Goal: Information Seeking & Learning: Learn about a topic

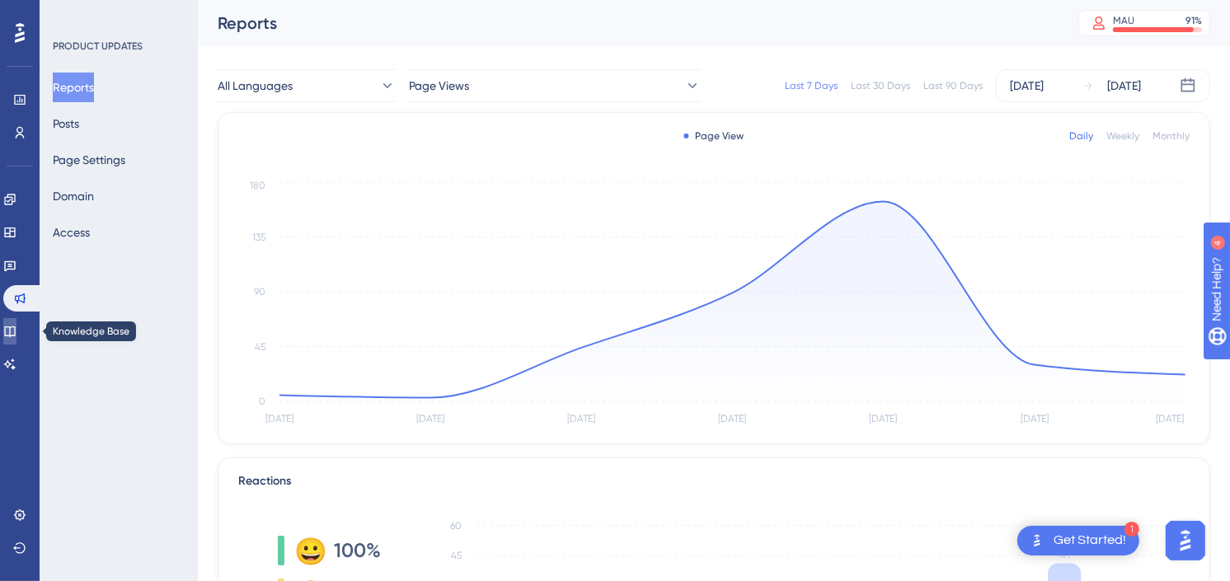
click at [8, 327] on link at bounding box center [9, 331] width 13 height 26
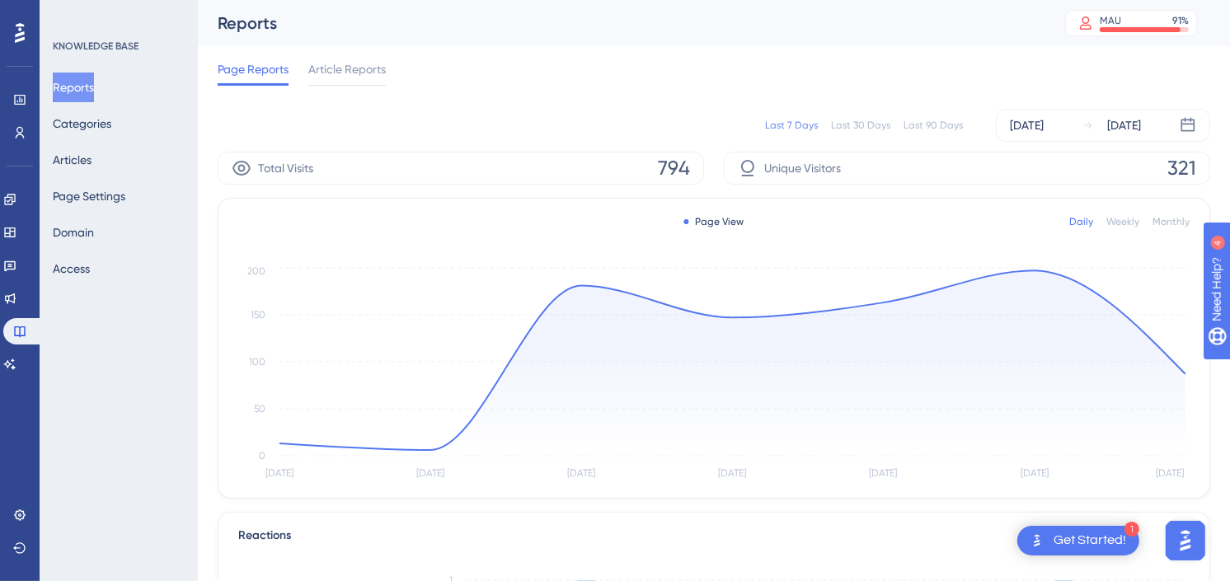
click at [732, 35] on div "Reports MAU 91 % Click to see add-on and upgrade options" at bounding box center [714, 23] width 1032 height 46
click at [92, 155] on button "Articles" at bounding box center [72, 160] width 39 height 30
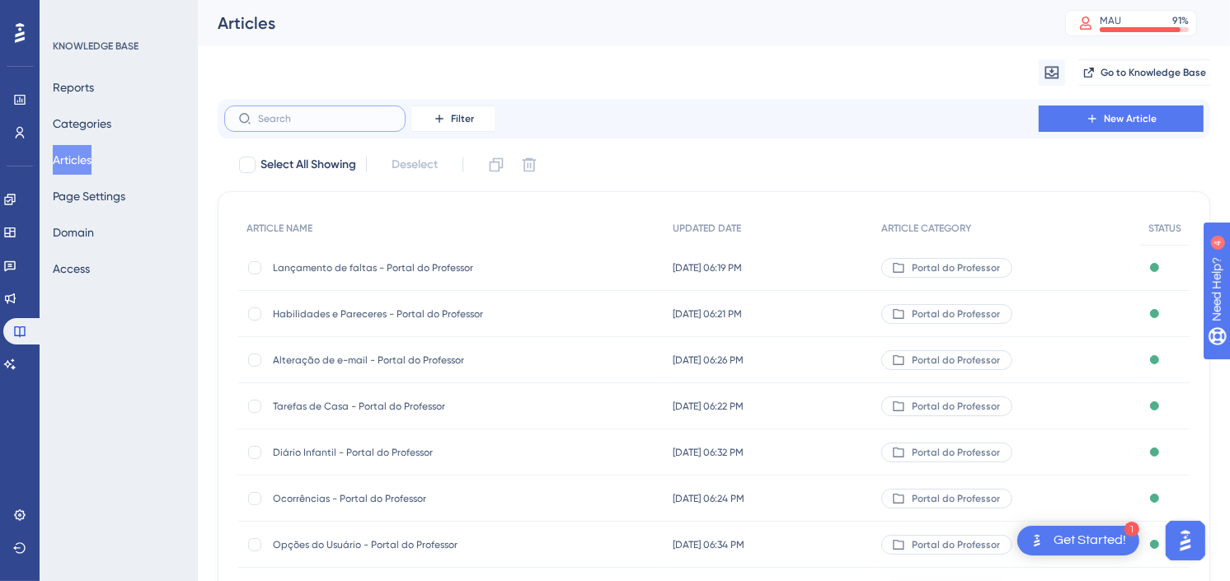
click at [298, 119] on input "text" at bounding box center [325, 119] width 134 height 12
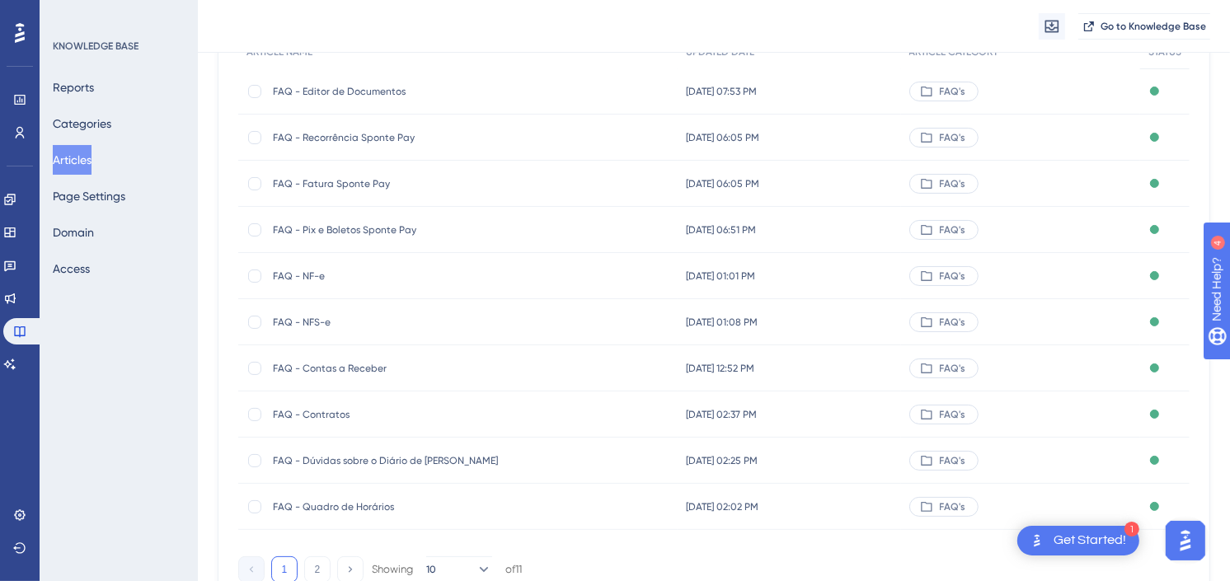
scroll to position [257, 0]
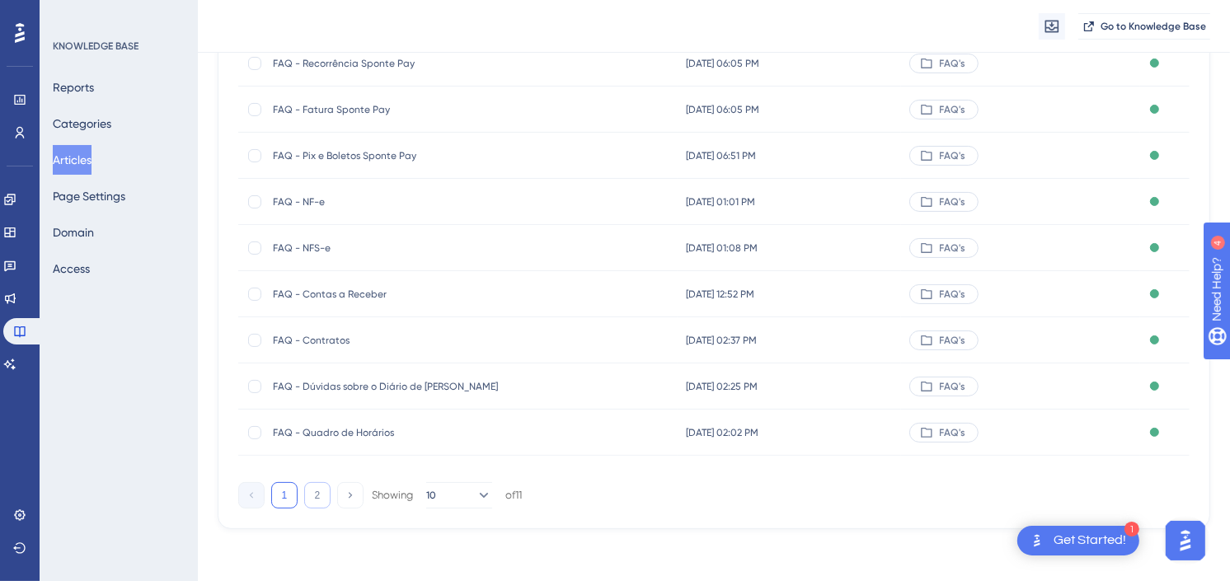
type input "faq"
drag, startPoint x: 311, startPoint y: 491, endPoint x: 311, endPoint y: 514, distance: 23.1
click at [311, 491] on button "2" at bounding box center [317, 495] width 26 height 26
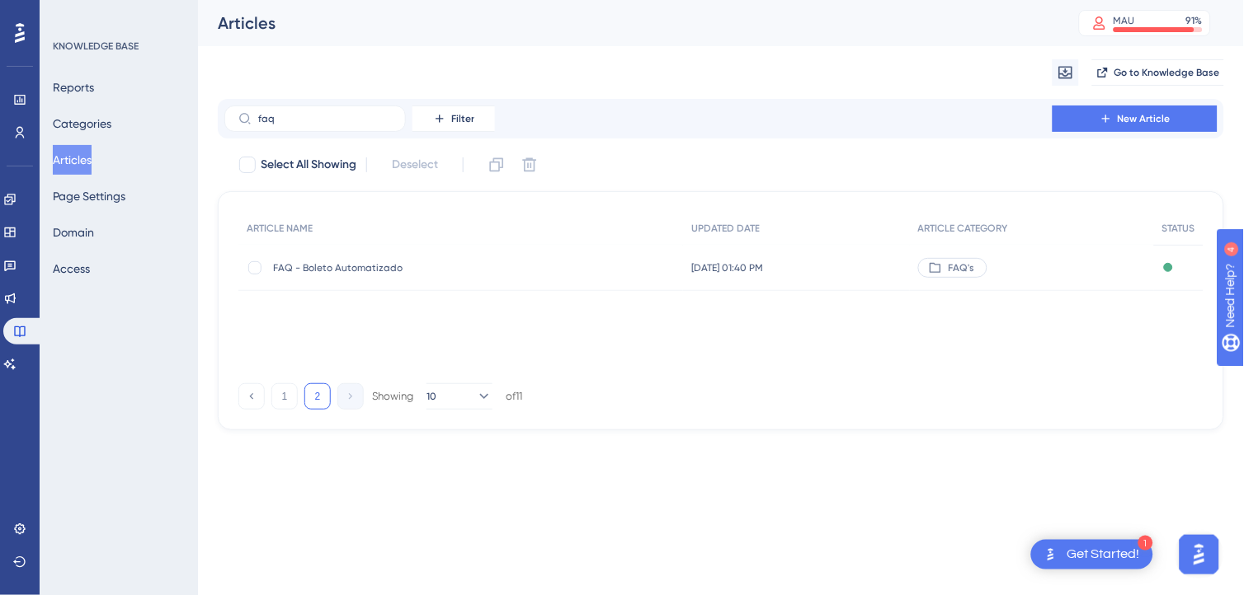
click at [412, 264] on span "FAQ - Boleto Automatizado" at bounding box center [405, 267] width 264 height 13
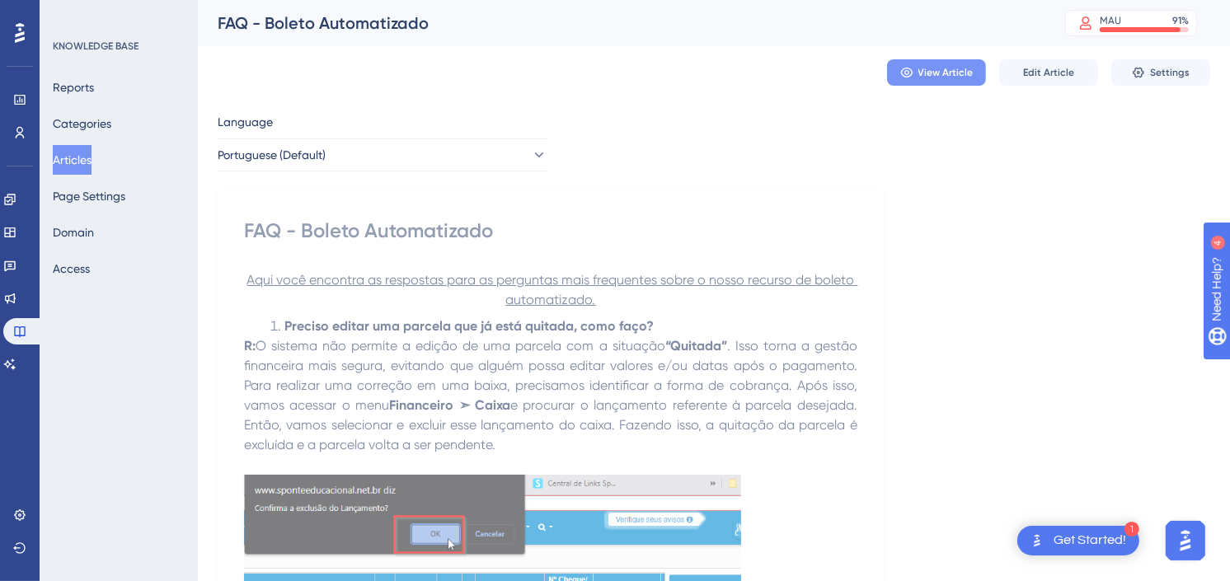
click at [936, 73] on span "View Article" at bounding box center [946, 72] width 55 height 13
click at [1057, 72] on span "Edit Article" at bounding box center [1048, 72] width 51 height 13
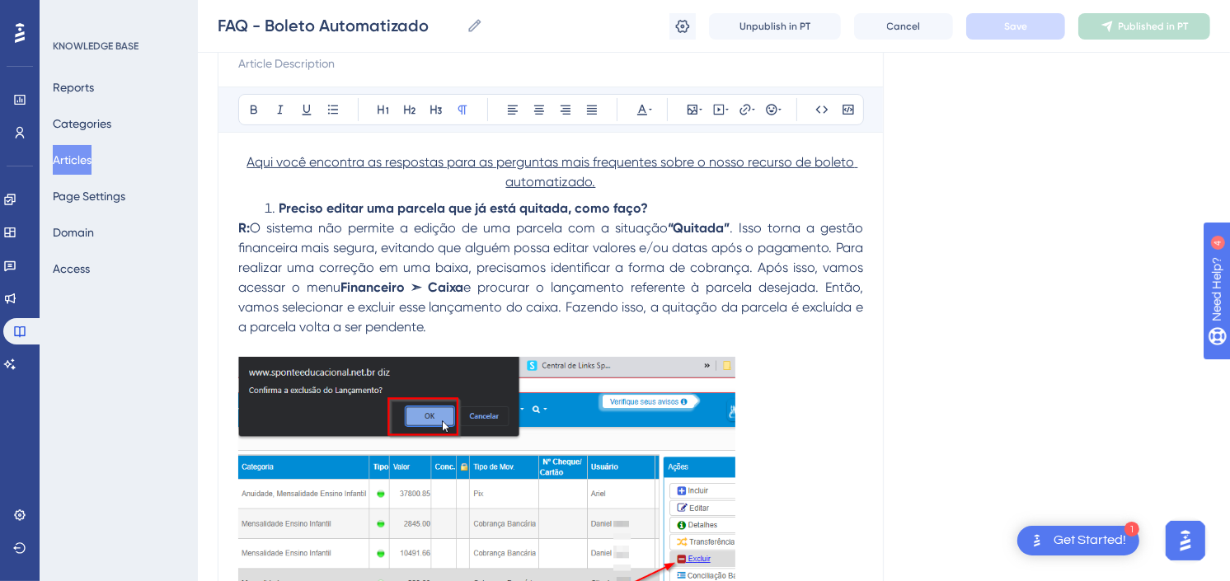
scroll to position [106, 0]
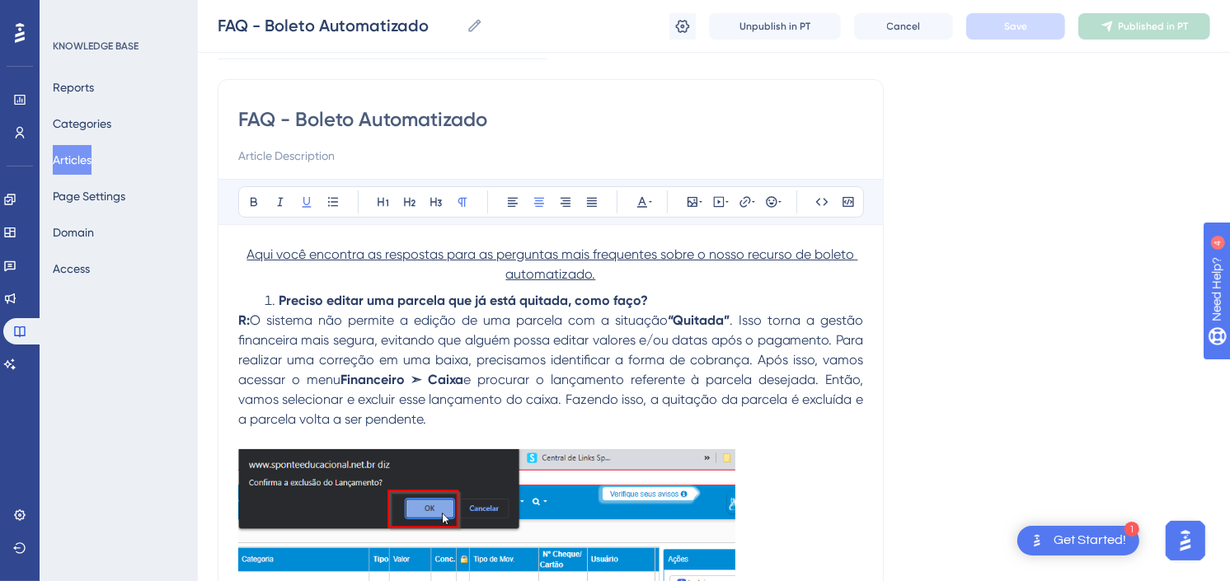
click at [571, 252] on span "Aqui você encontra as respostas para as perguntas mais frequentes sobre o nosso…" at bounding box center [552, 264] width 611 height 35
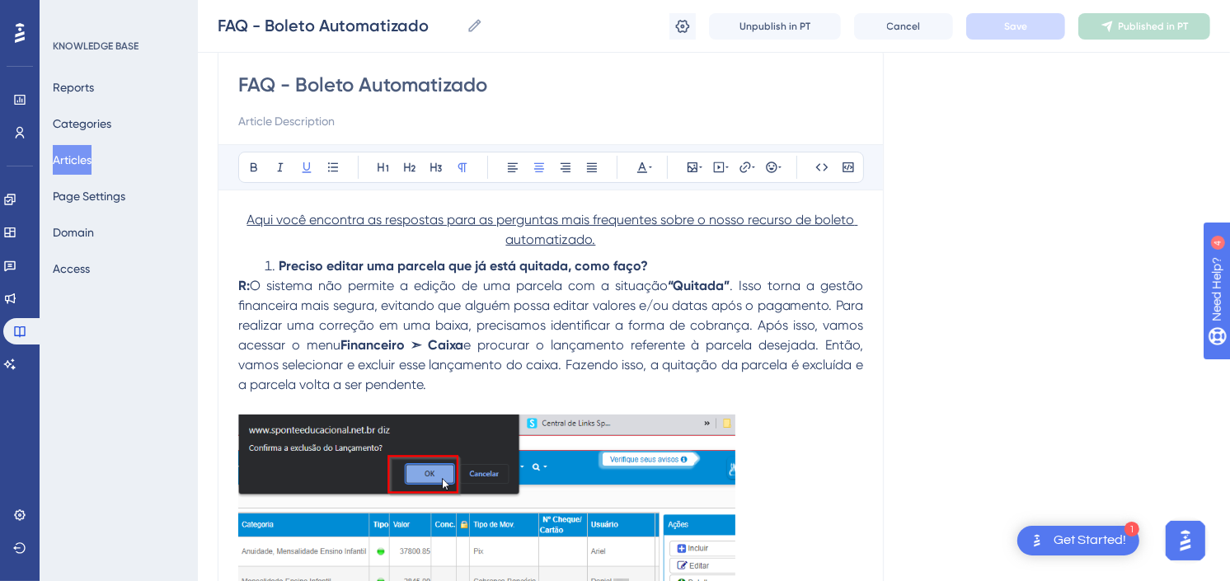
scroll to position [198, 0]
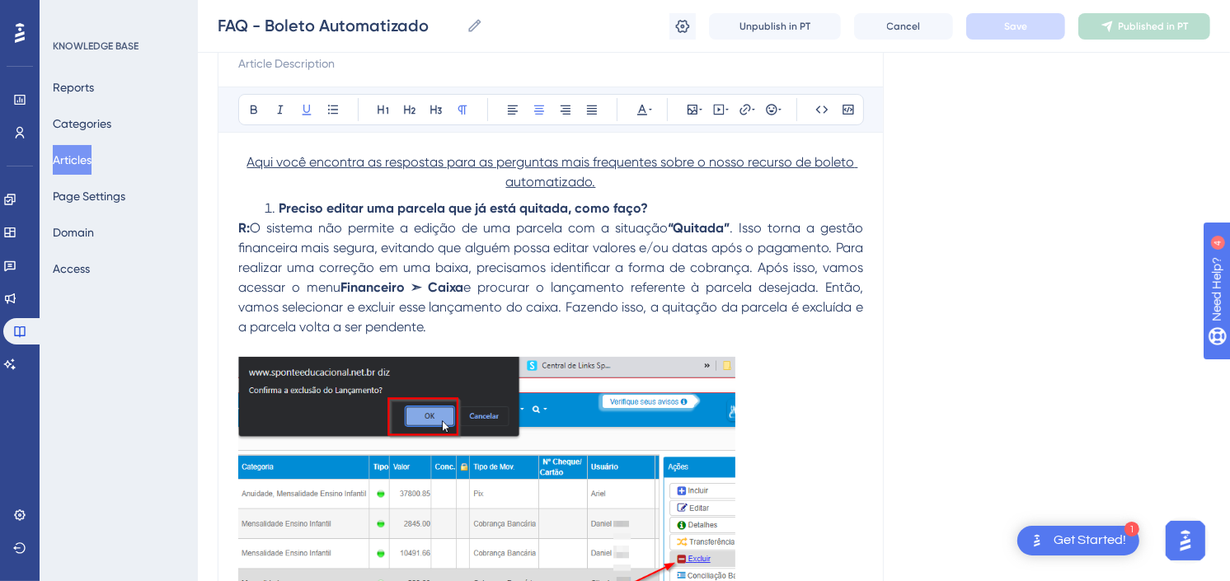
drag, startPoint x: 553, startPoint y: 451, endPoint x: 541, endPoint y: 457, distance: 12.9
click at [551, 454] on img at bounding box center [486, 509] width 497 height 304
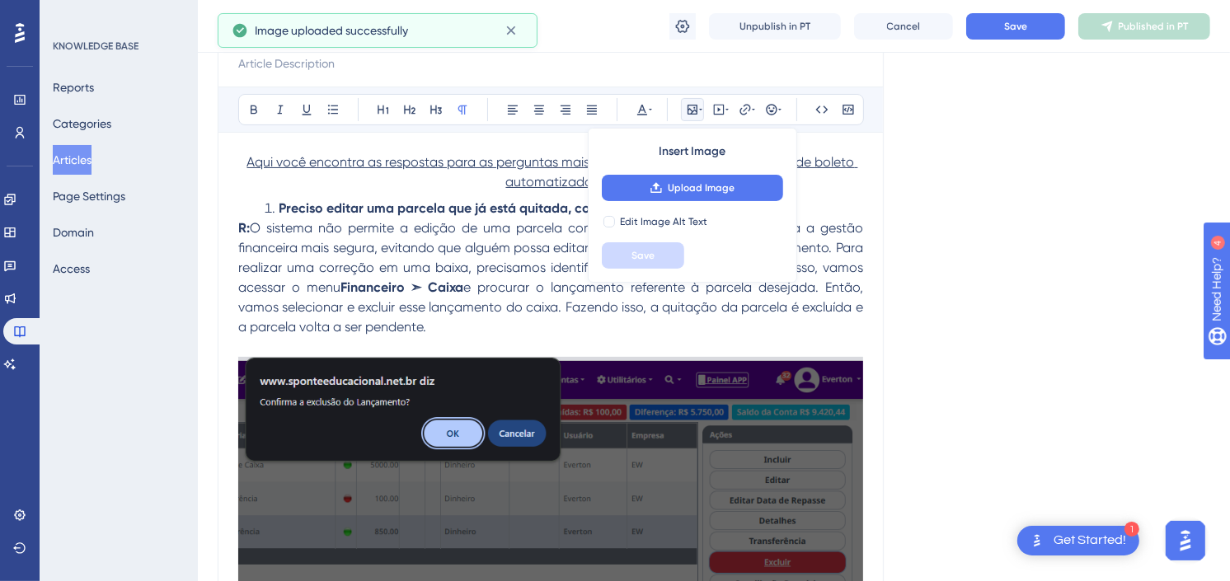
scroll to position [289, 0]
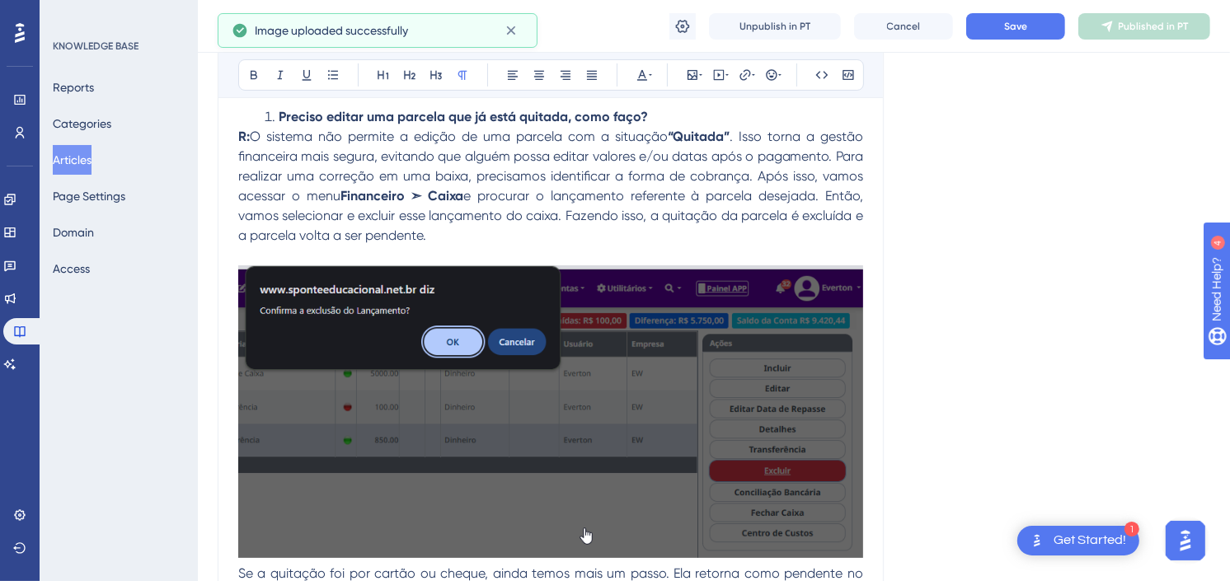
drag, startPoint x: 503, startPoint y: 393, endPoint x: 521, endPoint y: 399, distance: 19.0
click at [504, 396] on img at bounding box center [550, 412] width 625 height 293
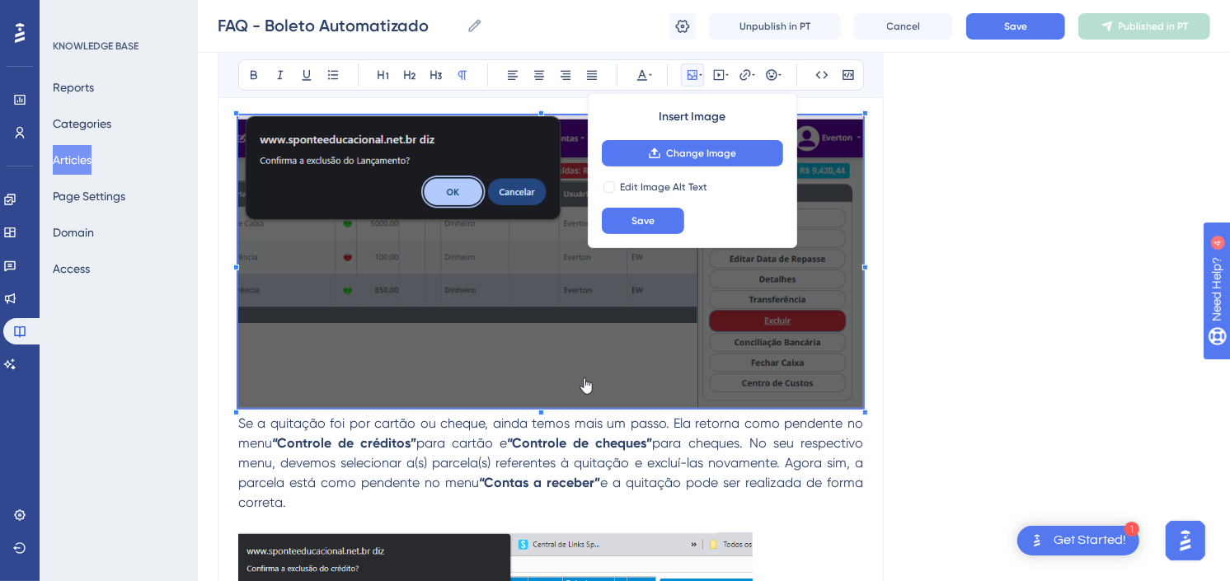
scroll to position [473, 0]
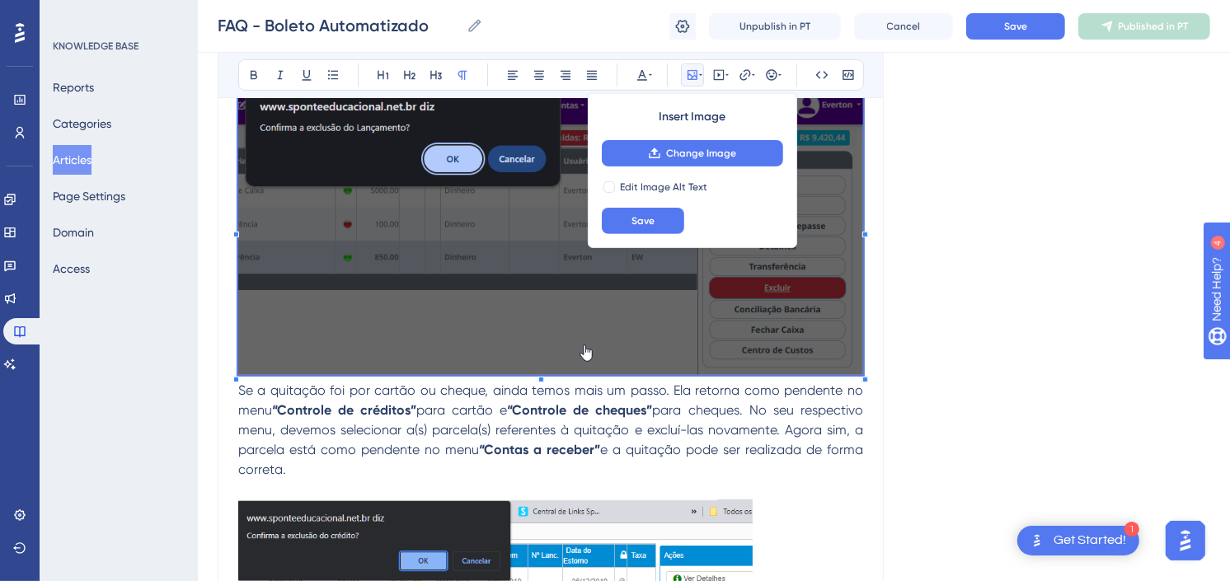
click at [260, 416] on span "Se a quitação foi por cartão ou cheque, ainda temos mais um passo. Ela retorna …" at bounding box center [552, 400] width 628 height 35
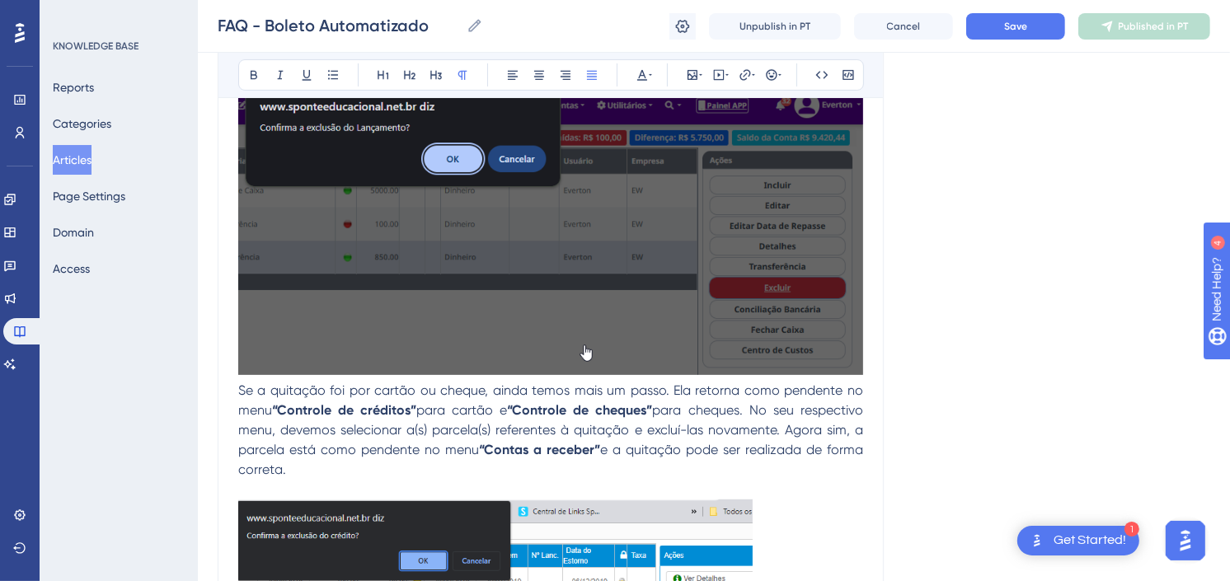
click at [239, 391] on span "Se a quitação foi por cartão ou cheque, ainda temos mais um passo. Ela retorna …" at bounding box center [552, 400] width 628 height 35
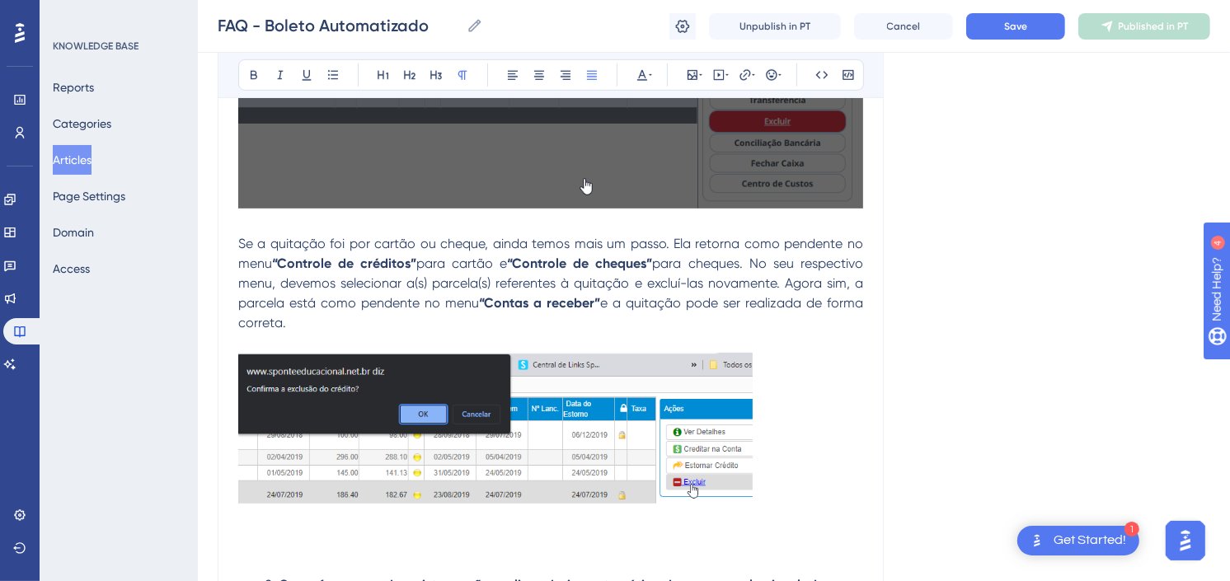
scroll to position [656, 0]
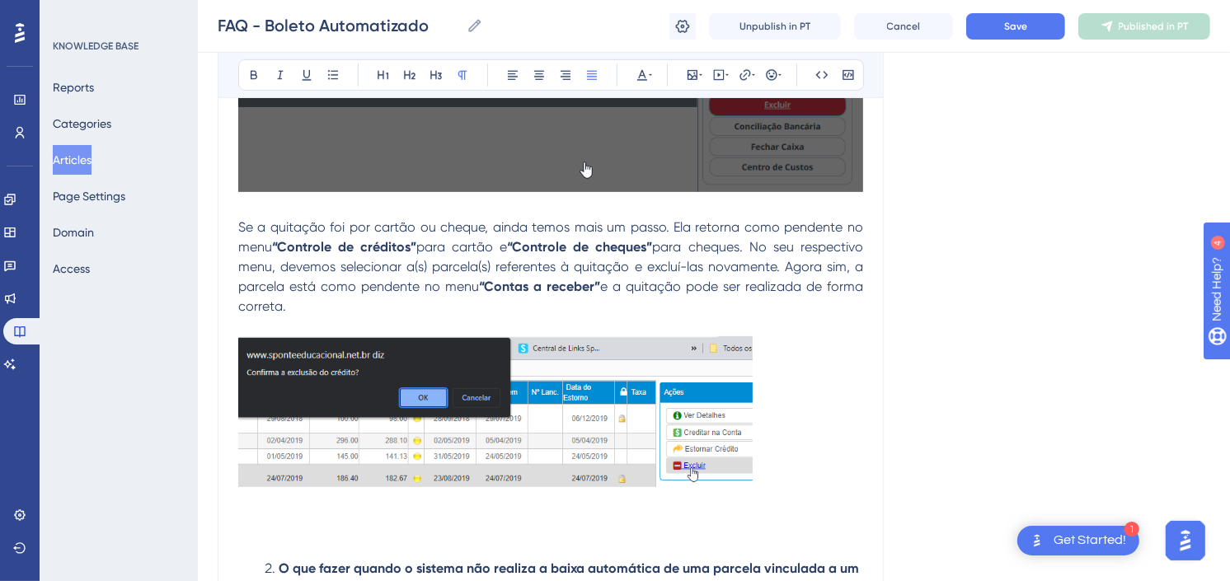
click at [682, 404] on img at bounding box center [495, 411] width 515 height 151
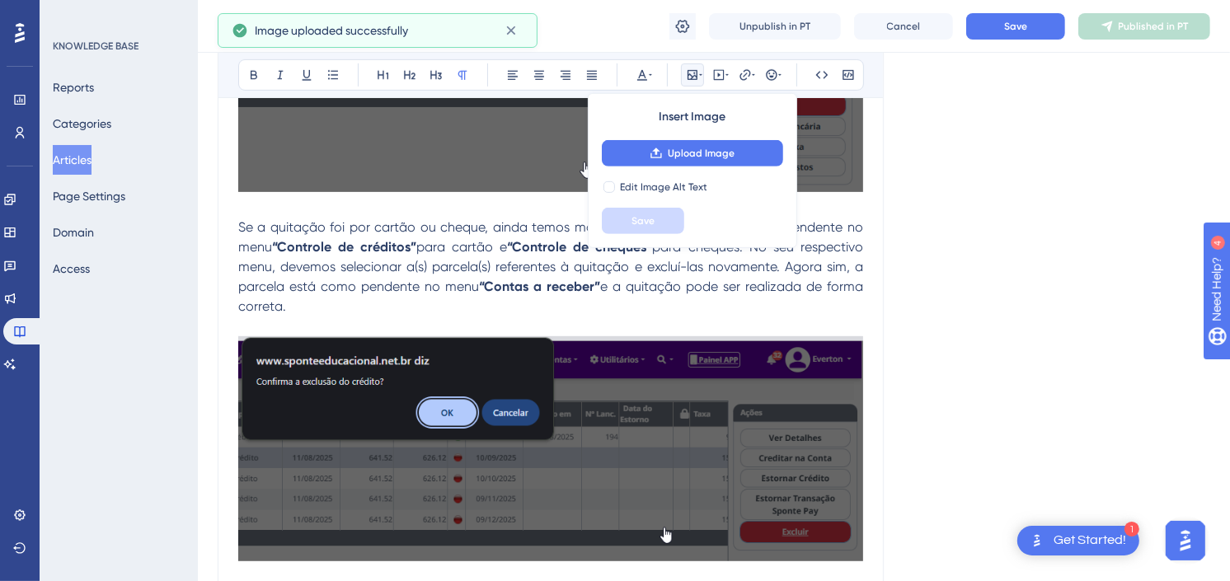
click at [539, 470] on img at bounding box center [550, 448] width 625 height 225
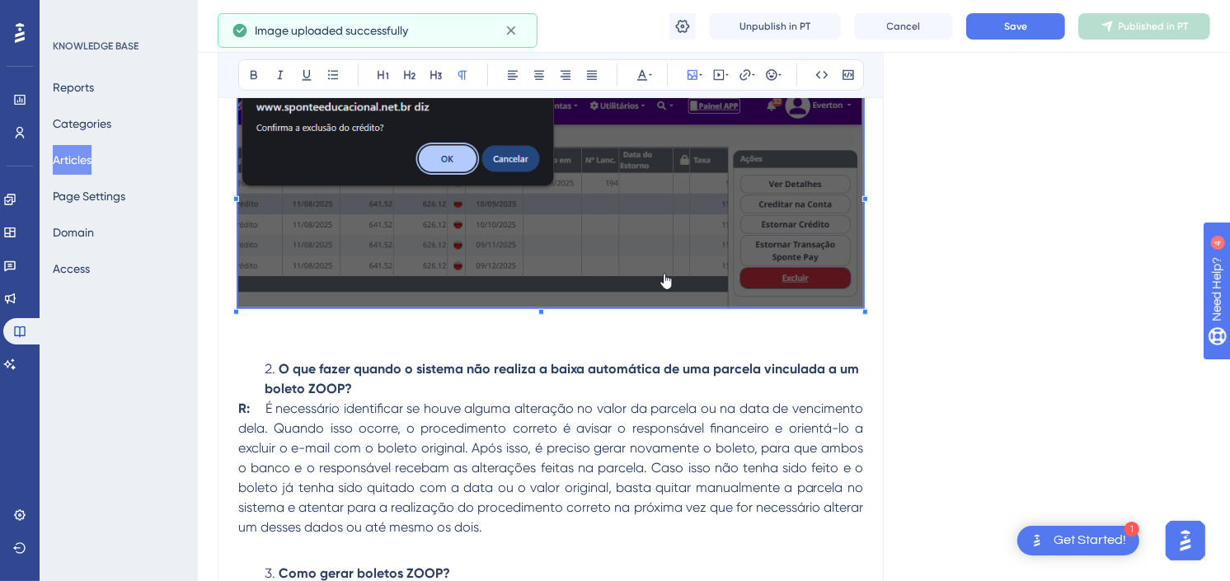
scroll to position [930, 0]
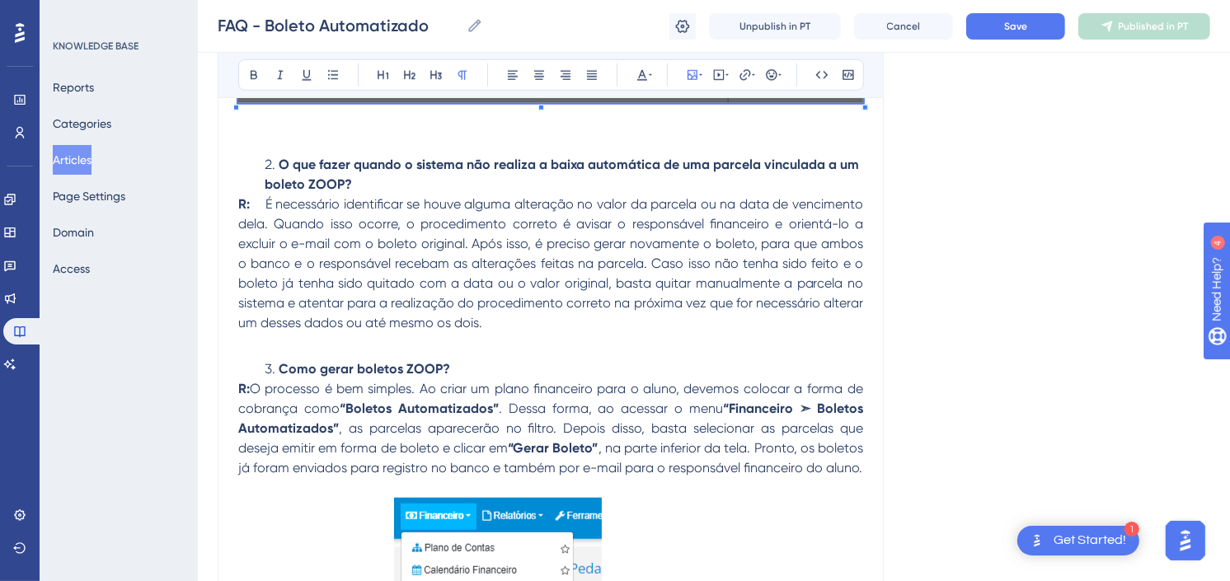
click at [666, 339] on p at bounding box center [550, 343] width 625 height 20
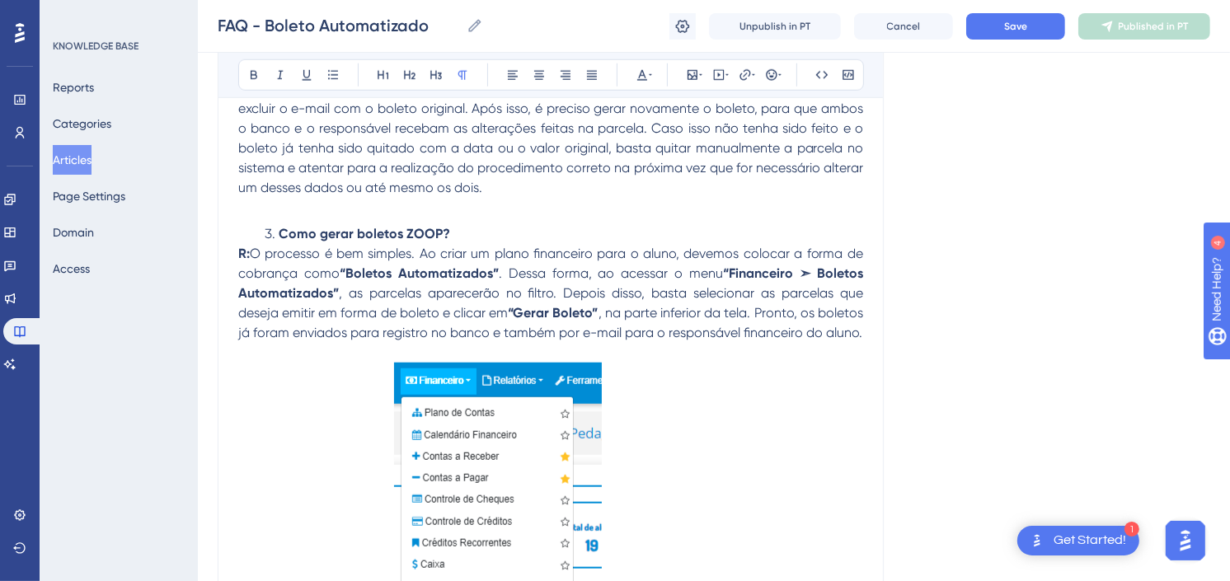
scroll to position [1338, 0]
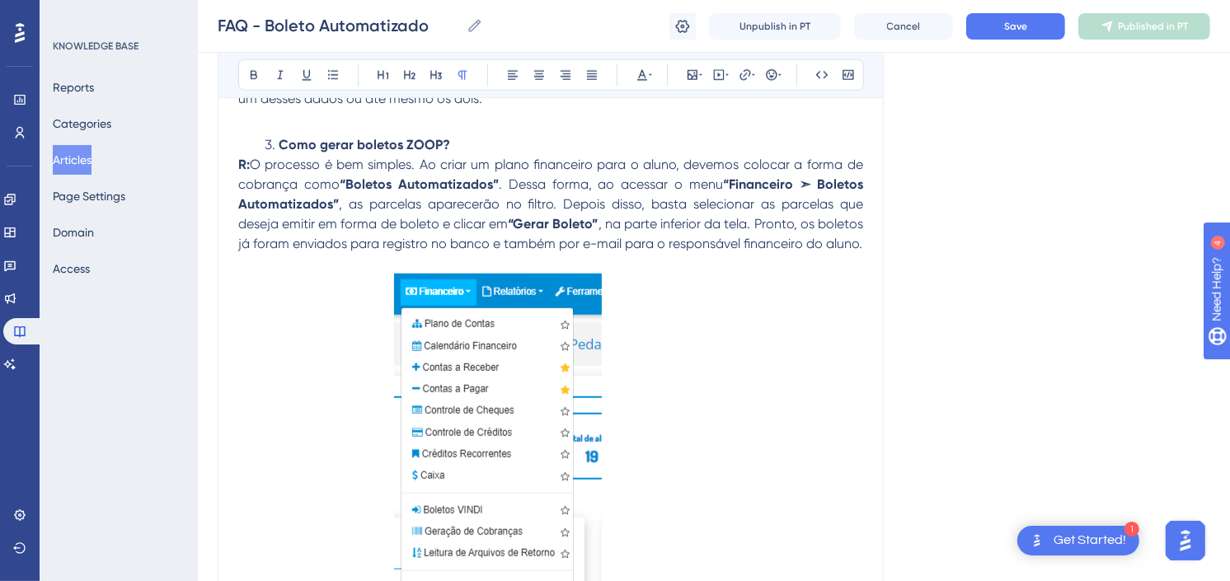
click at [529, 430] on img at bounding box center [498, 552] width 208 height 557
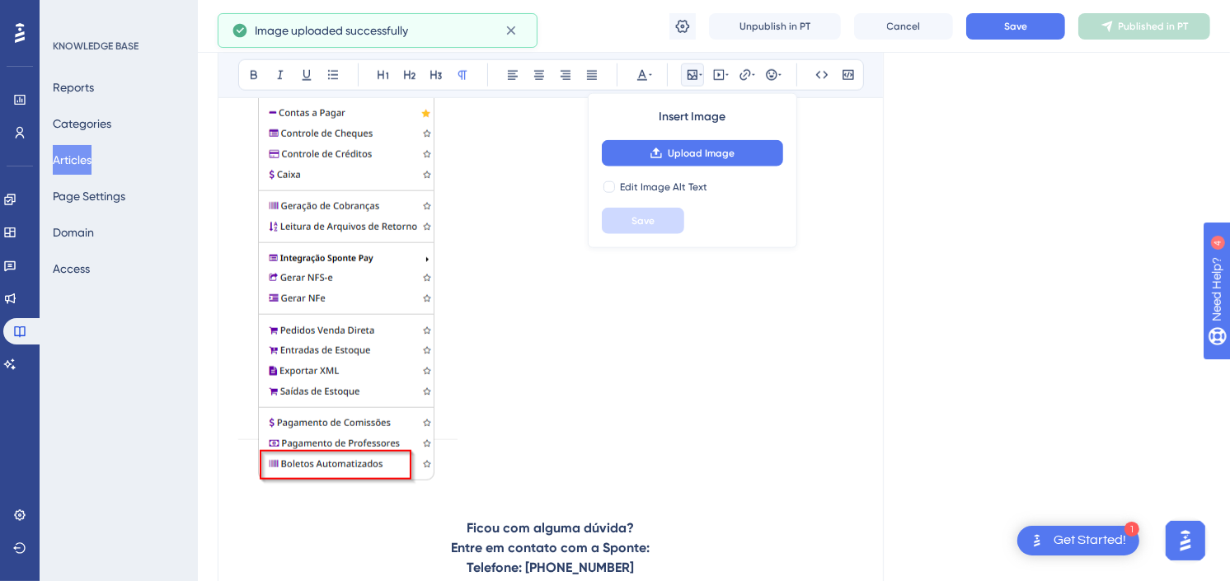
scroll to position [1613, 0]
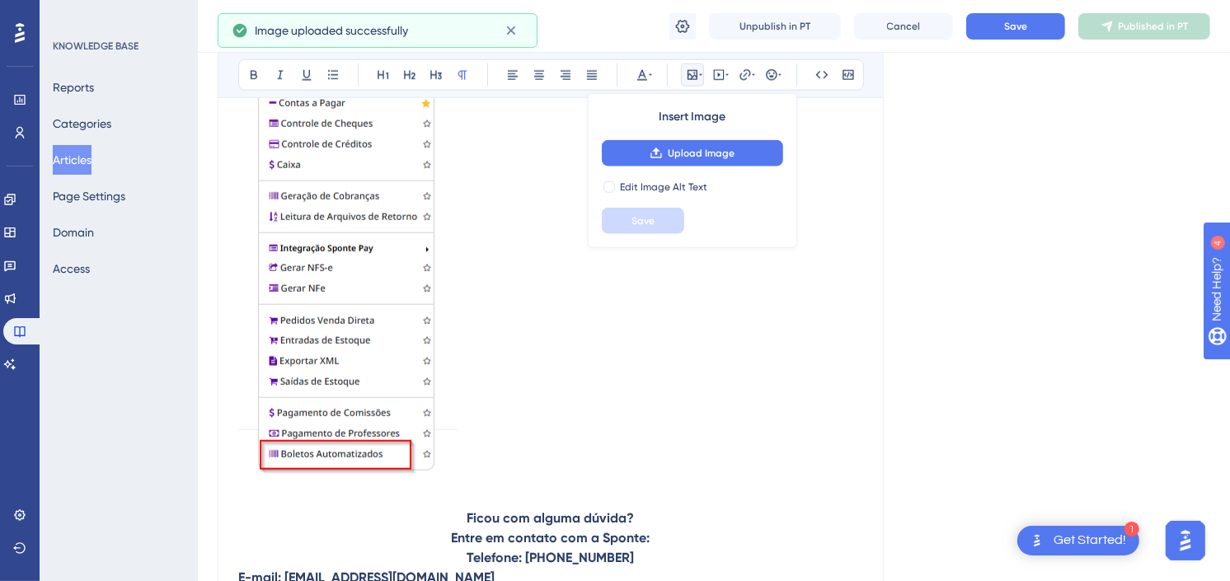
click at [350, 287] on img at bounding box center [347, 241] width 219 height 484
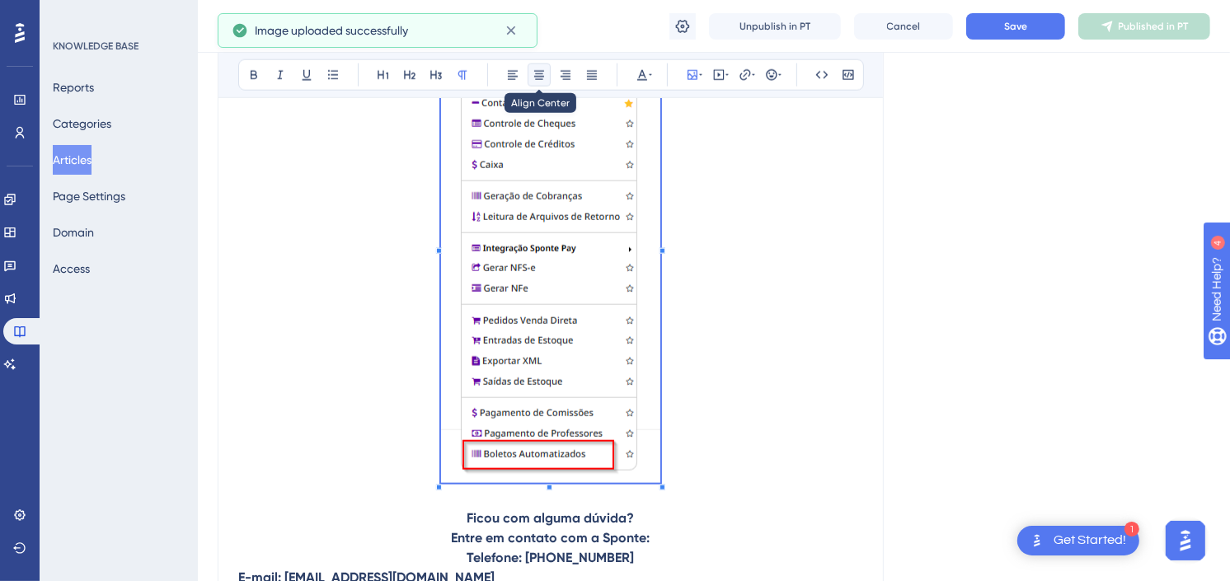
click at [544, 82] on button at bounding box center [539, 74] width 23 height 23
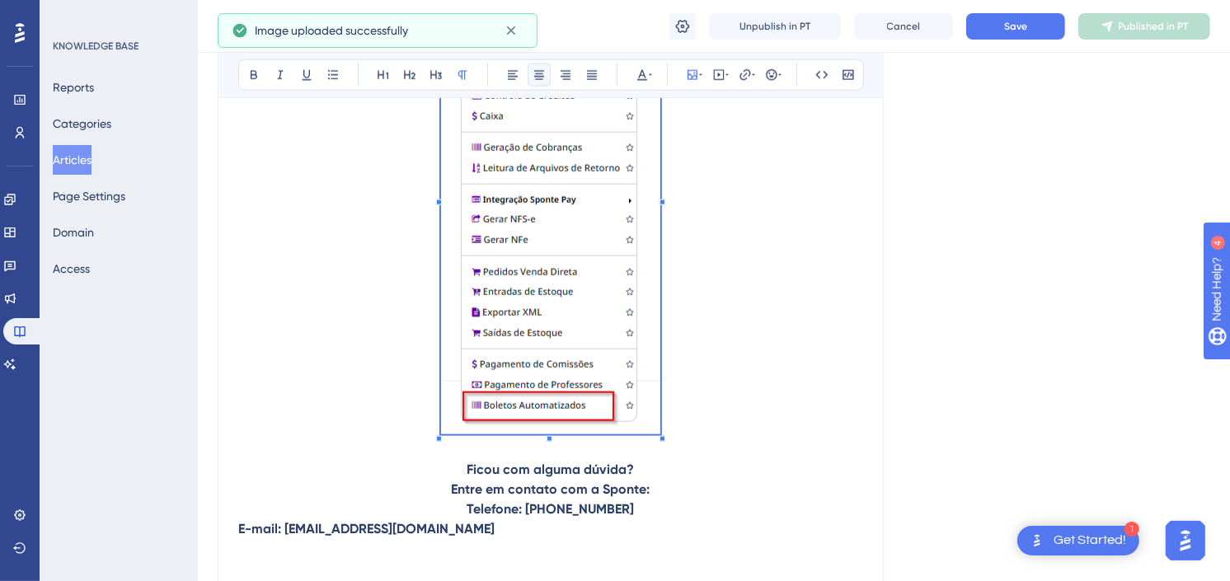
scroll to position [1705, 0]
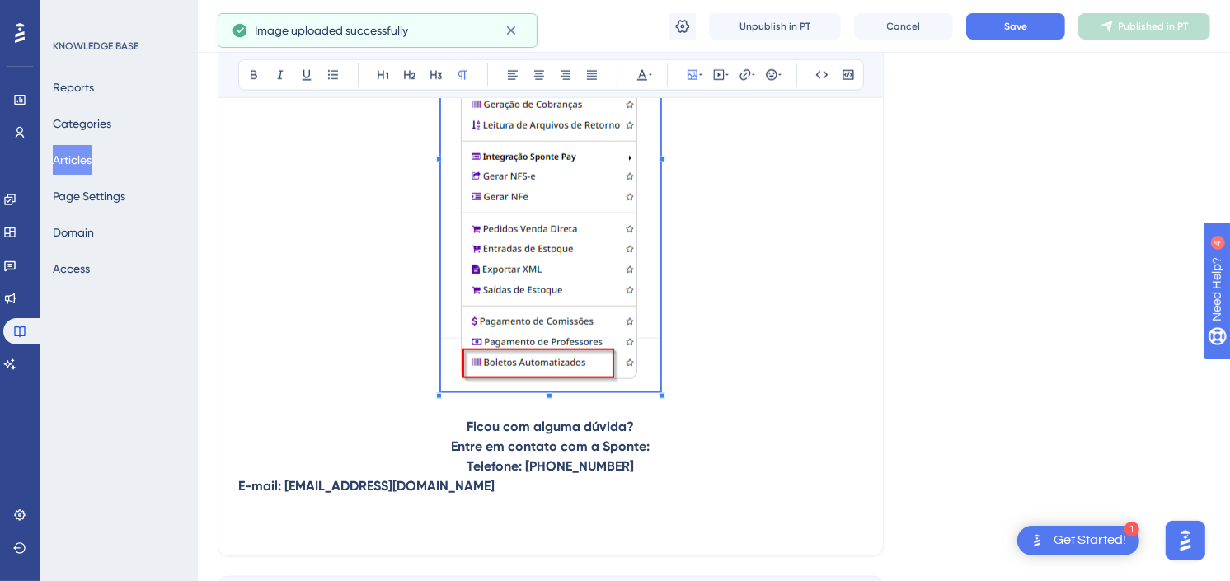
click at [779, 417] on p at bounding box center [550, 407] width 625 height 20
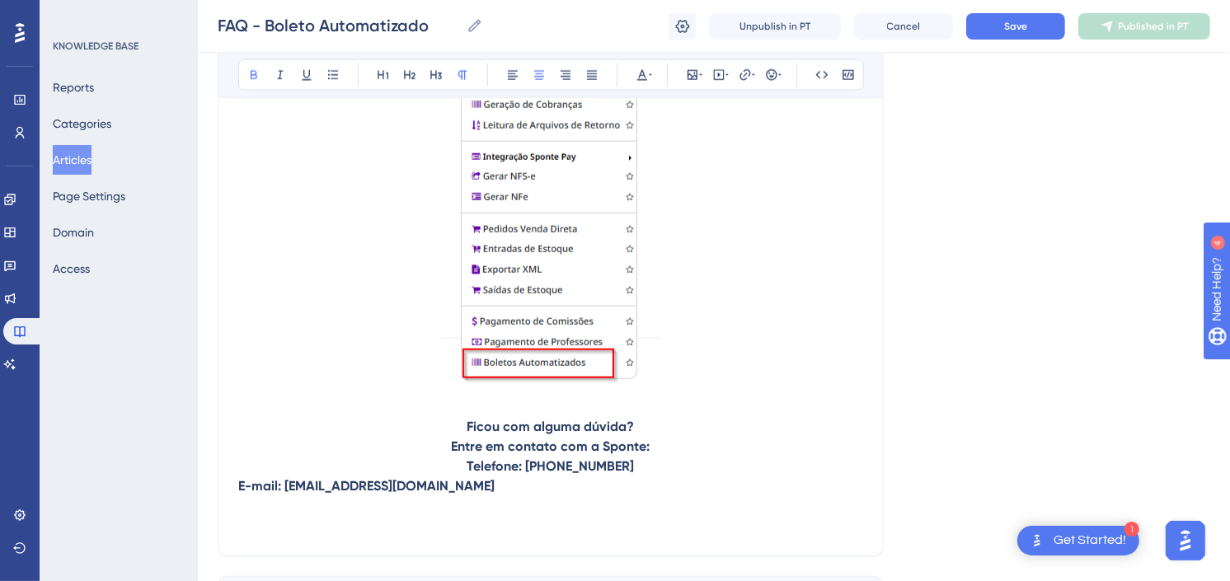
drag, startPoint x: 661, startPoint y: 507, endPoint x: 468, endPoint y: 488, distance: 193.9
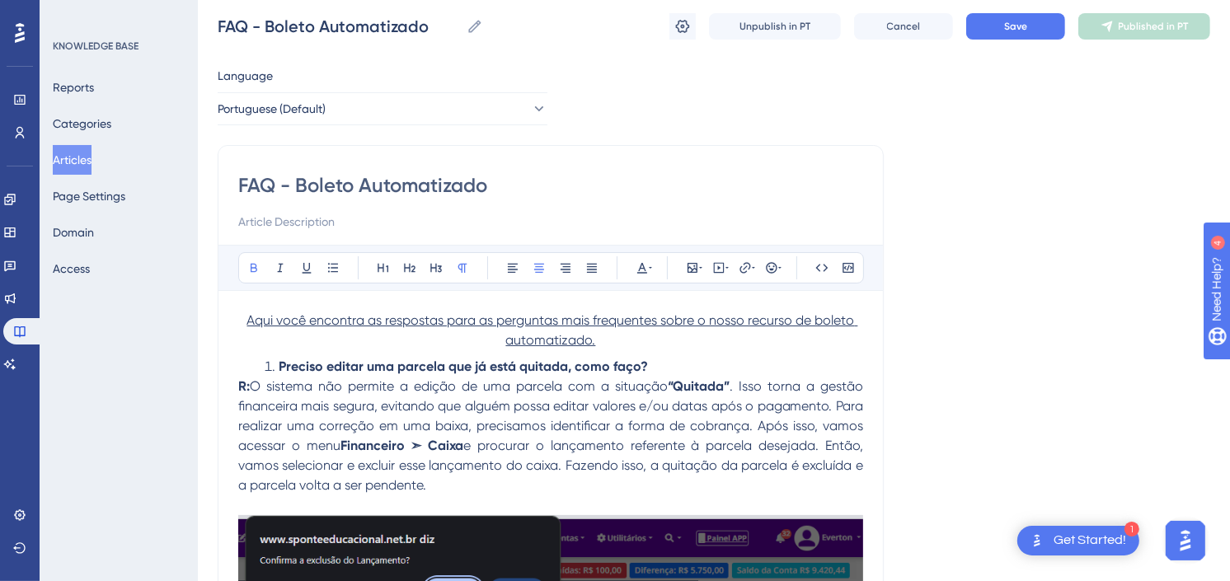
scroll to position [0, 0]
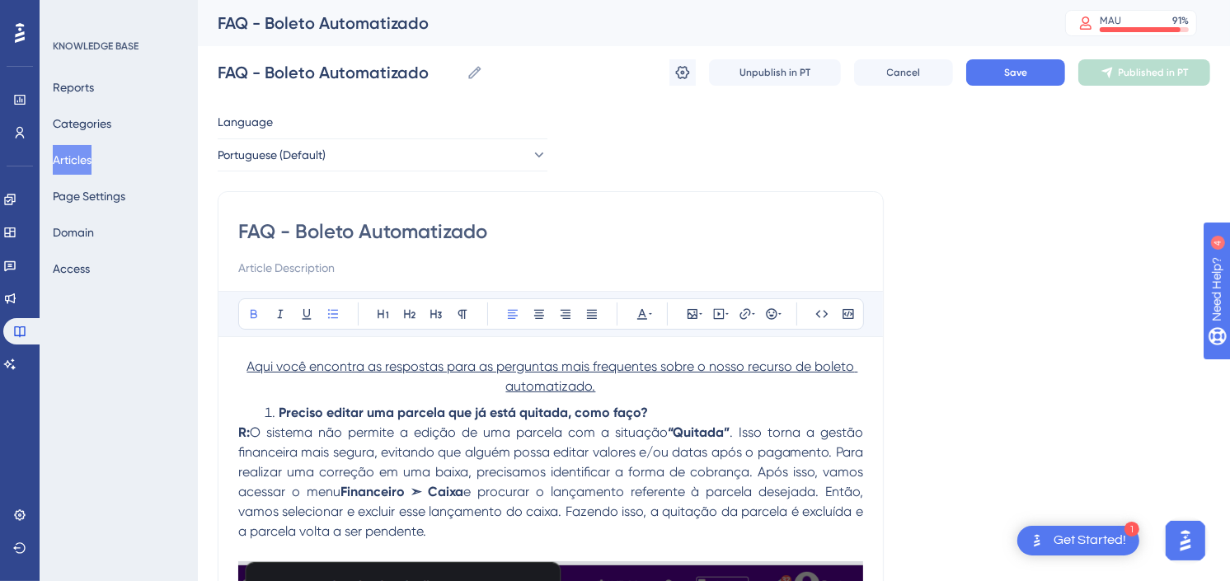
click at [275, 414] on li "Preciso editar uma parcela que já está quitada, como faço?" at bounding box center [560, 413] width 605 height 20
click at [273, 418] on li "Preciso editar uma parcela que já está quitada, como faço?" at bounding box center [560, 413] width 605 height 20
click at [270, 409] on li "Preciso editar uma parcela que já está quitada, como faço?" at bounding box center [560, 413] width 605 height 20
click at [270, 413] on li "Preciso editar uma parcela que já está quitada, como faço?" at bounding box center [560, 413] width 605 height 20
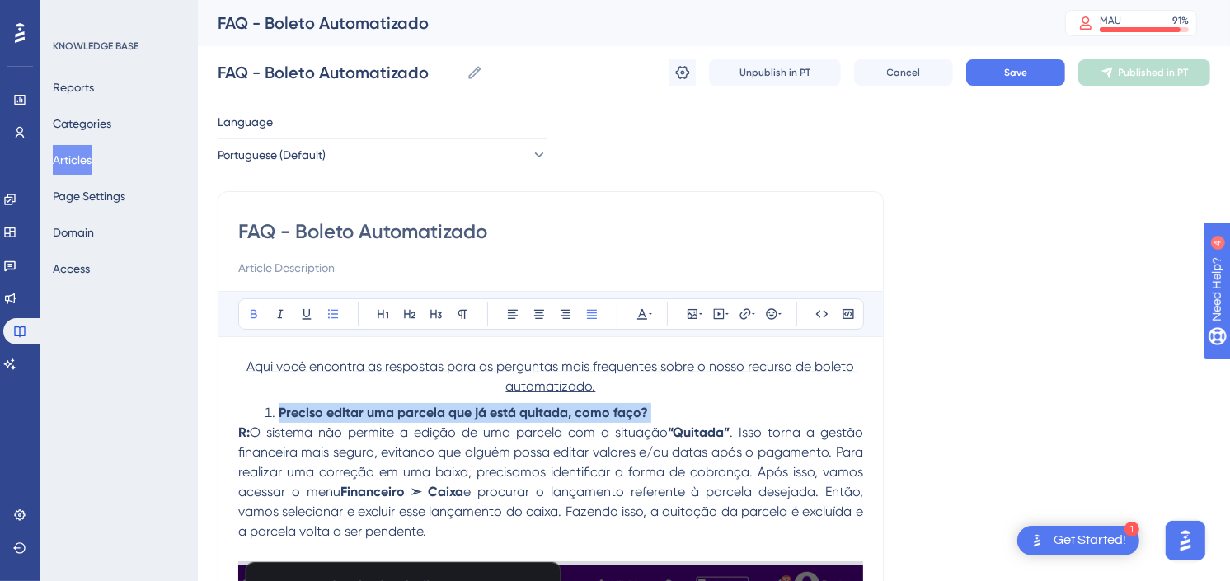
click at [270, 415] on li "Preciso editar uma parcela que já está quitada, como faço?" at bounding box center [560, 413] width 605 height 20
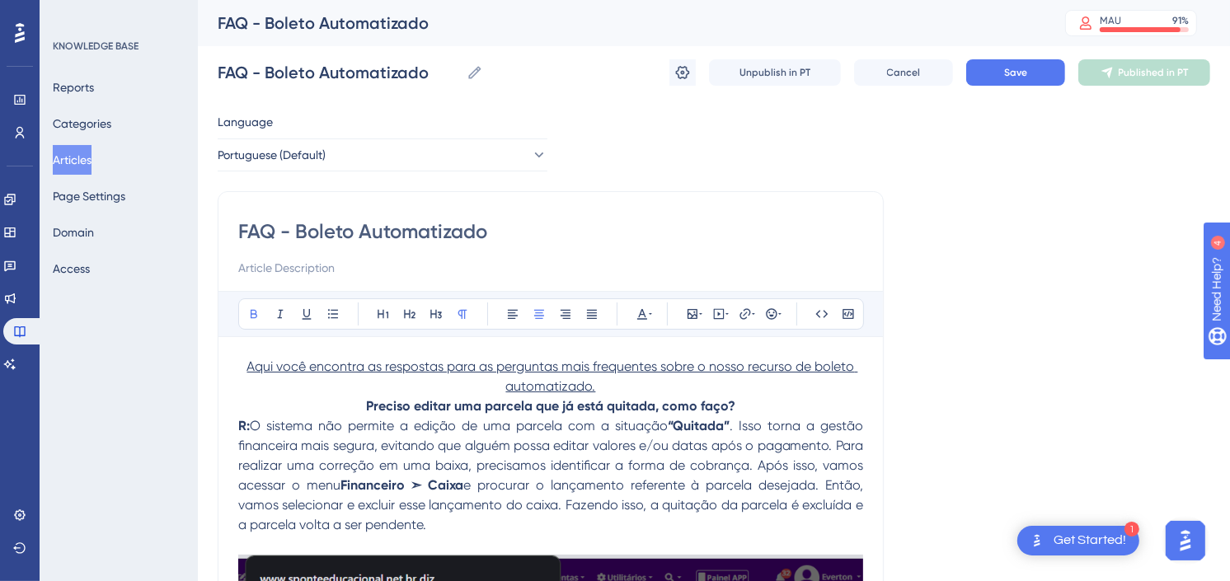
click at [444, 452] on span ". Isso torna a gestão financeira mais segura, evitando que alguém possa editar …" at bounding box center [552, 455] width 628 height 75
click at [366, 407] on strong "Preciso editar uma parcela que já está quitada, como faço?" at bounding box center [550, 406] width 369 height 16
click at [513, 306] on button at bounding box center [512, 314] width 23 height 23
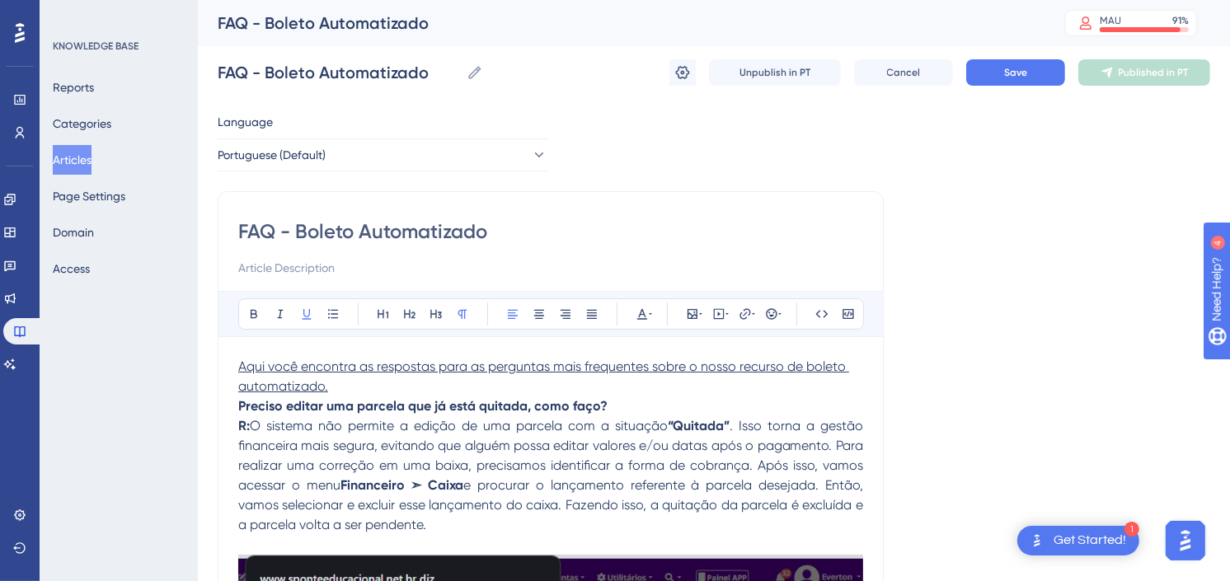
click at [349, 383] on p "Aqui você encontra as respostas para as perguntas mais frequentes sobre o nosso…" at bounding box center [550, 386] width 625 height 59
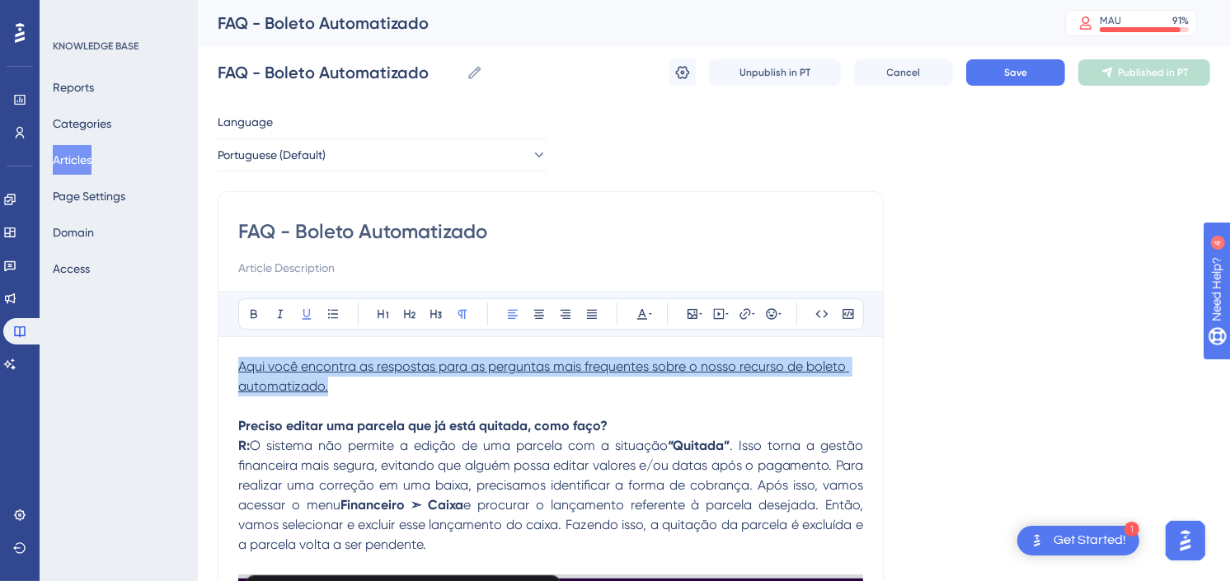
drag, startPoint x: 339, startPoint y: 391, endPoint x: 219, endPoint y: 368, distance: 122.6
click at [534, 316] on icon at bounding box center [539, 314] width 10 height 9
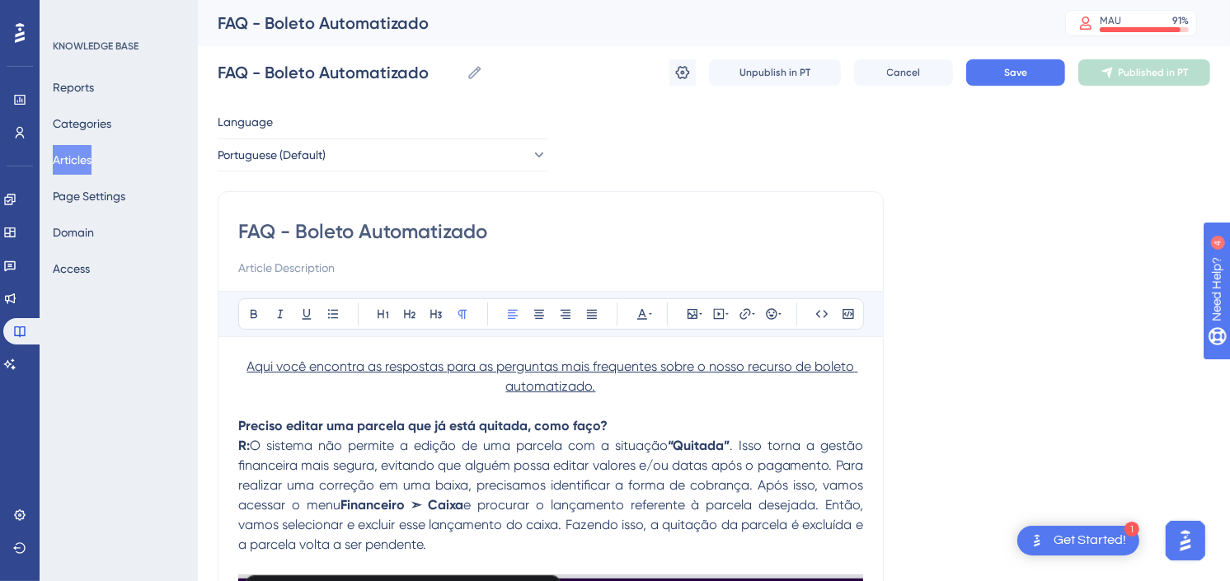
click at [647, 398] on p "Preciso editar uma parcela que já está quitada, como faço?" at bounding box center [550, 417] width 625 height 40
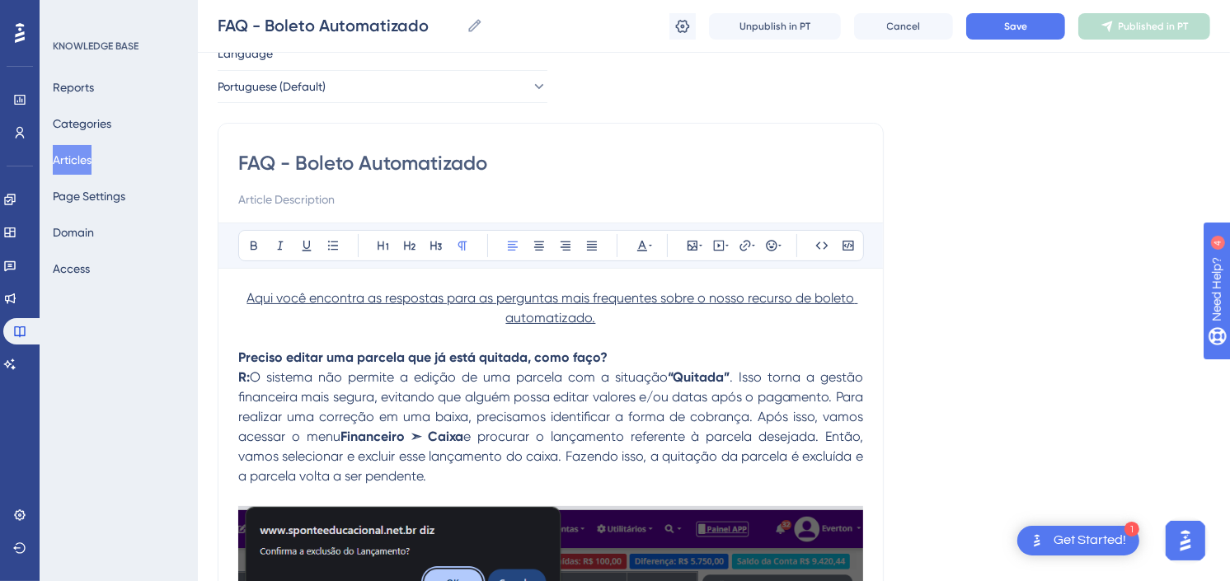
scroll to position [92, 0]
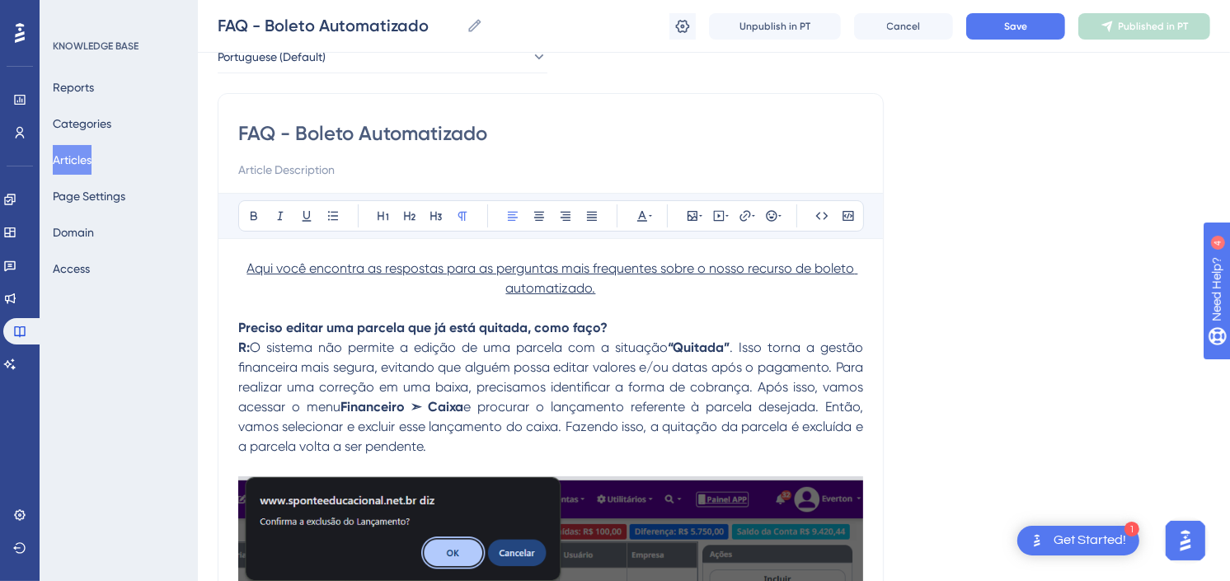
click at [239, 328] on strong "Preciso editar uma parcela que já está quitada, como faço?" at bounding box center [422, 328] width 369 height 16
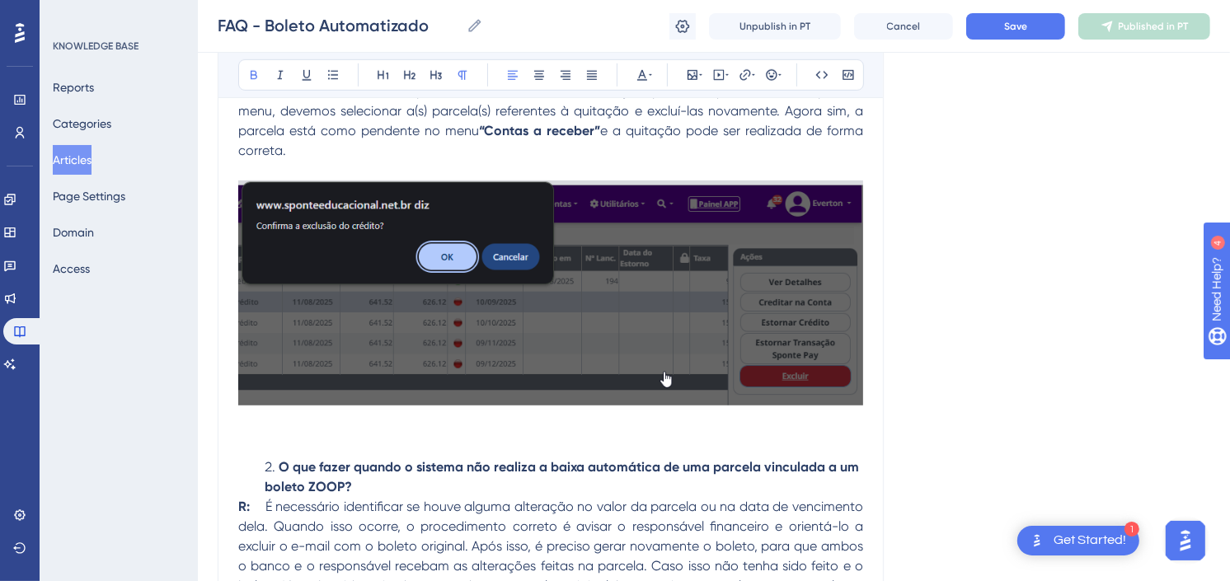
scroll to position [1008, 0]
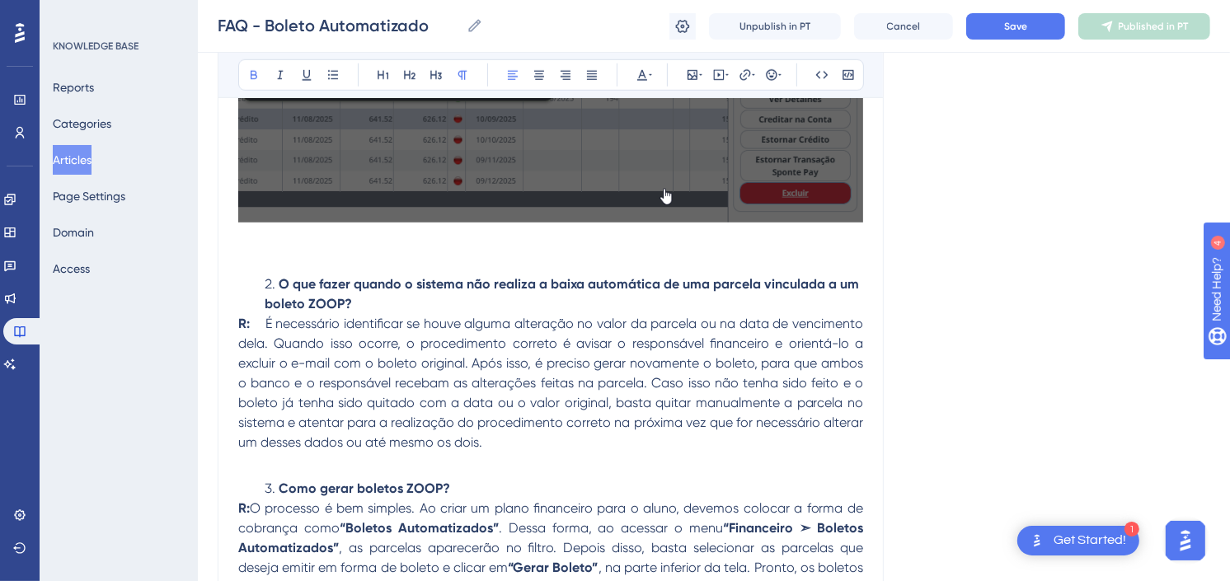
click at [278, 286] on strong "O que fazer quando o sistema não realiza a baixa automática de uma parcela vinc…" at bounding box center [564, 293] width 598 height 35
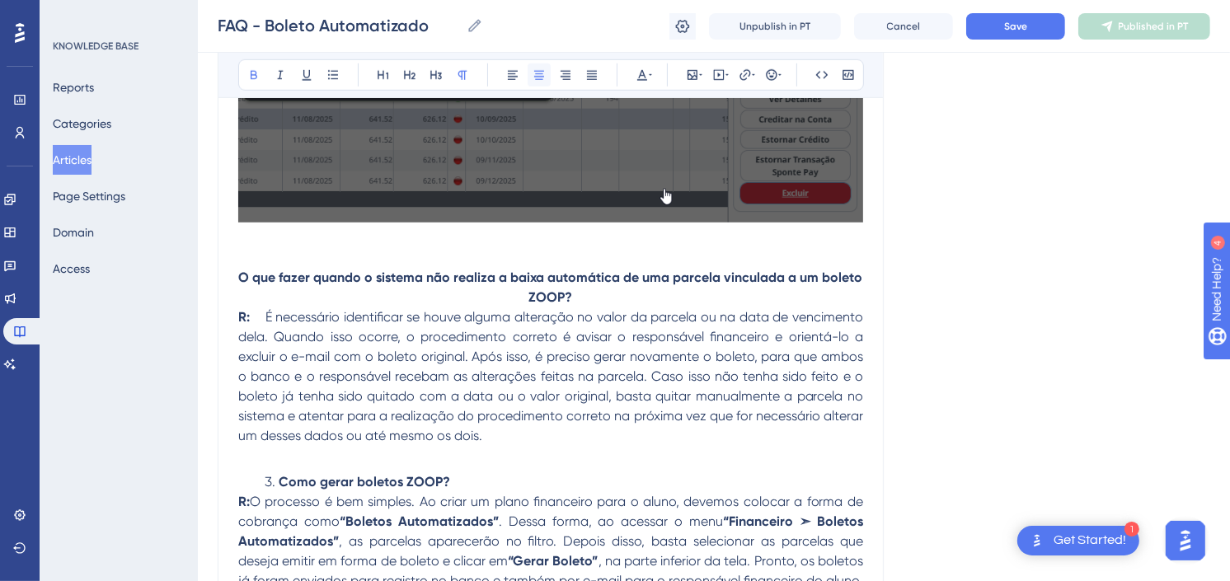
click at [538, 78] on icon at bounding box center [539, 74] width 13 height 13
click at [514, 74] on icon at bounding box center [513, 75] width 10 height 9
click at [280, 491] on li "Como gerar boletos ZOOP?" at bounding box center [560, 483] width 605 height 20
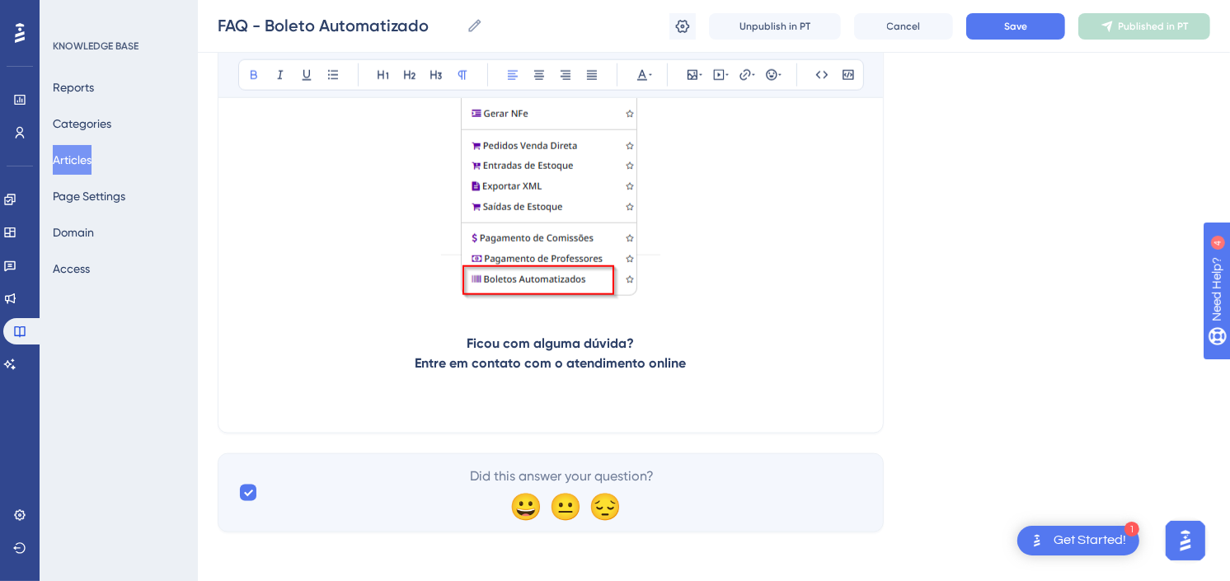
scroll to position [1811, 0]
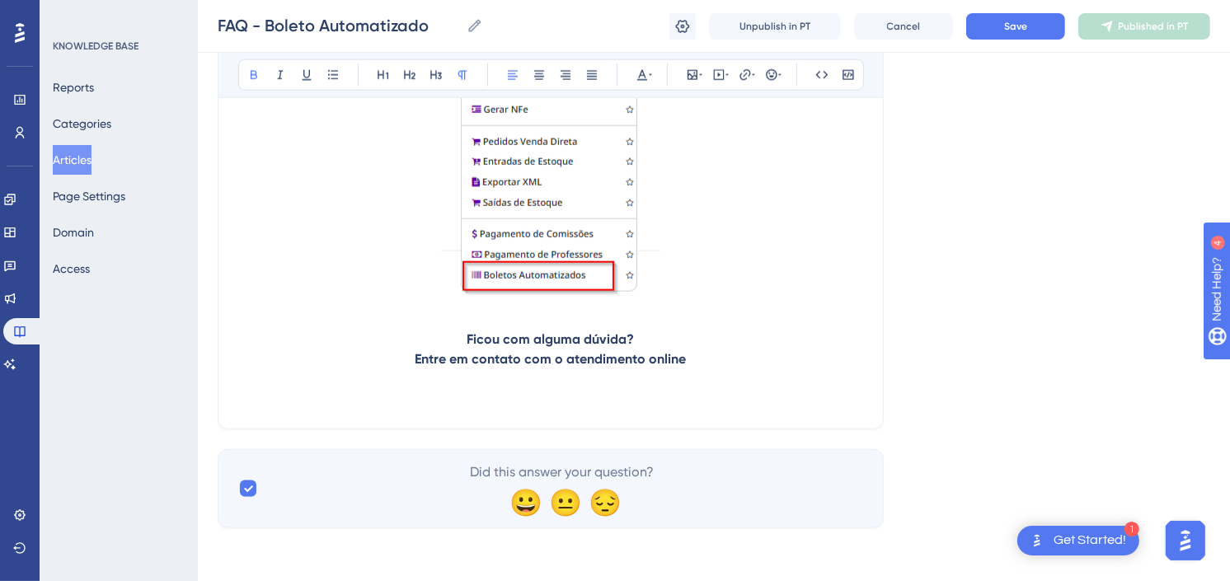
click at [697, 405] on p at bounding box center [550, 399] width 625 height 20
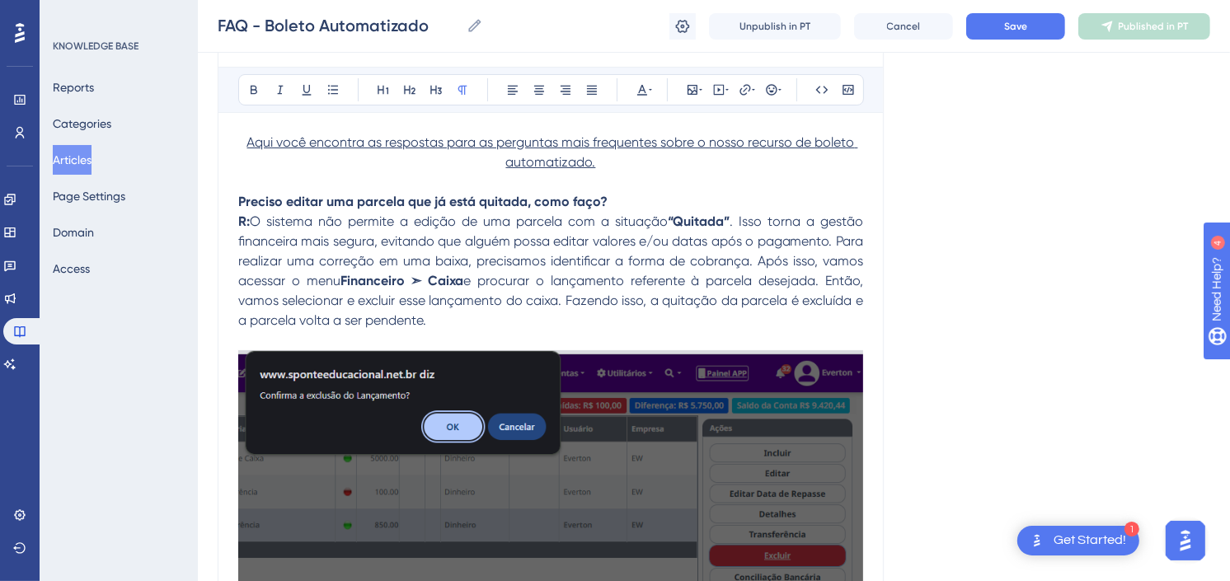
scroll to position [0, 0]
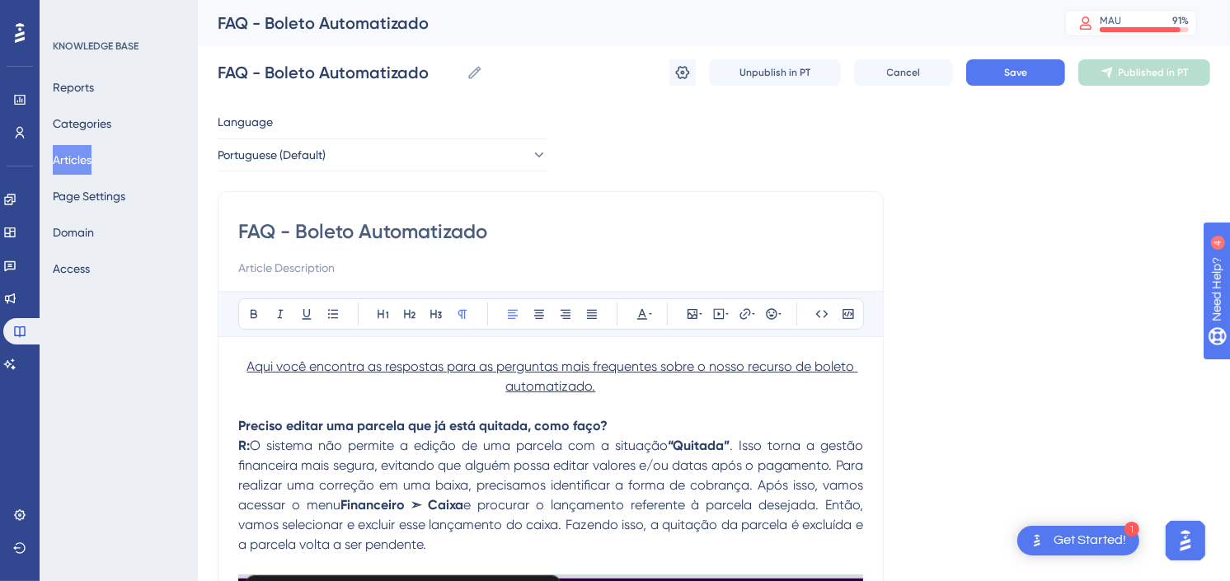
click at [627, 398] on p "Preciso editar uma parcela que já está quitada, como faço?" at bounding box center [550, 417] width 625 height 40
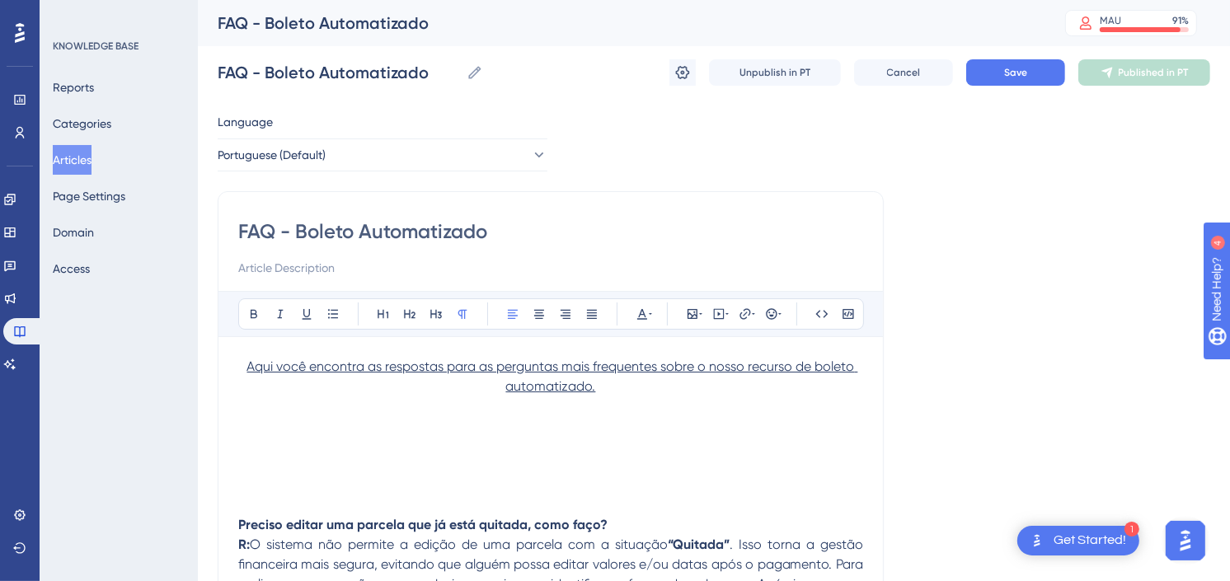
click at [628, 408] on p at bounding box center [550, 407] width 625 height 20
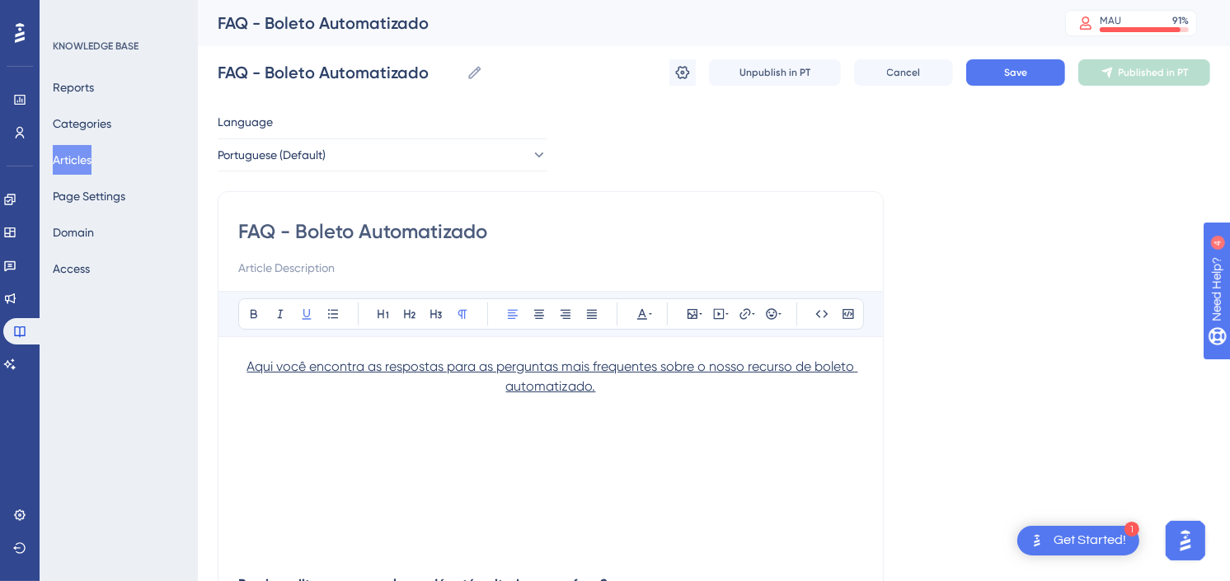
click at [652, 459] on p at bounding box center [550, 466] width 625 height 20
click at [595, 482] on p at bounding box center [550, 486] width 625 height 20
click at [585, 452] on p at bounding box center [550, 446] width 625 height 20
click at [530, 466] on p at bounding box center [550, 466] width 625 height 20
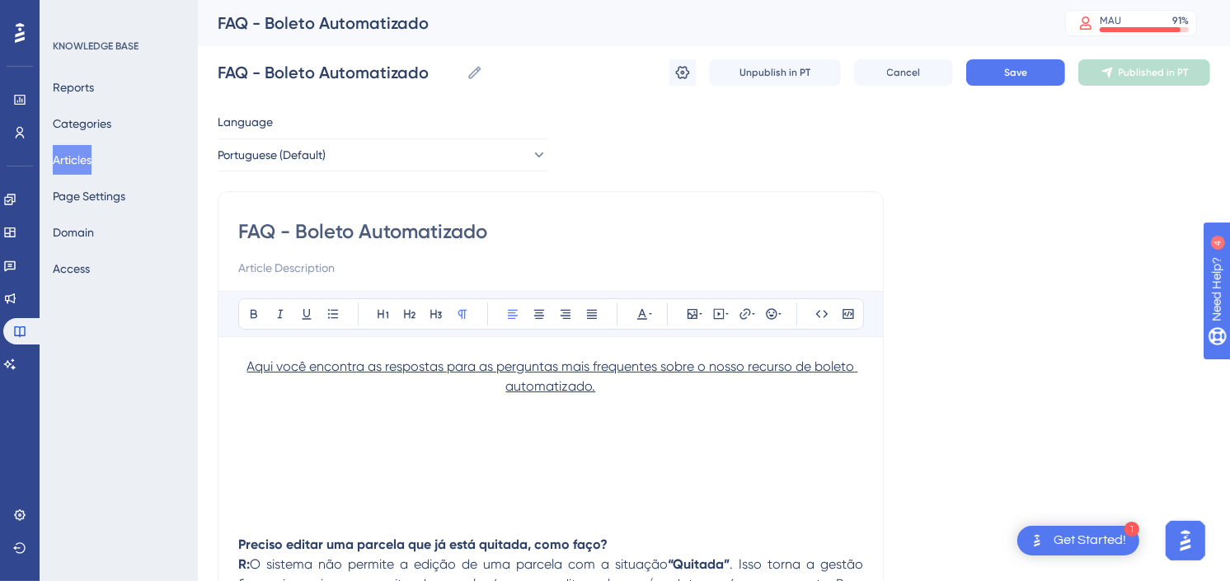
click at [357, 468] on p at bounding box center [550, 466] width 625 height 20
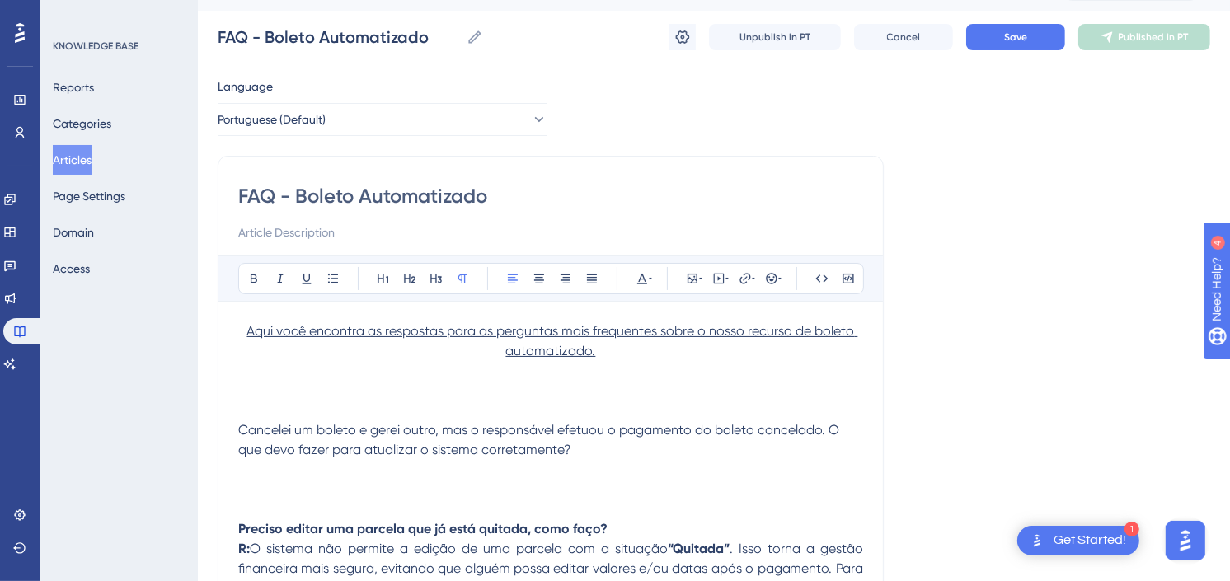
scroll to position [92, 0]
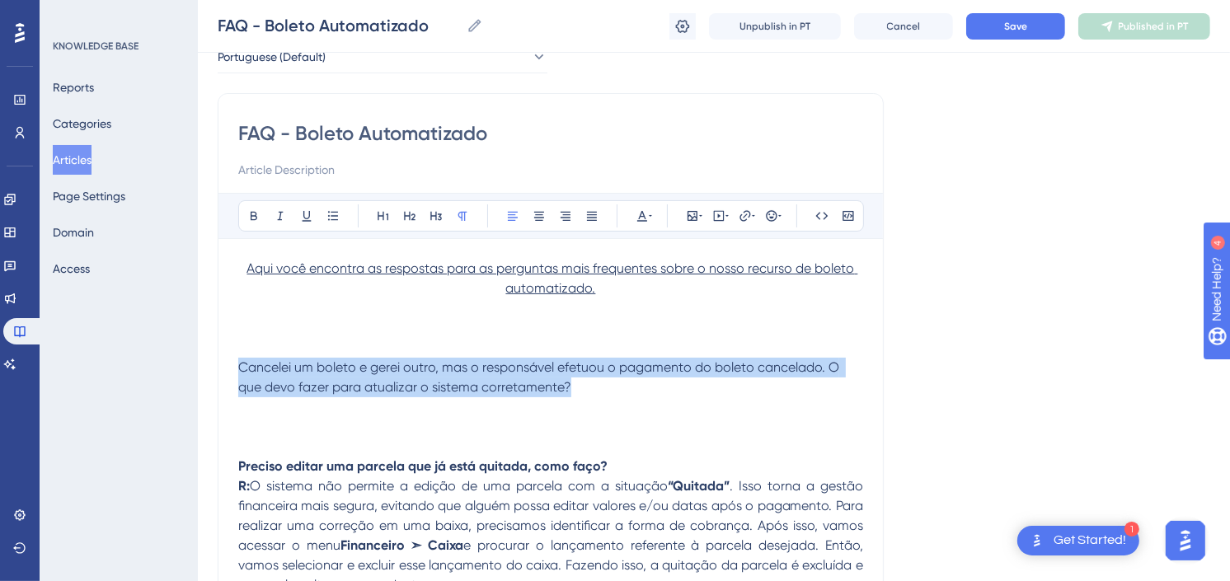
drag, startPoint x: 623, startPoint y: 391, endPoint x: 216, endPoint y: 374, distance: 407.7
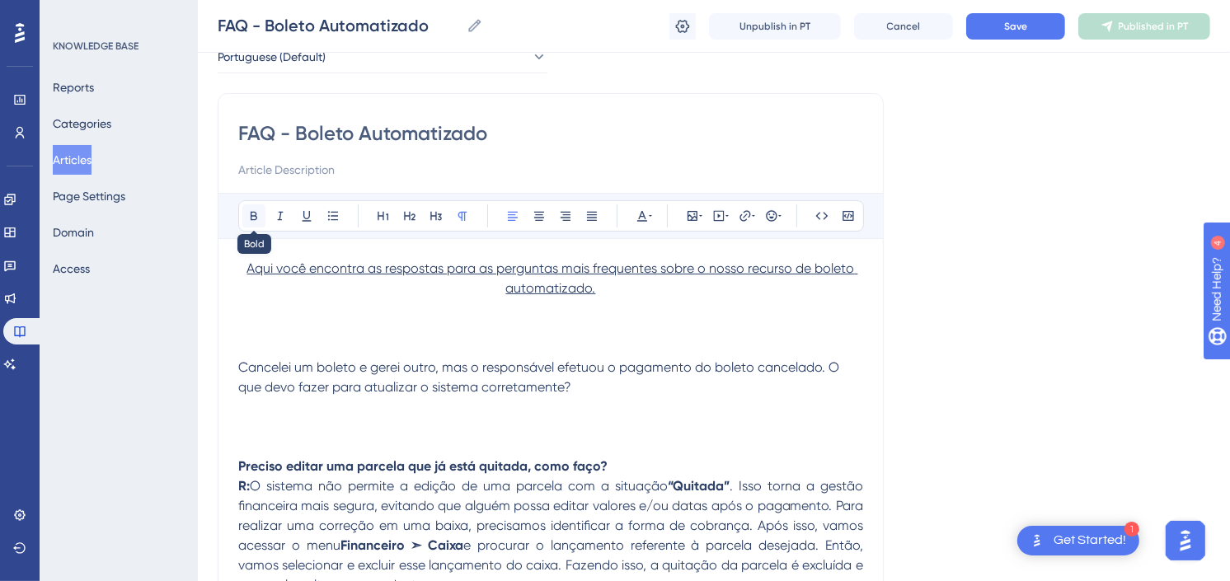
click at [254, 209] on icon at bounding box center [253, 215] width 13 height 13
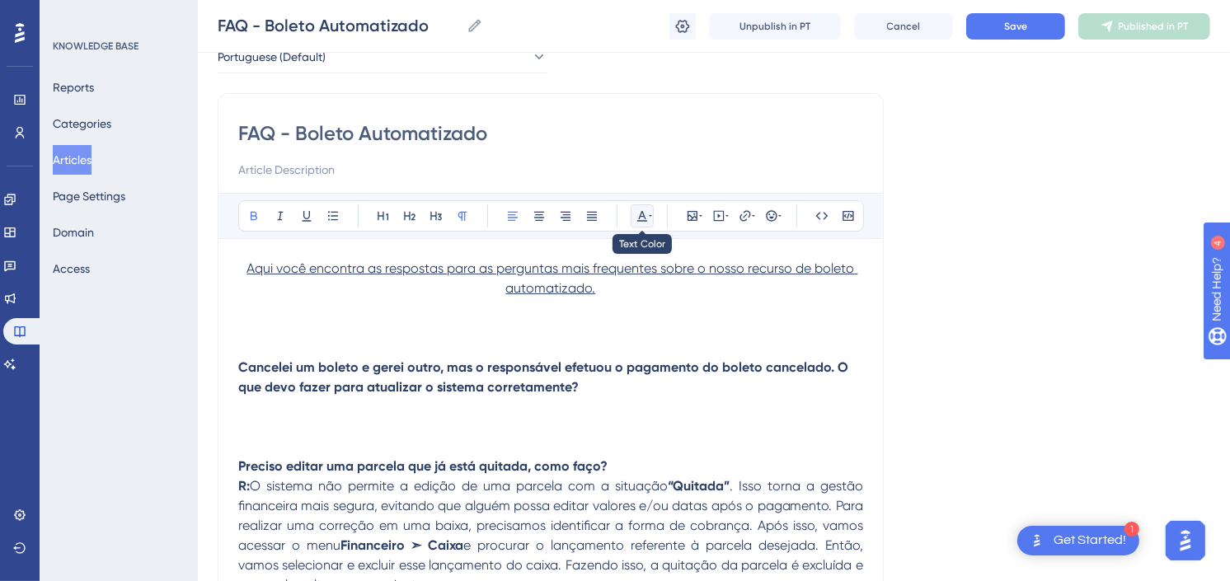
click at [646, 217] on icon at bounding box center [642, 215] width 13 height 13
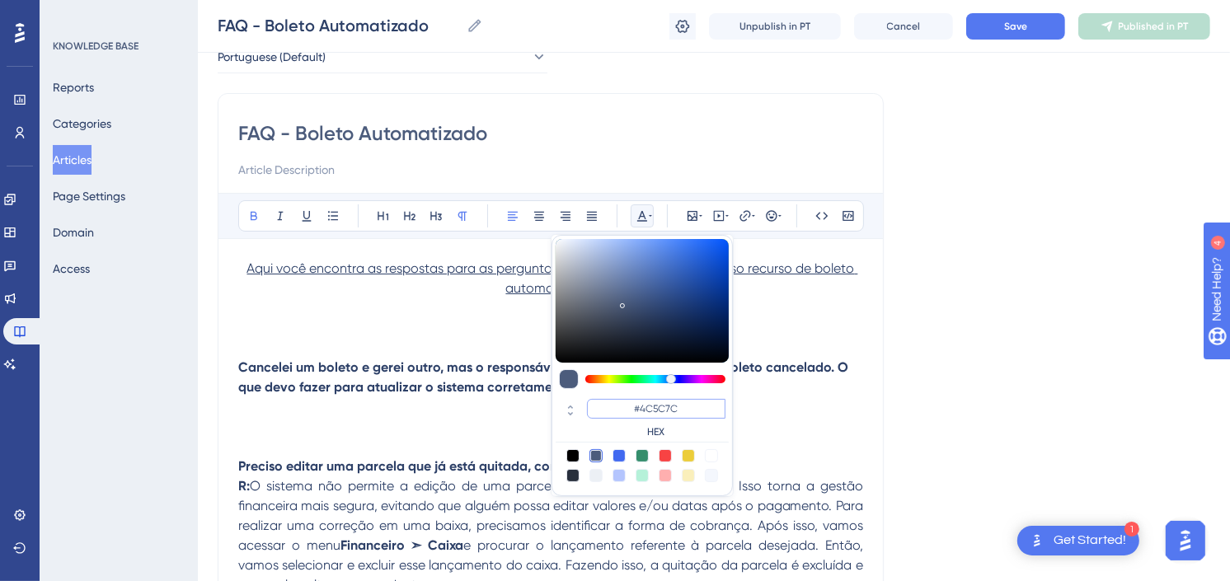
drag, startPoint x: 691, startPoint y: 406, endPoint x: 642, endPoint y: 408, distance: 49.5
click at [642, 408] on input "#4C5C7C" at bounding box center [656, 409] width 139 height 20
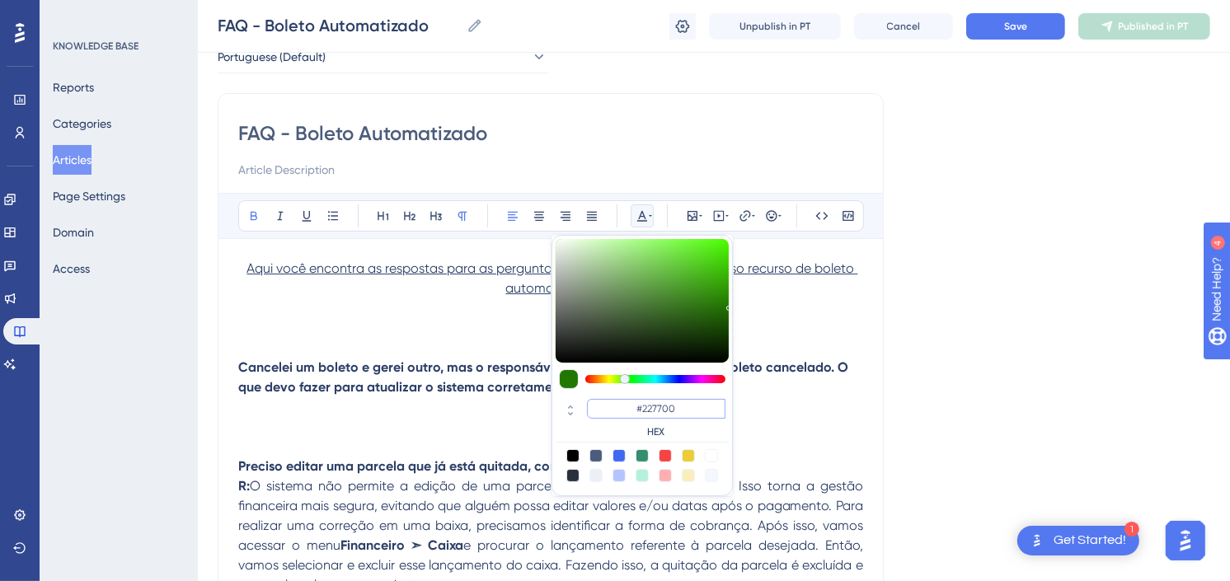
drag, startPoint x: 682, startPoint y: 407, endPoint x: 654, endPoint y: 408, distance: 28.0
click at [654, 408] on input "#227700" at bounding box center [656, 409] width 139 height 20
click at [683, 407] on input "#27" at bounding box center [656, 409] width 139 height 20
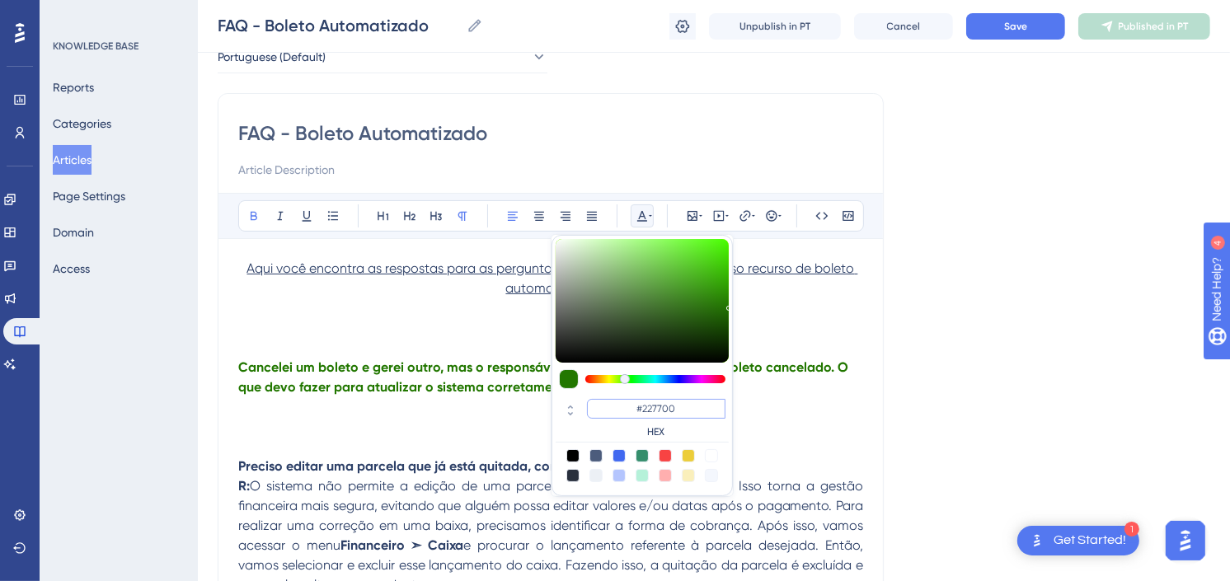
drag, startPoint x: 683, startPoint y: 407, endPoint x: 646, endPoint y: 402, distance: 37.3
click at [646, 402] on input "#227700" at bounding box center [656, 409] width 139 height 20
click at [687, 413] on input "#227700" at bounding box center [656, 409] width 139 height 20
type input "#222277"
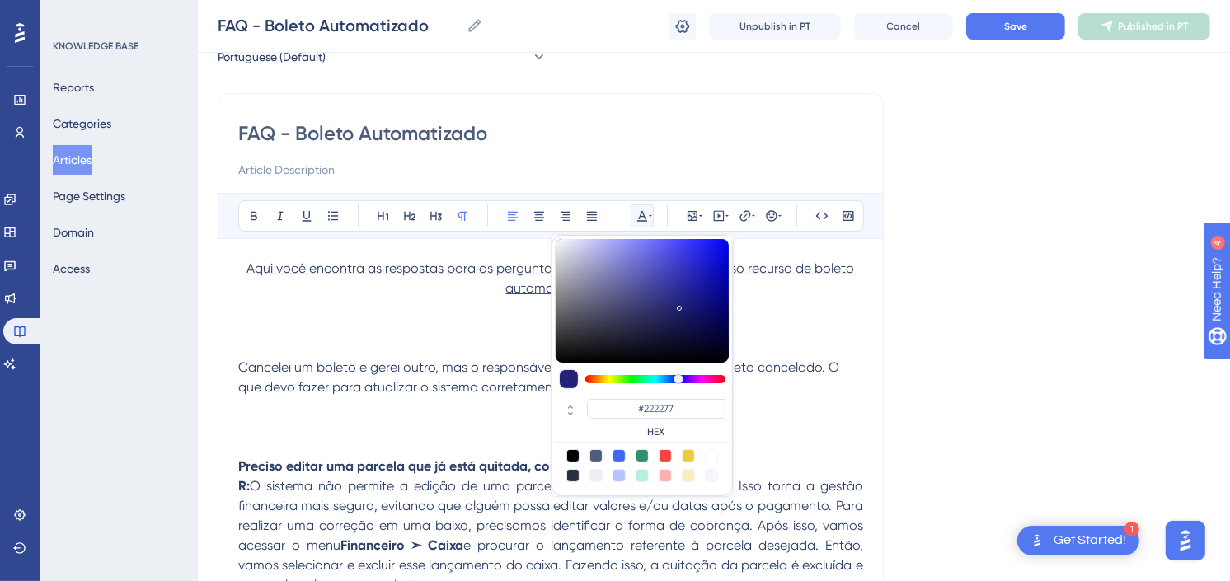
click at [497, 421] on p at bounding box center [550, 427] width 625 height 20
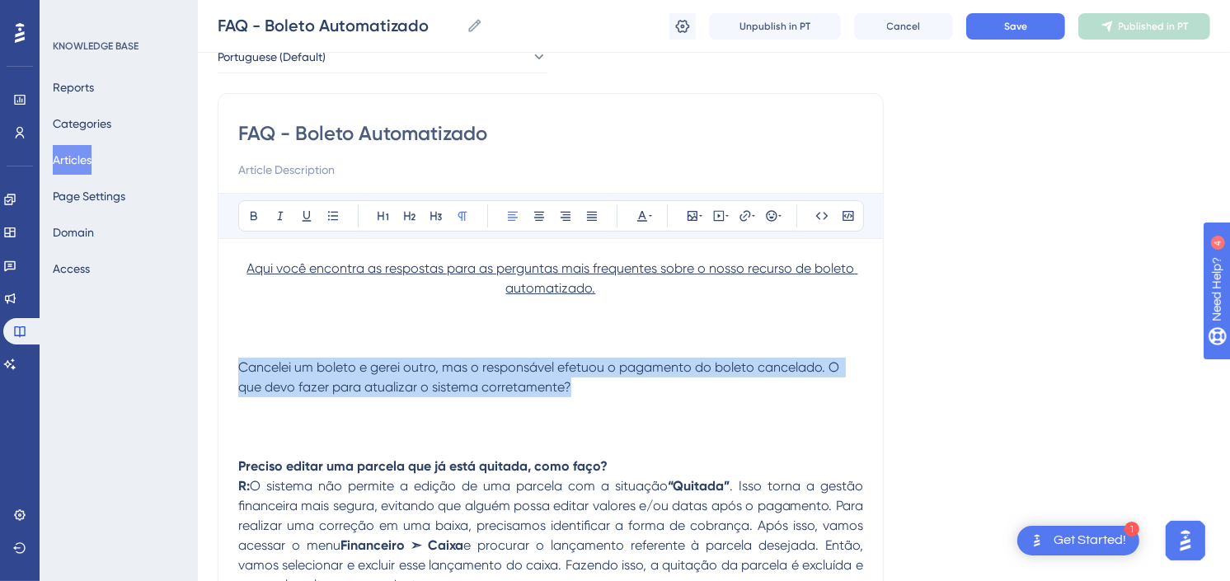
drag, startPoint x: 636, startPoint y: 393, endPoint x: 242, endPoint y: 360, distance: 395.5
click at [242, 360] on p "Cancelei um boleto e gerei outro, mas o responsável efetuou o pagamento do bole…" at bounding box center [550, 378] width 625 height 40
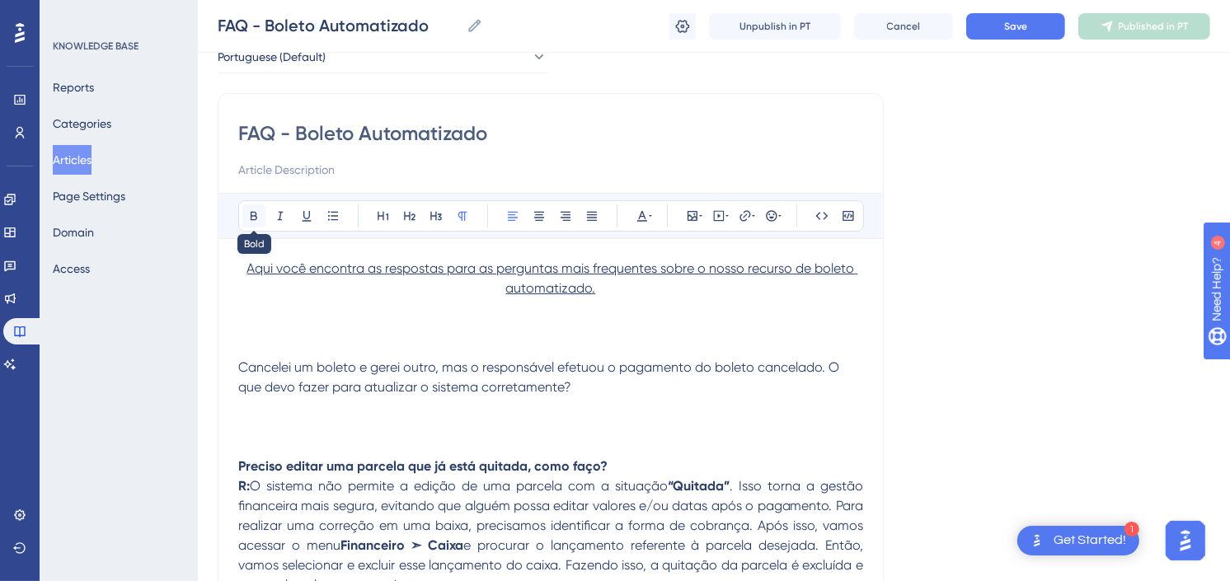
click at [253, 209] on icon at bounding box center [253, 215] width 13 height 13
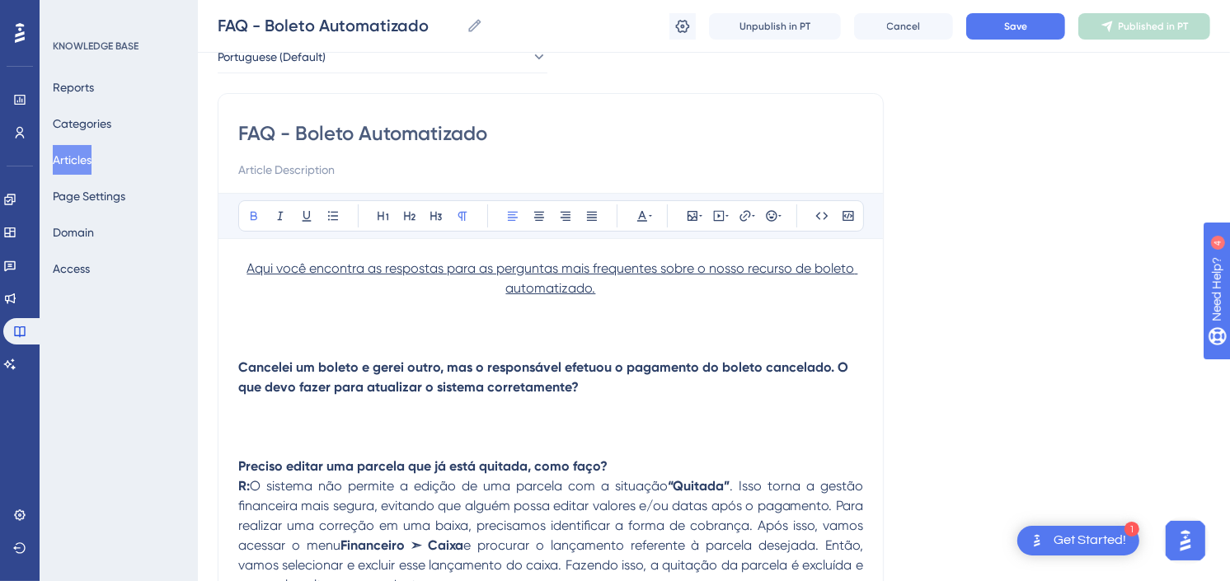
click at [703, 394] on p "Cancelei um boleto e gerei outro, mas o responsável efetuou o pagamento do bole…" at bounding box center [550, 378] width 625 height 40
drag, startPoint x: 636, startPoint y: 391, endPoint x: 576, endPoint y: 393, distance: 60.2
click at [576, 393] on p "Cancelei um boleto e gerei outro, mas o responsável efetuou o pagamento do bole…" at bounding box center [550, 378] width 625 height 40
drag, startPoint x: 591, startPoint y: 390, endPoint x: 219, endPoint y: 373, distance: 373.1
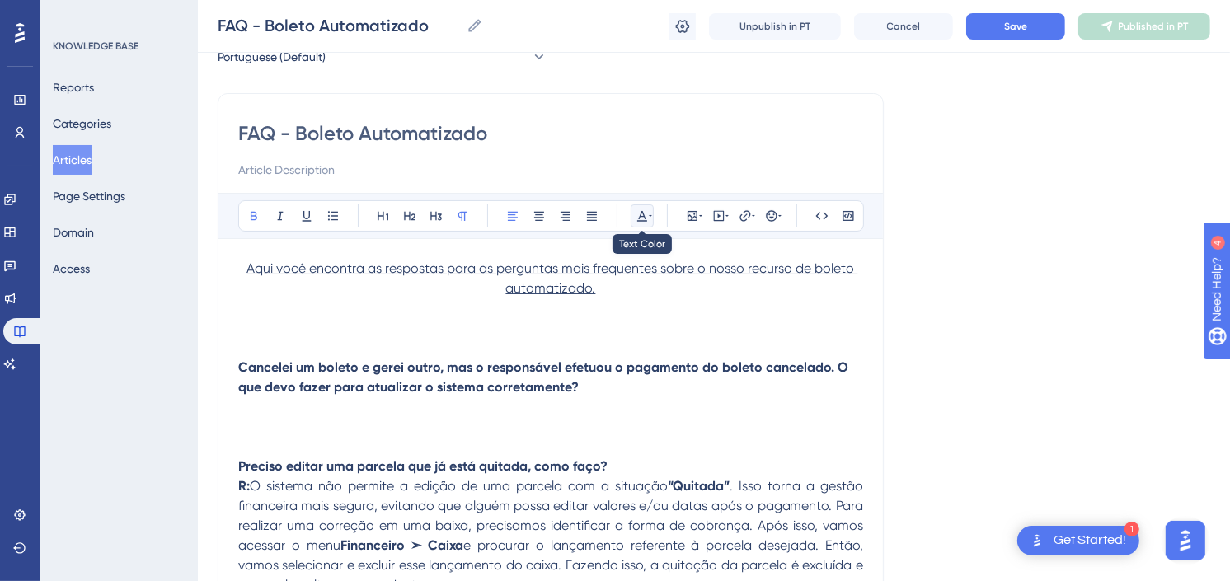
click at [650, 219] on icon at bounding box center [650, 215] width 3 height 13
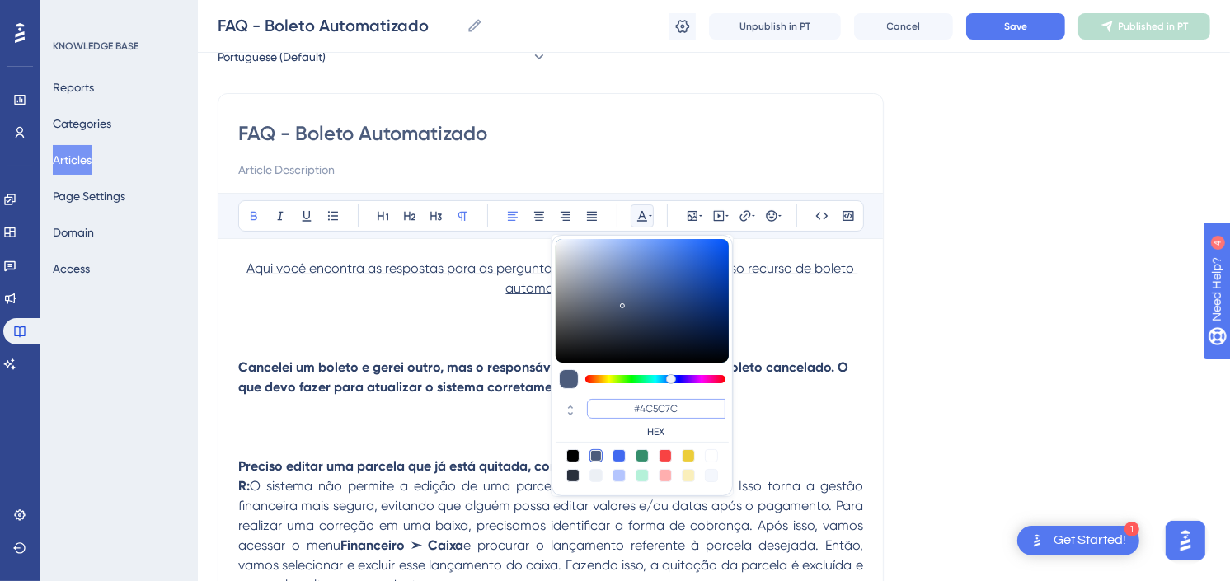
click at [684, 411] on input "#4C5C7C" at bounding box center [656, 409] width 139 height 20
drag, startPoint x: 682, startPoint y: 411, endPoint x: 642, endPoint y: 402, distance: 41.2
click at [642, 402] on input "#4C5C7C" at bounding box center [656, 409] width 139 height 20
paste input "270049"
type input "#270049"
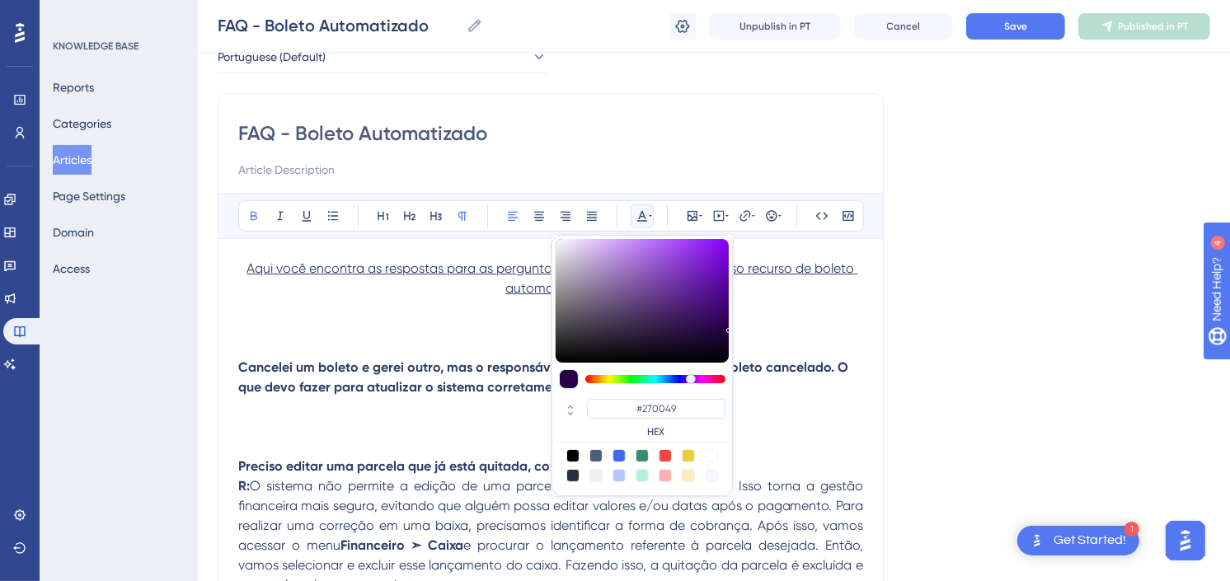
click at [774, 390] on p "Cancelei um boleto e gerei outro, mas o responsável efetuou o pagamento do bole…" at bounding box center [550, 378] width 625 height 40
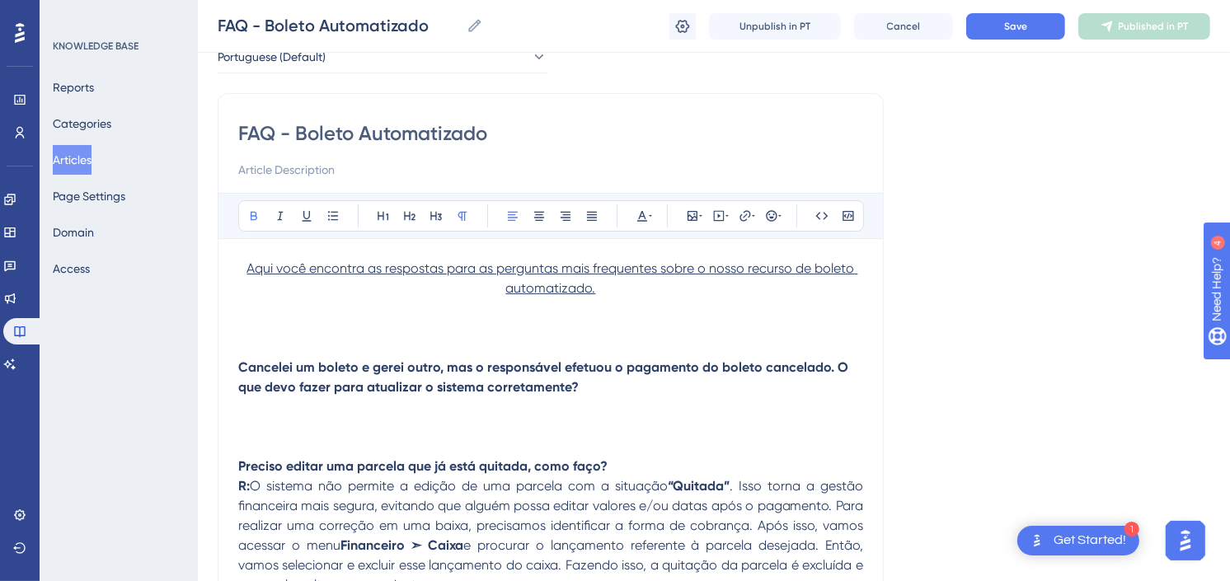
drag, startPoint x: 617, startPoint y: 384, endPoint x: 225, endPoint y: 373, distance: 391.9
click at [645, 218] on icon at bounding box center [642, 216] width 10 height 11
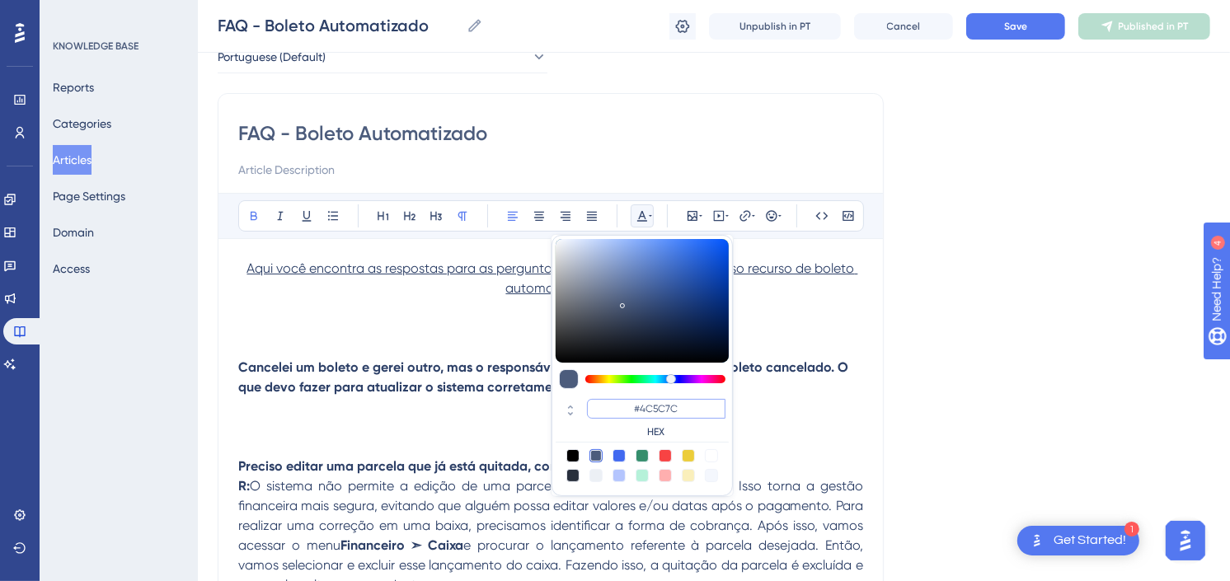
drag, startPoint x: 693, startPoint y: 406, endPoint x: 643, endPoint y: 399, distance: 49.9
click at [643, 399] on input "#4C5C7C" at bounding box center [656, 409] width 139 height 20
paste input "270049"
type input "#270049"
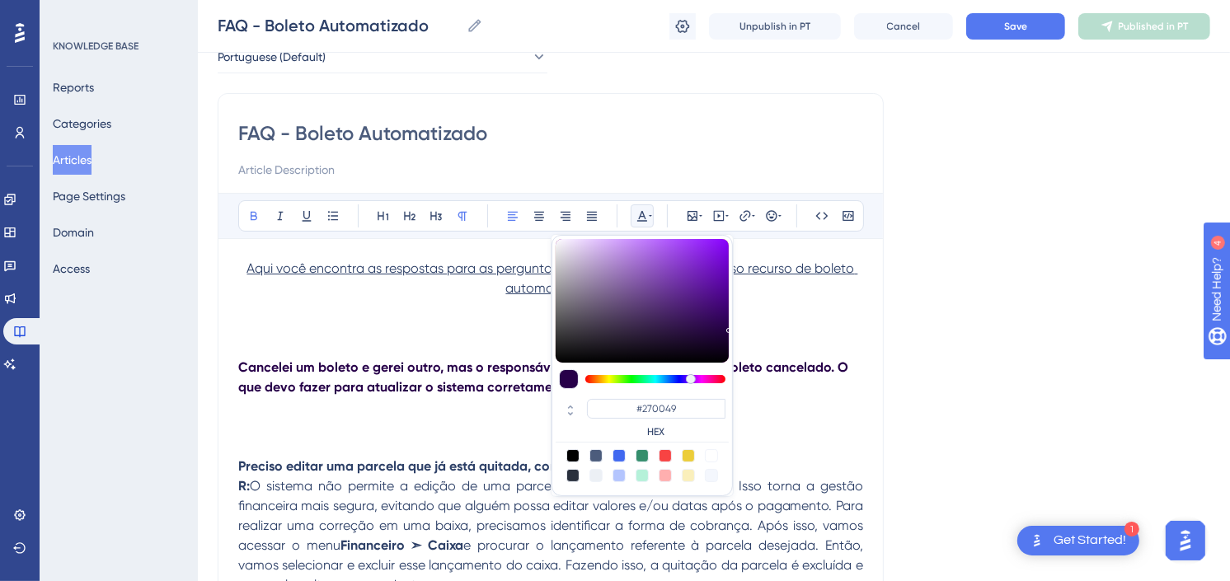
click at [573, 376] on div at bounding box center [569, 379] width 20 height 20
click at [679, 409] on input "#270049" at bounding box center [656, 409] width 139 height 20
click at [679, 430] on label "HEX" at bounding box center [656, 432] width 139 height 13
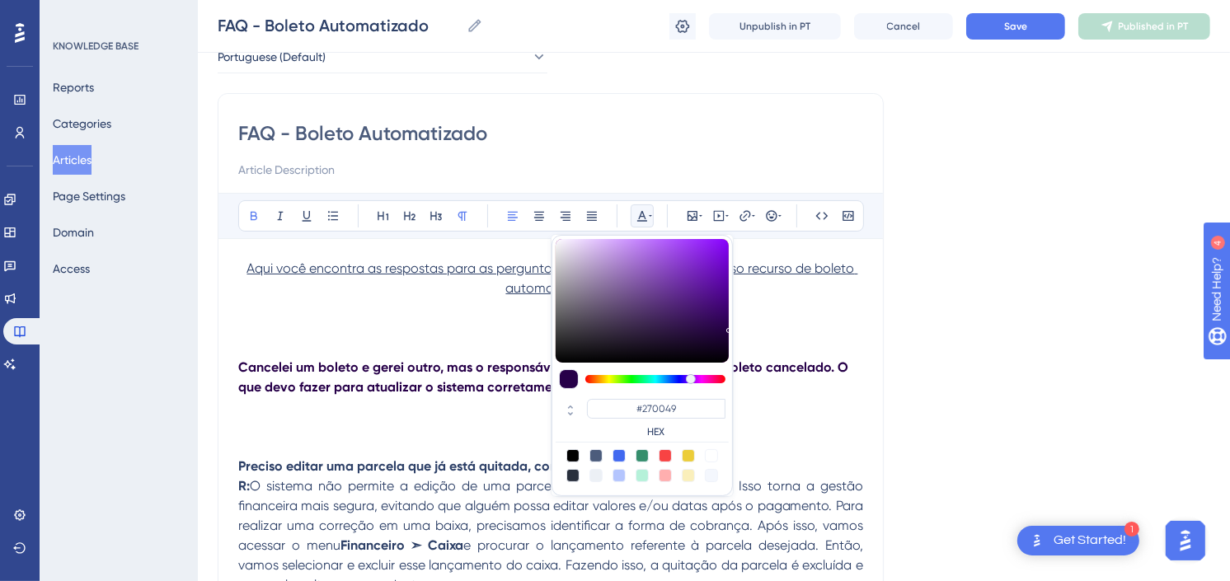
click at [853, 416] on p at bounding box center [550, 407] width 625 height 20
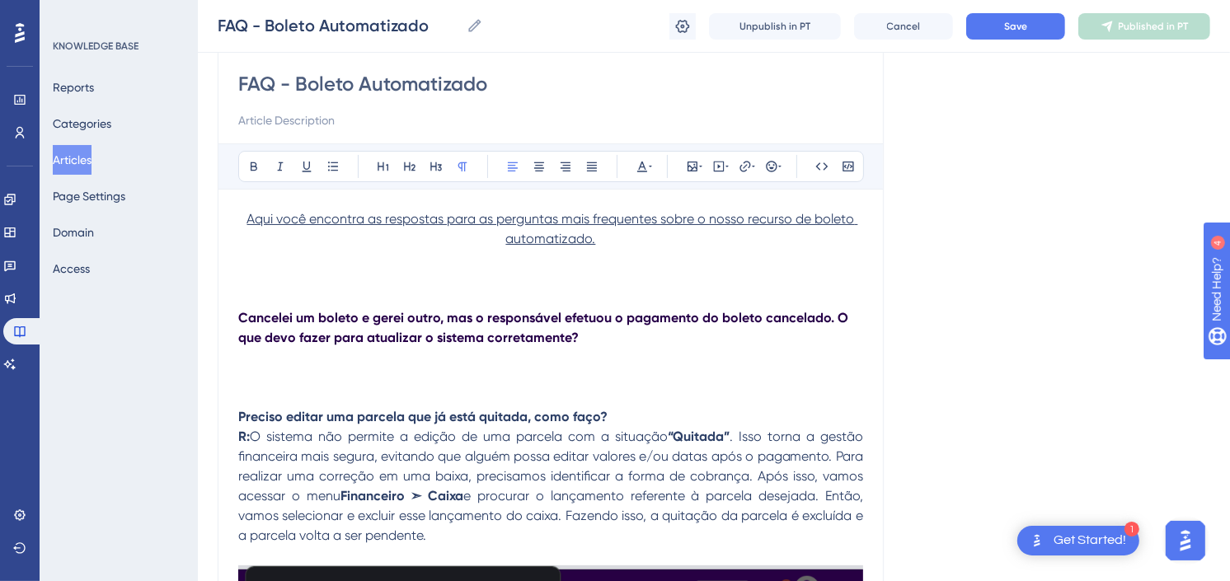
scroll to position [183, 0]
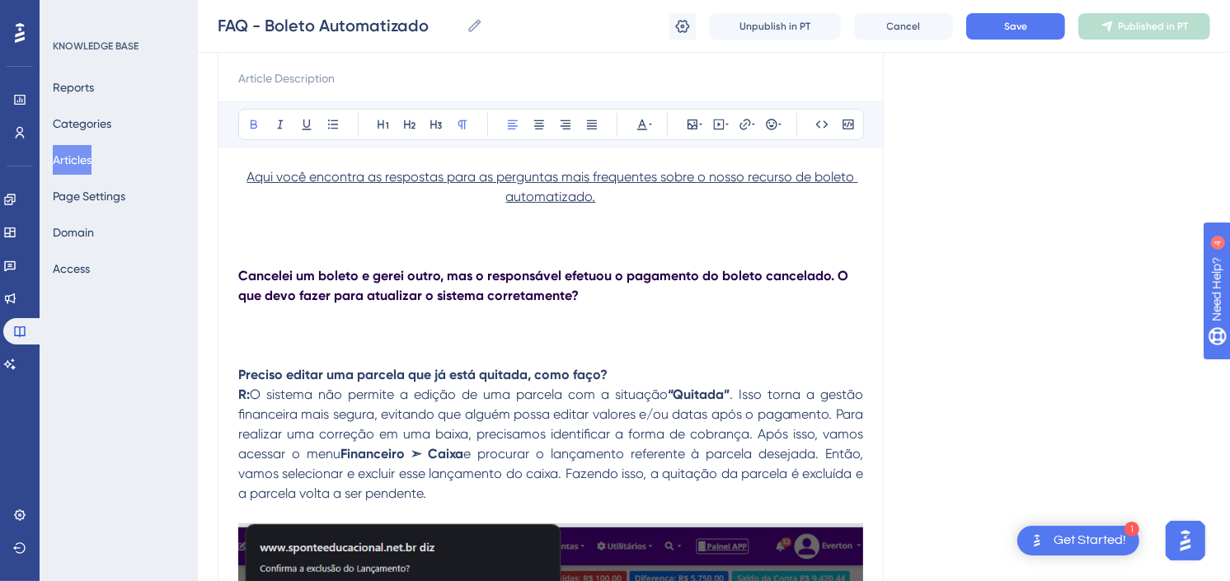
click at [606, 377] on strong "Preciso editar uma parcela que já está quitada, como faço?" at bounding box center [422, 375] width 369 height 16
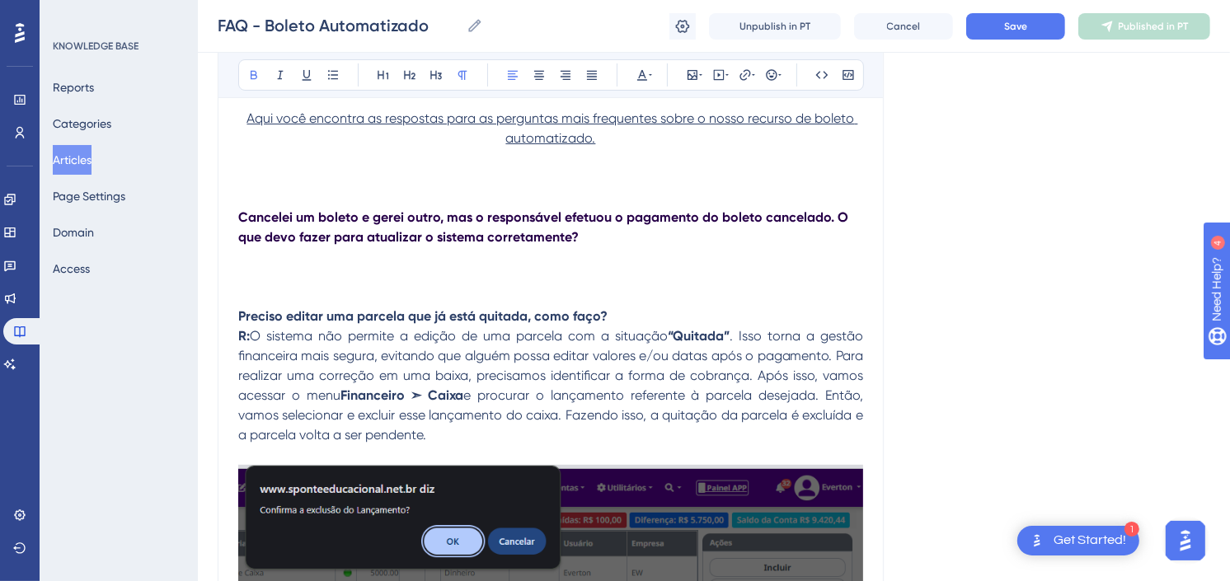
scroll to position [275, 0]
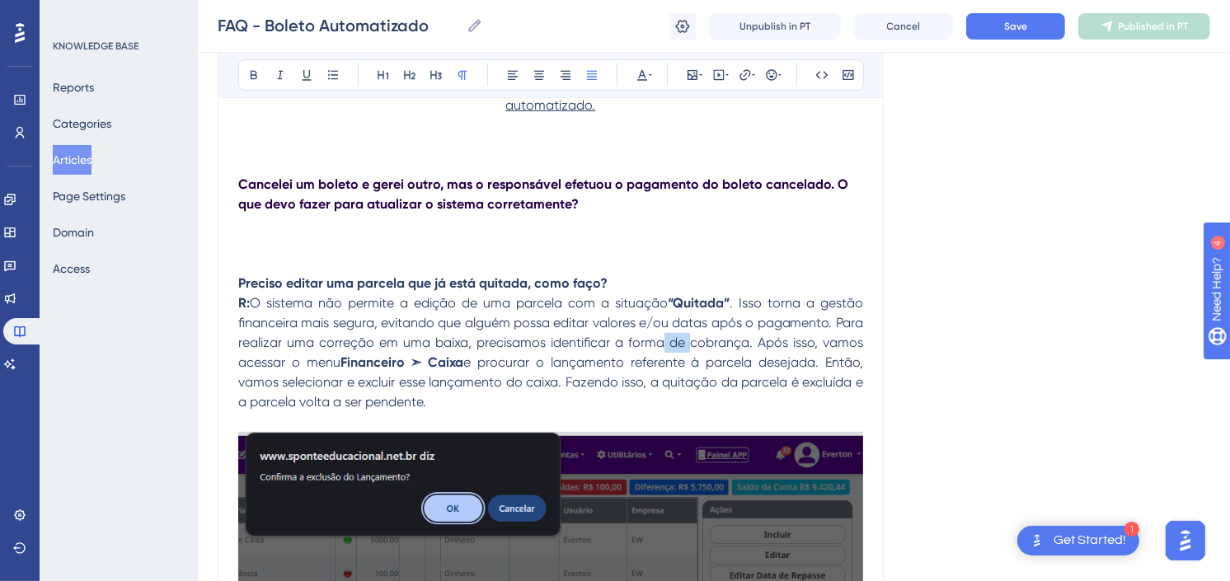
drag, startPoint x: 661, startPoint y: 346, endPoint x: 694, endPoint y: 346, distance: 32.2
click at [694, 346] on span ". Isso torna a gestão financeira mais segura, evitando que alguém possa editar …" at bounding box center [552, 332] width 628 height 75
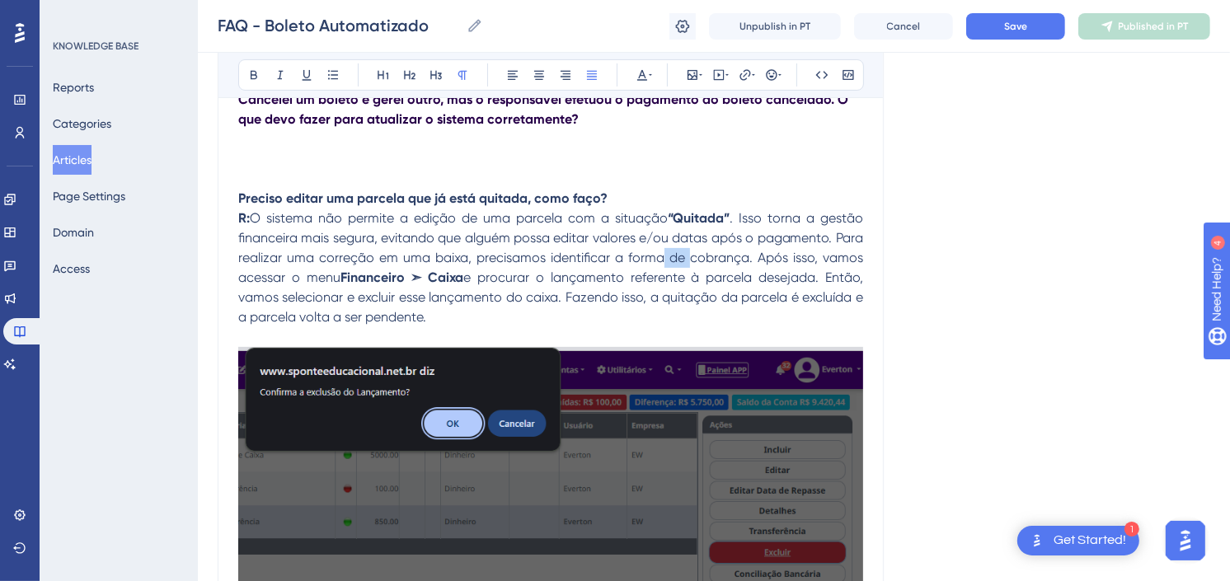
scroll to position [183, 0]
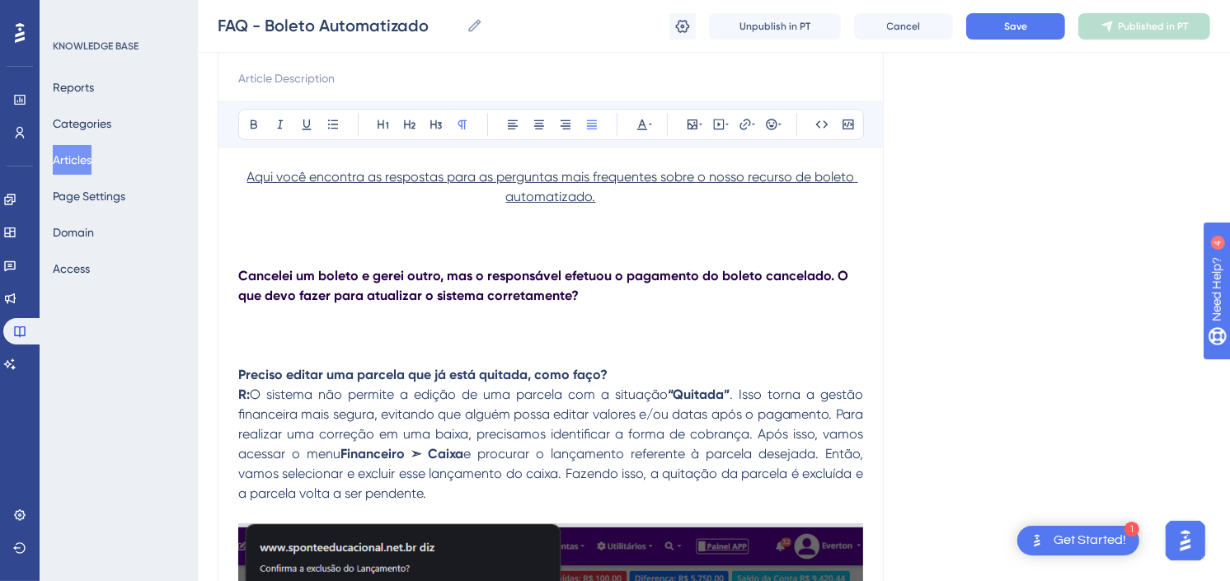
click at [569, 317] on p at bounding box center [550, 316] width 625 height 20
click at [541, 306] on p at bounding box center [550, 316] width 625 height 20
click at [493, 317] on p "R:" at bounding box center [550, 316] width 625 height 20
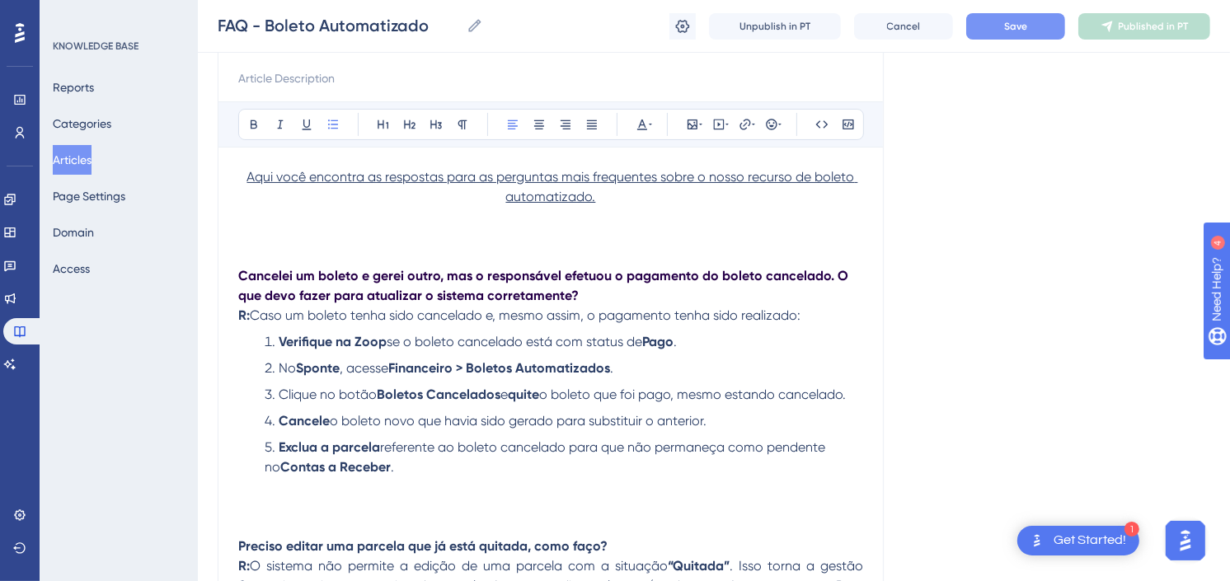
click at [1028, 26] on button "Save" at bounding box center [1015, 26] width 99 height 26
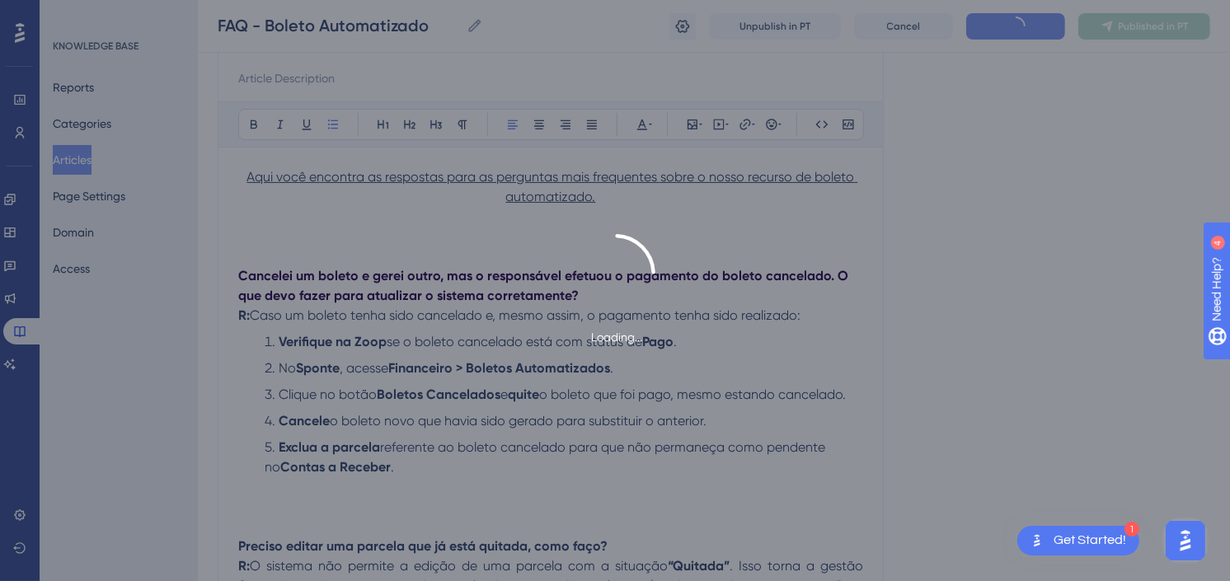
click at [1015, 303] on div "Loading..." at bounding box center [615, 290] width 1230 height 113
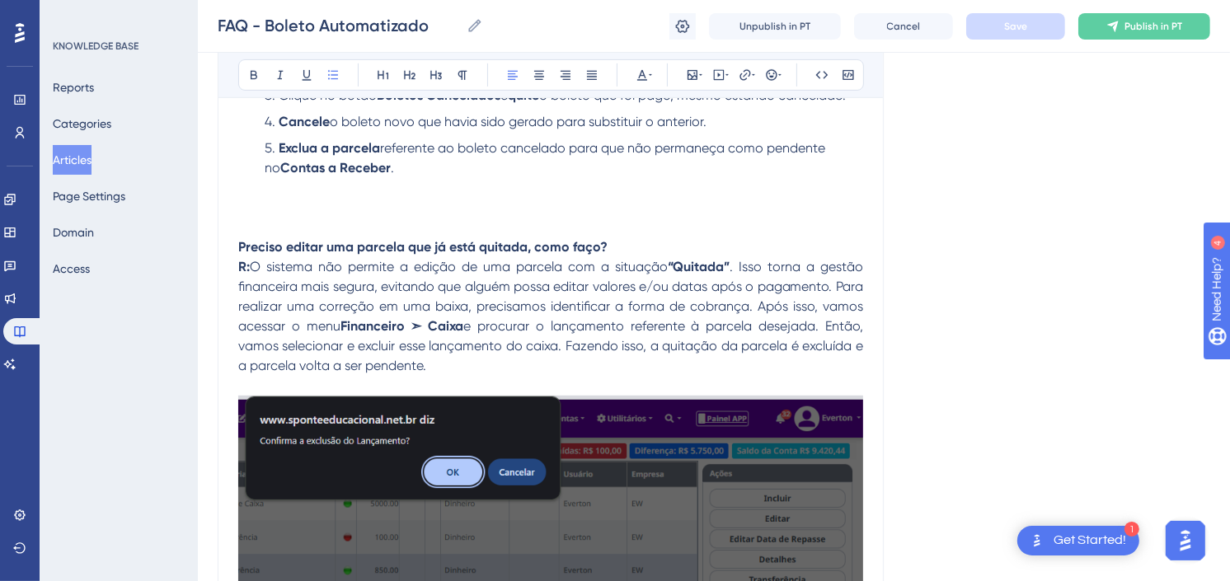
scroll to position [458, 0]
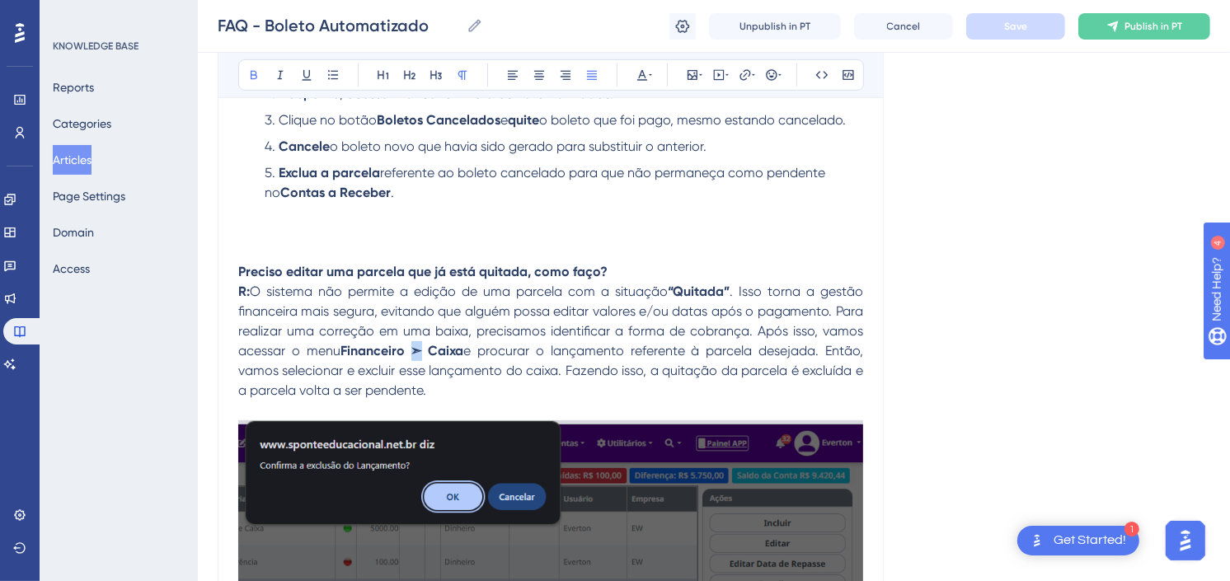
click at [410, 344] on p "R: O sistema não permite a edição de uma parcela com a situação “Quitada” . Iss…" at bounding box center [550, 341] width 625 height 119
copy strong "➣"
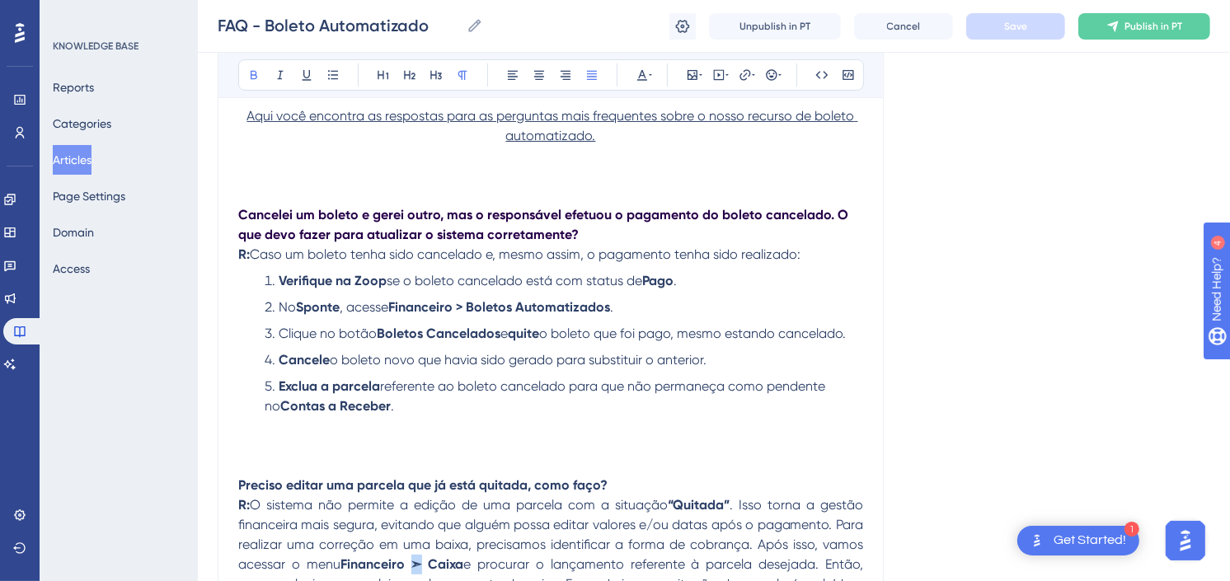
scroll to position [183, 0]
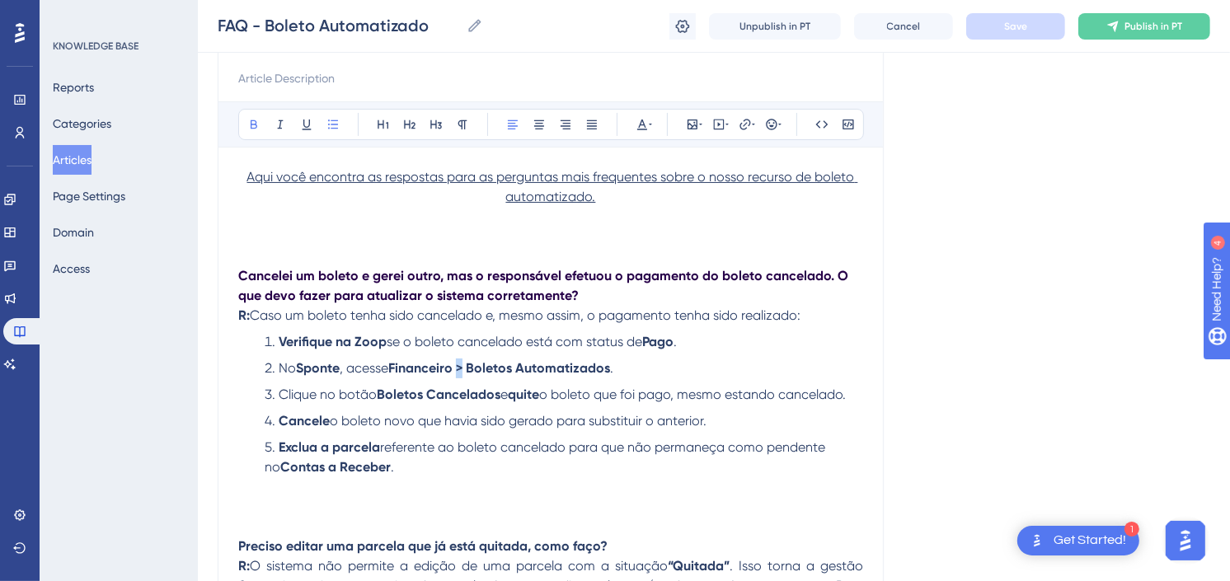
click at [463, 371] on strong "Financeiro > Boletos Automatizados" at bounding box center [499, 368] width 222 height 16
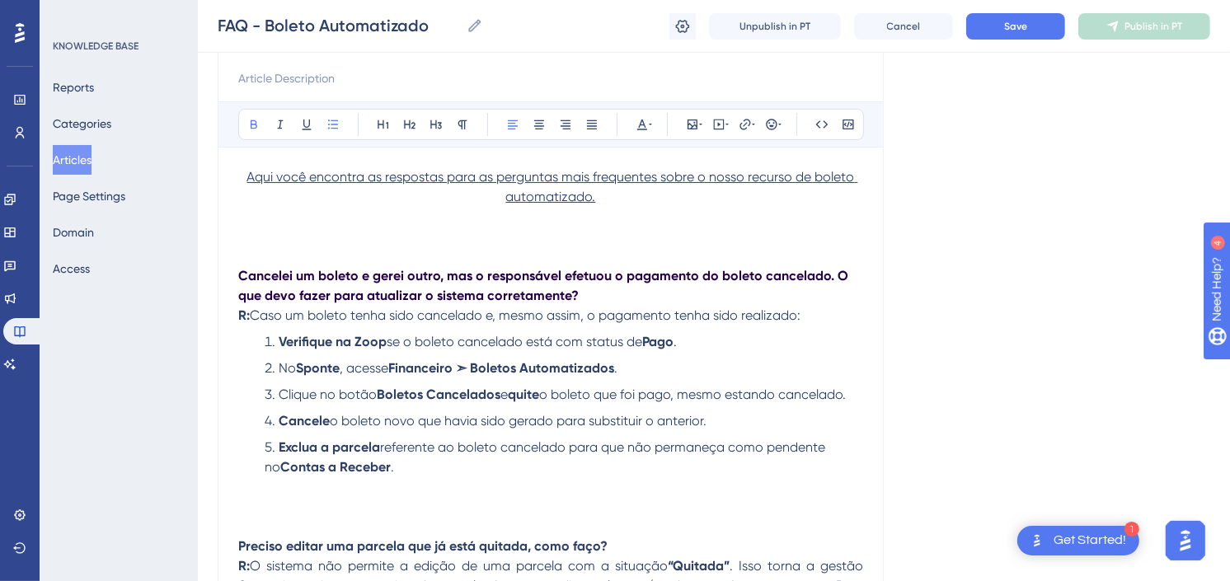
click at [591, 463] on li "Exclua a parcela referente ao boleto cancelado para que não permaneça como pend…" at bounding box center [560, 458] width 605 height 40
click at [693, 346] on li "Verifique na Zoop se o boleto cancelado está com status de Pago ." at bounding box center [560, 342] width 605 height 20
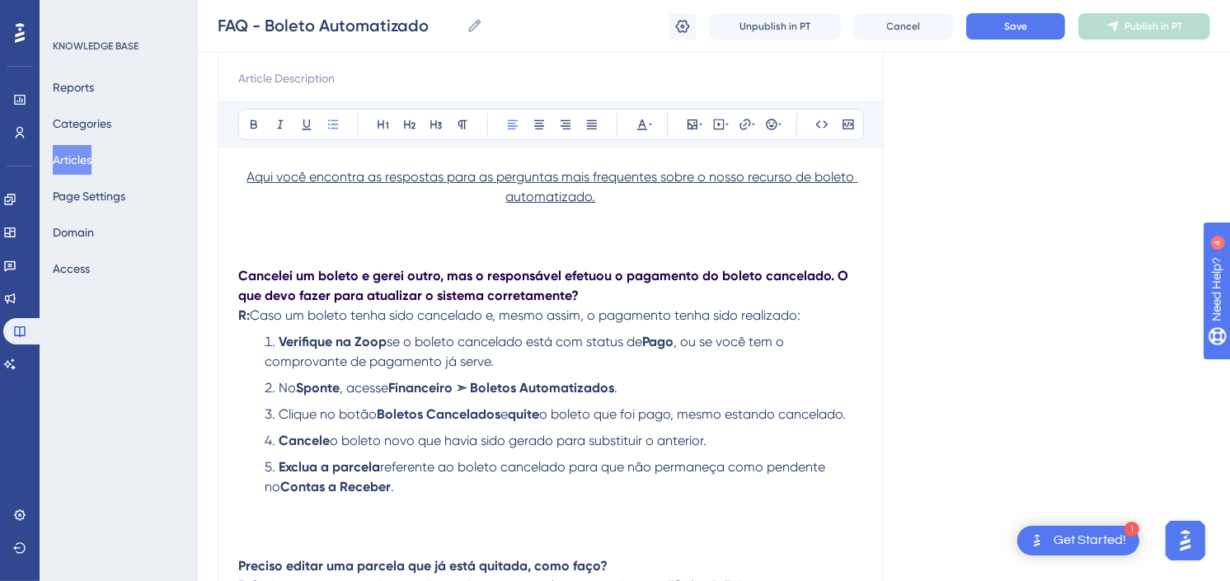
click at [1017, 23] on span "Save" at bounding box center [1015, 26] width 23 height 13
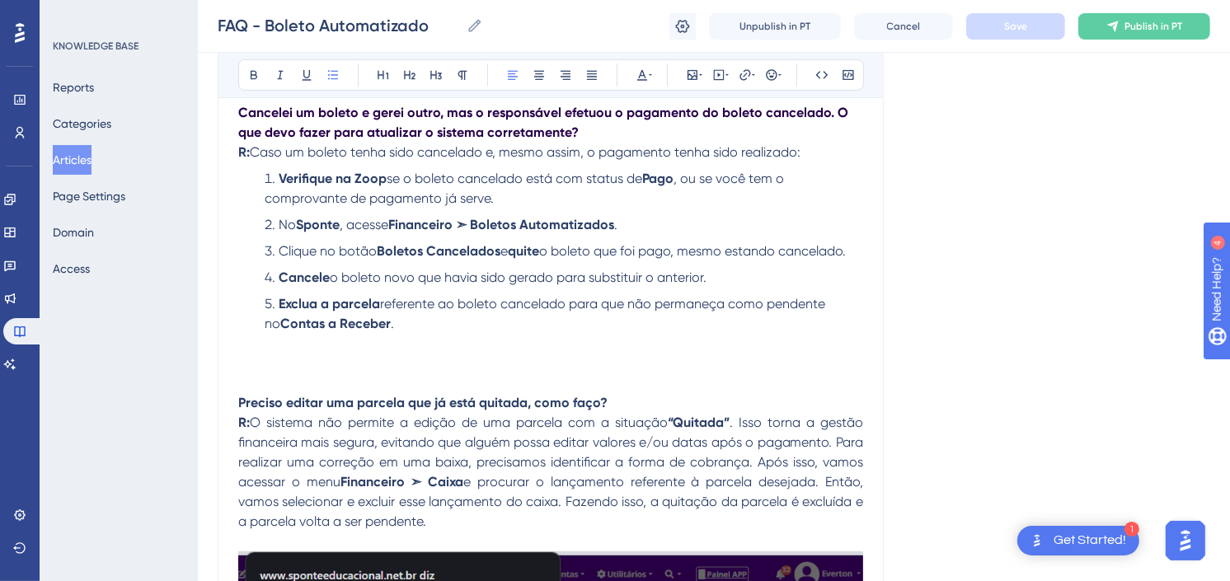
scroll to position [366, 0]
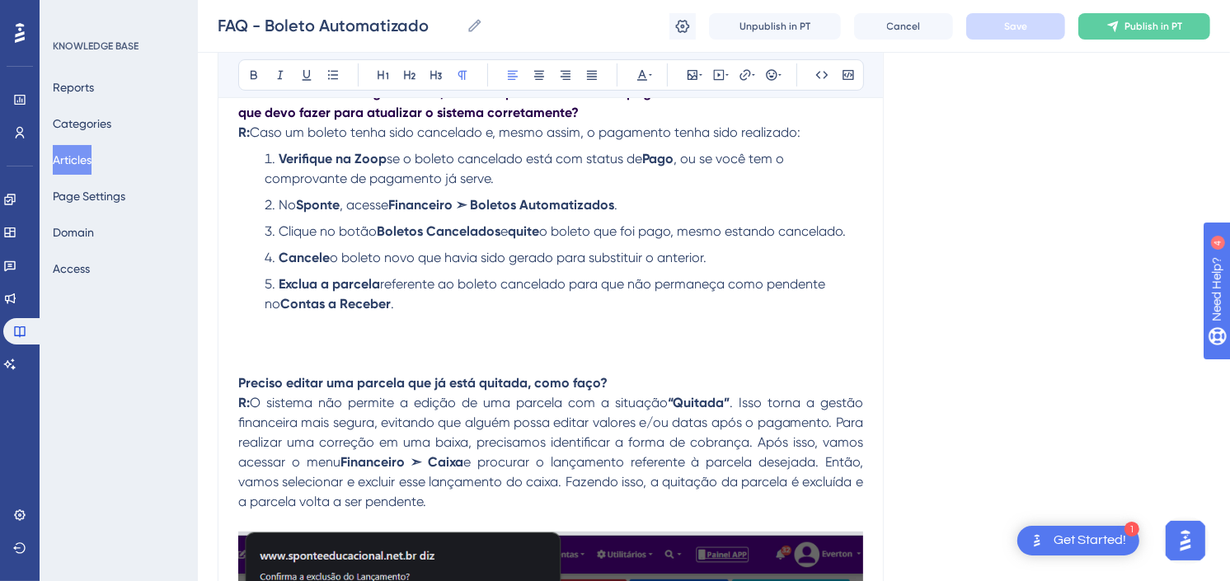
click at [409, 327] on p at bounding box center [550, 324] width 625 height 20
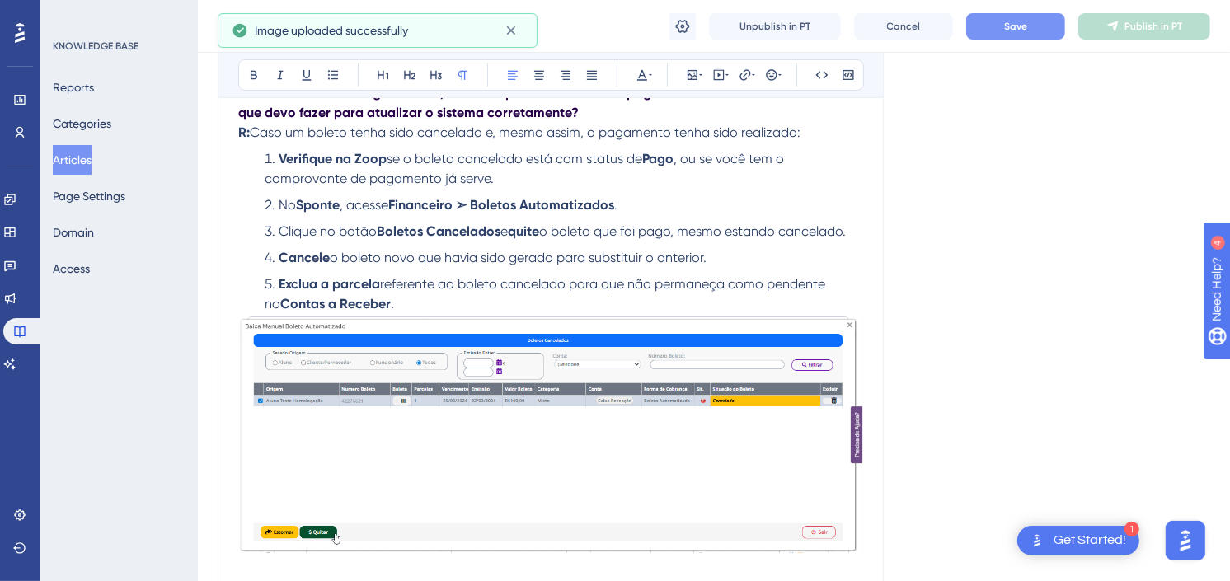
click at [755, 459] on img at bounding box center [550, 433] width 625 height 239
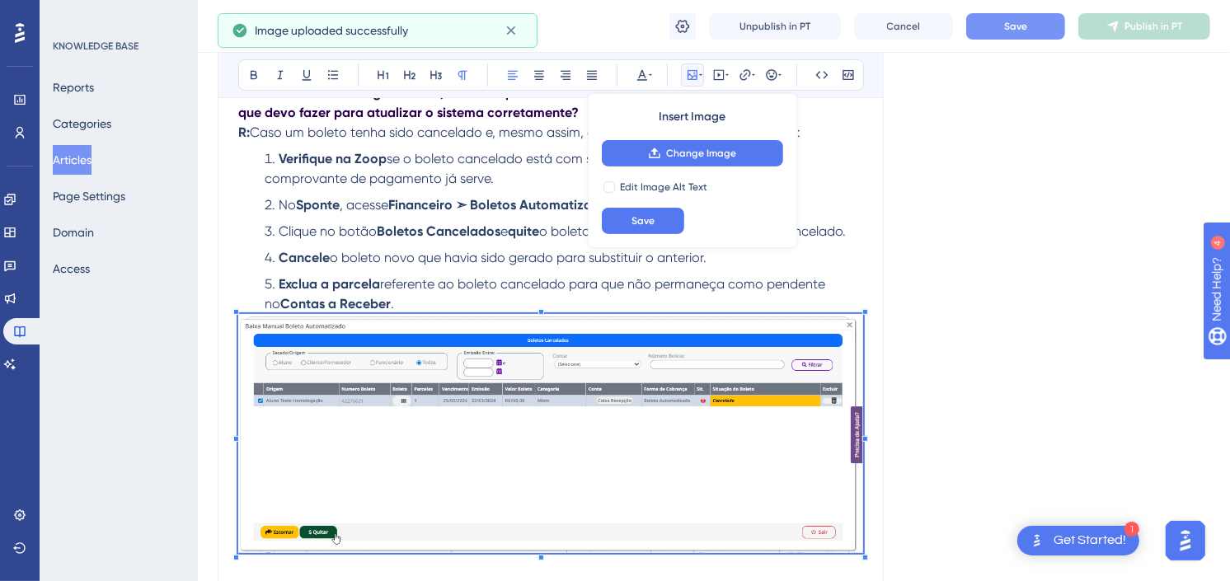
click at [863, 559] on p at bounding box center [550, 569] width 625 height 20
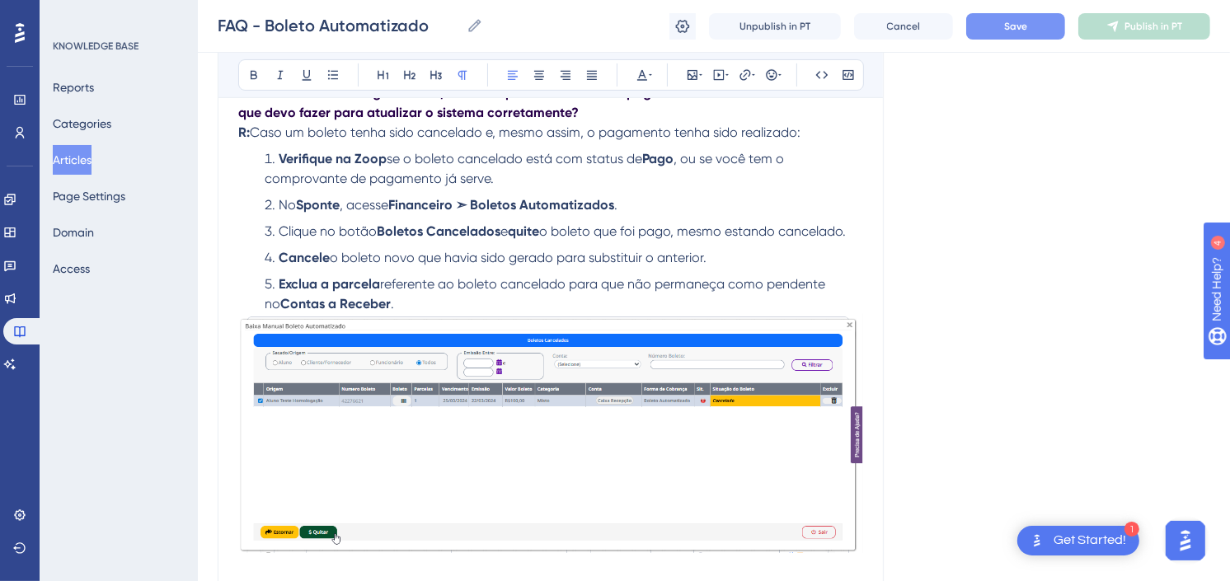
click at [836, 543] on img at bounding box center [550, 433] width 625 height 239
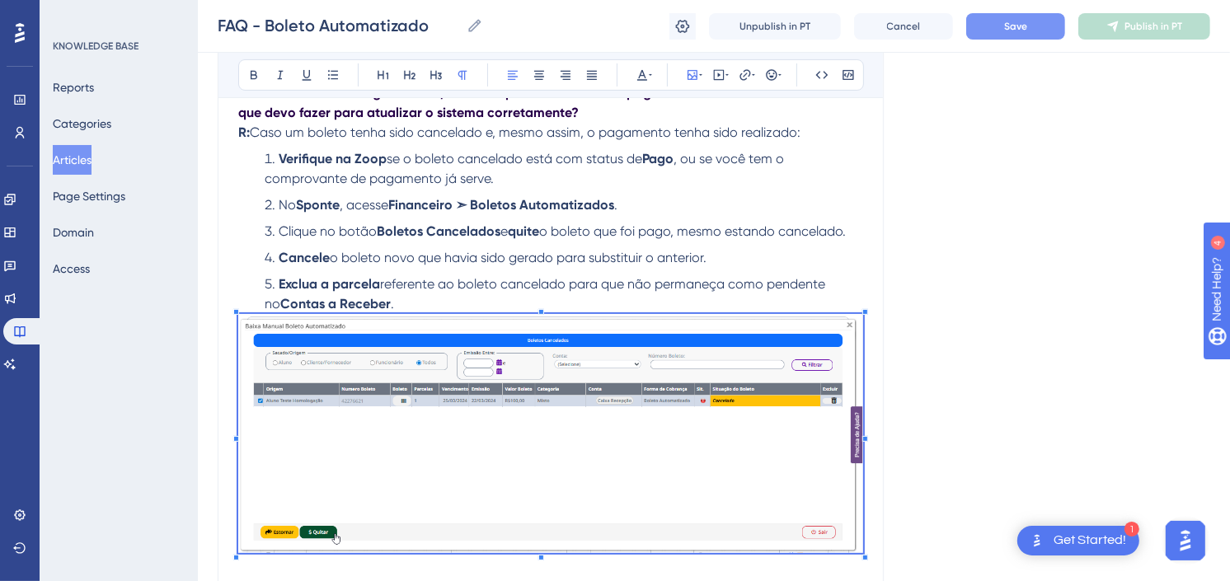
click at [1028, 15] on button "Save" at bounding box center [1015, 26] width 99 height 26
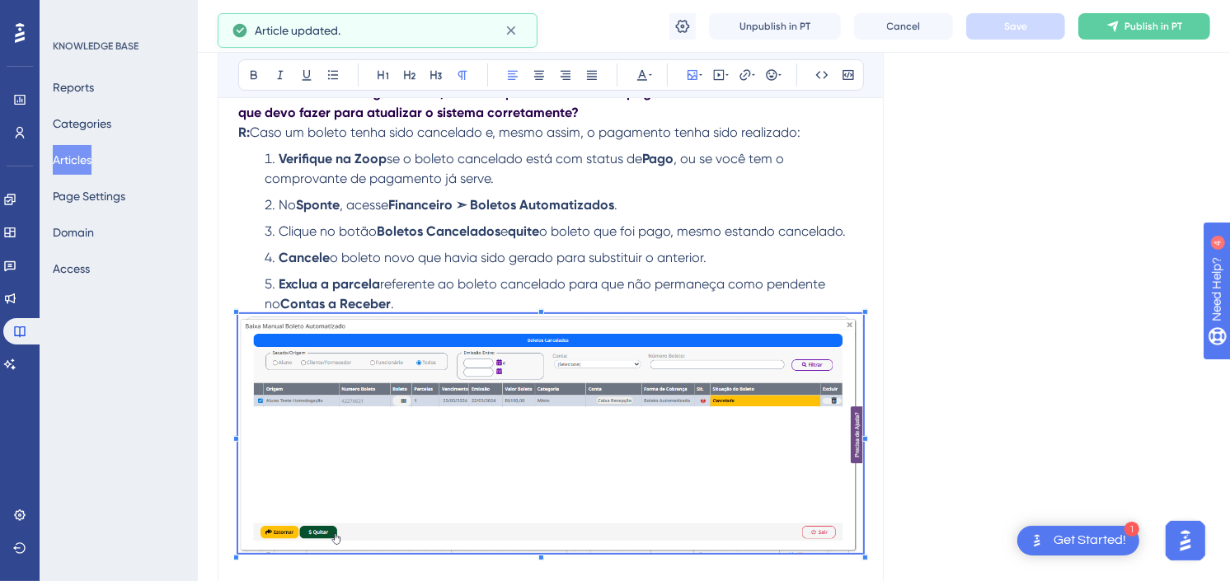
click at [470, 289] on span "referente ao boleto cancelado para que não permaneça como pendente no" at bounding box center [547, 293] width 564 height 35
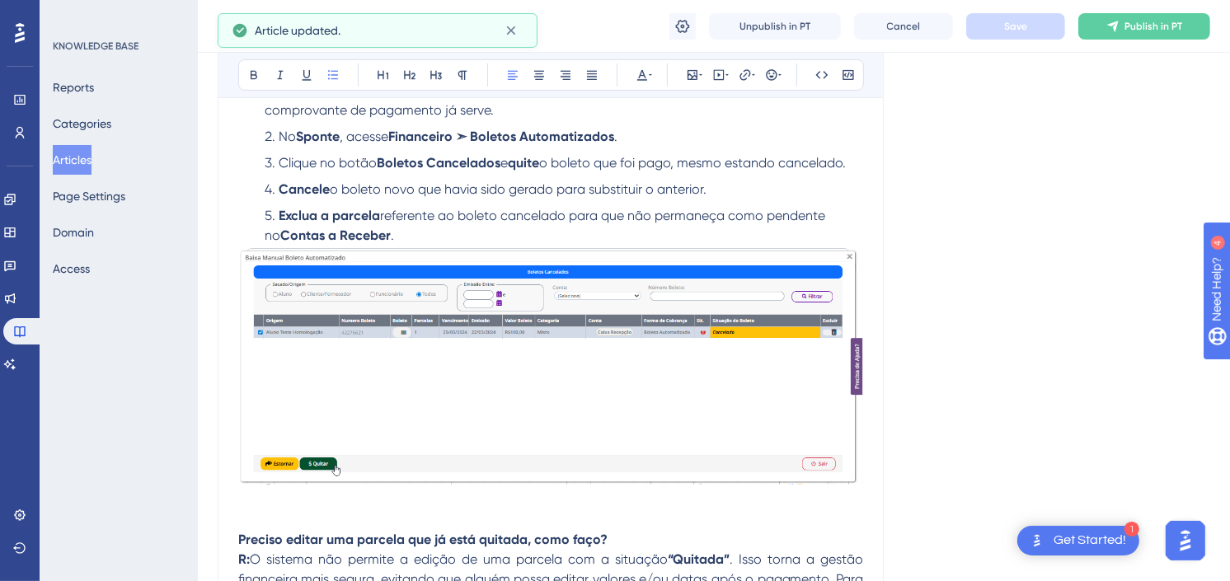
scroll to position [549, 0]
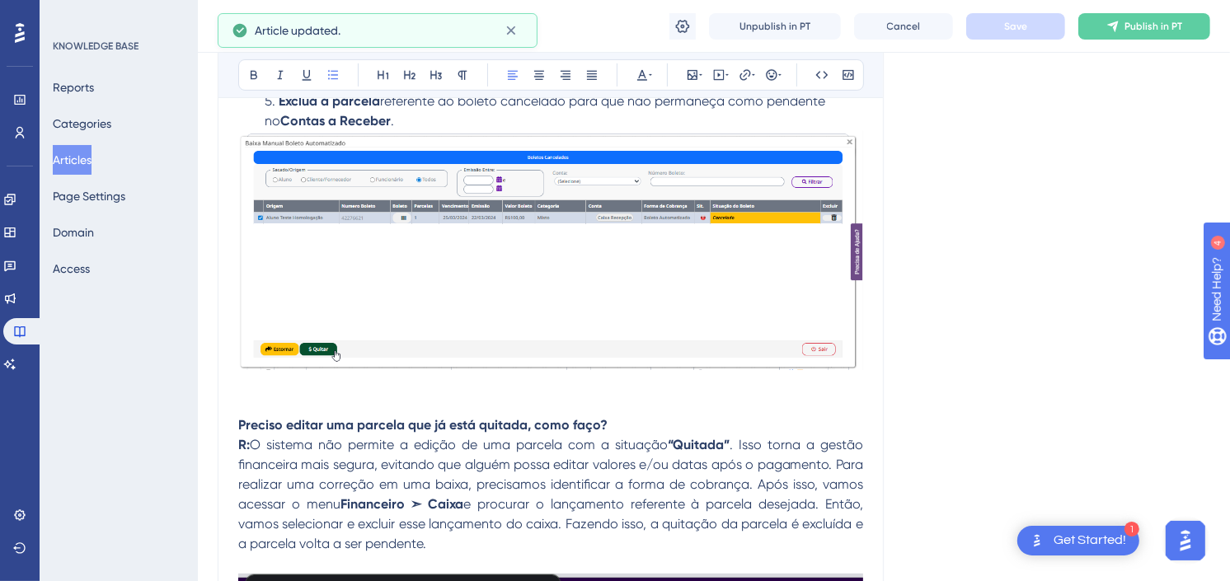
click at [512, 253] on img at bounding box center [550, 250] width 625 height 239
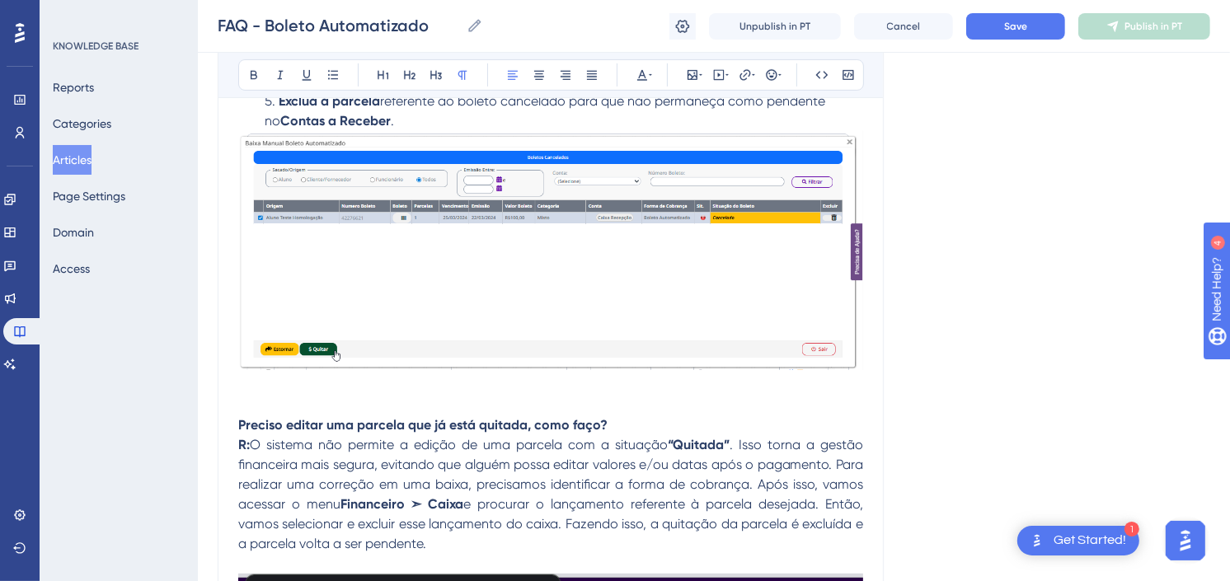
click at [539, 376] on p at bounding box center [550, 386] width 625 height 20
click at [536, 397] on p "Preciso editar uma parcela que já está quitada, como faço?" at bounding box center [550, 416] width 625 height 40
click at [550, 355] on img at bounding box center [550, 250] width 625 height 239
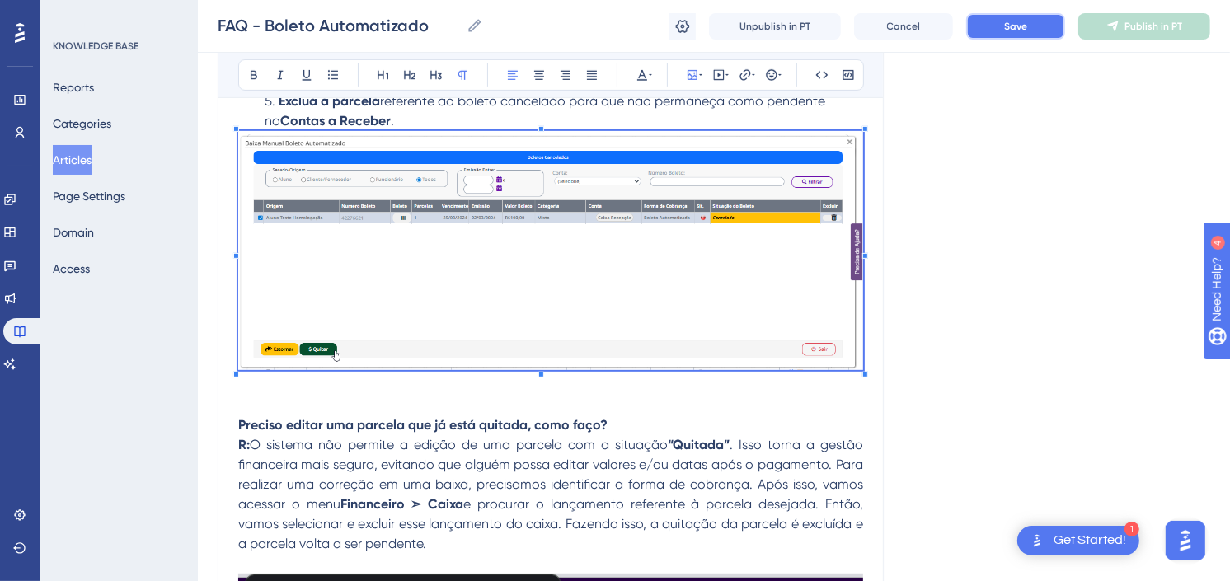
click at [1015, 29] on span "Save" at bounding box center [1015, 26] width 23 height 13
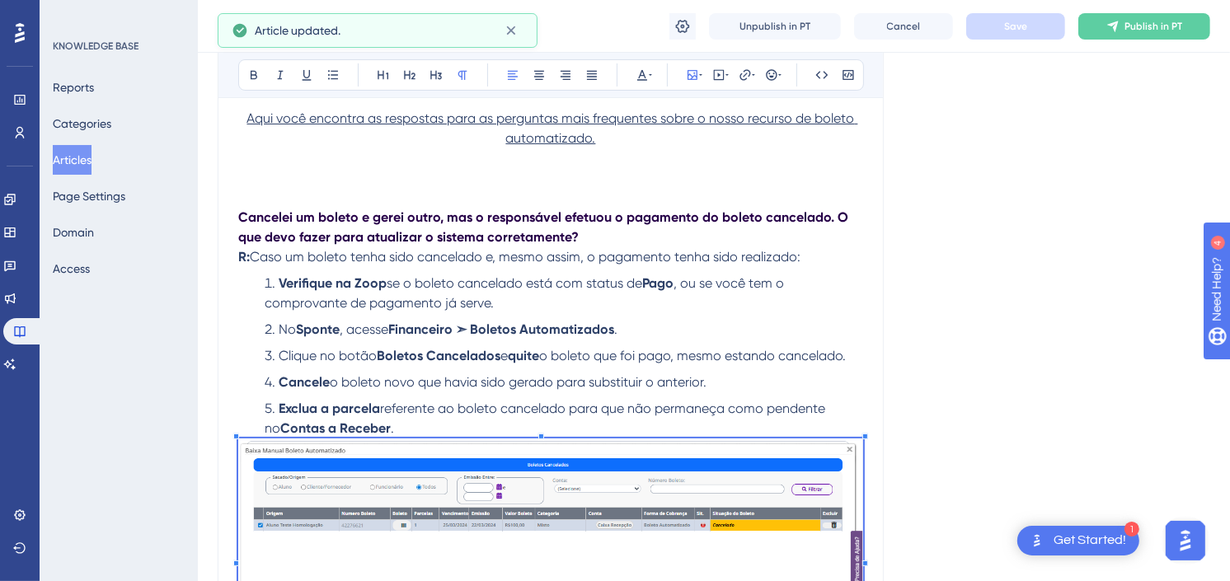
scroll to position [275, 0]
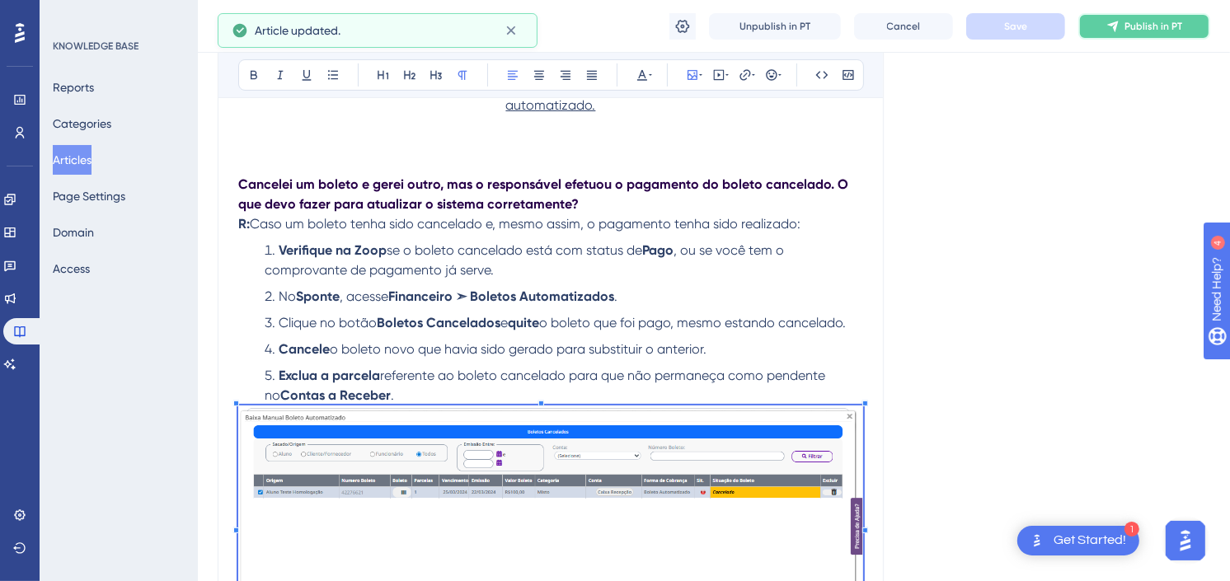
click at [1131, 28] on span "Publish in PT" at bounding box center [1154, 26] width 58 height 13
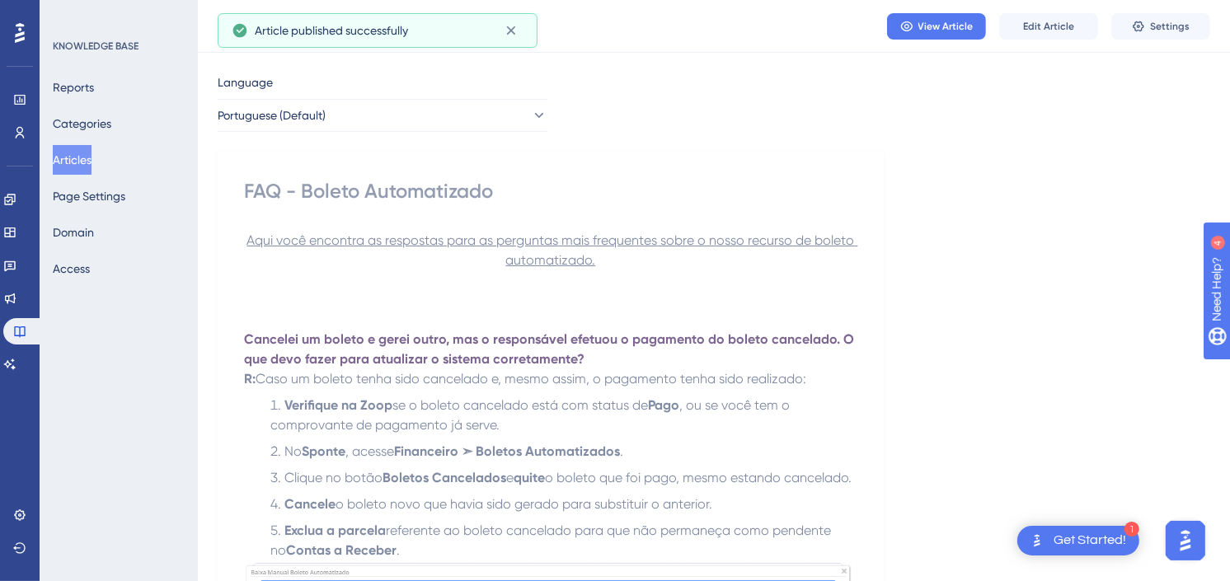
scroll to position [0, 0]
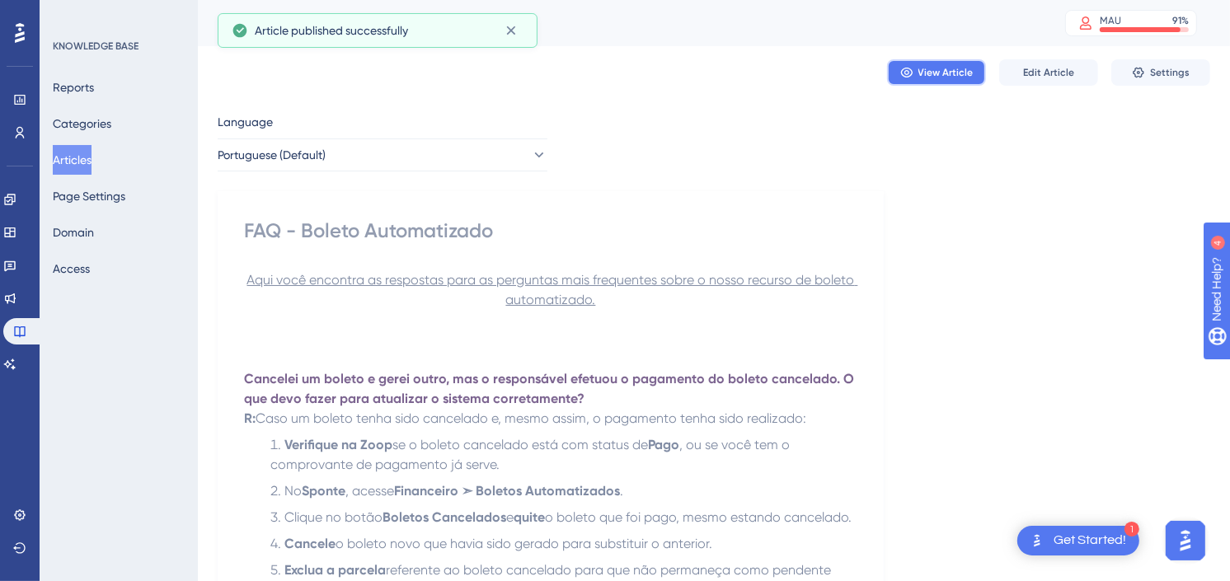
click at [961, 70] on span "View Article" at bounding box center [946, 72] width 55 height 13
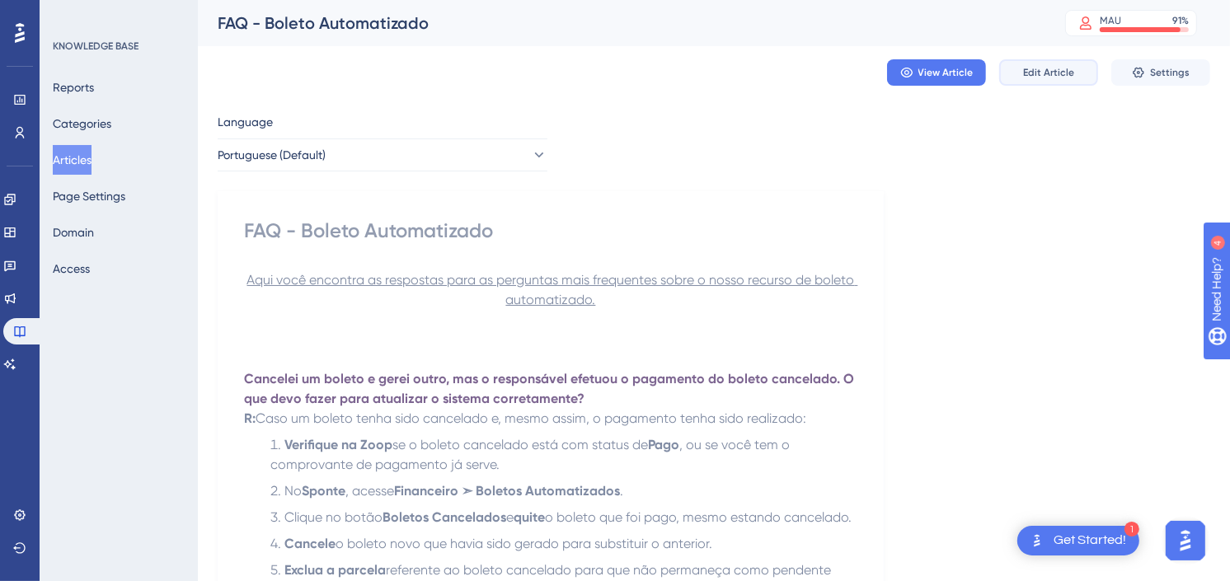
click at [1052, 72] on span "Edit Article" at bounding box center [1048, 72] width 51 height 13
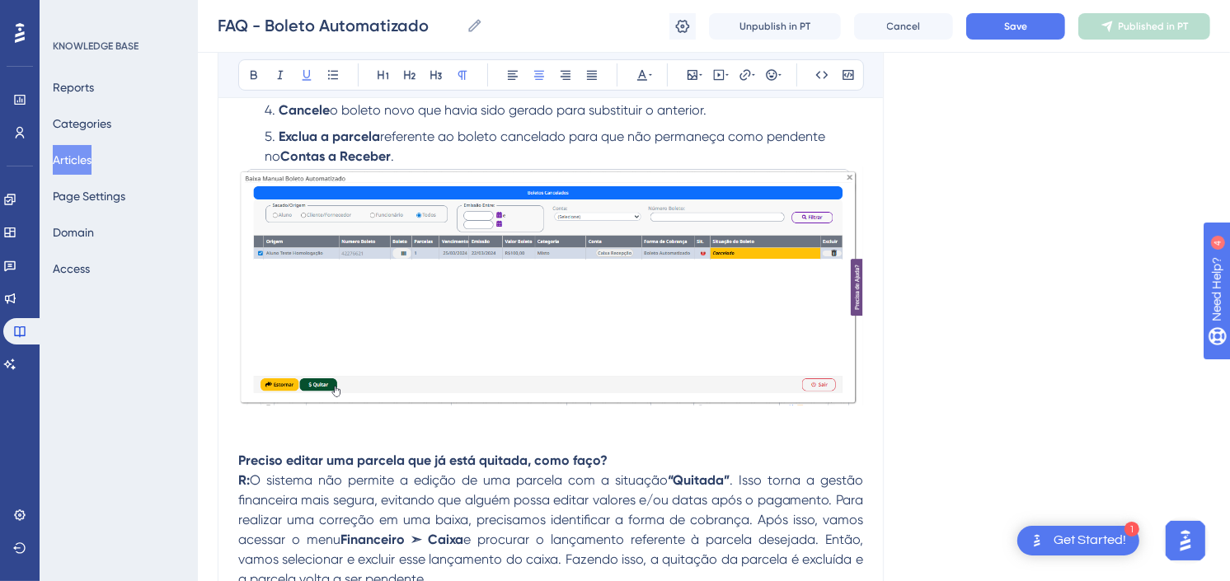
scroll to position [641, 0]
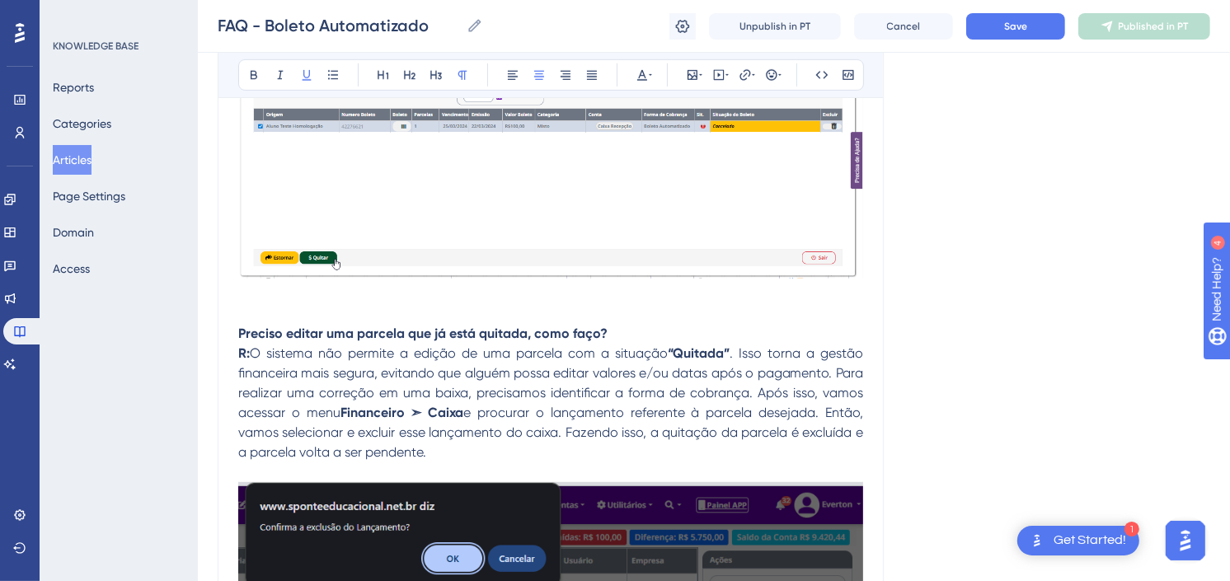
click at [602, 308] on p "Preciso editar uma parcela que já está quitada, como faço?" at bounding box center [550, 324] width 625 height 40
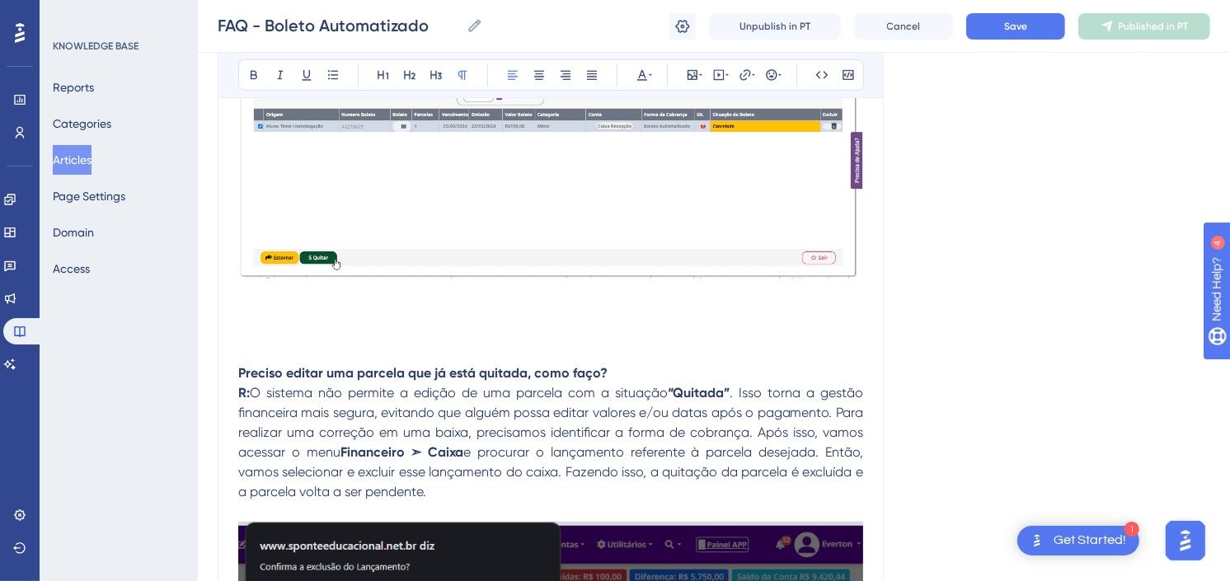
click at [315, 328] on p at bounding box center [550, 334] width 625 height 20
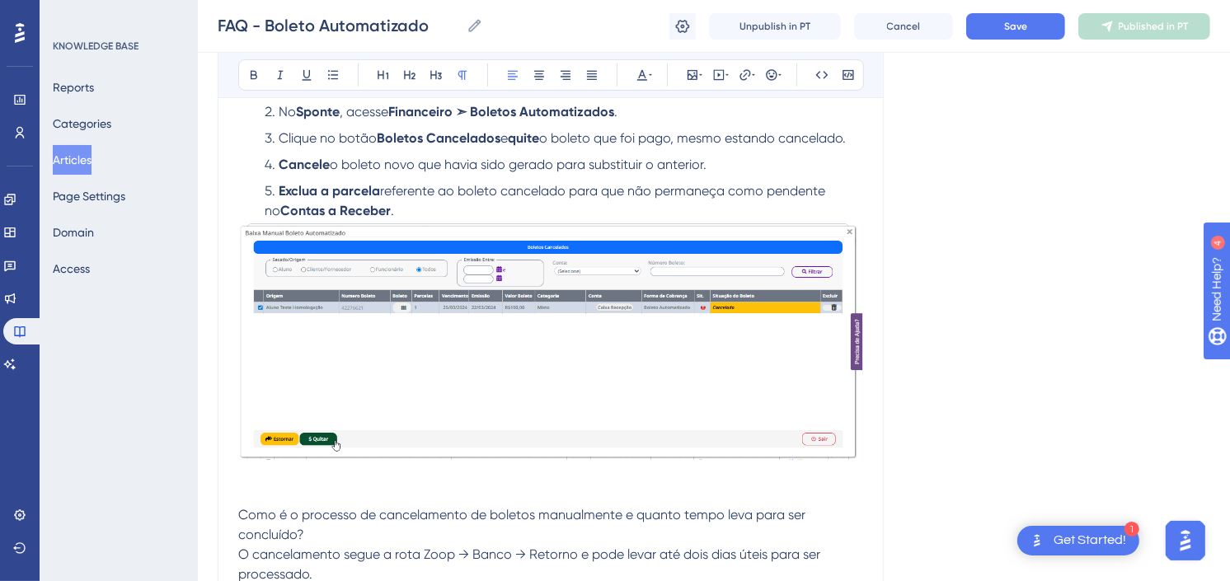
scroll to position [549, 0]
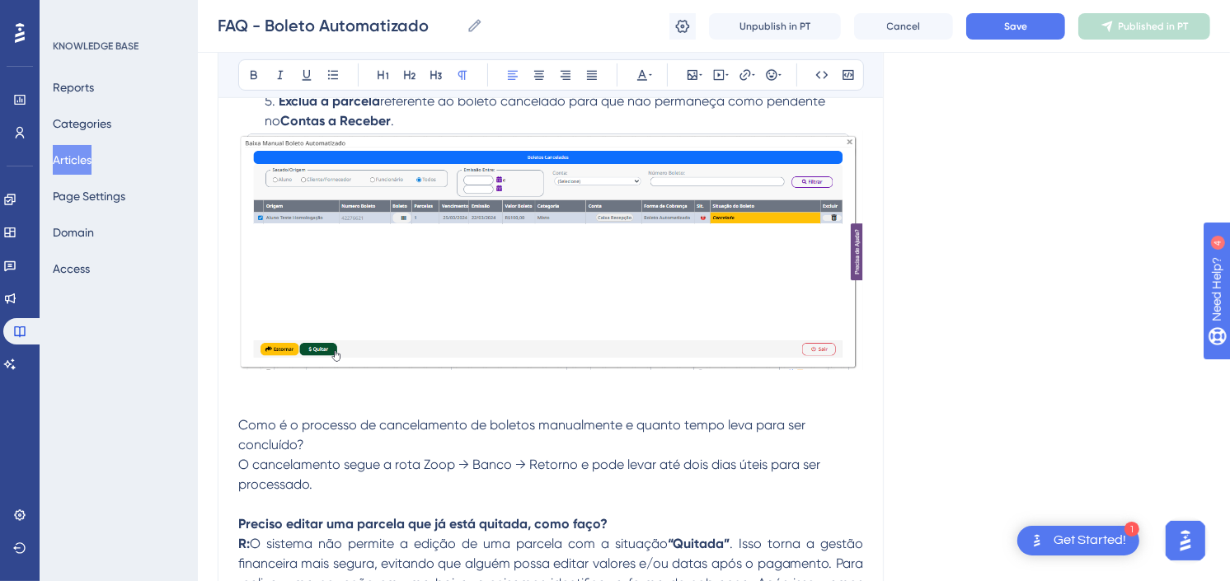
drag, startPoint x: 314, startPoint y: 440, endPoint x: 223, endPoint y: 430, distance: 91.2
click at [259, 72] on icon at bounding box center [253, 74] width 13 height 13
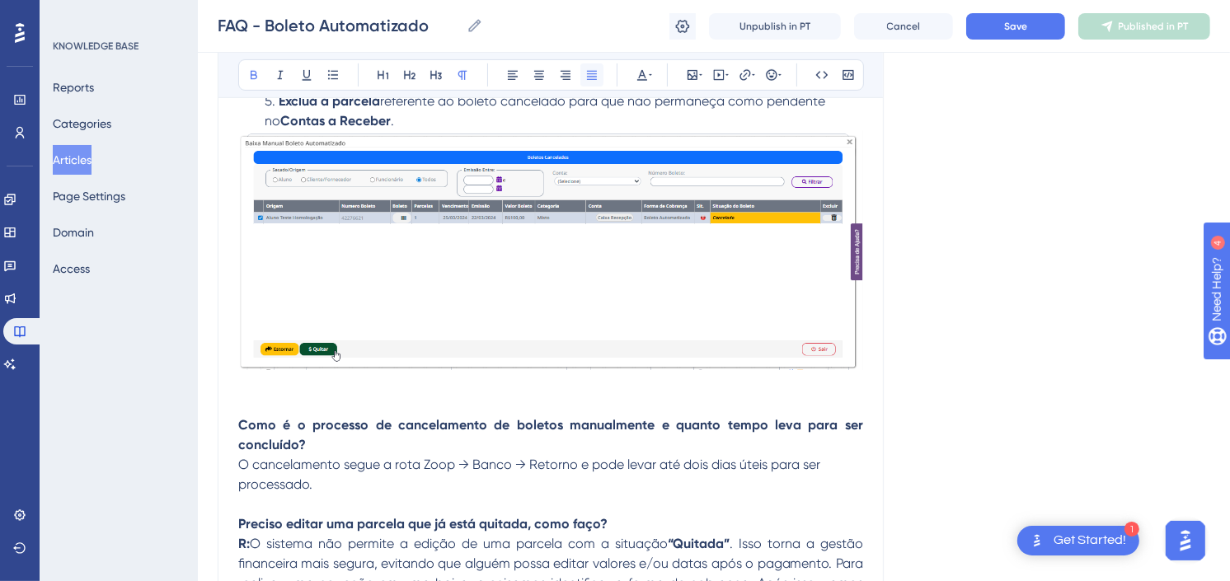
click at [587, 74] on icon at bounding box center [592, 75] width 10 height 9
click at [381, 439] on p "Como é o processo de cancelamento de boletos manualmente e quanto tempo leva pa…" at bounding box center [550, 436] width 625 height 40
drag, startPoint x: 250, startPoint y: 432, endPoint x: 196, endPoint y: 424, distance: 54.2
click at [647, 70] on icon at bounding box center [642, 74] width 13 height 13
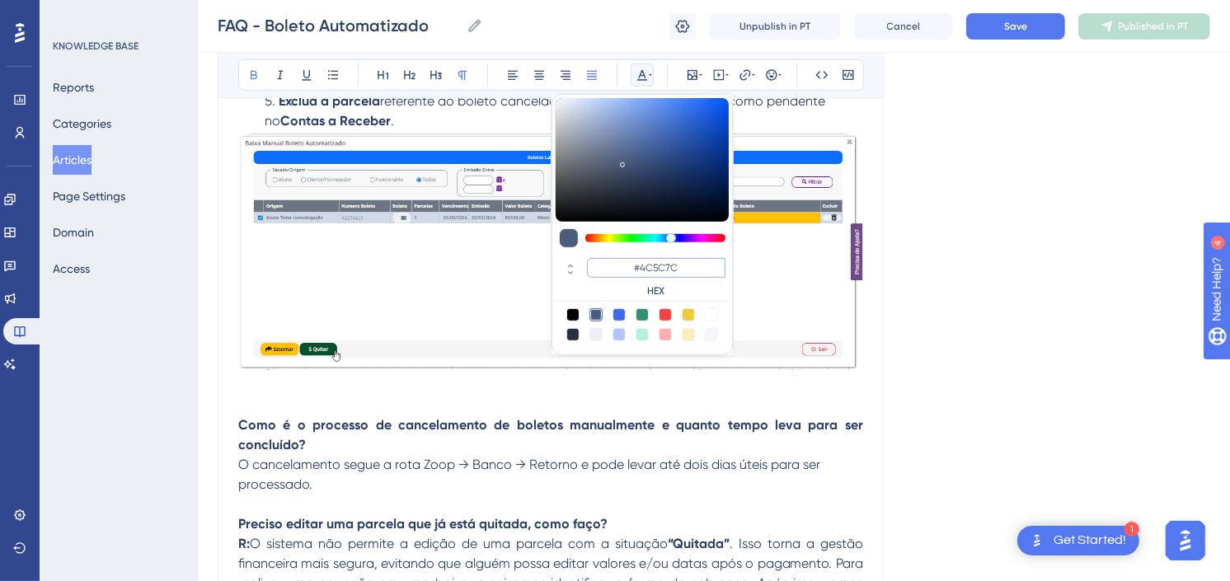
click at [656, 264] on input "#4C5C7C" at bounding box center [656, 268] width 139 height 20
drag, startPoint x: 682, startPoint y: 267, endPoint x: 643, endPoint y: 268, distance: 38.8
click at [643, 268] on input "#4C5C7C" at bounding box center [656, 268] width 139 height 20
paste input "270049"
type input "#270049"
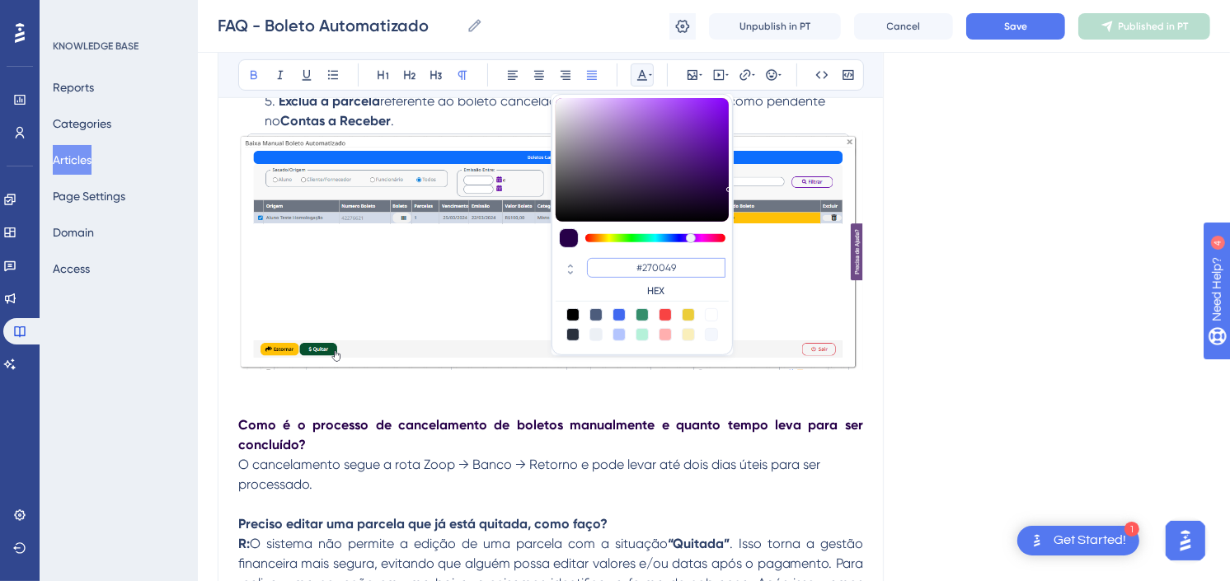
click at [605, 259] on input "#270049" at bounding box center [656, 268] width 139 height 20
click at [528, 440] on p "Como é o processo de cancelamento de boletos manualmente e quanto tempo leva pa…" at bounding box center [550, 436] width 625 height 40
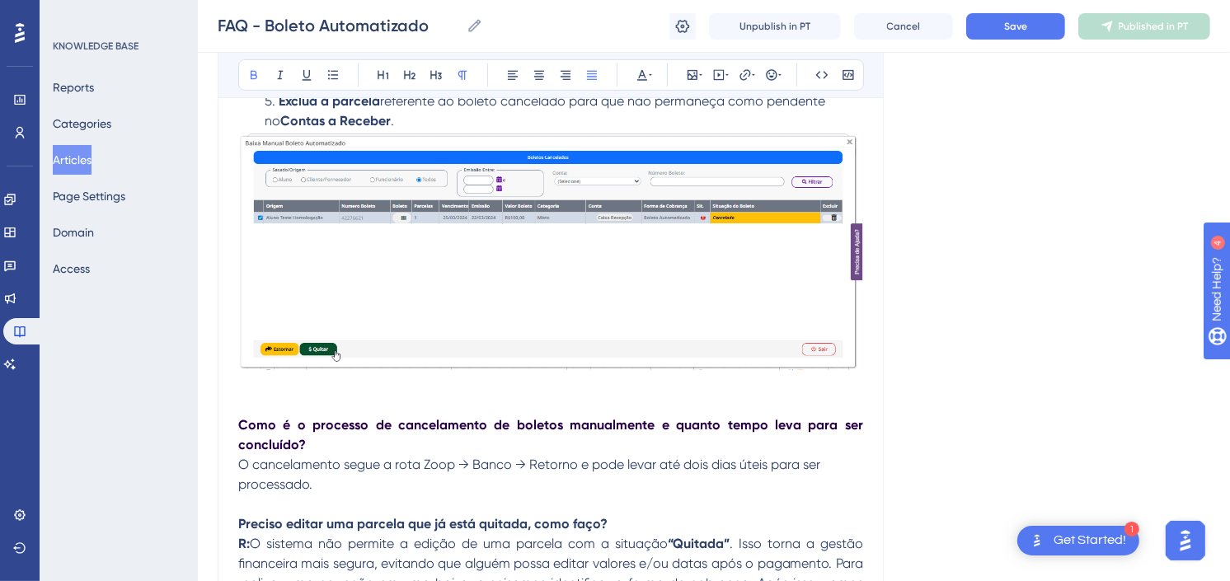
click at [495, 501] on p "Preciso editar uma parcela que já está quitada, como faço?" at bounding box center [550, 515] width 625 height 40
drag, startPoint x: 293, startPoint y: 482, endPoint x: 231, endPoint y: 471, distance: 62.8
click at [594, 73] on icon at bounding box center [591, 74] width 13 height 13
click at [388, 492] on p "O cancelamento segue a rota Zoop → Banco → Retorno e pode levar até dois dias ú…" at bounding box center [550, 475] width 625 height 40
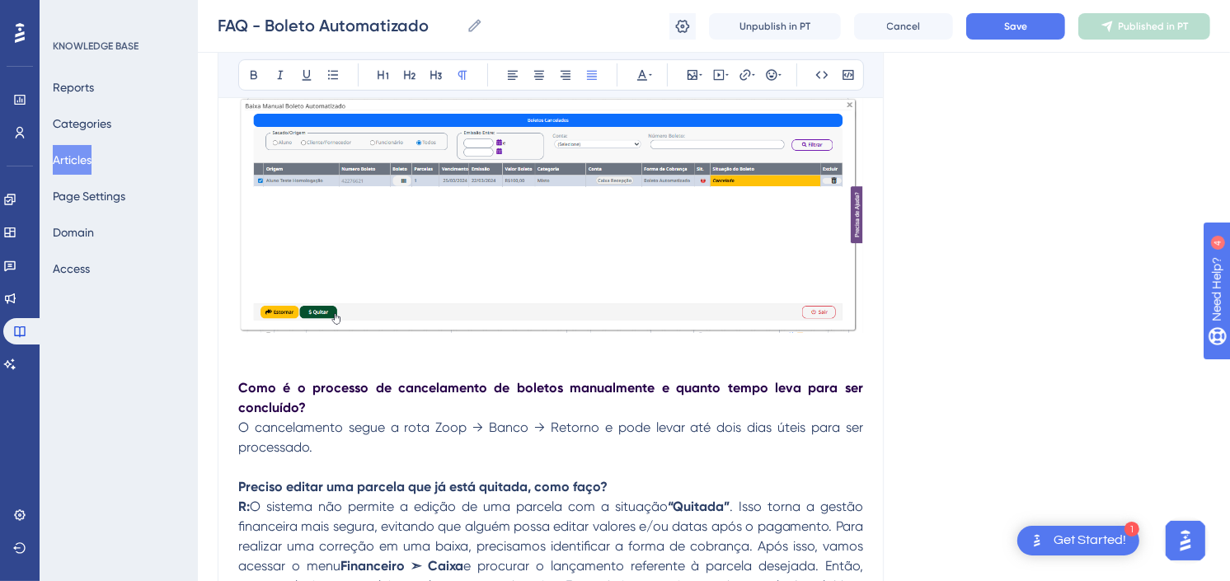
scroll to position [641, 0]
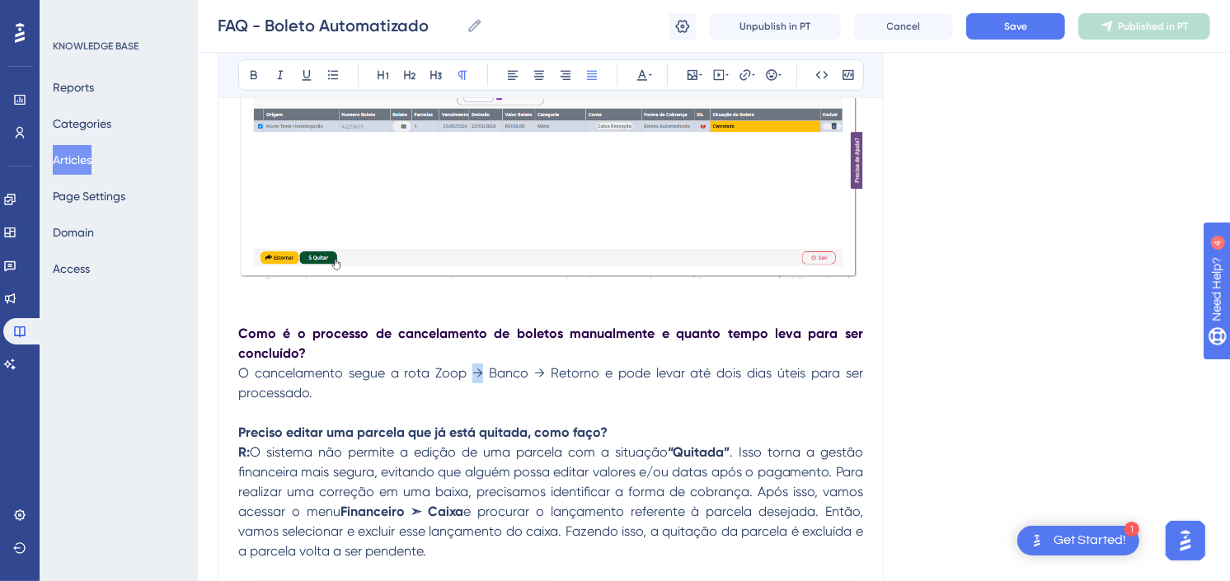
click at [475, 374] on span "O cancelamento segue a rota Zoop → Banco → Retorno e pode levar até dois dias ú…" at bounding box center [552, 382] width 628 height 35
drag, startPoint x: 545, startPoint y: 369, endPoint x: 529, endPoint y: 369, distance: 16.5
click at [529, 369] on span "Banco → Retorno e pode levar até dois dias úteis para ser processado." at bounding box center [552, 382] width 628 height 35
click at [536, 375] on span "Banco → Retorno e pode levar até dois dias úteis para ser processado." at bounding box center [552, 382] width 628 height 35
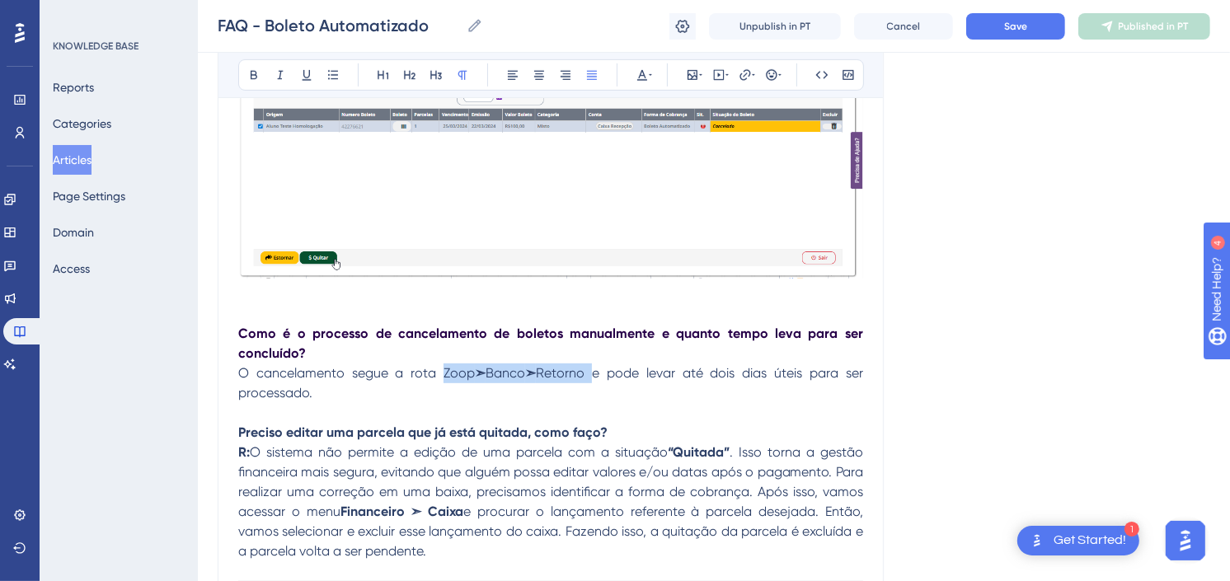
drag, startPoint x: 433, startPoint y: 376, endPoint x: 599, endPoint y: 380, distance: 165.8
click at [599, 380] on p "O cancelamento segue a rota Zoop ➣ Banco ➣ Retorno e pode levar até dois dias ú…" at bounding box center [550, 384] width 625 height 40
click at [614, 394] on p "O cancelamento segue a rota Zoop ➣ Banco ➣ Retorno e pode levar até dois dias ú…" at bounding box center [550, 384] width 625 height 40
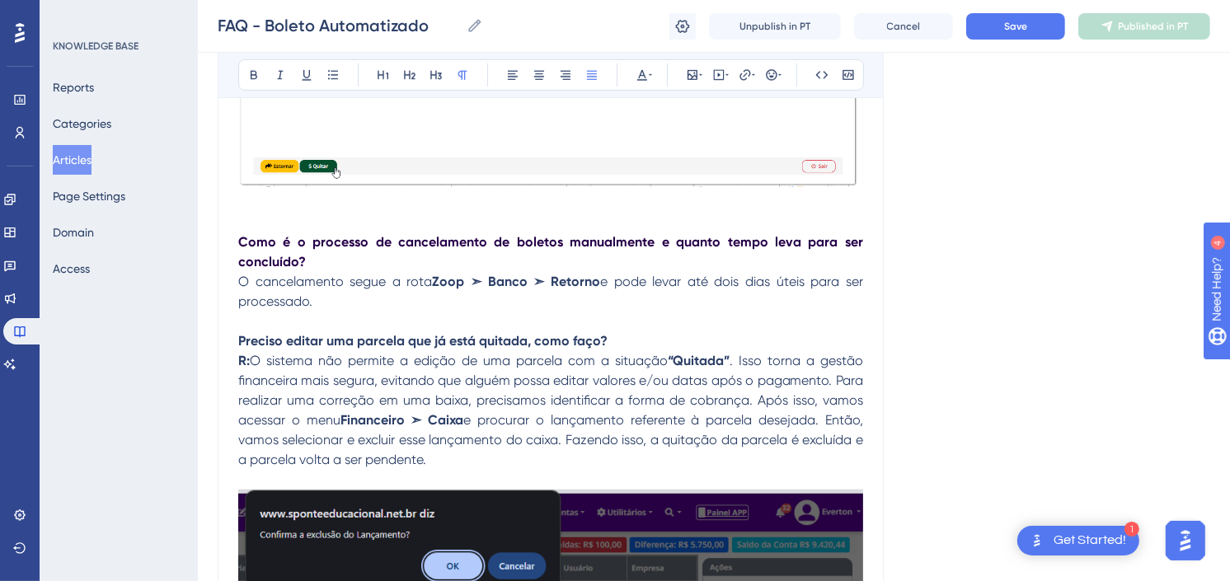
click at [562, 294] on p "O cancelamento segue a rota Zoop ➣ Banco ➣ Retorno e pode levar até dois dias ú…" at bounding box center [550, 292] width 625 height 40
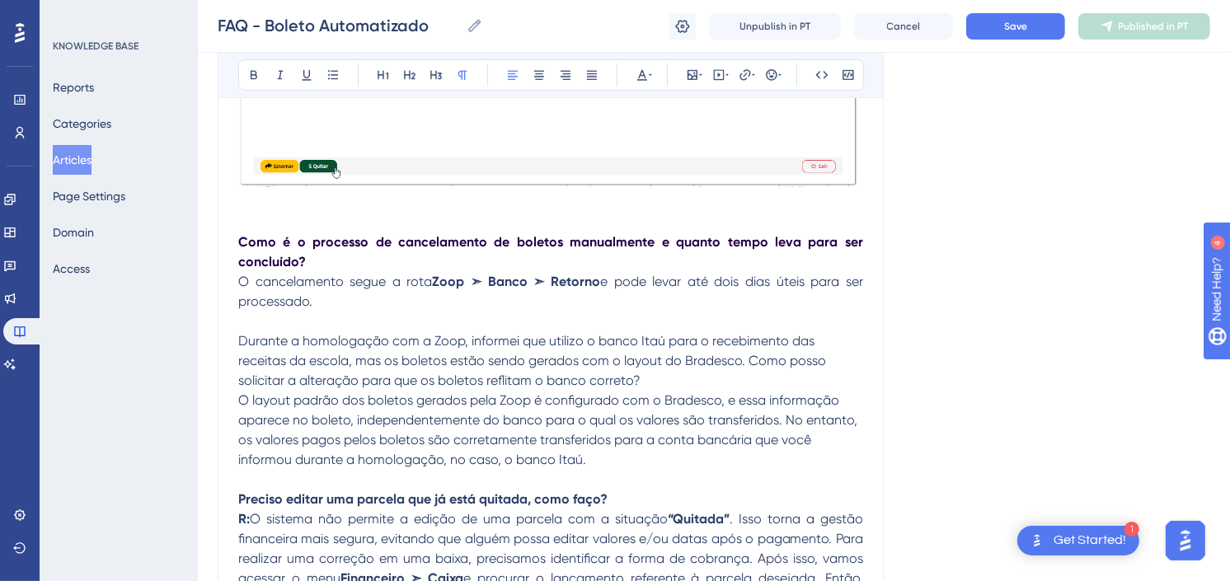
drag, startPoint x: 606, startPoint y: 377, endPoint x: 243, endPoint y: 357, distance: 363.4
click at [243, 357] on p "Durante a homologação com a Zoop, informei que utilizo o banco Itaú para o rece…" at bounding box center [550, 361] width 625 height 59
drag, startPoint x: 566, startPoint y: 460, endPoint x: 223, endPoint y: 333, distance: 365.0
click at [595, 78] on icon at bounding box center [591, 74] width 13 height 13
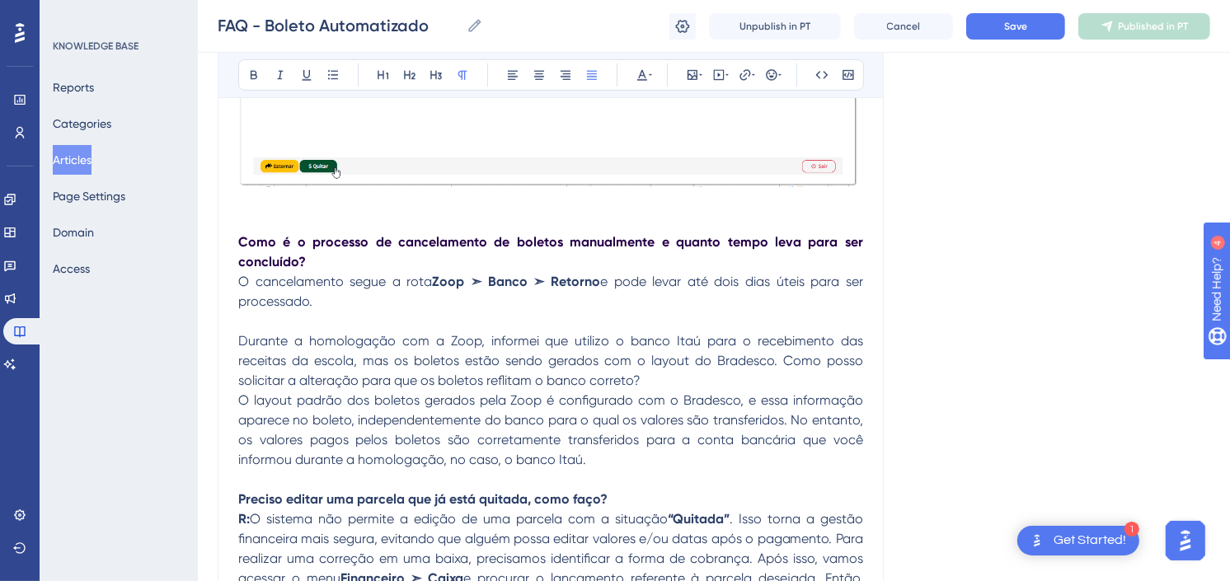
click at [640, 391] on p "O layout padrão dos boletos gerados pela Zoop é configurado com o Bradesco, e e…" at bounding box center [550, 430] width 625 height 79
drag, startPoint x: 594, startPoint y: 381, endPoint x: 186, endPoint y: 348, distance: 408.7
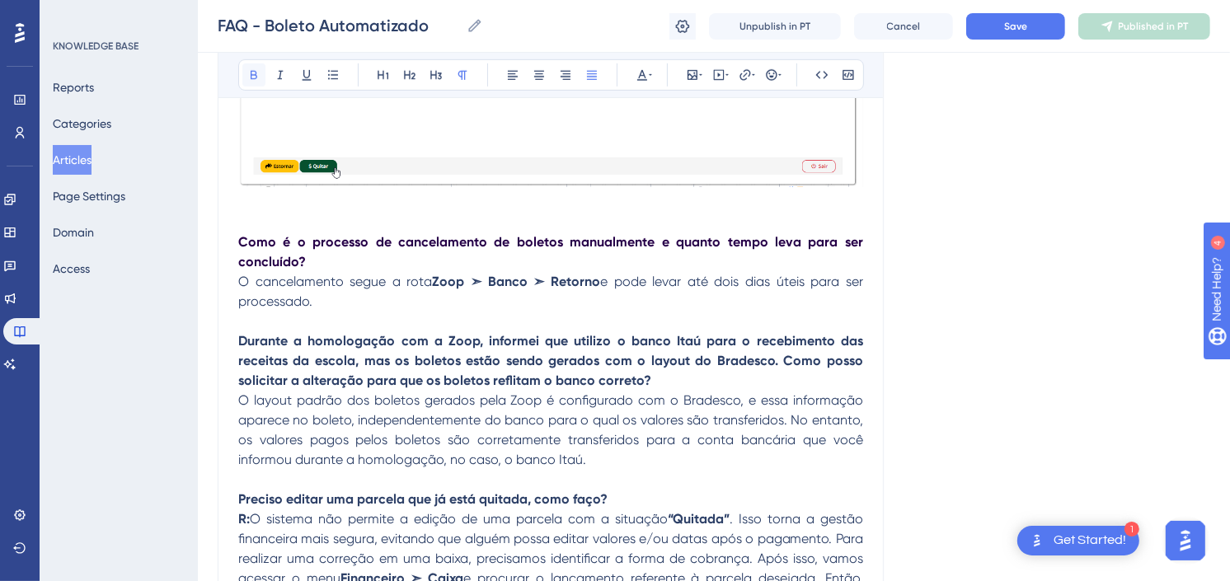
click at [251, 74] on icon at bounding box center [254, 75] width 7 height 9
click at [640, 78] on icon at bounding box center [642, 74] width 13 height 13
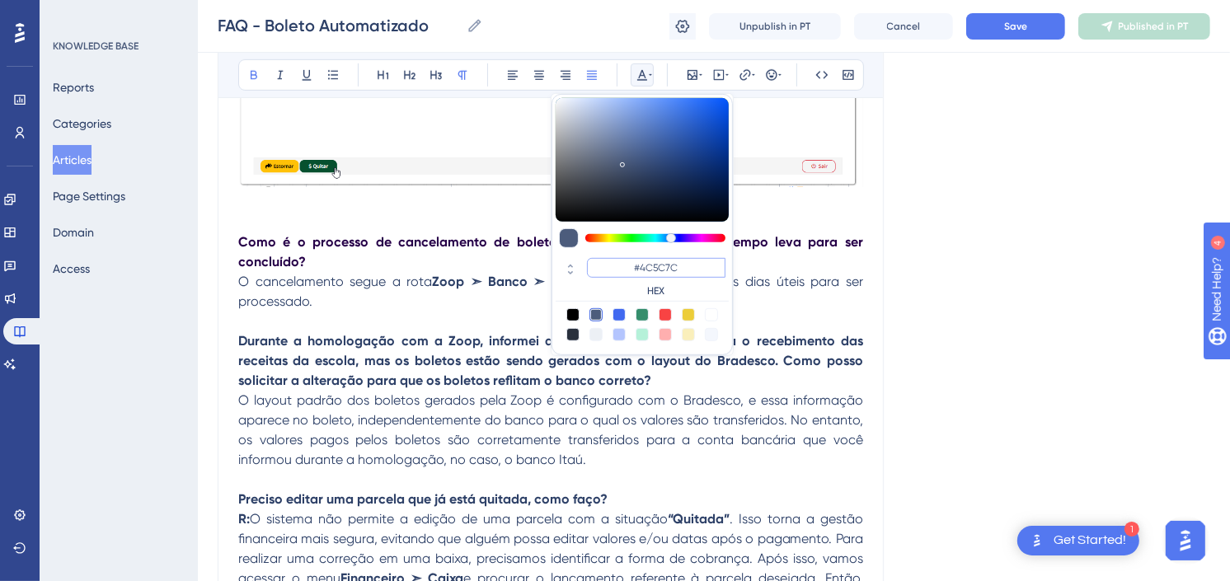
drag, startPoint x: 656, startPoint y: 262, endPoint x: 642, endPoint y: 262, distance: 14.8
click at [642, 262] on input "#4C5C7C" at bounding box center [656, 268] width 139 height 20
paste input "270049"
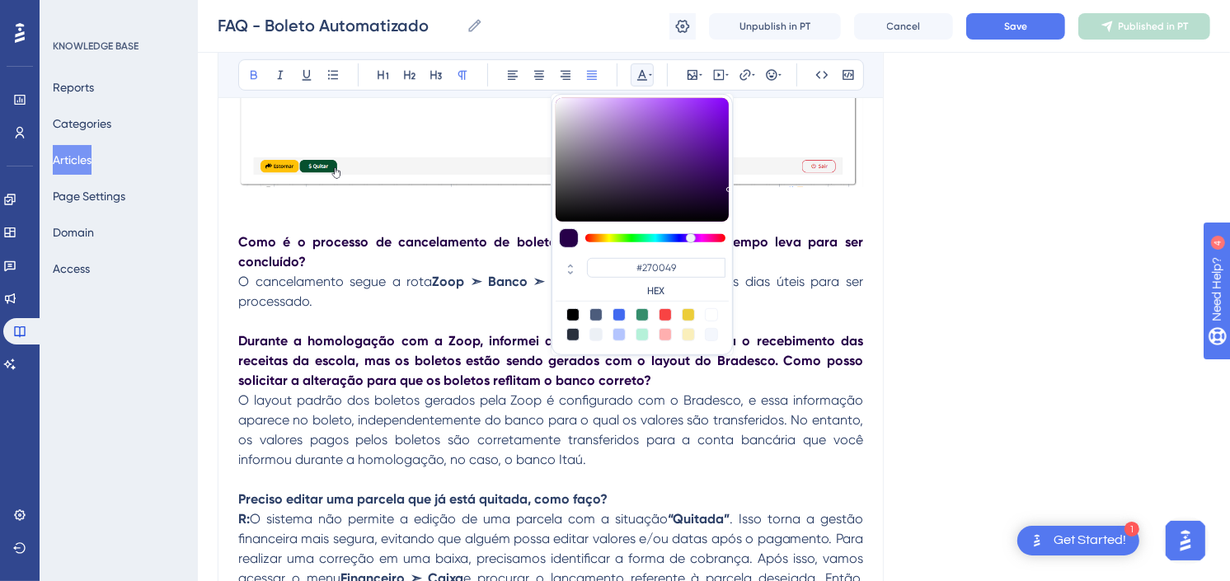
click at [581, 260] on div "#270049 HEX" at bounding box center [642, 278] width 173 height 47
click at [563, 252] on div "#270049 HEX" at bounding box center [642, 224] width 181 height 261
click at [564, 236] on div at bounding box center [569, 238] width 20 height 20
type input "#111112"
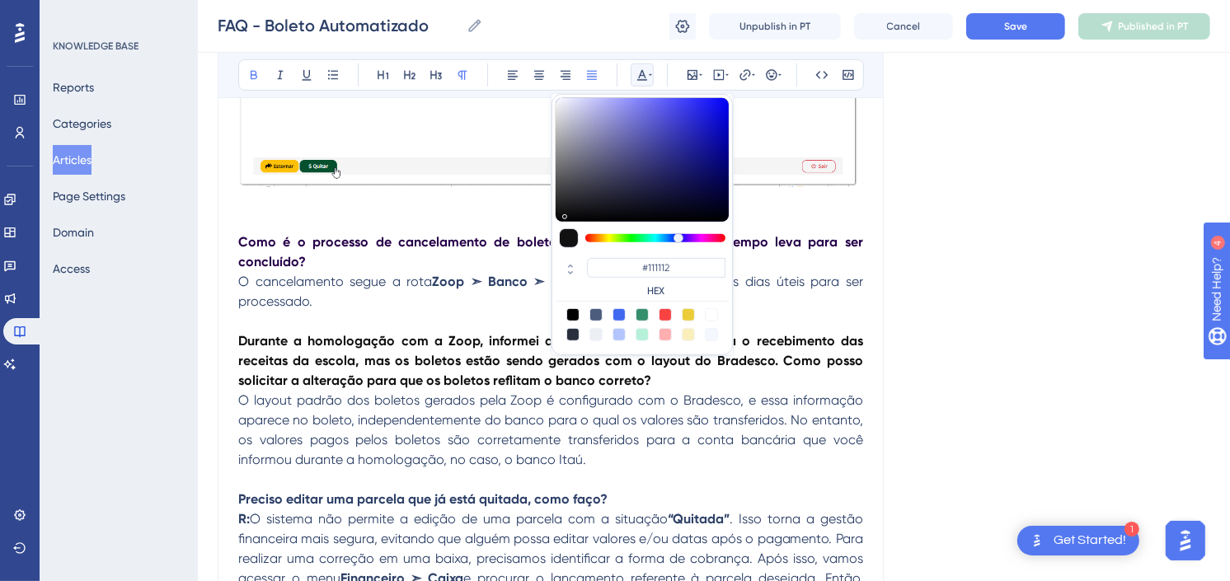
click at [567, 214] on div at bounding box center [642, 160] width 173 height 124
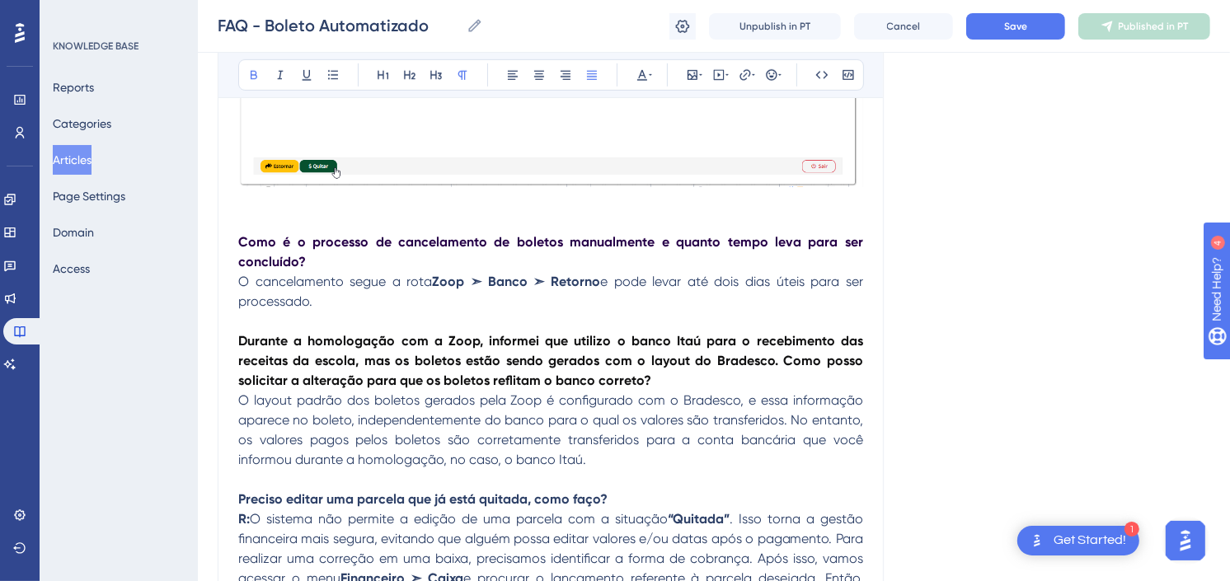
drag, startPoint x: 665, startPoint y: 379, endPoint x: 225, endPoint y: 343, distance: 441.0
click at [649, 71] on icon at bounding box center [650, 74] width 3 height 13
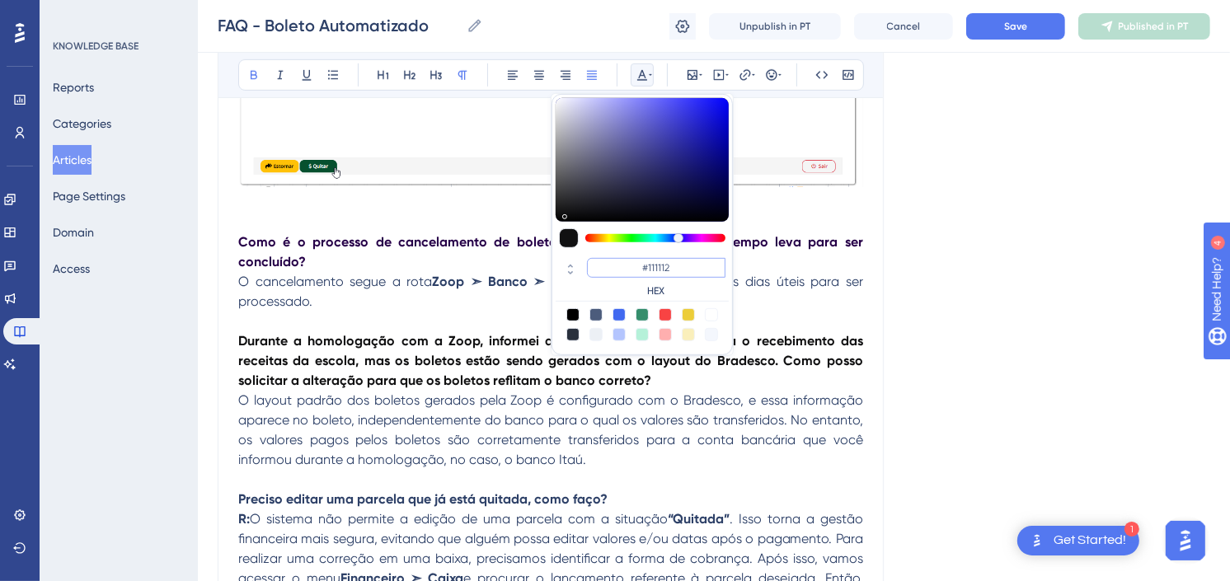
click at [683, 264] on input "#111112" at bounding box center [656, 268] width 139 height 20
drag, startPoint x: 685, startPoint y: 264, endPoint x: 648, endPoint y: 264, distance: 37.1
click at [648, 264] on input "#111112" at bounding box center [656, 268] width 139 height 20
paste input "270049"
type input "#270049"
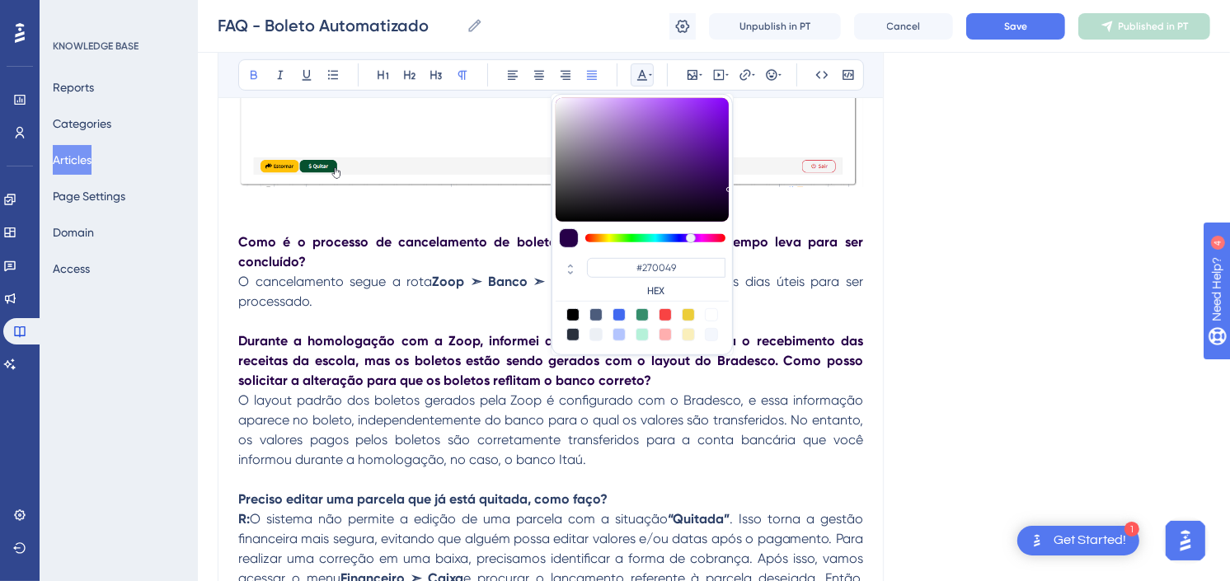
click at [604, 281] on div "#270049 HEX" at bounding box center [656, 278] width 139 height 40
click at [567, 236] on div at bounding box center [569, 238] width 20 height 20
click at [661, 270] on input "#270049" at bounding box center [656, 268] width 139 height 20
click at [614, 283] on div "#270049 HEX" at bounding box center [656, 278] width 139 height 40
click at [772, 300] on p "O cancelamento segue a rota Zoop ➣ Banco ➣ Retorno e pode levar até dois dias ú…" at bounding box center [550, 292] width 625 height 40
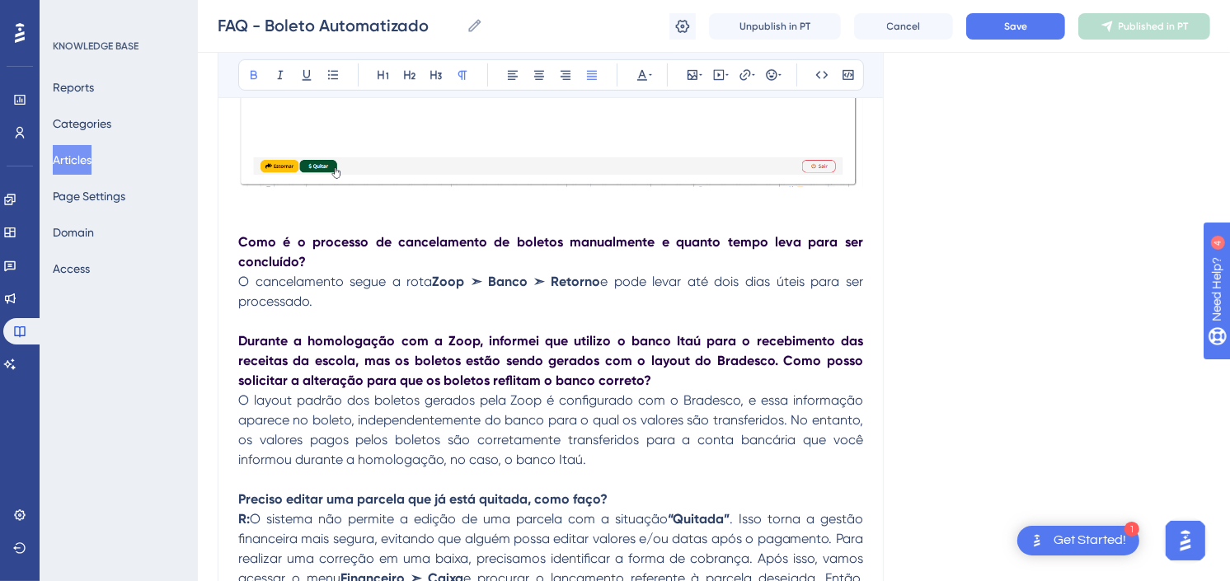
click at [649, 375] on p "Durante a homologação com a Zoop, informei que utilizo o banco Itaú para o rece…" at bounding box center [550, 361] width 625 height 59
click at [637, 459] on p "O layout padrão dos boletos gerados pela Zoop é configurado com o Bradesco, e e…" at bounding box center [550, 430] width 625 height 79
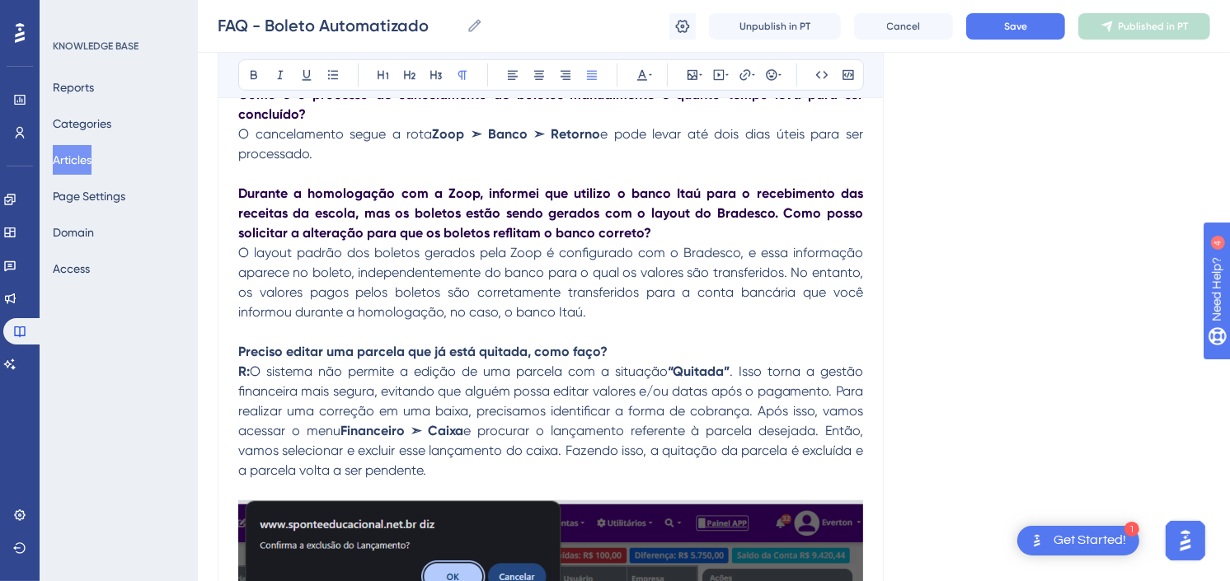
scroll to position [916, 0]
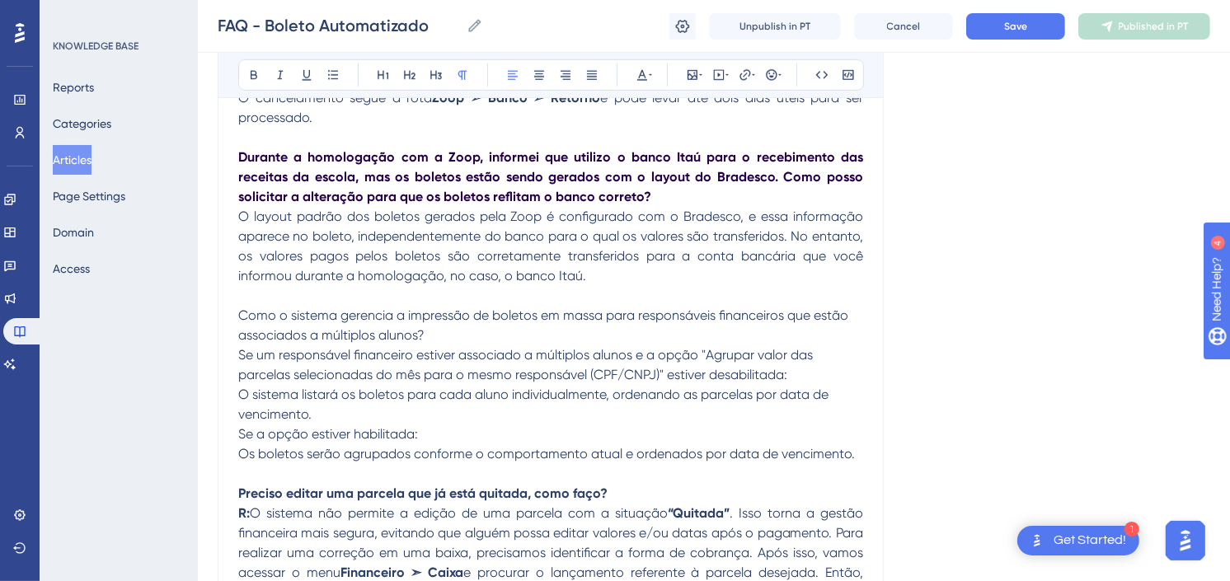
drag, startPoint x: 839, startPoint y: 454, endPoint x: 215, endPoint y: 324, distance: 637.5
click at [600, 76] on button at bounding box center [592, 74] width 23 height 23
click at [430, 351] on span "Se um responsável financeiro estiver associado a múltiplos alunos e a opção "Ag…" at bounding box center [552, 364] width 628 height 35
drag, startPoint x: 444, startPoint y: 332, endPoint x: 233, endPoint y: 322, distance: 210.6
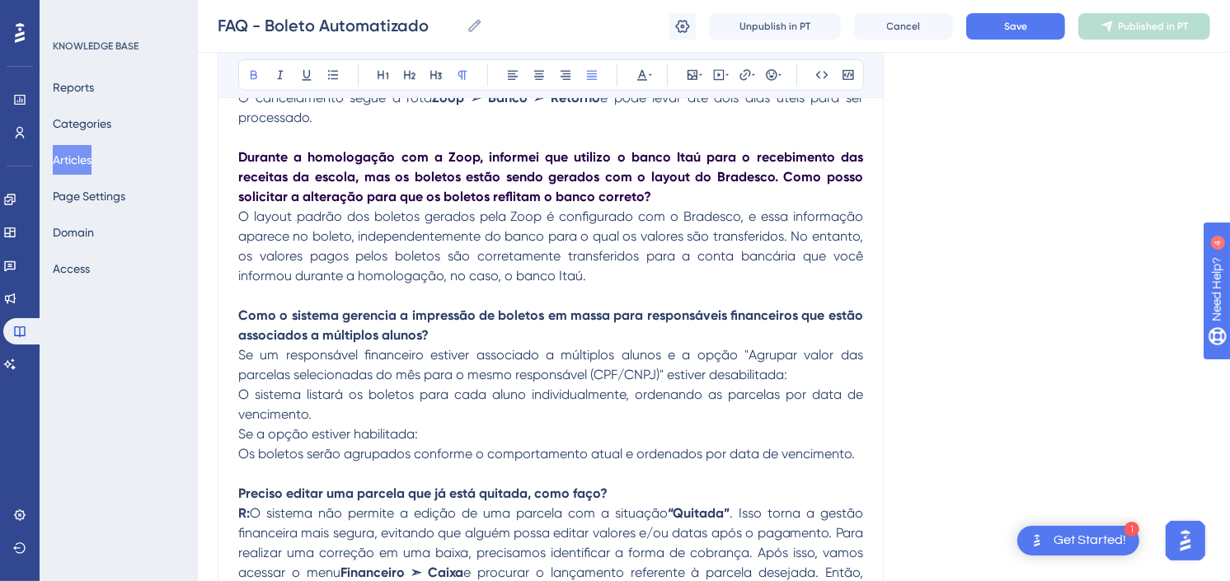
click at [651, 421] on p "Se um responsável financeiro estiver associado a múltiplos alunos e a opção "Ag…" at bounding box center [550, 405] width 625 height 119
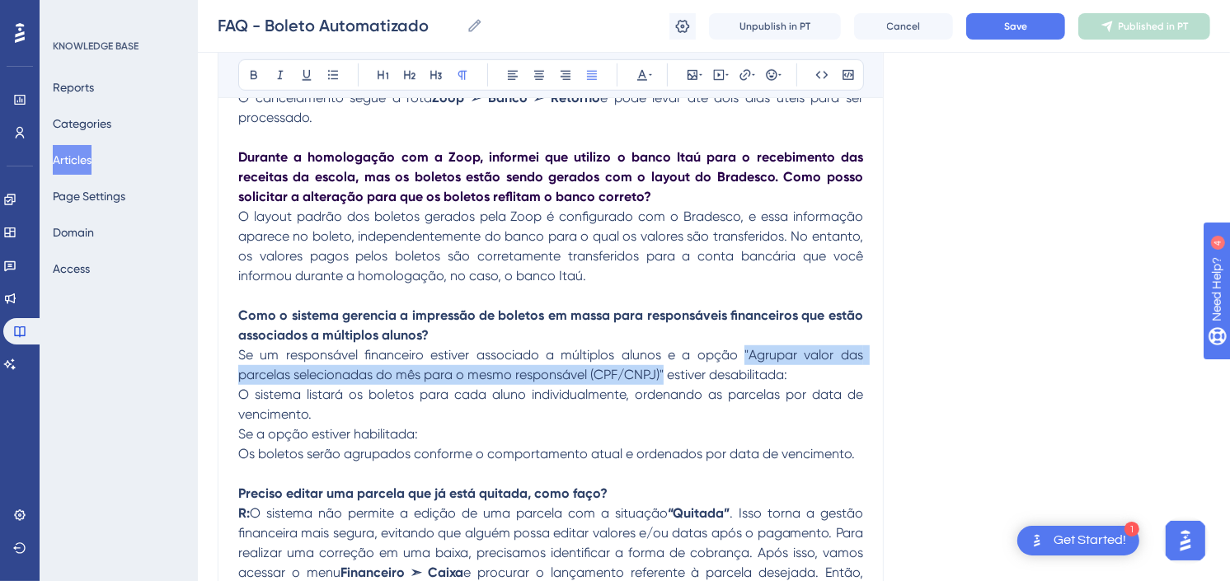
drag, startPoint x: 743, startPoint y: 349, endPoint x: 666, endPoint y: 378, distance: 81.9
click at [666, 378] on span "Se um responsável financeiro estiver associado a múltiplos alunos e a opção "Ag…" at bounding box center [552, 364] width 628 height 35
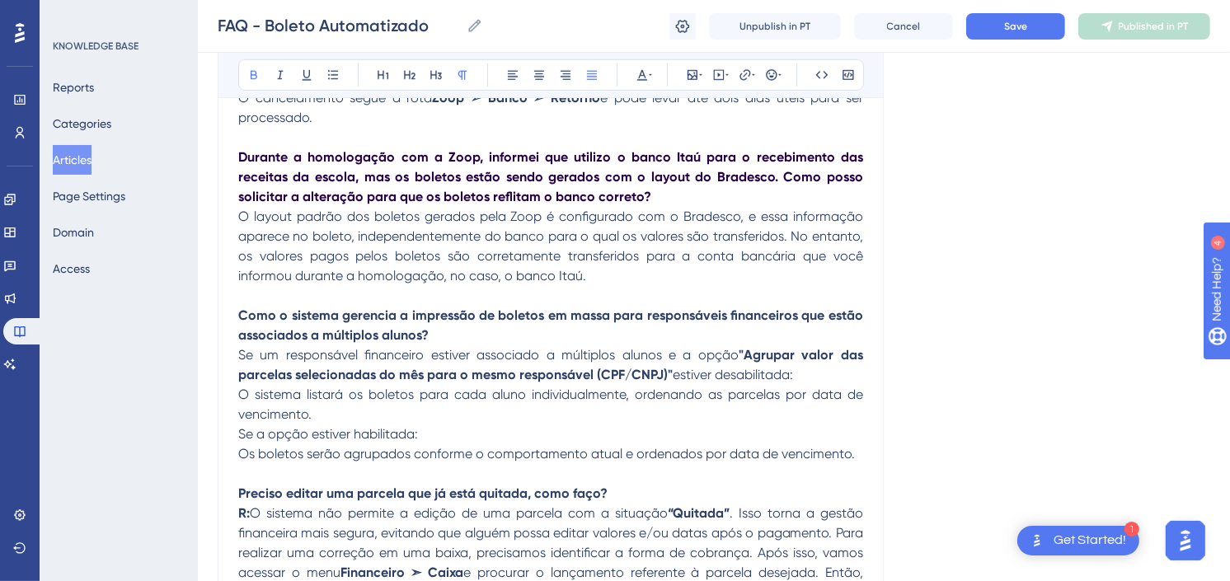
click at [664, 407] on p "Se um responsável financeiro estiver associado a múltiplos alunos e a opção "Ag…" at bounding box center [550, 405] width 625 height 119
drag, startPoint x: 440, startPoint y: 434, endPoint x: 213, endPoint y: 434, distance: 226.8
click at [252, 76] on icon at bounding box center [253, 74] width 13 height 13
click at [647, 76] on icon at bounding box center [642, 74] width 13 height 13
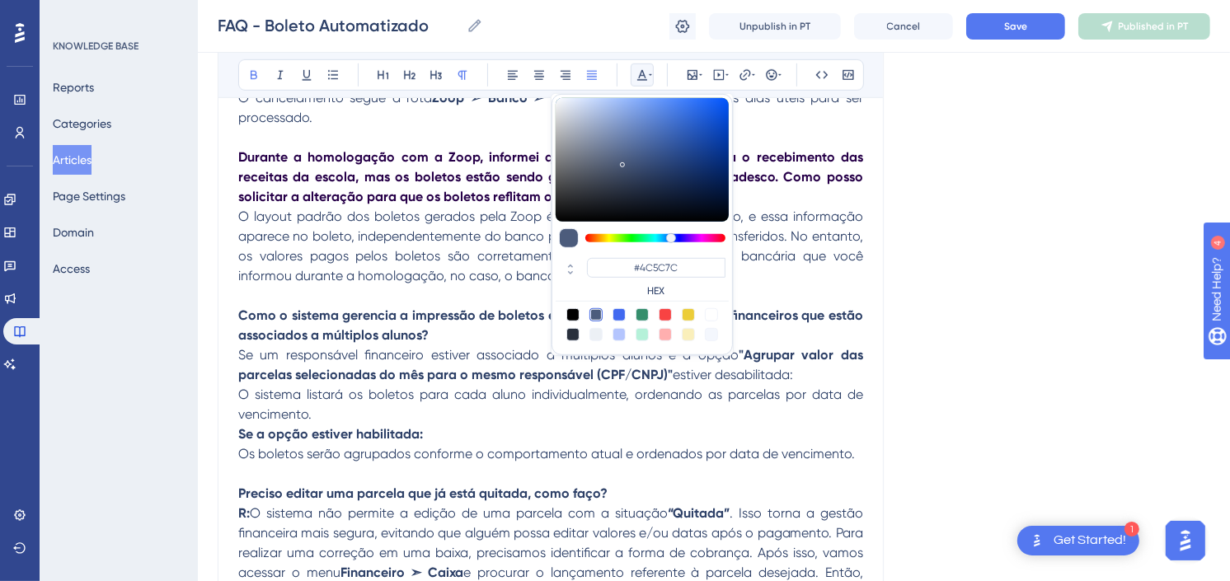
click at [640, 315] on div at bounding box center [642, 314] width 13 height 13
type input "#358E6C"
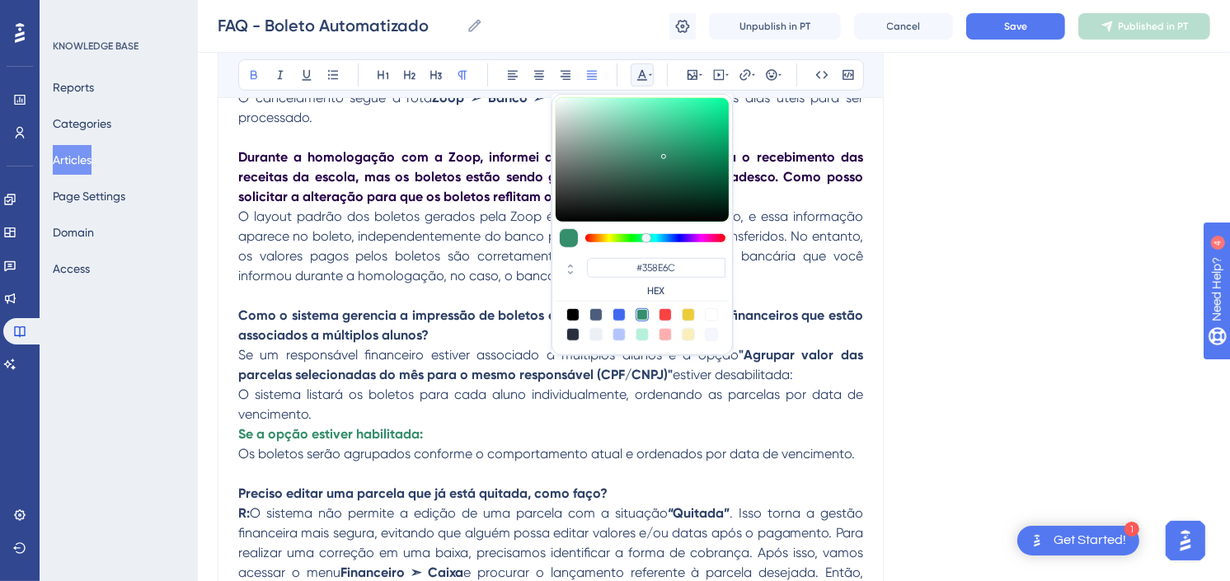
click at [665, 426] on p "Se um responsável financeiro estiver associado a múltiplos alunos e a opção "Ag…" at bounding box center [550, 405] width 625 height 119
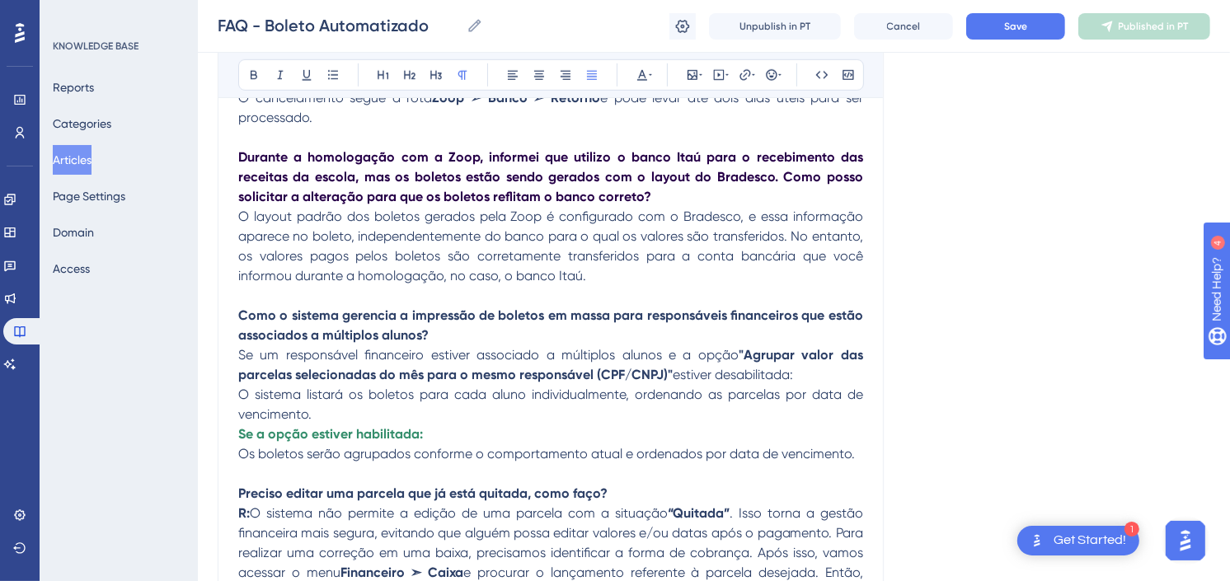
drag, startPoint x: 802, startPoint y: 376, endPoint x: 671, endPoint y: 373, distance: 131.2
click at [671, 373] on p "Se um responsável financeiro estiver associado a múltiplos alunos e a opção "Ag…" at bounding box center [550, 405] width 625 height 119
click at [639, 82] on button at bounding box center [642, 74] width 23 height 23
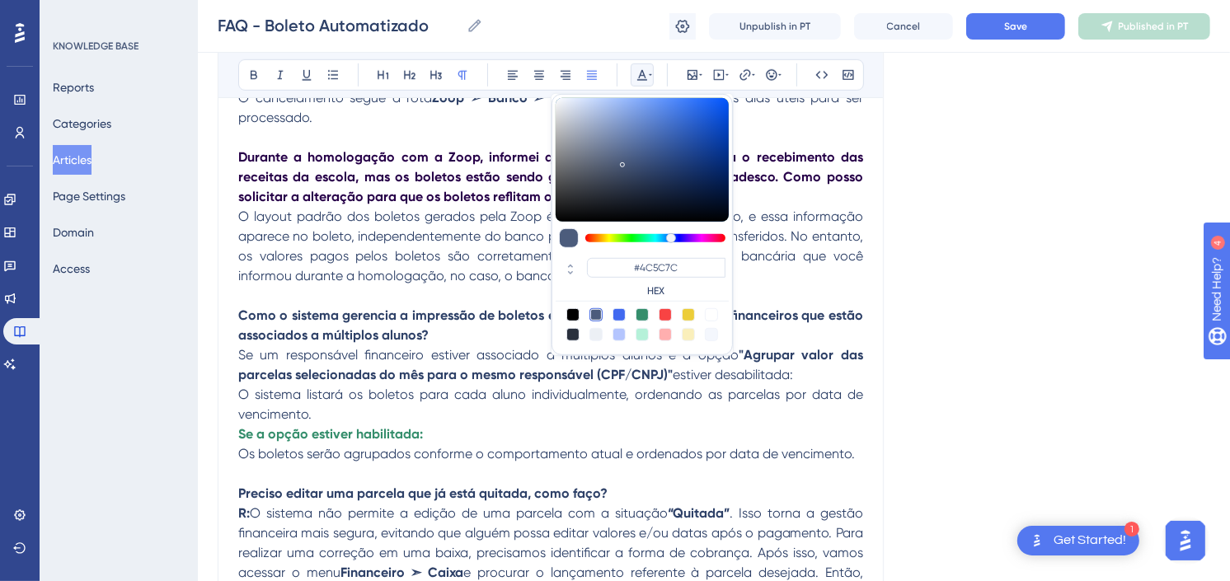
click at [662, 313] on div at bounding box center [665, 314] width 13 height 13
type input "#F84343"
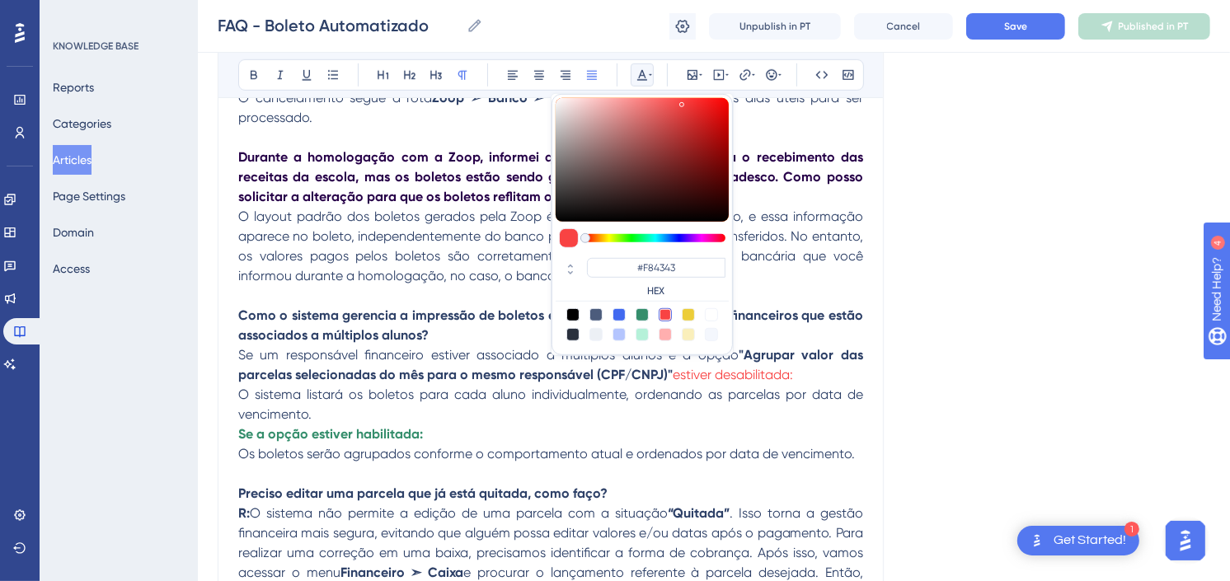
click at [562, 423] on p "Se um responsável financeiro estiver associado a múltiplos alunos e a opção "Ag…" at bounding box center [550, 405] width 625 height 119
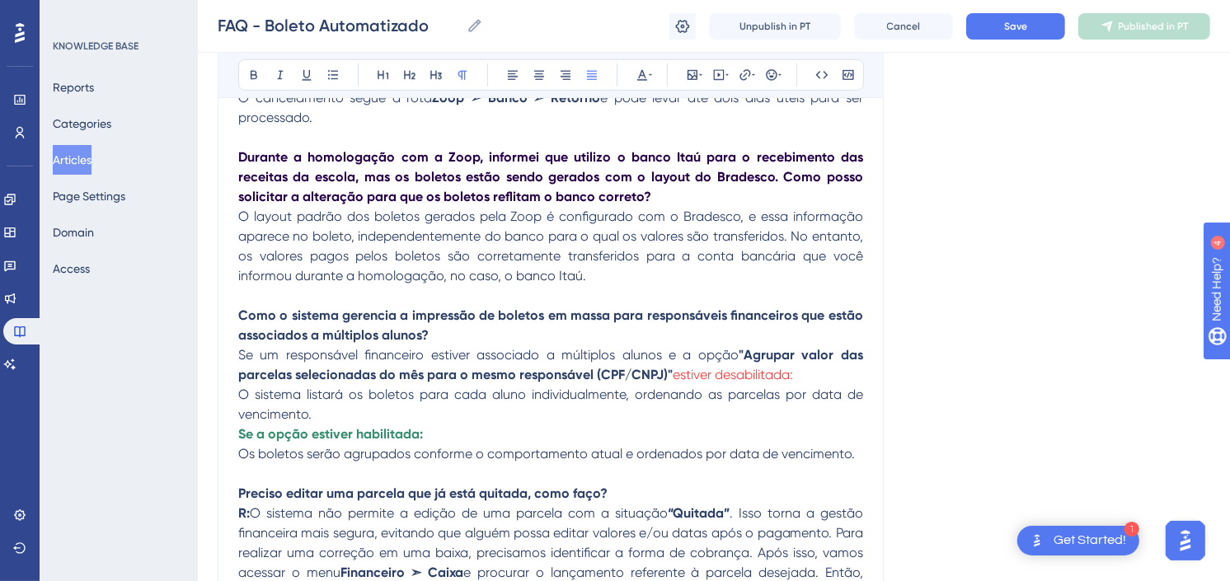
click at [862, 452] on p "Se um responsável financeiro estiver associado a múltiplos alunos e a opção "Ag…" at bounding box center [550, 405] width 625 height 119
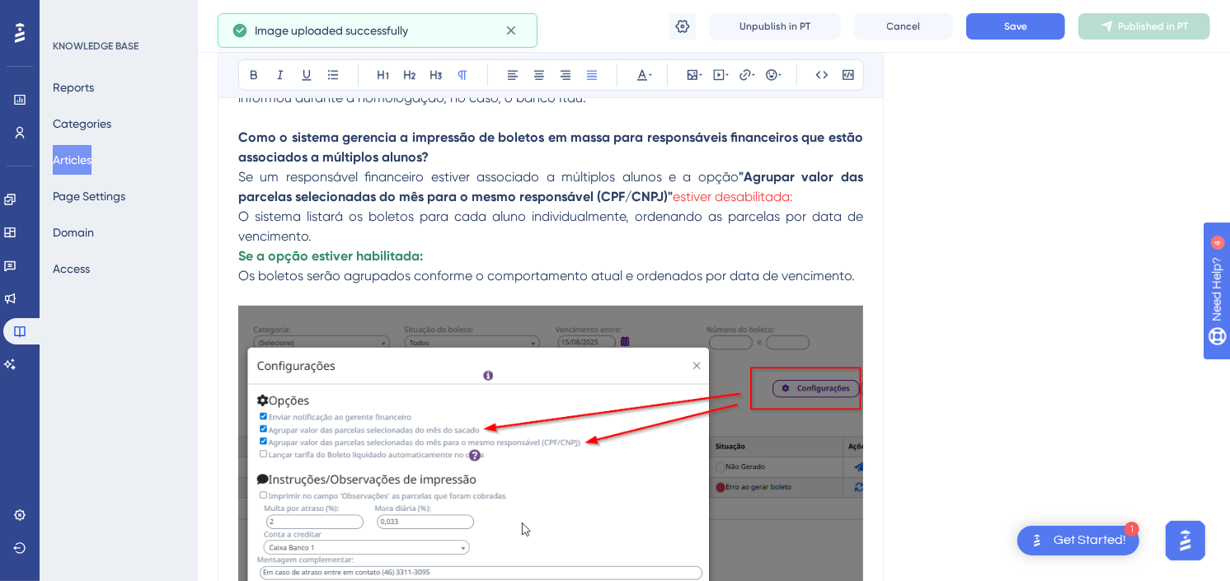
scroll to position [1191, 0]
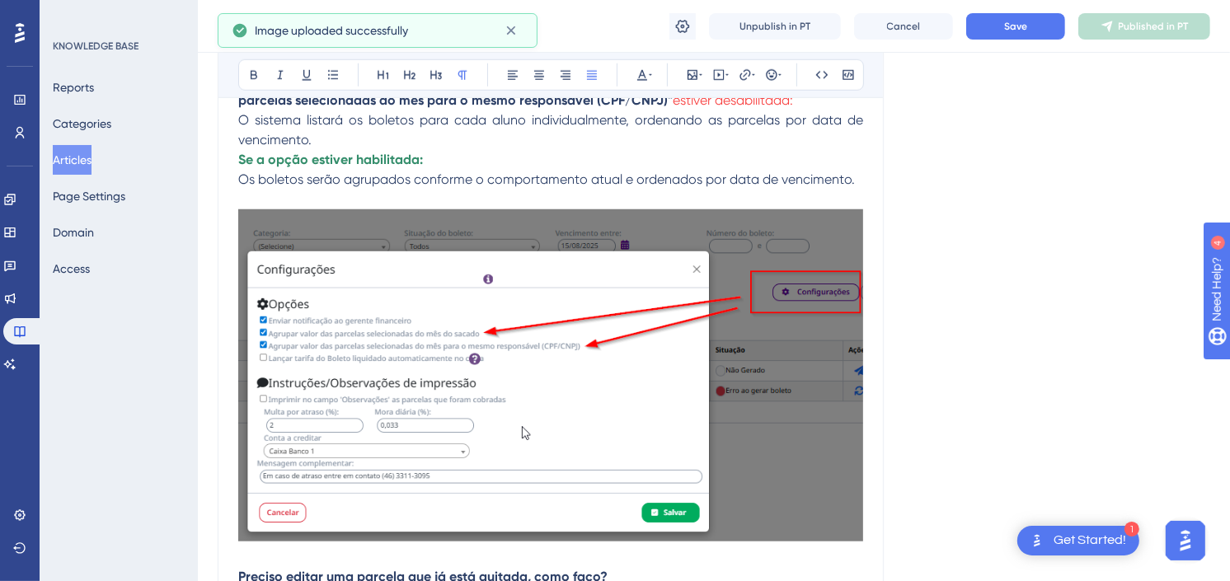
click at [647, 413] on img at bounding box center [550, 375] width 625 height 332
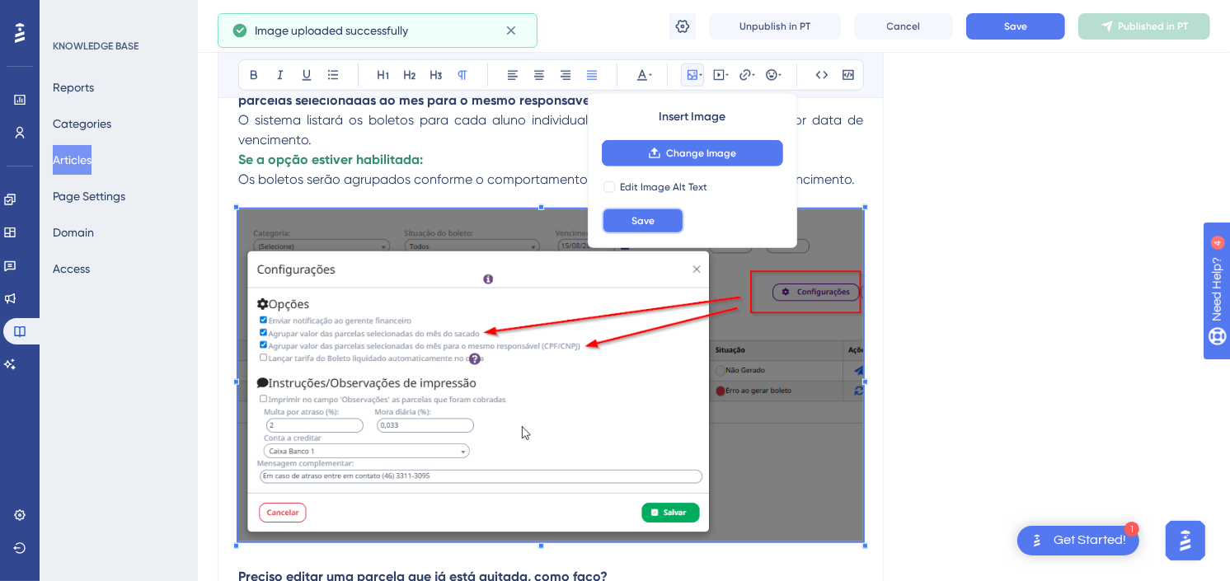
click at [658, 223] on button "Save" at bounding box center [643, 221] width 82 height 26
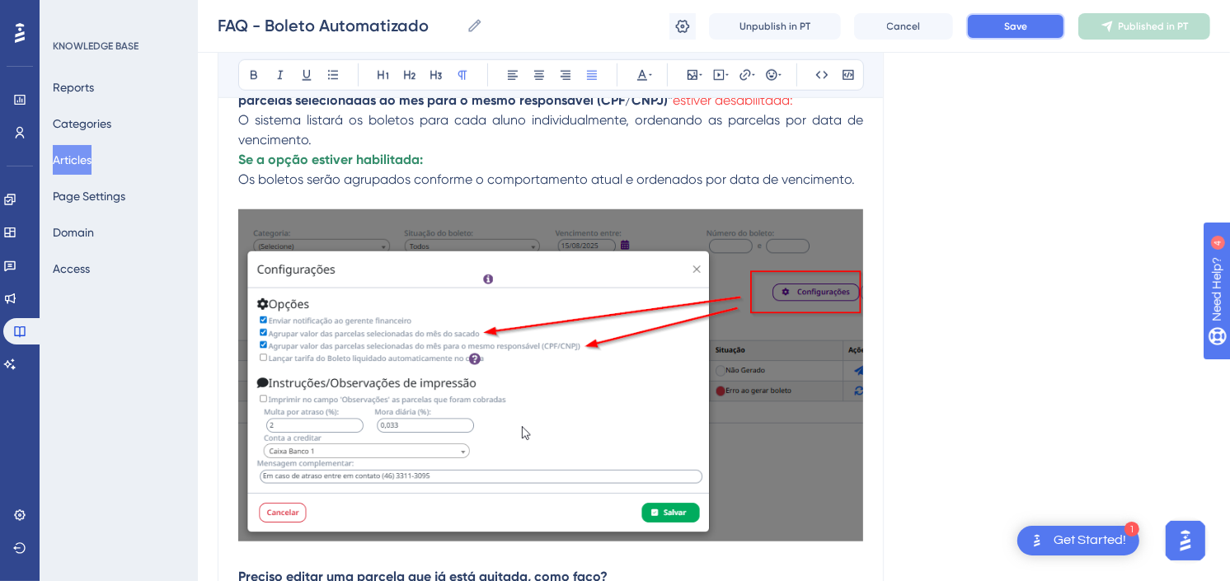
click at [1015, 18] on button "Save" at bounding box center [1015, 26] width 99 height 26
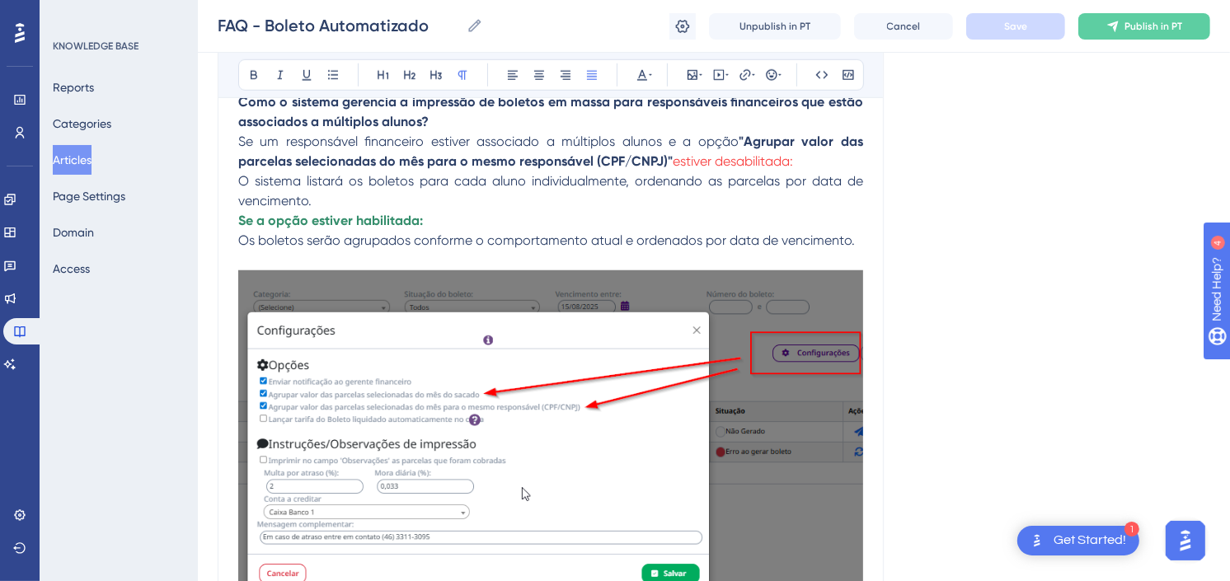
scroll to position [1099, 0]
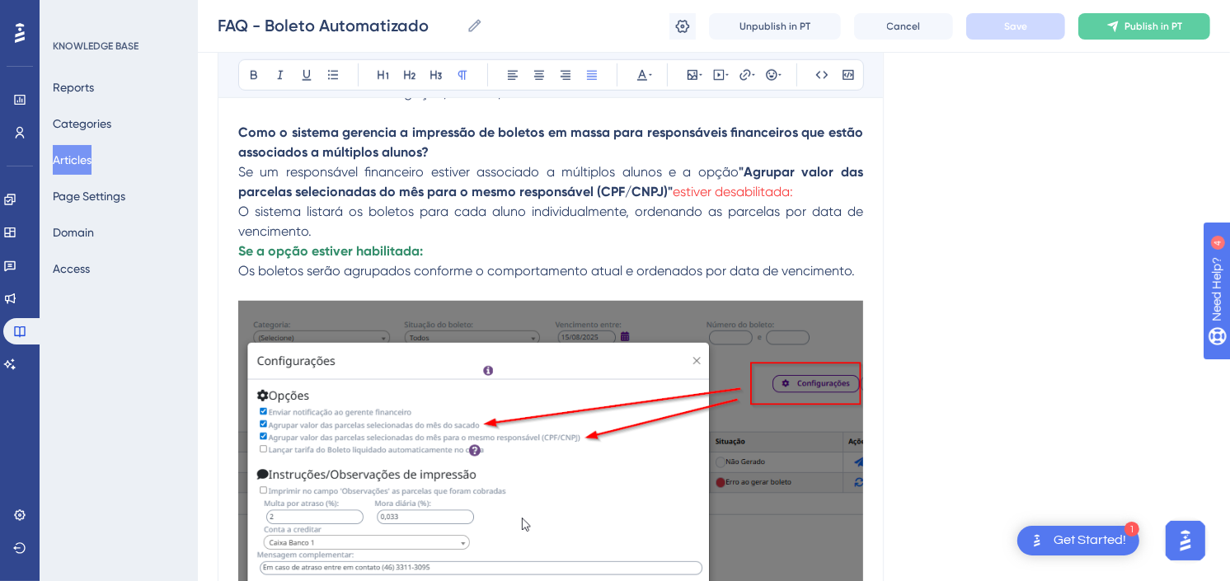
click at [856, 272] on p "Se um responsável financeiro estiver associado a múltiplos alunos e a opção "Ag…" at bounding box center [550, 221] width 625 height 119
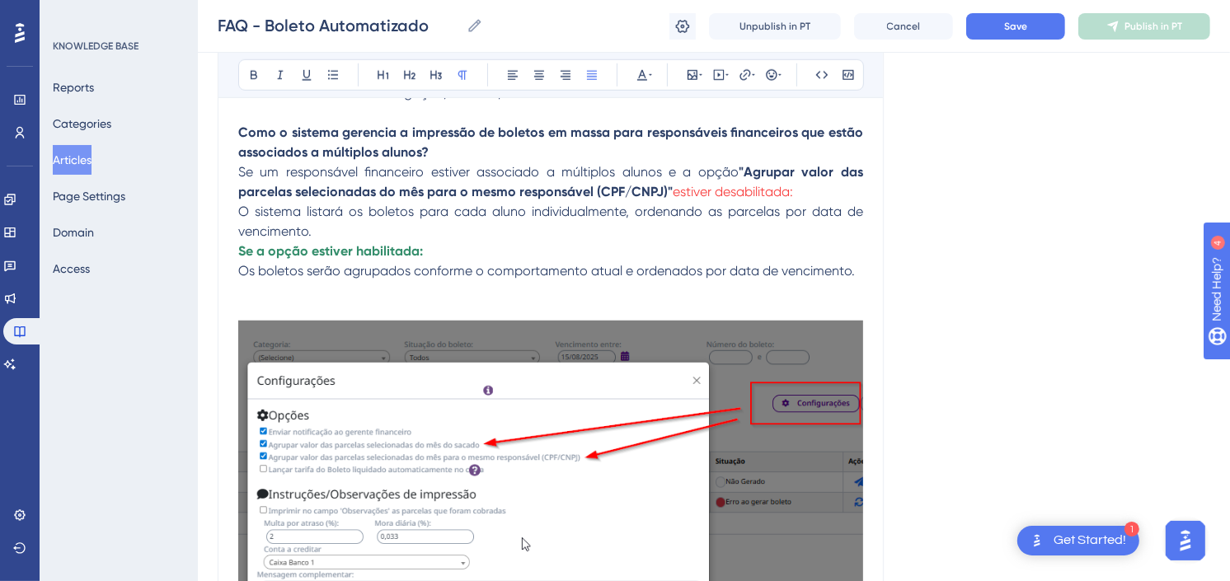
click at [551, 293] on p at bounding box center [550, 291] width 625 height 20
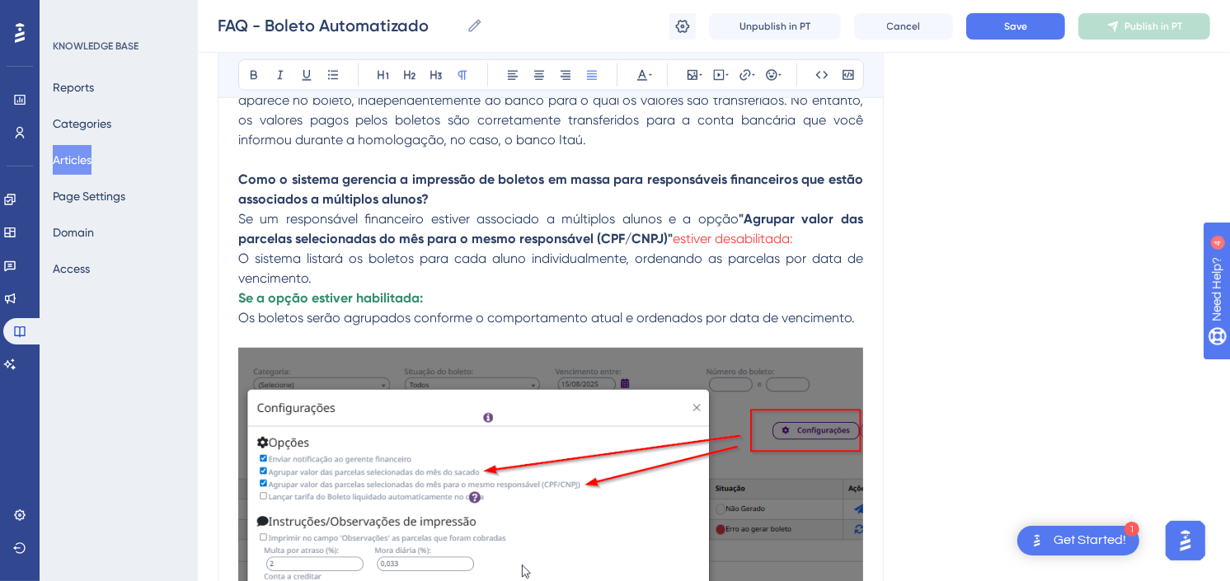
scroll to position [1008, 0]
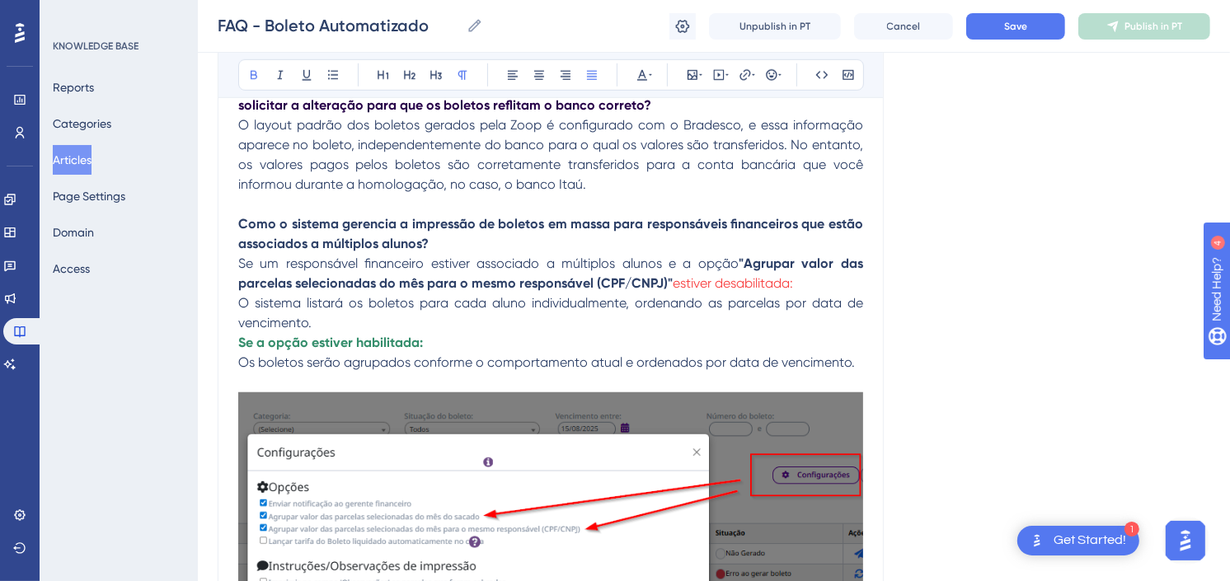
drag, startPoint x: 449, startPoint y: 246, endPoint x: 233, endPoint y: 227, distance: 216.1
click at [639, 78] on icon at bounding box center [642, 75] width 10 height 11
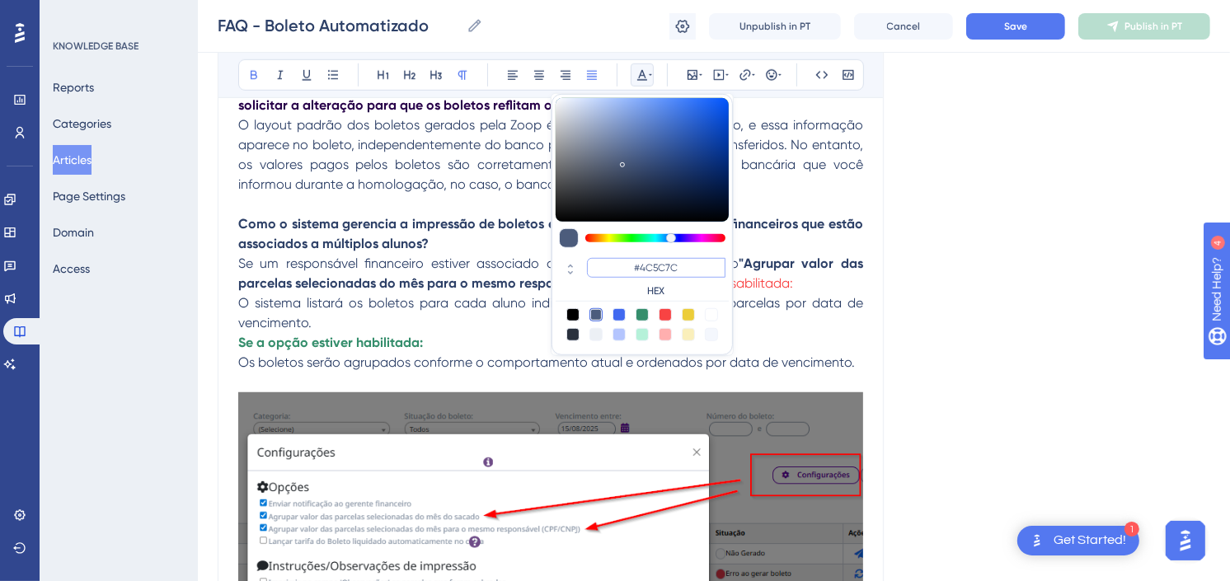
drag, startPoint x: 704, startPoint y: 262, endPoint x: 643, endPoint y: 268, distance: 61.3
click at [643, 268] on input "#4C5C7C" at bounding box center [656, 268] width 139 height 20
paste input "270049"
type input "#270049"
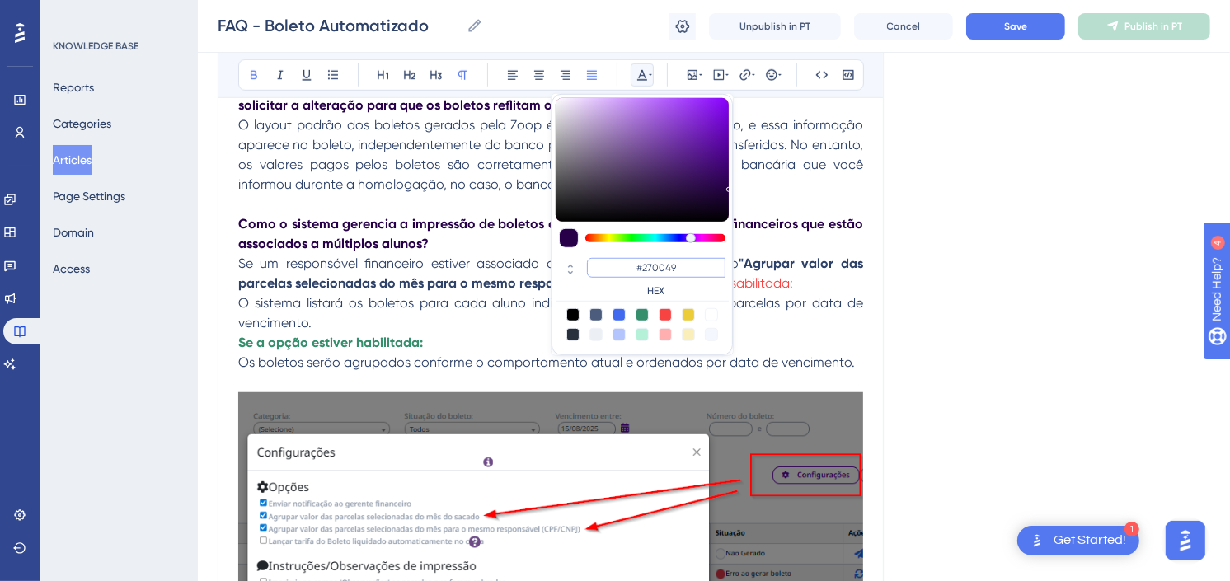
click at [653, 273] on input "#270049" at bounding box center [656, 268] width 139 height 20
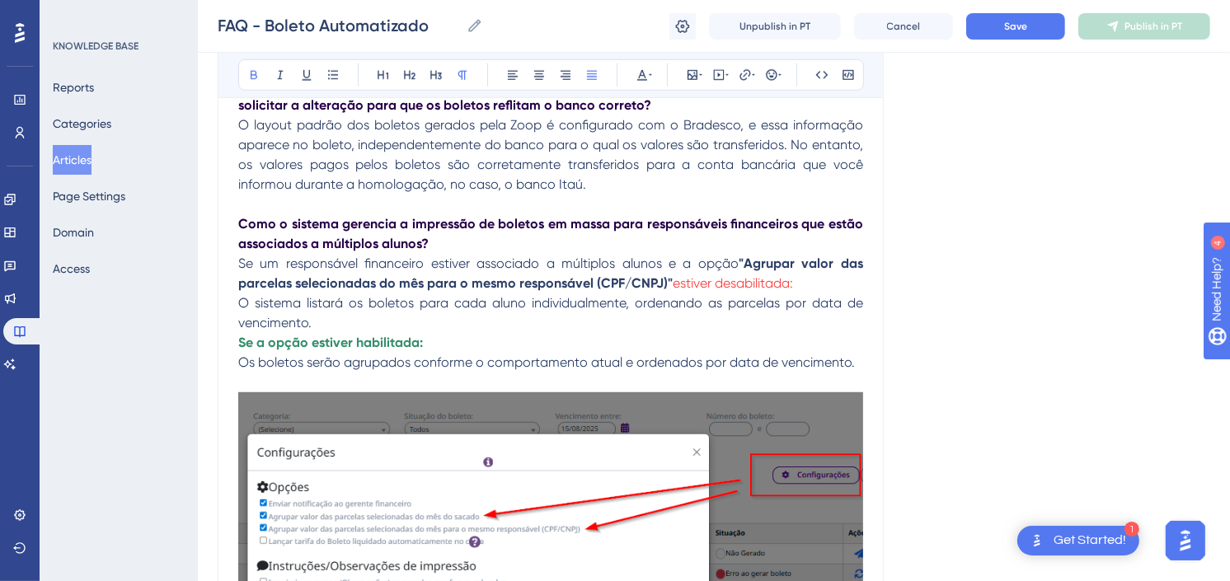
click at [681, 281] on span "estiver desabilitada:" at bounding box center [733, 283] width 120 height 16
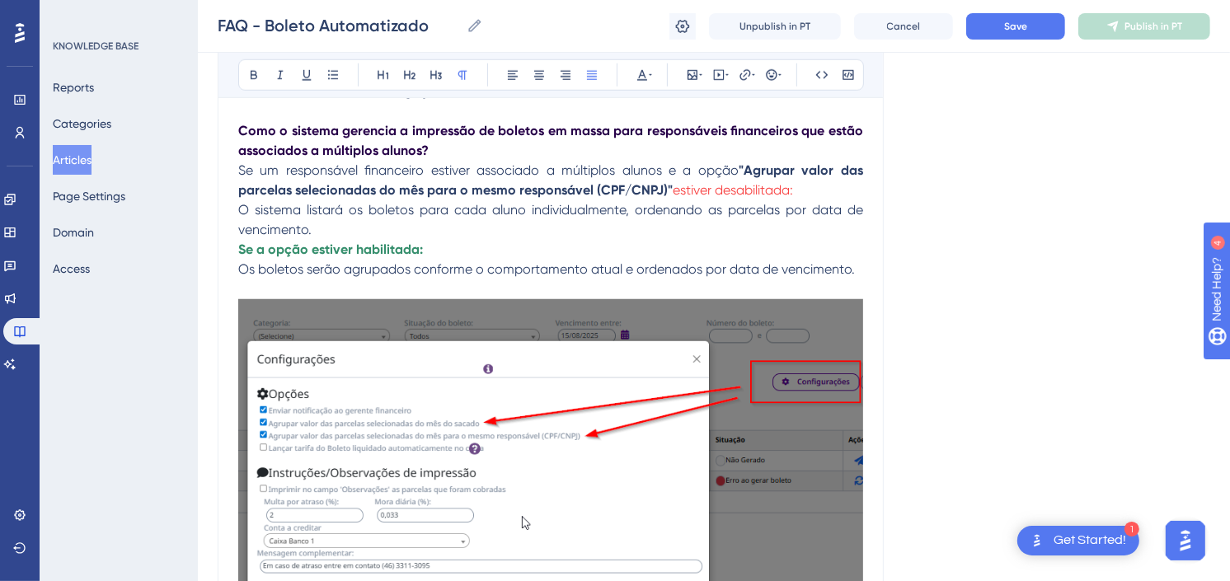
scroll to position [1099, 0]
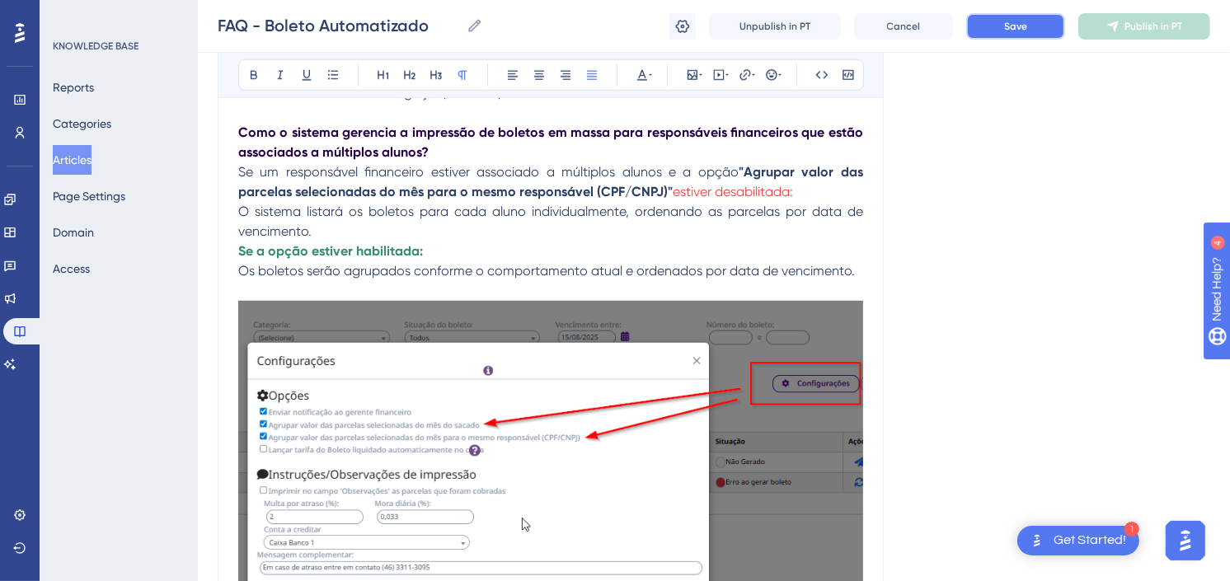
click at [1031, 29] on button "Save" at bounding box center [1015, 26] width 99 height 26
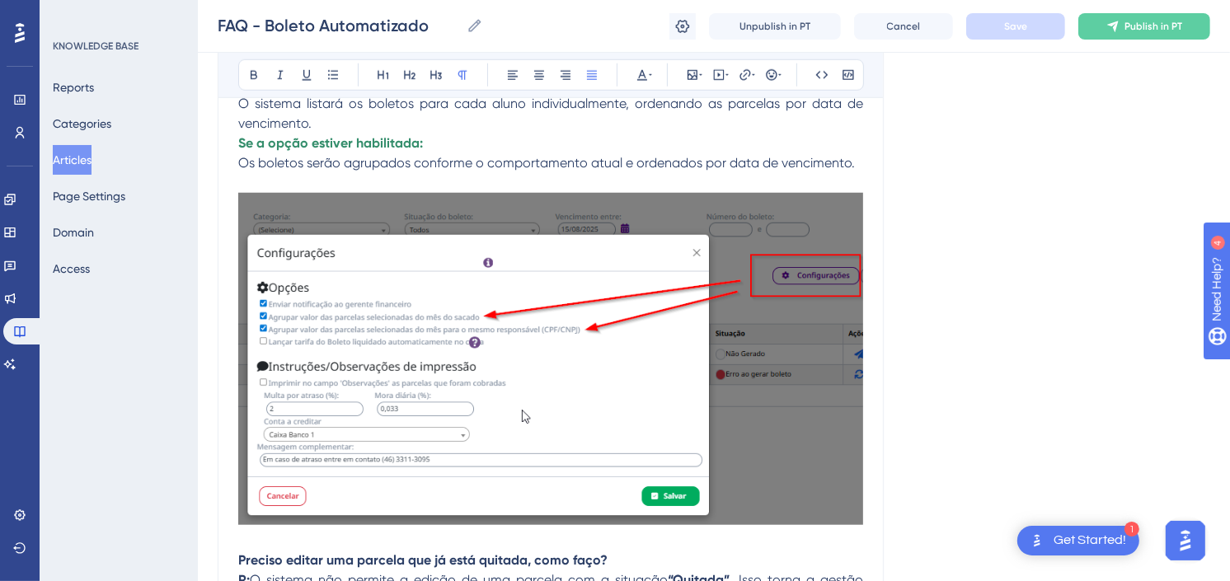
scroll to position [1374, 0]
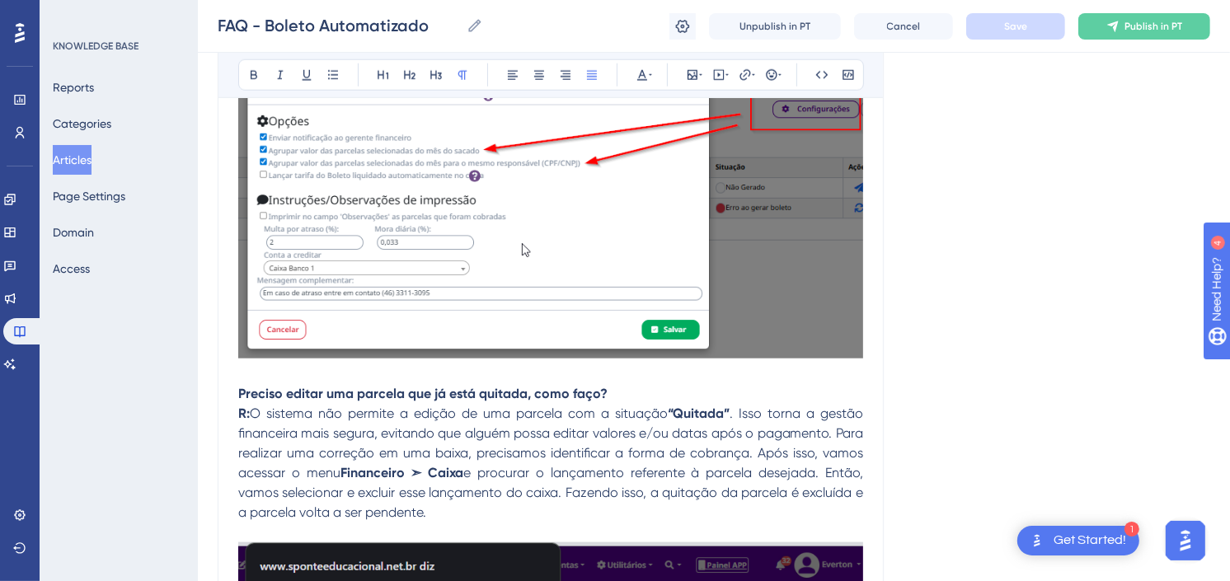
click at [639, 372] on p "Preciso editar uma parcela que já está quitada, como faço?" at bounding box center [550, 384] width 625 height 40
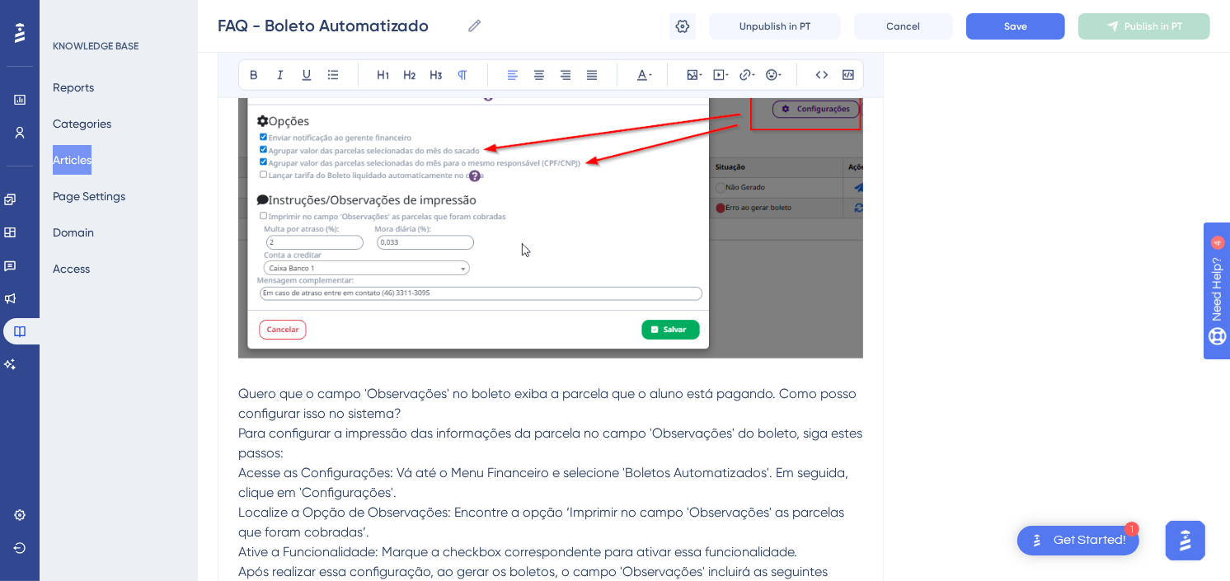
scroll to position [1535, 0]
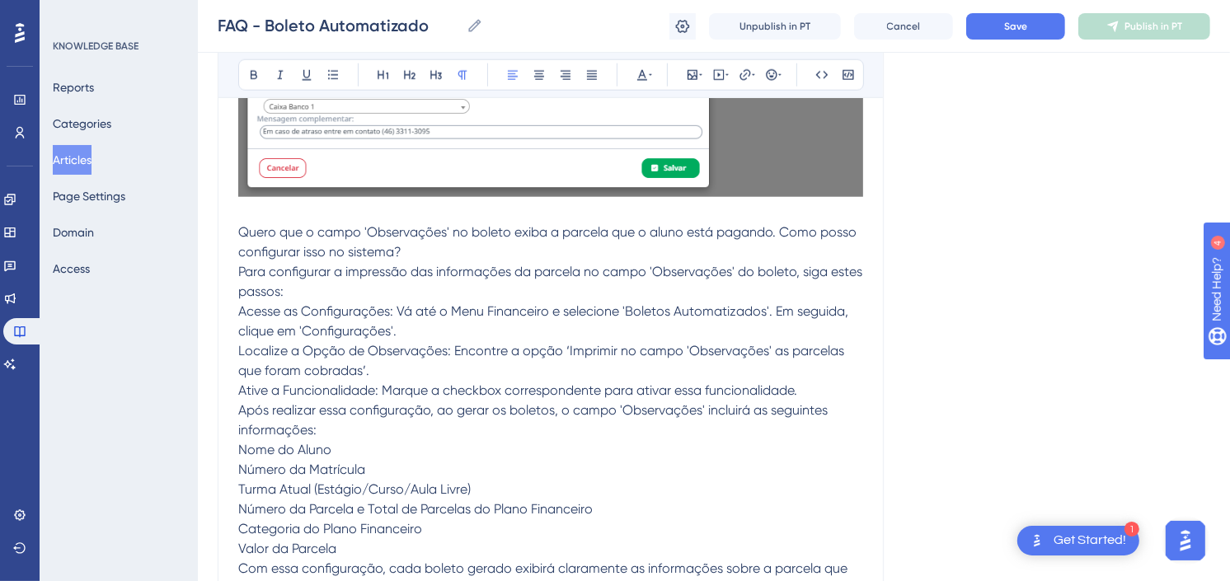
drag, startPoint x: 421, startPoint y: 251, endPoint x: 219, endPoint y: 233, distance: 202.0
click at [219, 233] on div "FAQ - Boleto Automatizado Bold Italic Underline Bullet Point Heading 1 Heading …" at bounding box center [551, 549] width 666 height 3801
click at [250, 72] on icon at bounding box center [253, 74] width 13 height 13
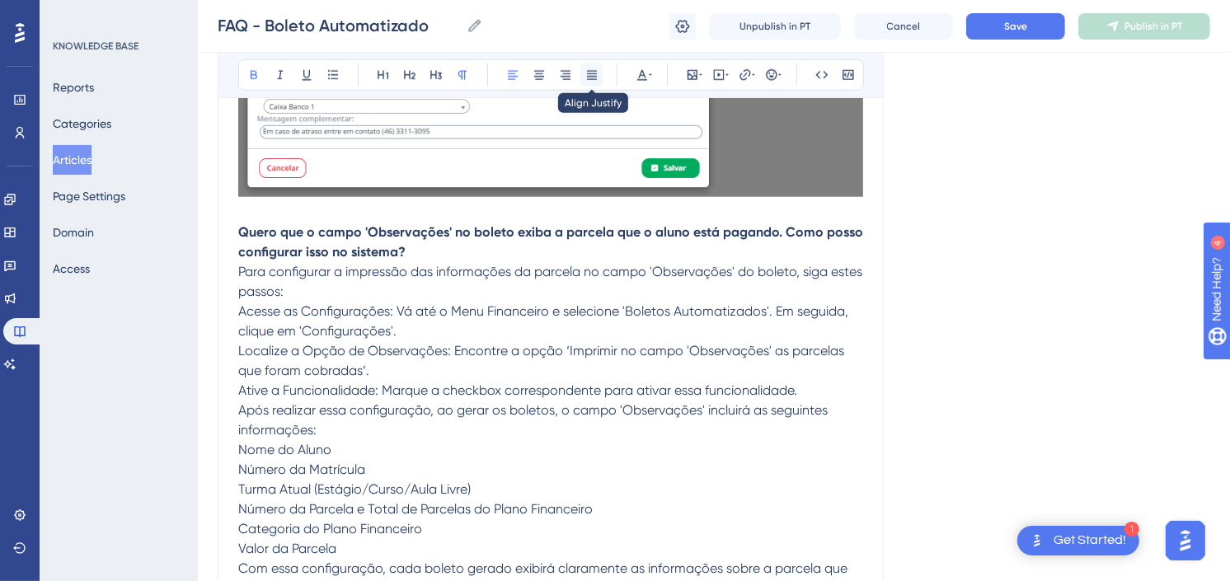
click at [590, 76] on icon at bounding box center [591, 74] width 13 height 13
click at [646, 72] on icon at bounding box center [642, 74] width 13 height 13
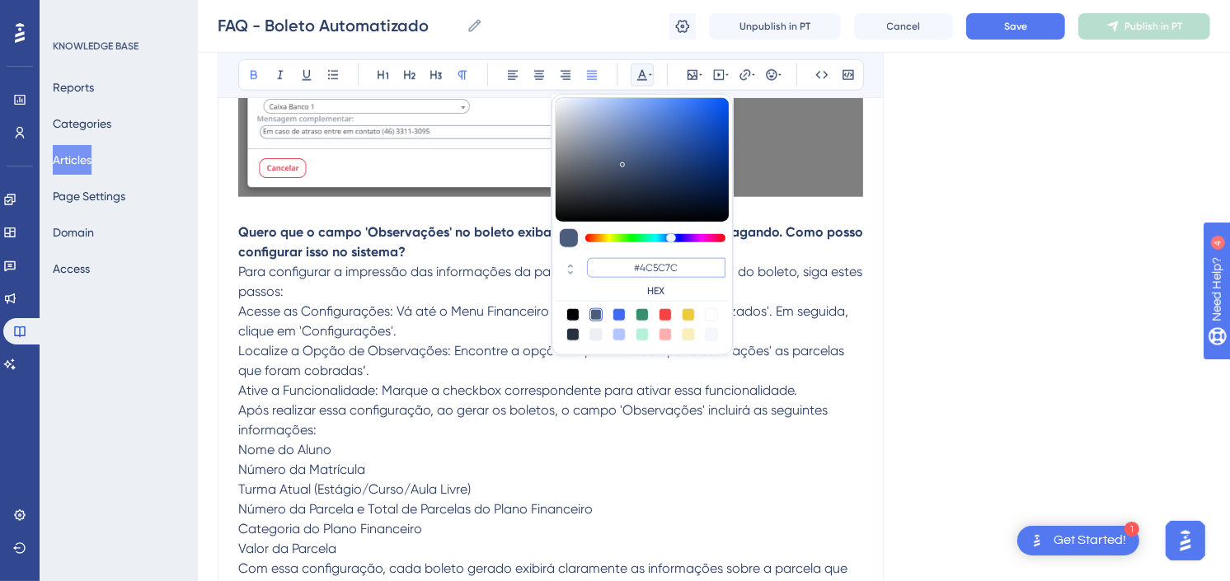
drag, startPoint x: 683, startPoint y: 268, endPoint x: 640, endPoint y: 261, distance: 43.5
click at [640, 261] on input "#4C5C7C" at bounding box center [656, 268] width 139 height 20
paste input "270049"
type input "#270049"
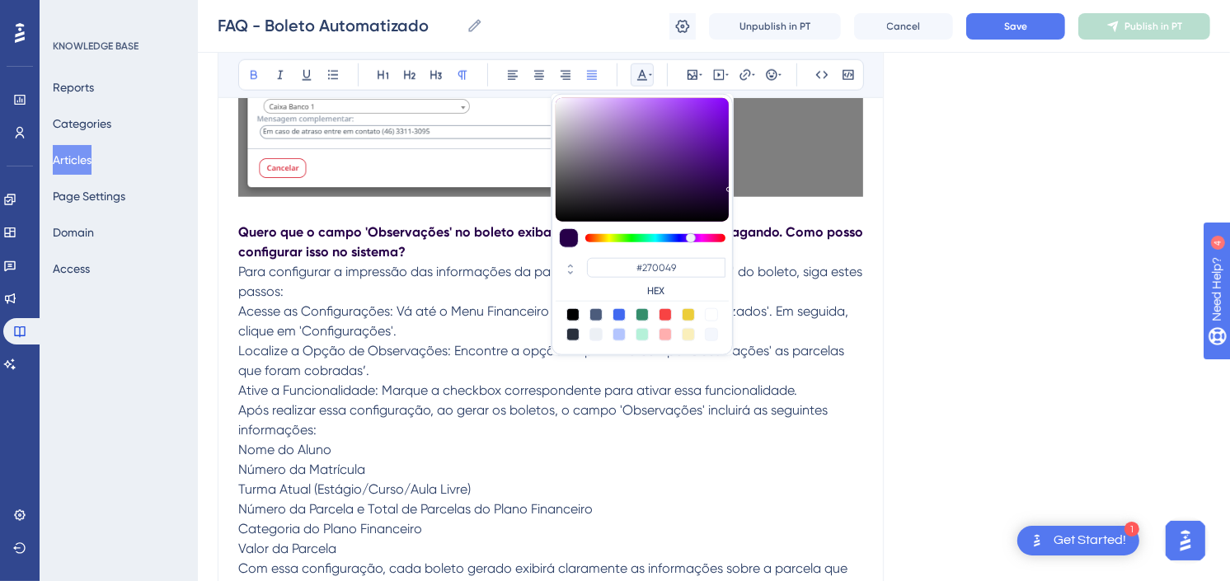
click at [444, 406] on span "Após realizar essa configuração, ao gerar os boletos, o campo 'Observações' inc…" at bounding box center [534, 419] width 593 height 35
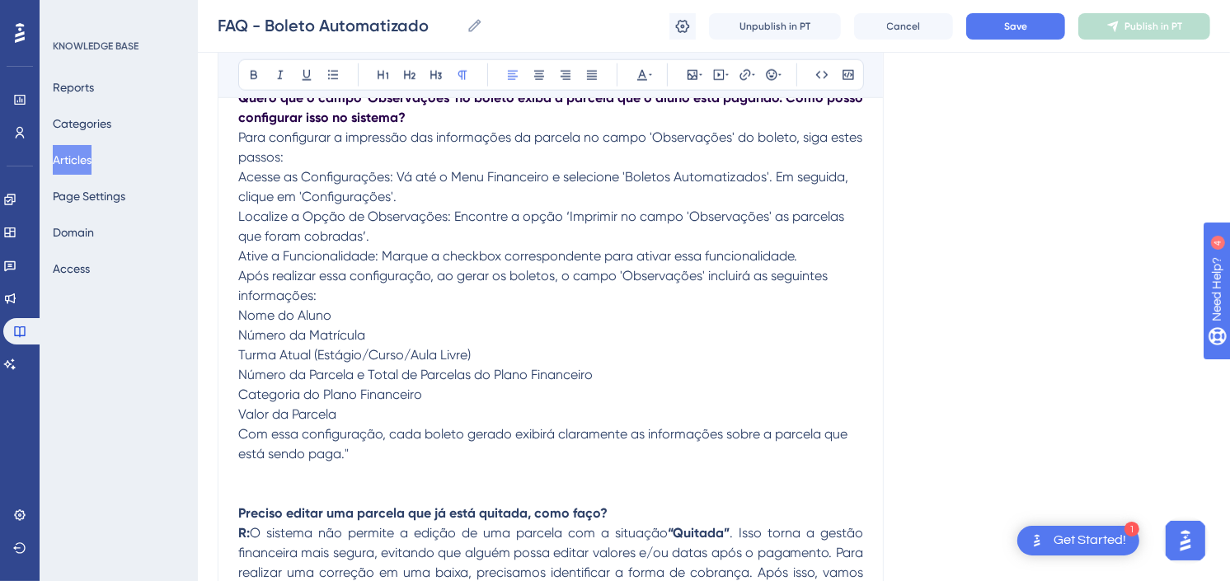
scroll to position [1627, 0]
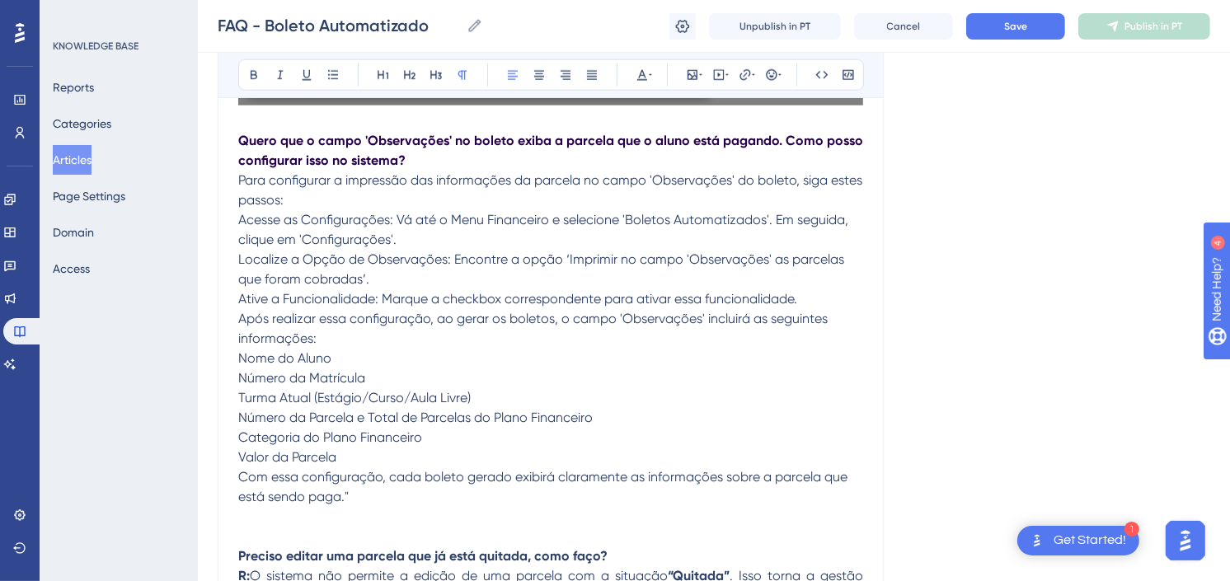
drag, startPoint x: 383, startPoint y: 402, endPoint x: 223, endPoint y: 227, distance: 237.0
click at [223, 227] on div "FAQ - Boleto Automatizado Bold Italic Underline Bullet Point Heading 1 Heading …" at bounding box center [551, 458] width 666 height 3801
click at [595, 78] on icon at bounding box center [591, 74] width 13 height 13
click at [605, 376] on p "Para configurar a impressão das informações da parcela no campo 'Observações' d…" at bounding box center [550, 339] width 625 height 336
drag, startPoint x: 397, startPoint y: 223, endPoint x: 219, endPoint y: 223, distance: 177.3
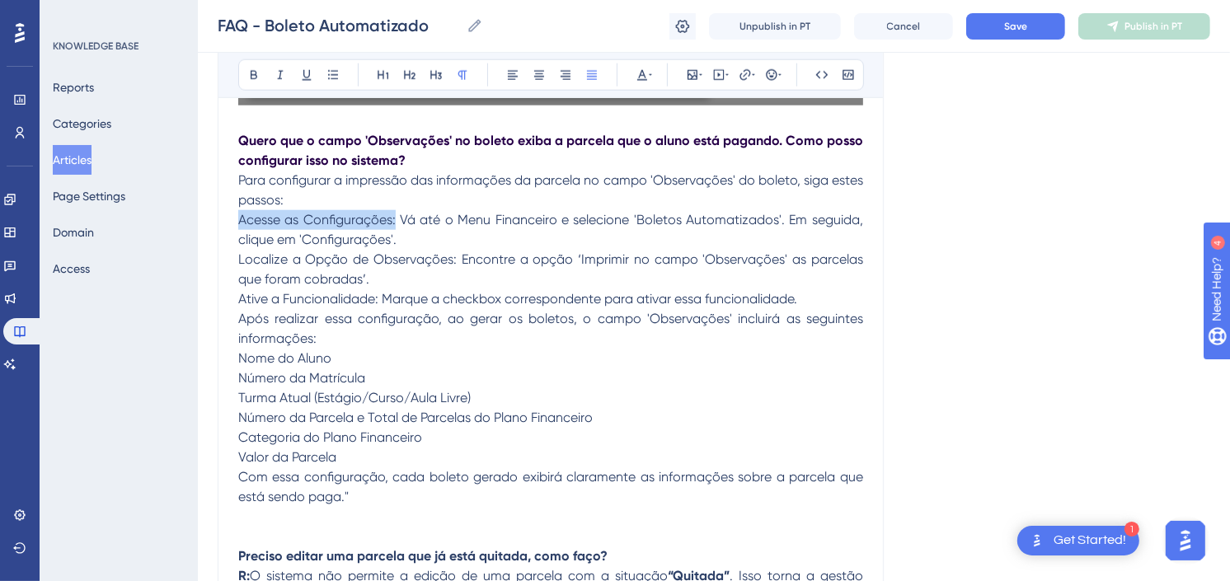
click at [219, 223] on div "FAQ - Boleto Automatizado Bold Italic Underline Bullet Point Heading 1 Heading …" at bounding box center [551, 458] width 666 height 3801
click at [654, 179] on span "Para configurar a impressão das informações da parcela no campo 'Observações' d…" at bounding box center [552, 189] width 628 height 35
drag, startPoint x: 650, startPoint y: 179, endPoint x: 735, endPoint y: 190, distance: 85.7
click at [735, 190] on p "Para configurar a impressão das informações da parcela no campo 'Observações' d…" at bounding box center [550, 339] width 625 height 336
click at [716, 225] on span "Vá até o Menu Financeiro e selecione 'Boletos Automatizados'. Em seguida, cliqu…" at bounding box center [552, 229] width 628 height 35
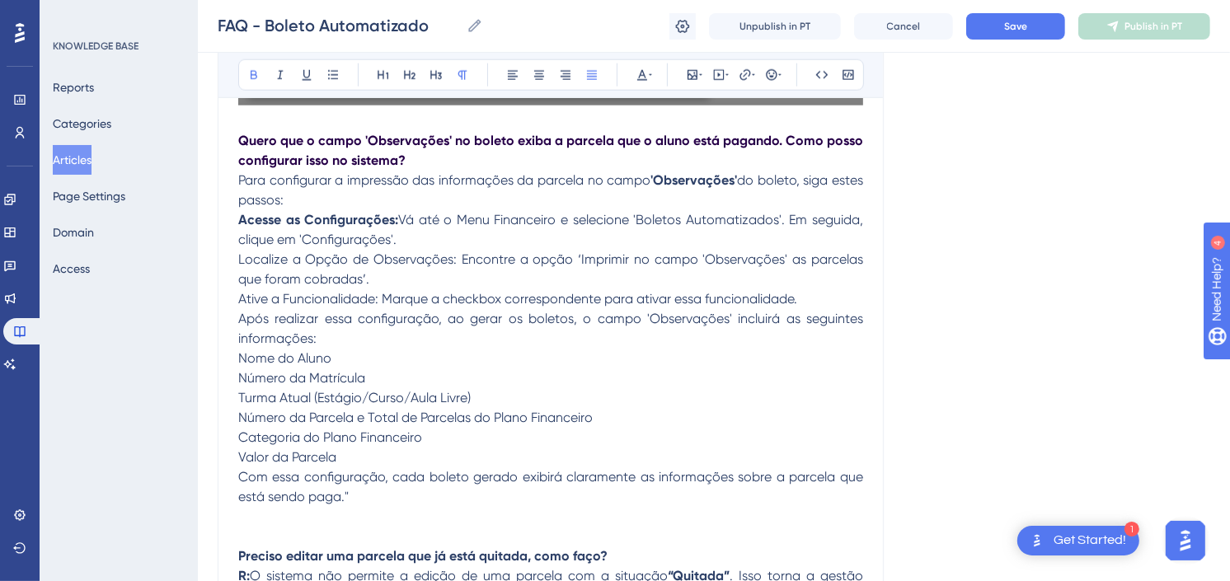
click at [590, 160] on p "Quero que o campo 'Observações' no boleto exiba a parcela que o aluno está paga…" at bounding box center [550, 151] width 625 height 40
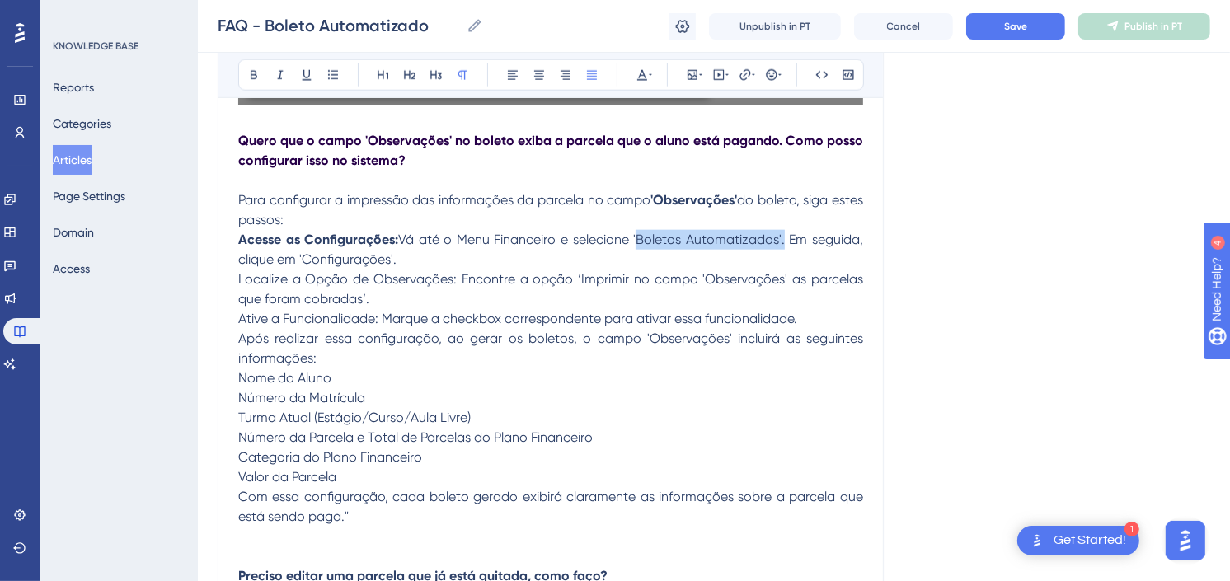
drag, startPoint x: 782, startPoint y: 242, endPoint x: 636, endPoint y: 242, distance: 146.0
click at [636, 242] on span "Vá até o Menu Financeiro e selecione 'Boletos Automatizados'. Em seguida, cliqu…" at bounding box center [552, 249] width 628 height 35
drag, startPoint x: 397, startPoint y: 258, endPoint x: 299, endPoint y: 261, distance: 98.2
click at [299, 261] on span ". Em seguida, clique em 'Configurações'." at bounding box center [552, 249] width 628 height 35
drag, startPoint x: 400, startPoint y: 300, endPoint x: 576, endPoint y: 284, distance: 176.4
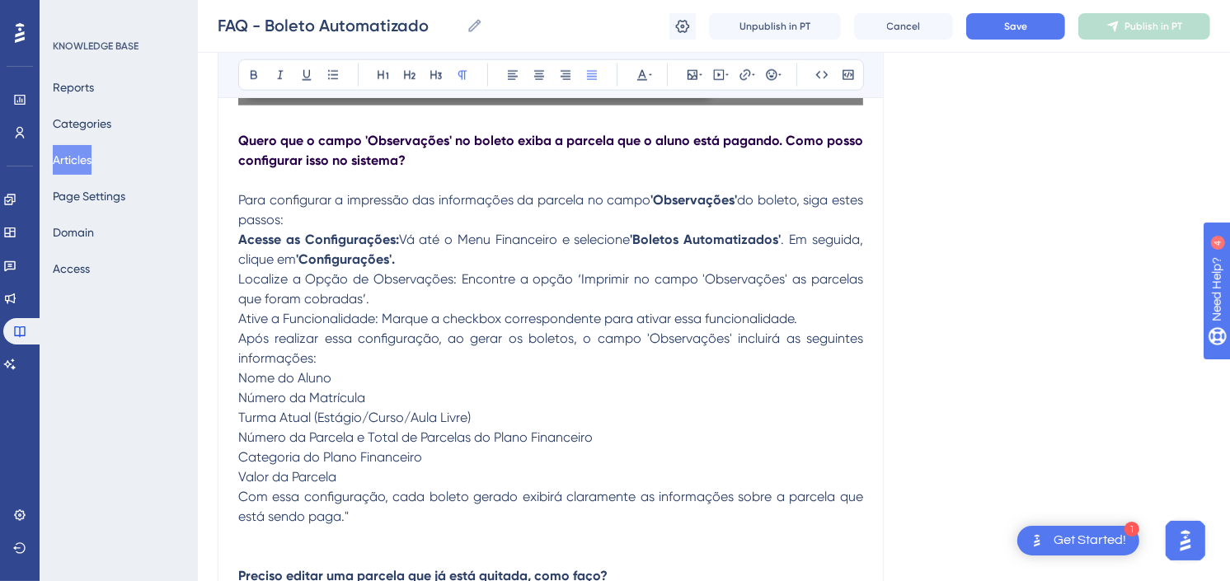
click at [576, 284] on p "Para configurar a impressão das informações da parcela no campo 'Observações' d…" at bounding box center [550, 358] width 625 height 336
click at [548, 295] on p "Para configurar a impressão das informações da parcela no campo 'Observações' d…" at bounding box center [550, 358] width 625 height 336
click at [815, 327] on p "Para configurar a impressão das informações da parcela no campo 'Observações' d…" at bounding box center [550, 358] width 625 height 336
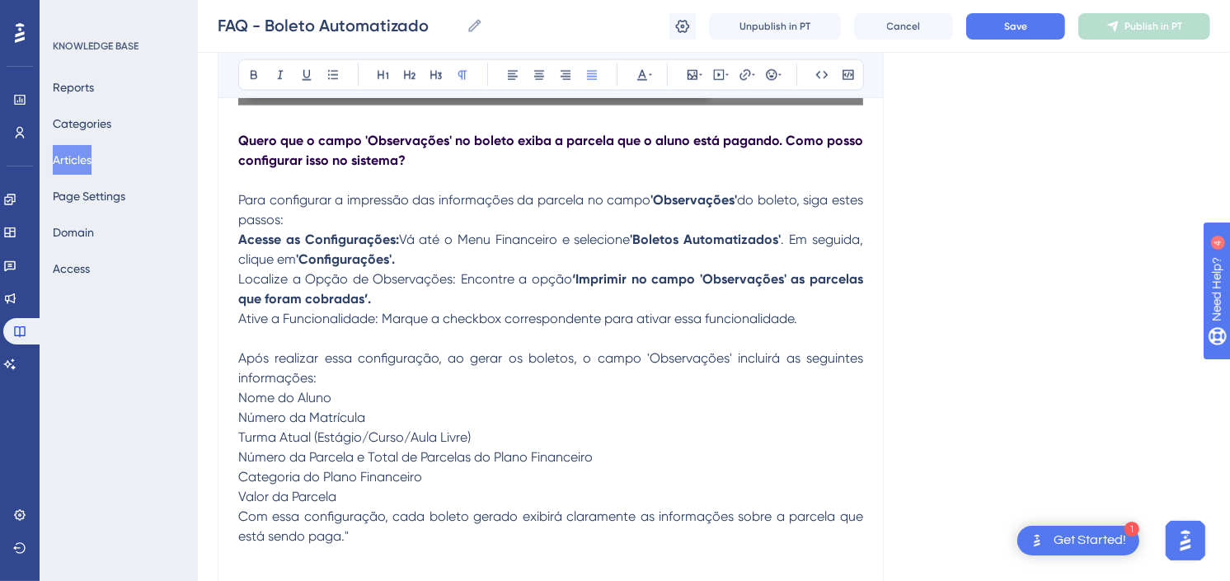
click at [712, 380] on p "Para configurar a impressão das informações da parcela no campo 'Observações' d…" at bounding box center [550, 368] width 625 height 356
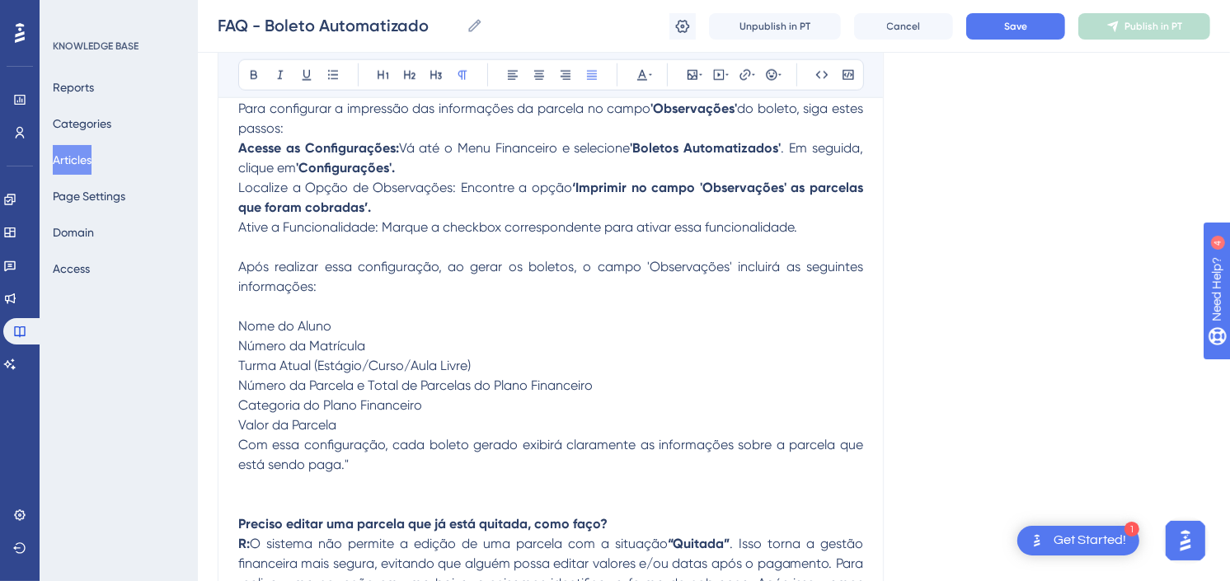
scroll to position [1810, 0]
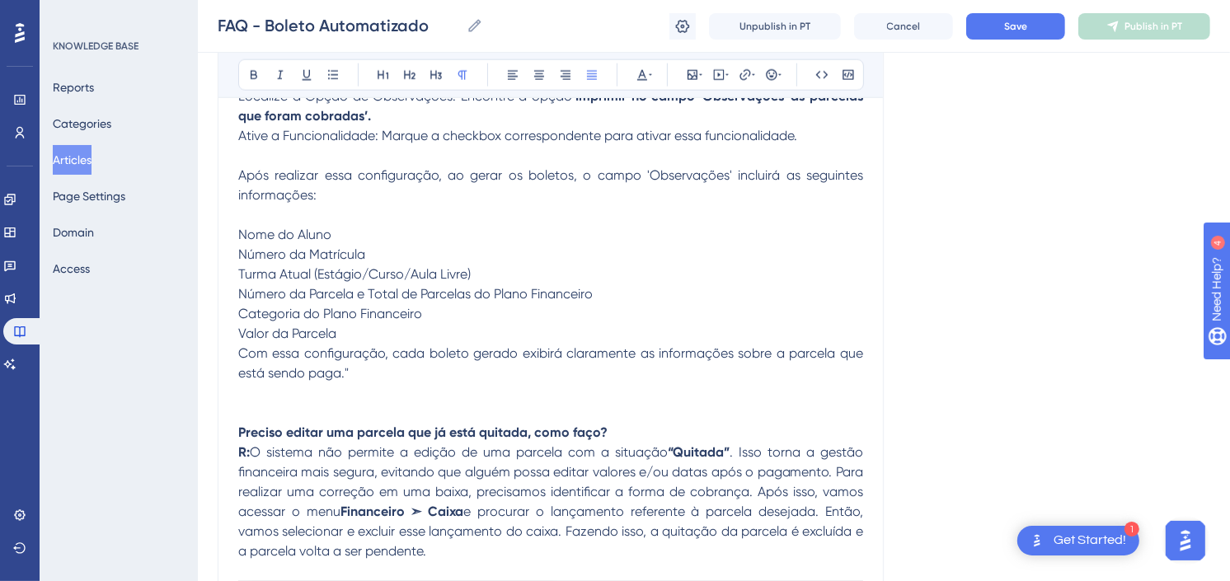
click at [383, 327] on p "Para configurar a impressão das informações da parcela no campo 'Observações' d…" at bounding box center [550, 195] width 625 height 376
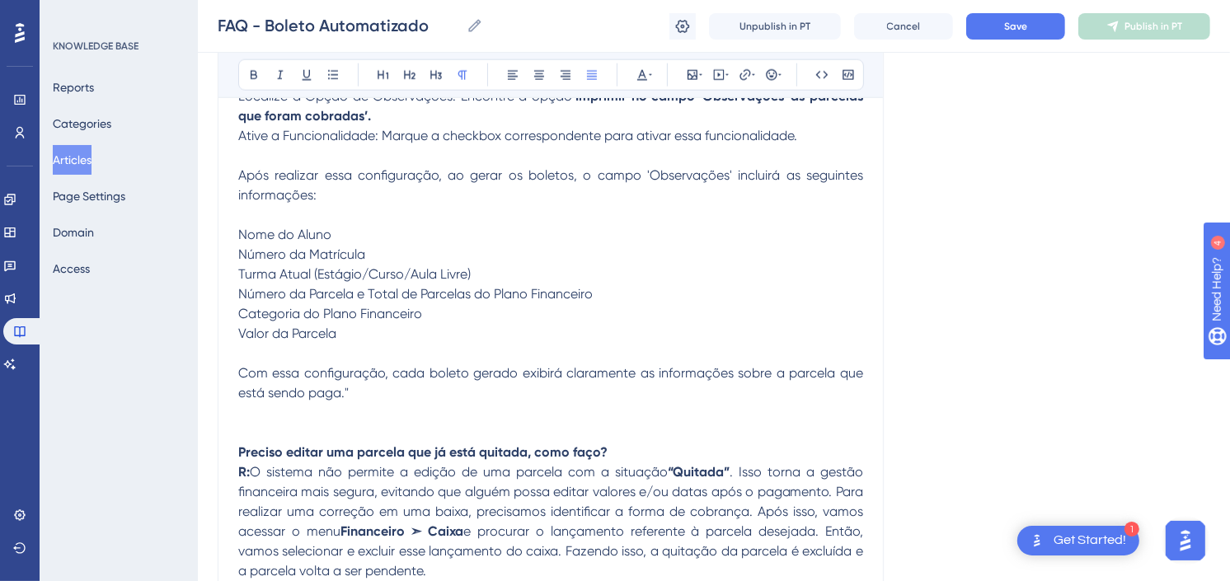
click at [378, 393] on p "Para configurar a impressão das informações da parcela no campo 'Observações' d…" at bounding box center [550, 205] width 625 height 396
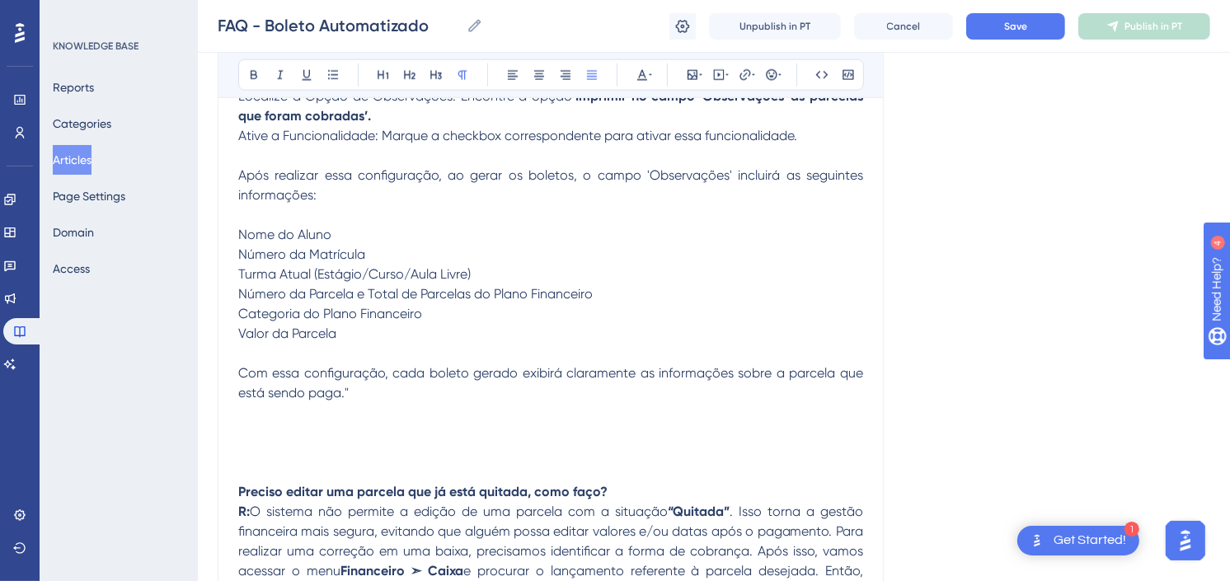
click at [325, 411] on p at bounding box center [550, 413] width 625 height 20
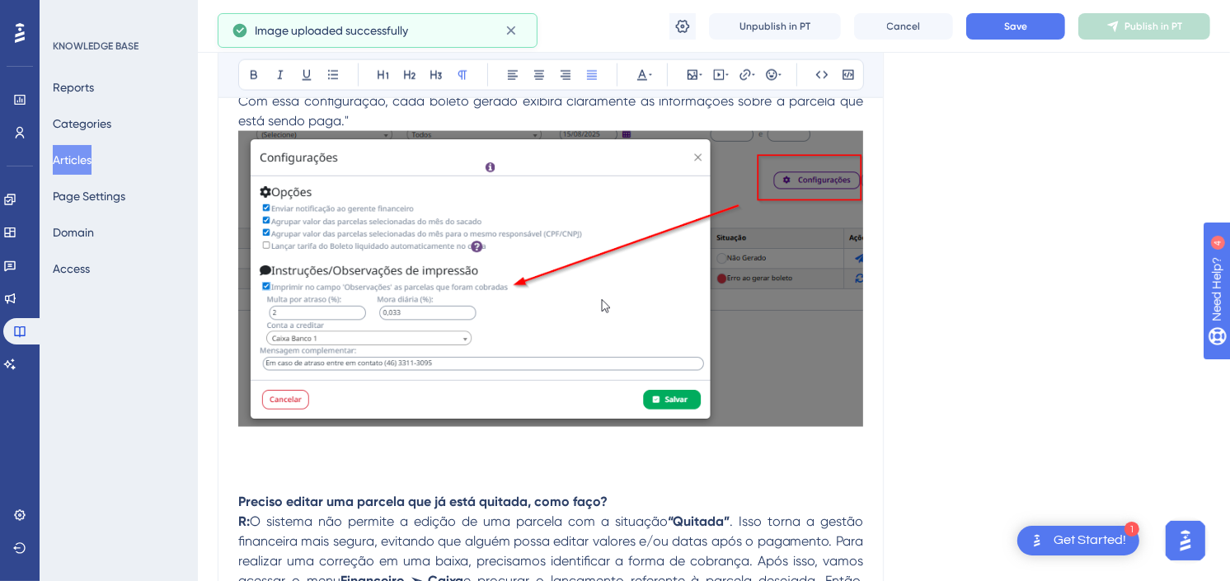
scroll to position [2085, 0]
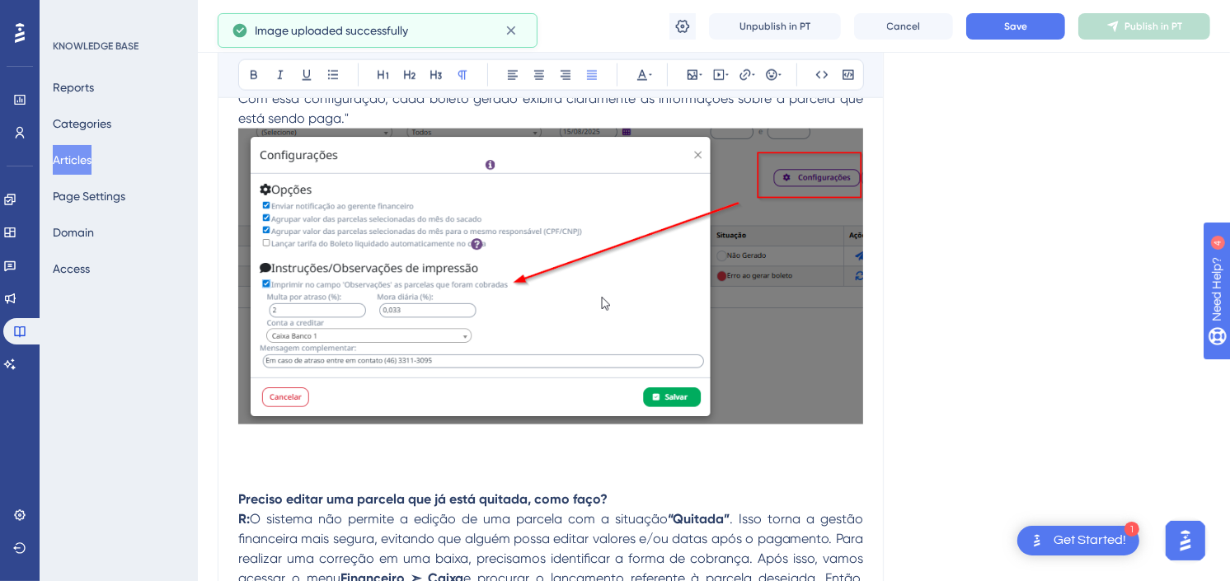
click at [577, 314] on img at bounding box center [550, 277] width 625 height 296
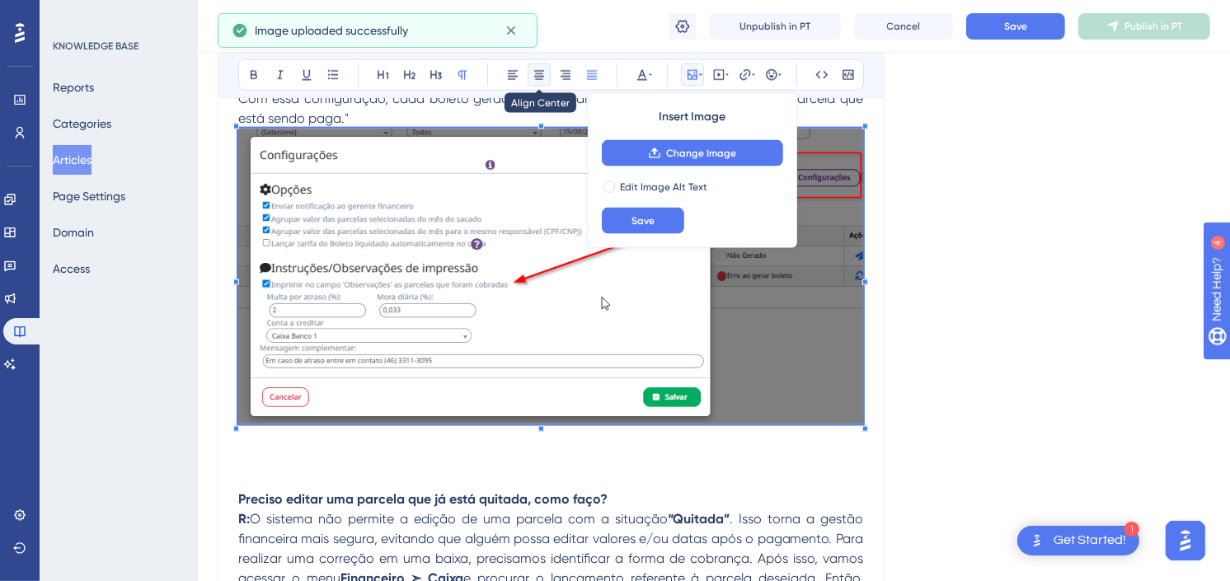
click at [541, 78] on icon at bounding box center [539, 74] width 13 height 13
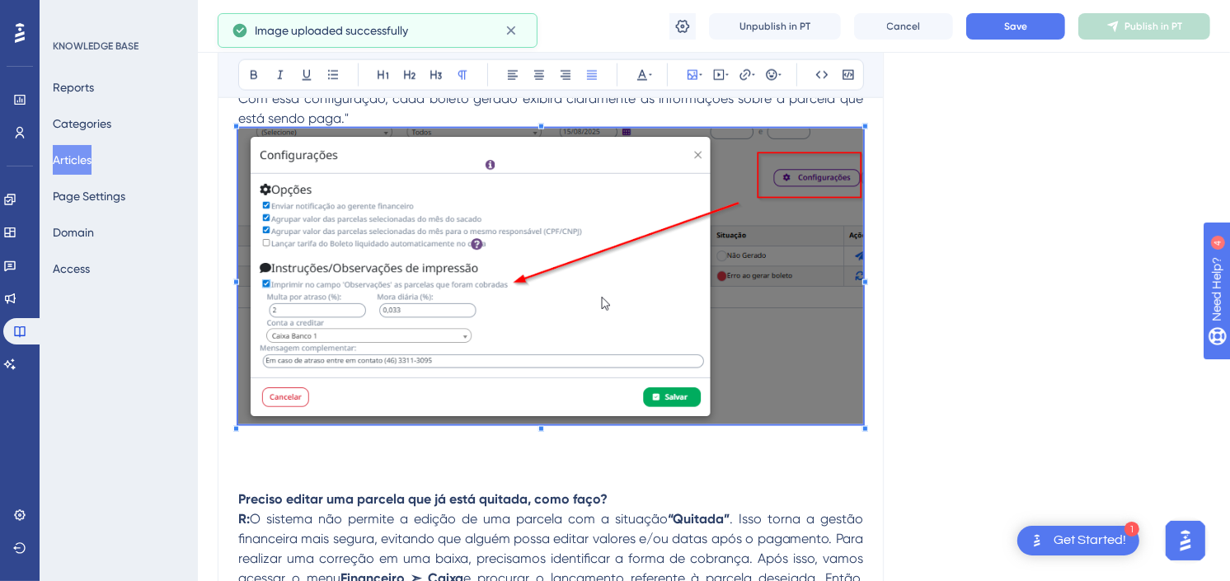
click at [962, 323] on div "Language Portuguese (Default) FAQ - Boleto Automatizado Bold Italic Underline B…" at bounding box center [714, 211] width 993 height 4380
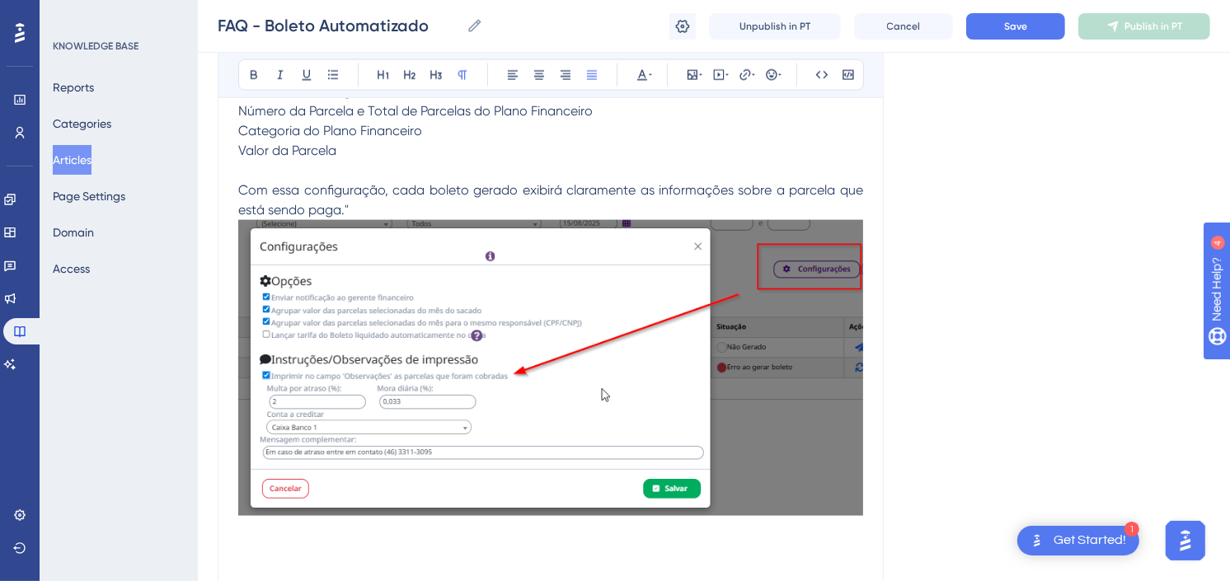
click at [548, 193] on span "Com essa configuração, cada boleto gerado exibirá claramente as informações sob…" at bounding box center [552, 199] width 628 height 35
click at [421, 210] on p "Para configurar a impressão das informações da parcela no campo 'Observações' d…" at bounding box center [550, 22] width 625 height 396
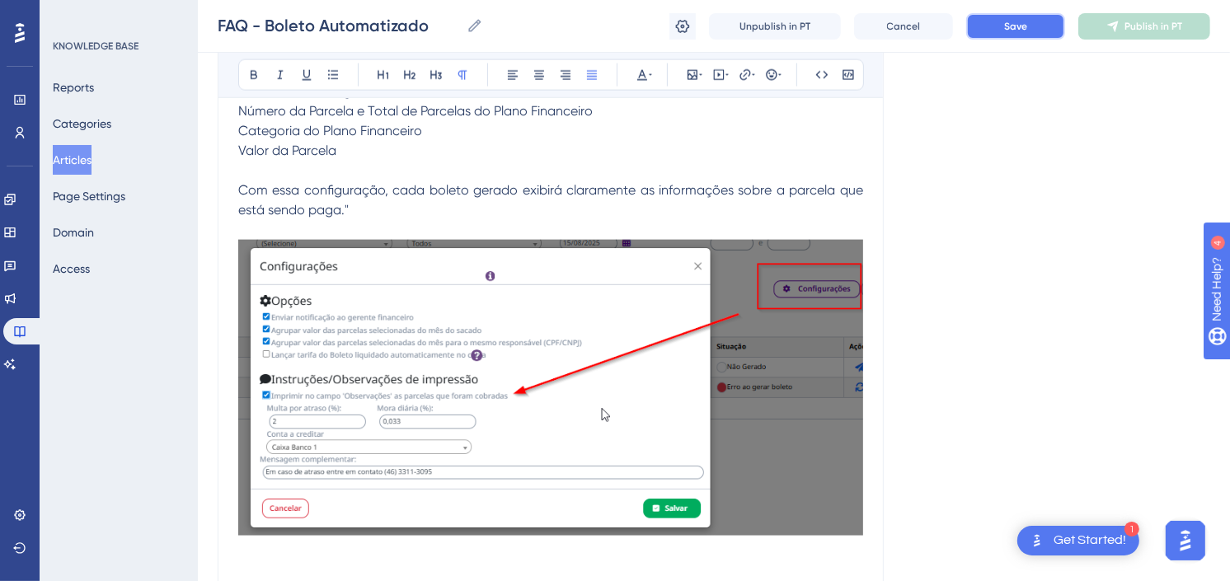
click at [1010, 33] on button "Save" at bounding box center [1015, 26] width 99 height 26
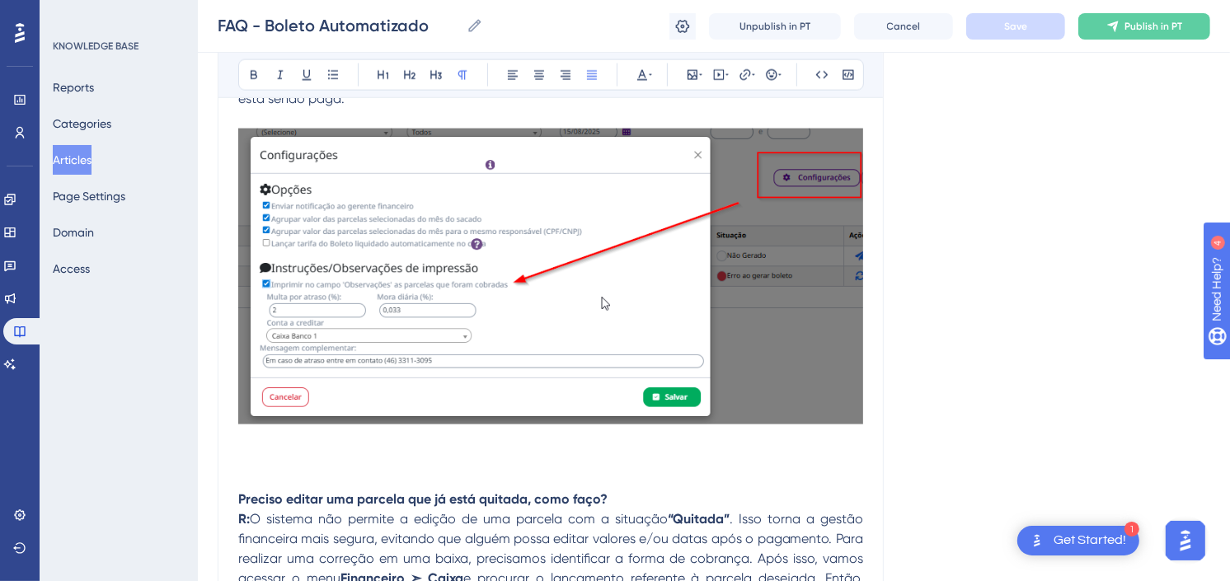
scroll to position [2177, 0]
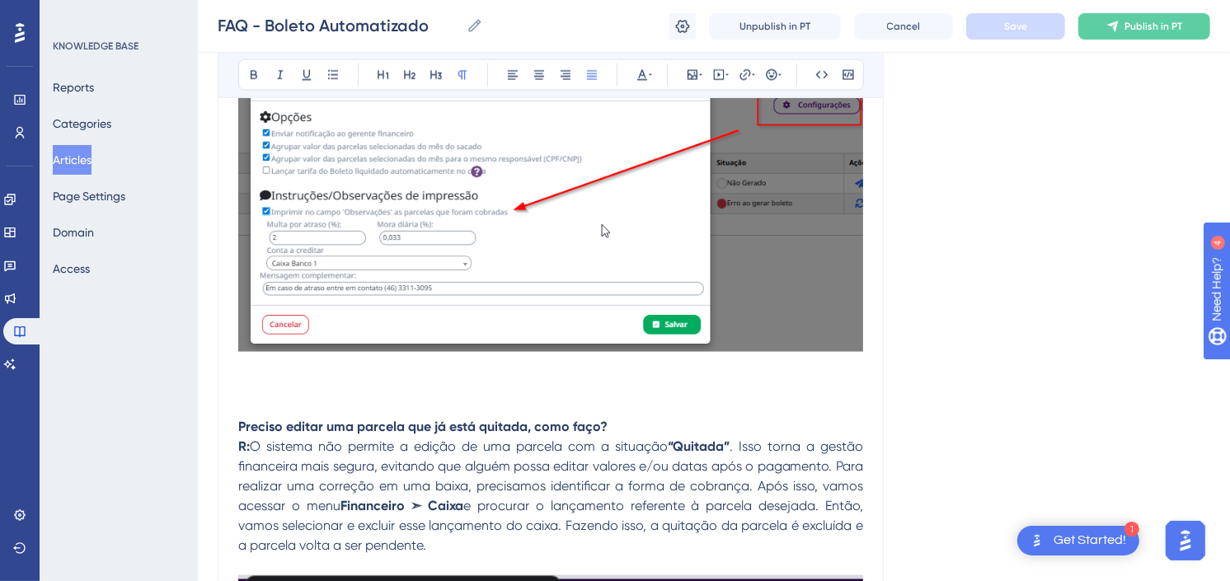
click at [462, 388] on p at bounding box center [550, 388] width 625 height 20
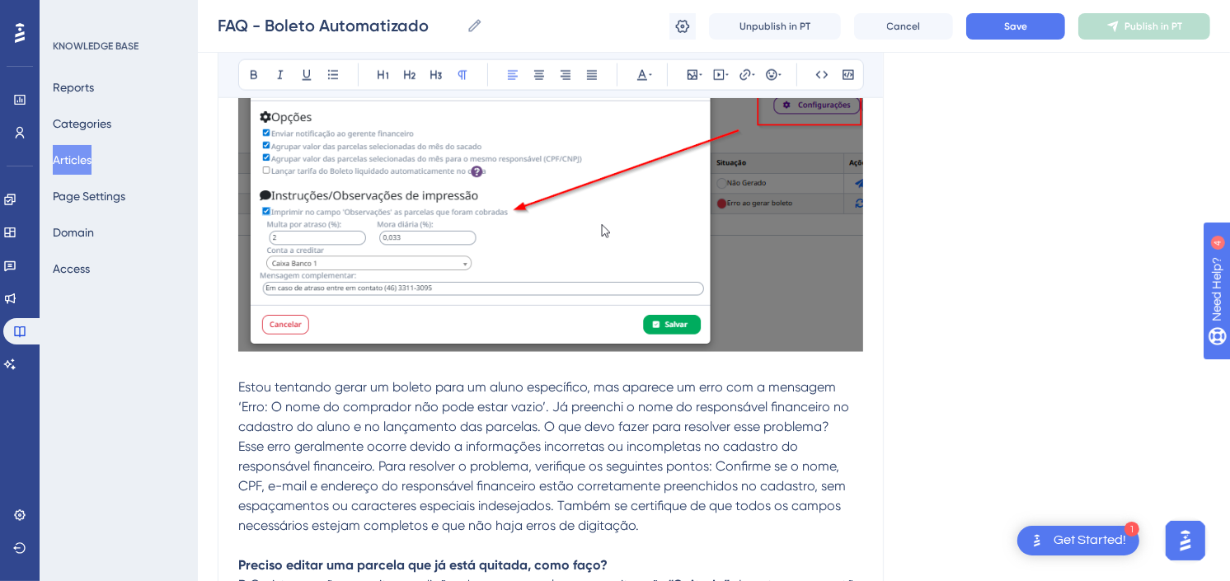
drag, startPoint x: 830, startPoint y: 426, endPoint x: 262, endPoint y: 434, distance: 568.2
click at [284, 434] on span "Estou tentando gerar um boleto para um aluno específico, mas aparece um erro co…" at bounding box center [545, 406] width 614 height 55
drag, startPoint x: 649, startPoint y: 525, endPoint x: 233, endPoint y: 389, distance: 438.1
click at [233, 389] on div "FAQ - Boleto Automatizado Bold Italic Underline Bullet Point Heading 1 Heading …" at bounding box center [551, 188] width 666 height 4360
click at [596, 71] on icon at bounding box center [592, 75] width 10 height 9
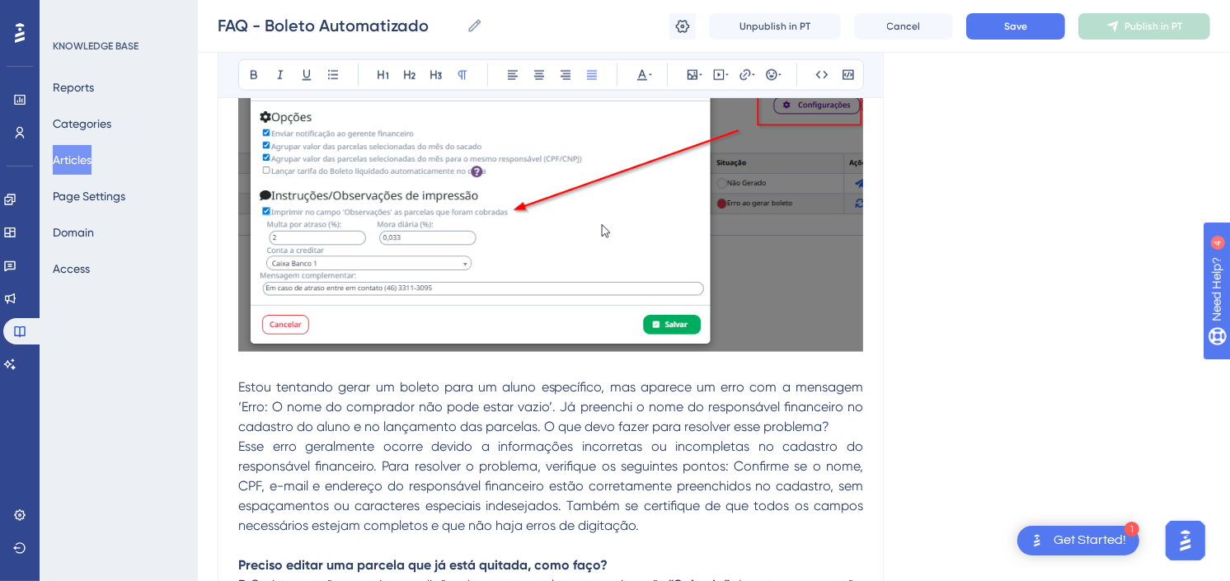
click at [841, 423] on p "Estou tentando gerar um boleto para um aluno específico, mas aparece um erro co…" at bounding box center [550, 407] width 625 height 59
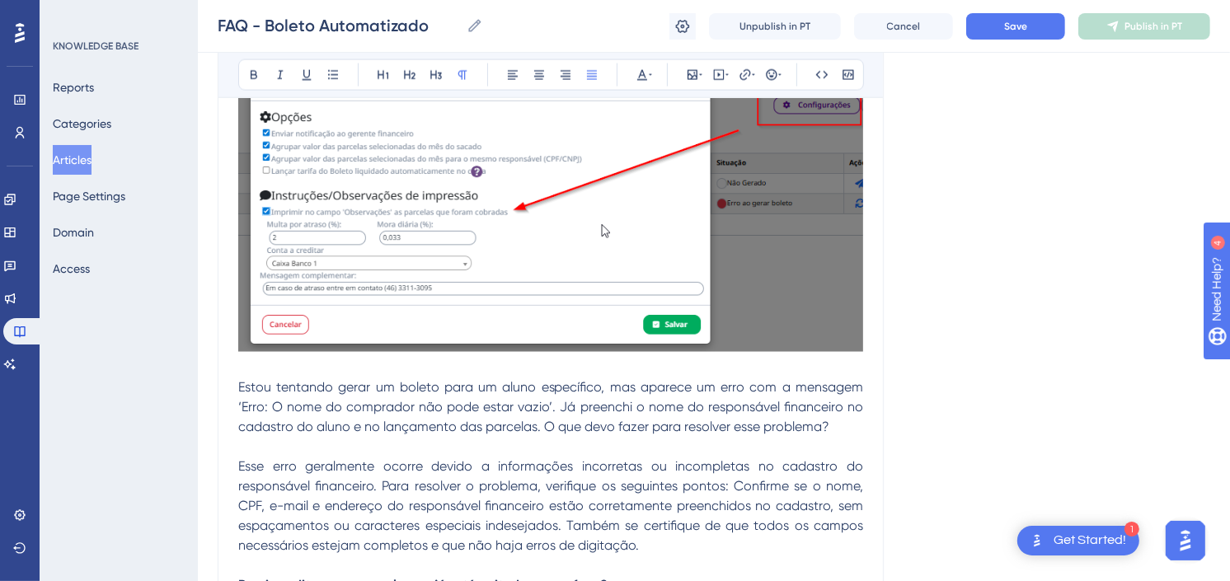
drag, startPoint x: 837, startPoint y: 424, endPoint x: 212, endPoint y: 383, distance: 626.4
click at [212, 383] on div "Performance Users Engagement Widgets Feedback Product Updates Knowledge Base AI…" at bounding box center [714, 168] width 1032 height 4690
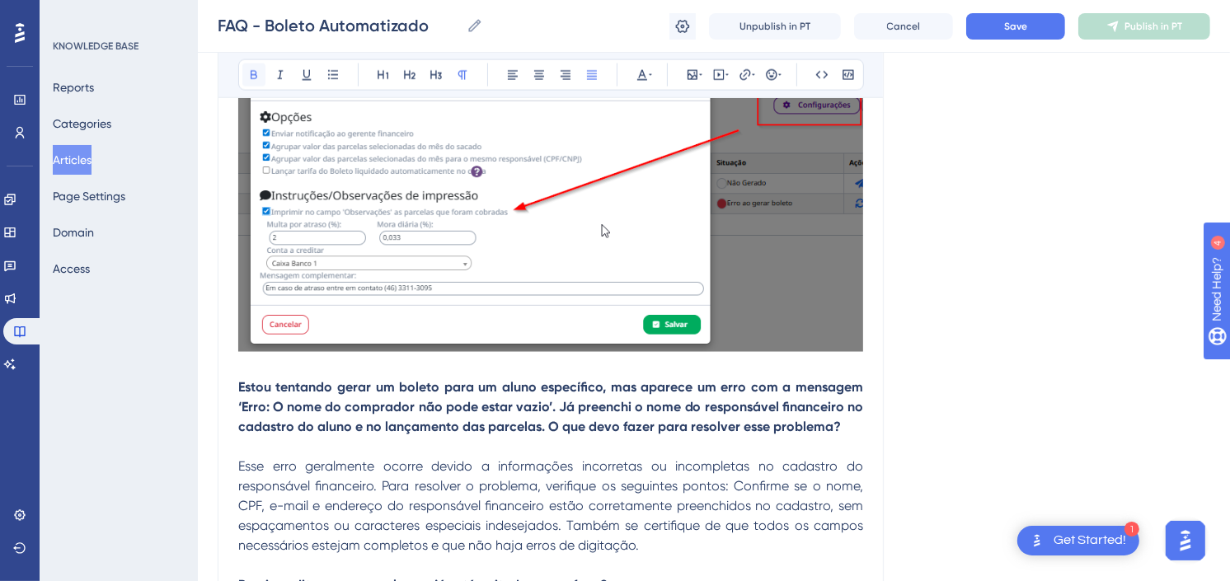
click at [256, 70] on icon at bounding box center [253, 74] width 13 height 13
click at [647, 72] on icon at bounding box center [642, 74] width 13 height 13
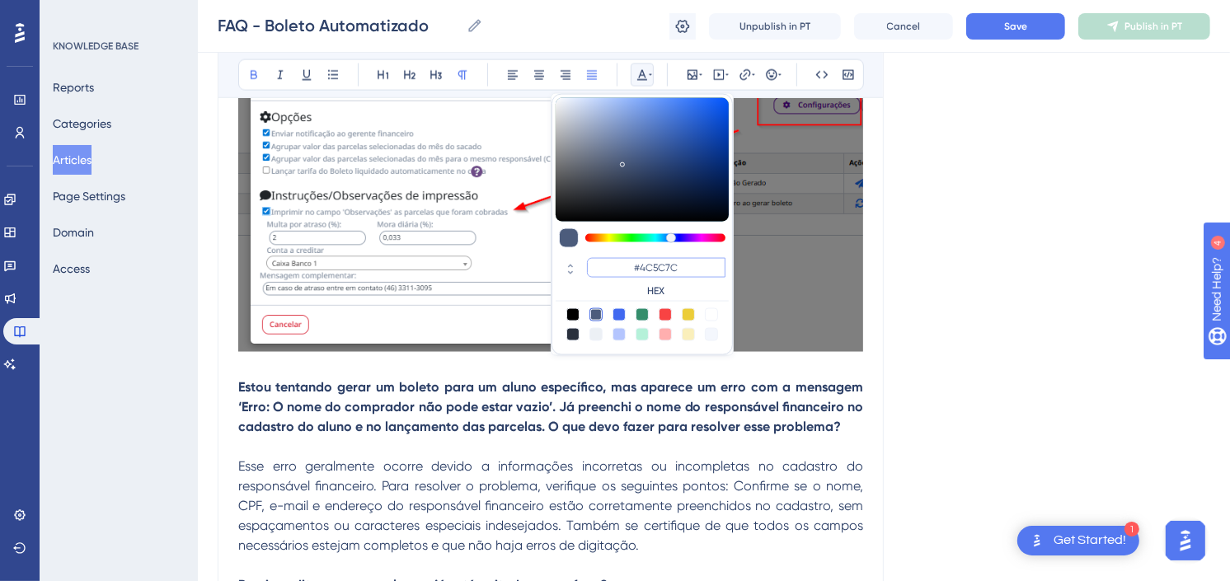
drag, startPoint x: 688, startPoint y: 261, endPoint x: 641, endPoint y: 261, distance: 47.0
click at [641, 261] on input "#4C5C7C" at bounding box center [656, 268] width 139 height 20
paste input "270049"
type input "#270049"
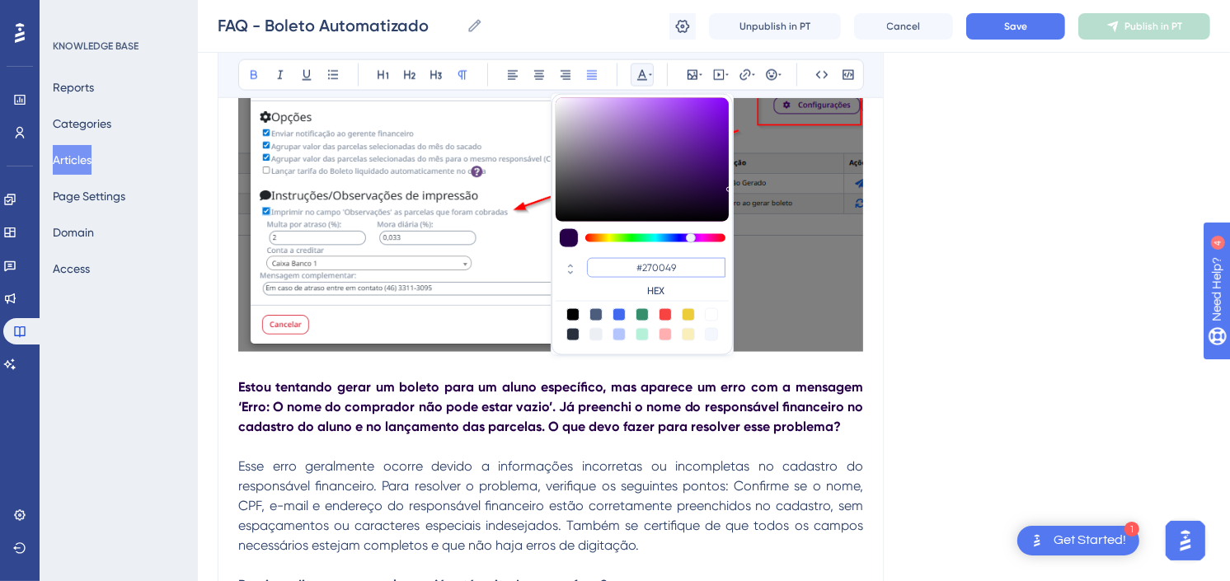
click at [656, 270] on input "#270049" at bounding box center [656, 268] width 139 height 20
click at [731, 484] on span "Esse erro geralmente ocorre devido a informações incorretas ou incompletas no c…" at bounding box center [552, 506] width 628 height 95
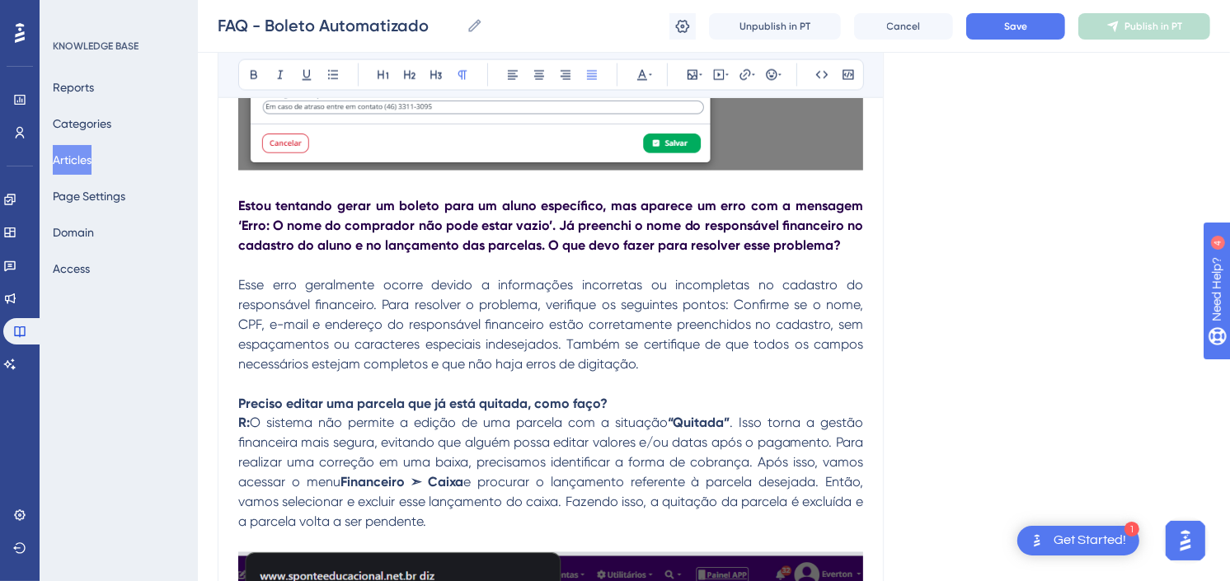
scroll to position [2360, 0]
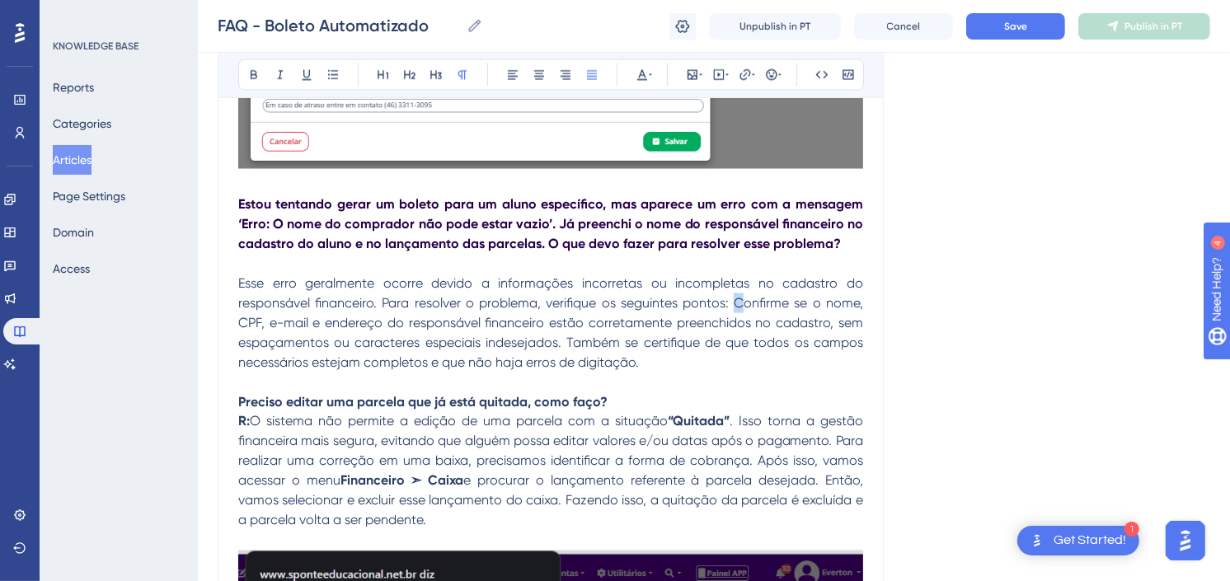
click at [743, 303] on span "Esse erro geralmente ocorre devido a informações incorretas ou incompletas no c…" at bounding box center [552, 322] width 628 height 95
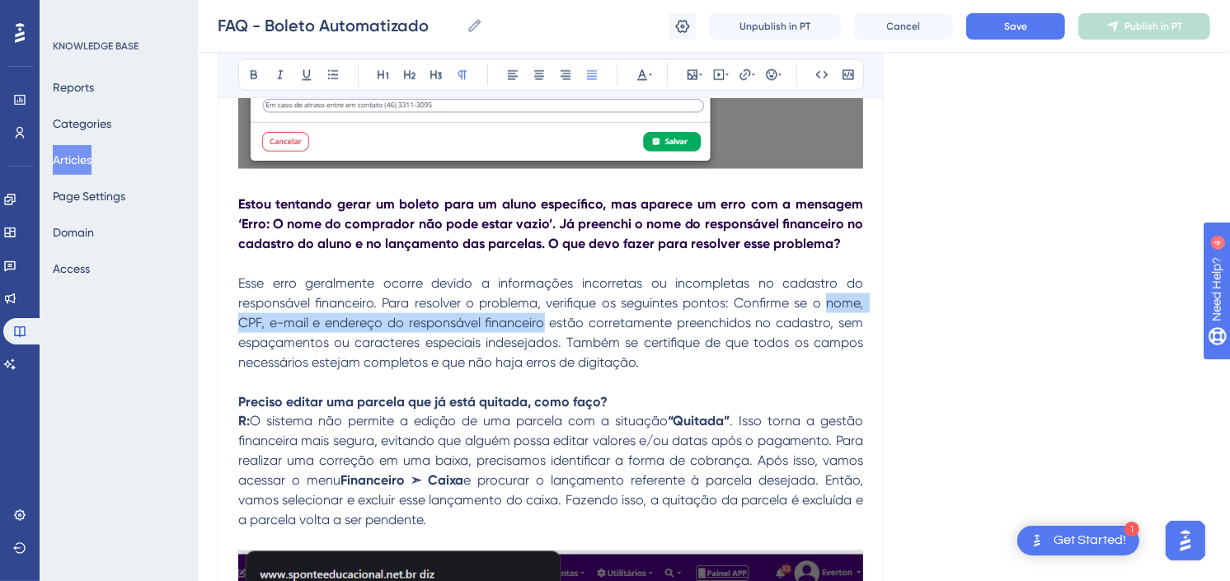
drag, startPoint x: 826, startPoint y: 303, endPoint x: 546, endPoint y: 322, distance: 281.0
click at [546, 322] on span "Esse erro geralmente ocorre devido a informações incorretas ou incompletas no c…" at bounding box center [552, 322] width 628 height 95
click at [760, 371] on p "Esse erro geralmente ocorre devido a informações incorretas ou incompletas no c…" at bounding box center [550, 323] width 625 height 99
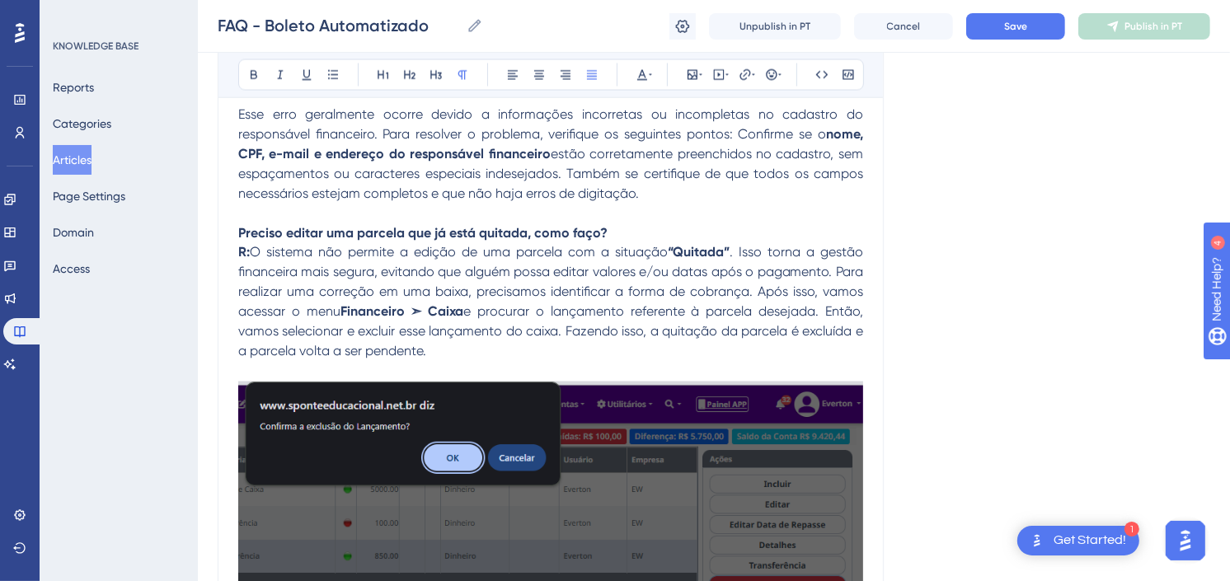
scroll to position [2543, 0]
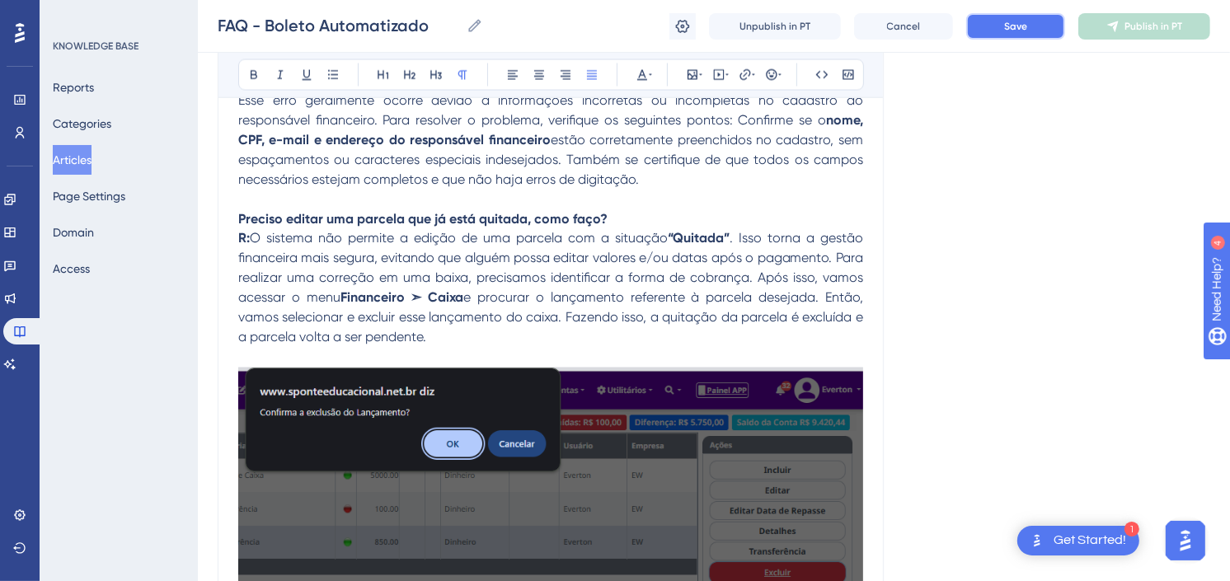
click at [1014, 17] on button "Save" at bounding box center [1015, 26] width 99 height 26
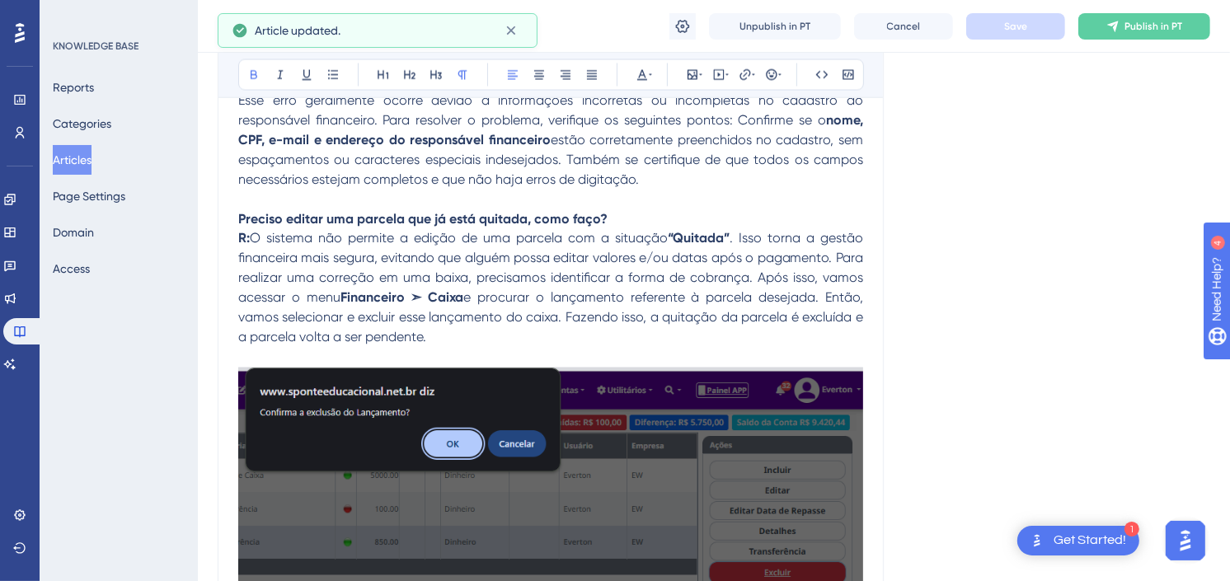
drag, startPoint x: 621, startPoint y: 218, endPoint x: 239, endPoint y: 219, distance: 381.8
click at [239, 219] on p "Preciso editar uma parcela que já está quitada, como faço?" at bounding box center [550, 210] width 625 height 40
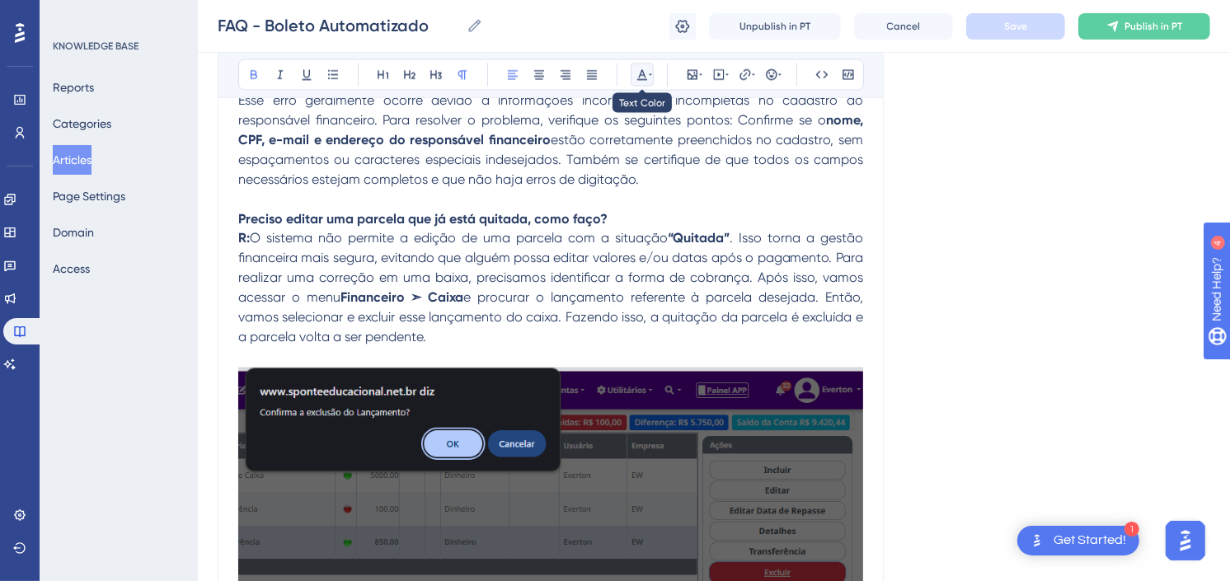
click at [649, 69] on icon at bounding box center [650, 74] width 3 height 13
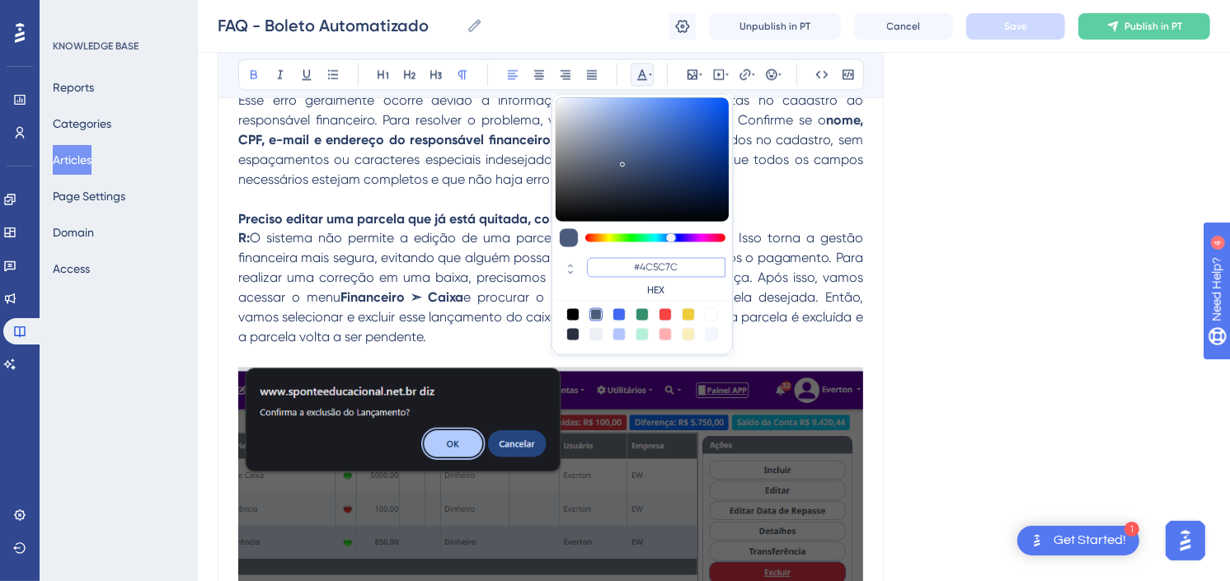
drag, startPoint x: 684, startPoint y: 261, endPoint x: 643, endPoint y: 262, distance: 41.2
click at [643, 262] on input "#4C5C7C" at bounding box center [656, 268] width 139 height 20
paste input "270049"
type input "#270049"
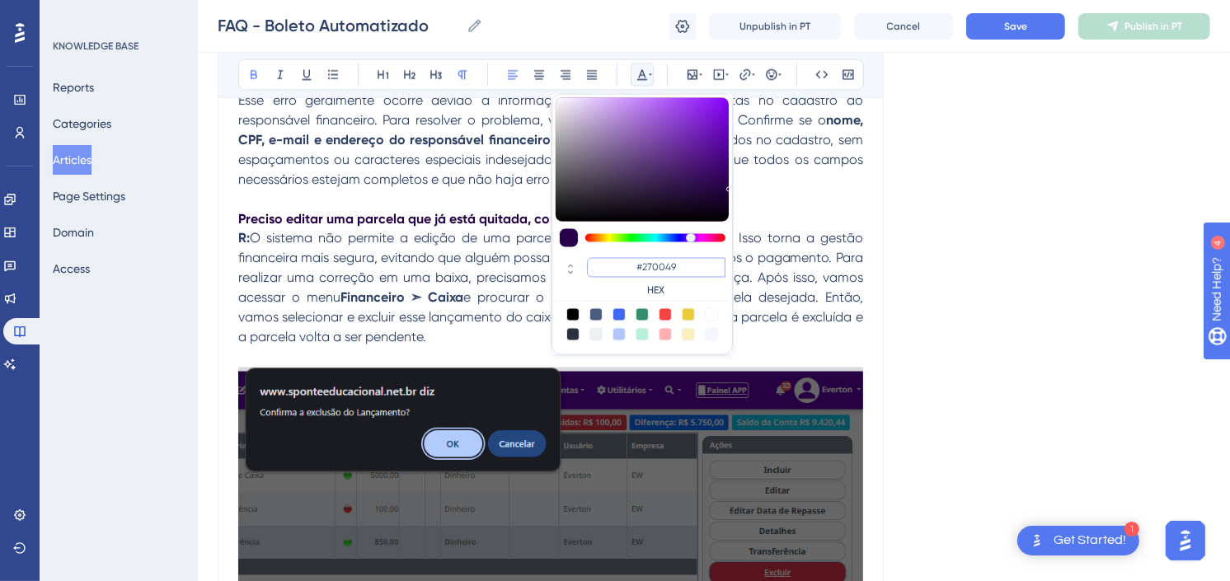
click at [672, 261] on input "#270049" at bounding box center [656, 268] width 139 height 20
click at [756, 270] on span ". Isso torna a gestão financeira mais segura, evitando que alguém possa editar …" at bounding box center [552, 268] width 628 height 75
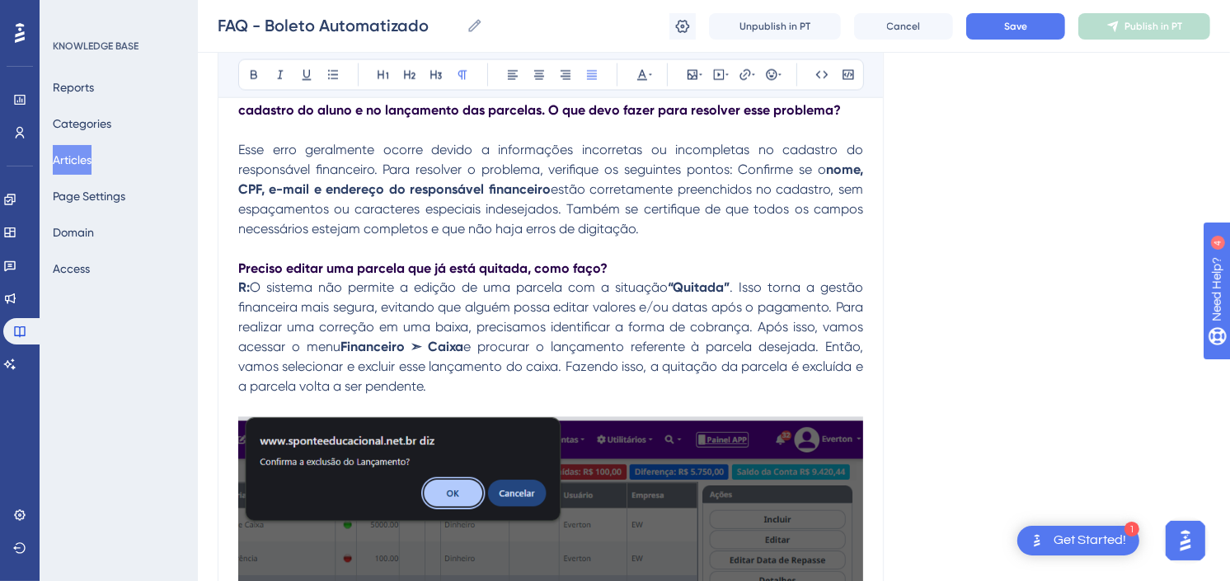
scroll to position [2360, 0]
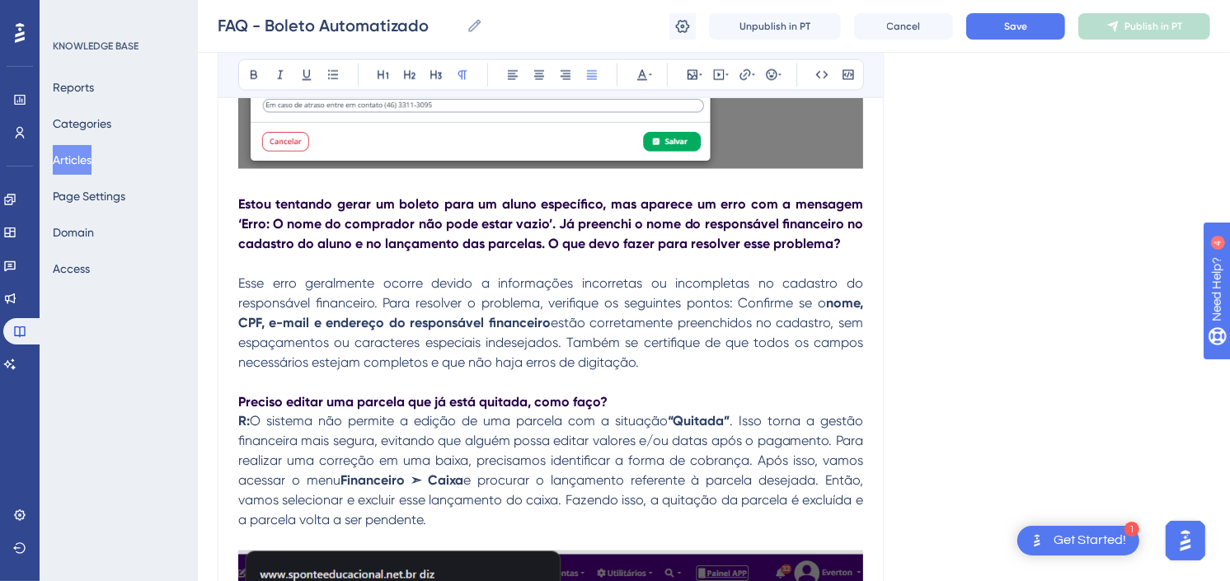
click at [673, 359] on p "Esse erro geralmente ocorre devido a informações incorretas ou incompletas no c…" at bounding box center [550, 323] width 625 height 99
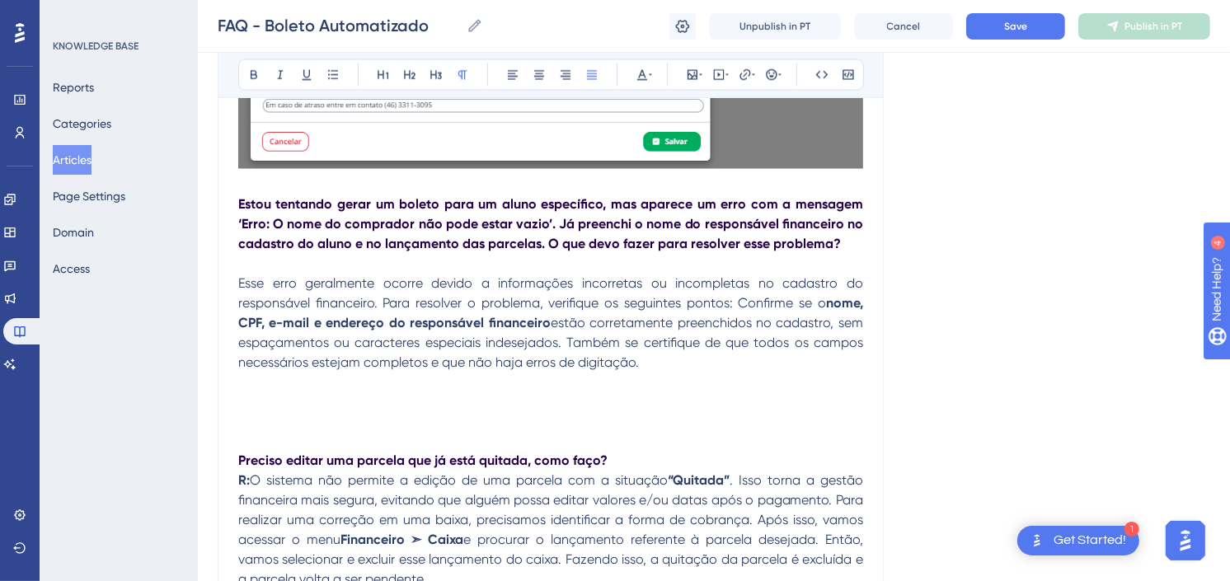
scroll to position [2530, 0]
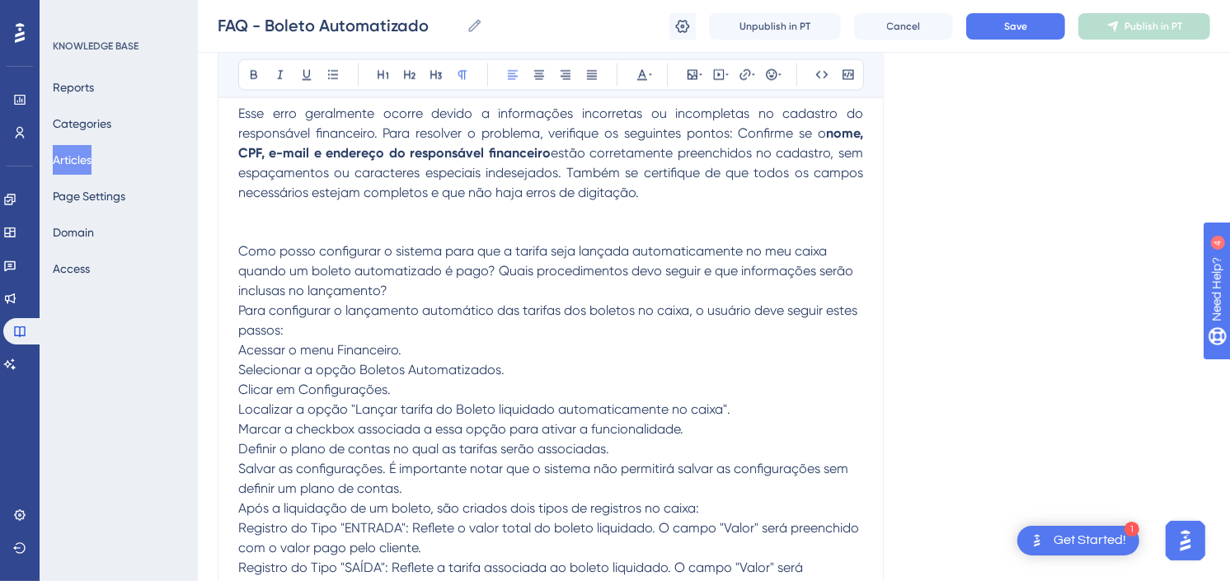
click at [396, 285] on p "Como posso configurar o sistema para que a tarifa seja lançada automaticamente …" at bounding box center [550, 271] width 625 height 59
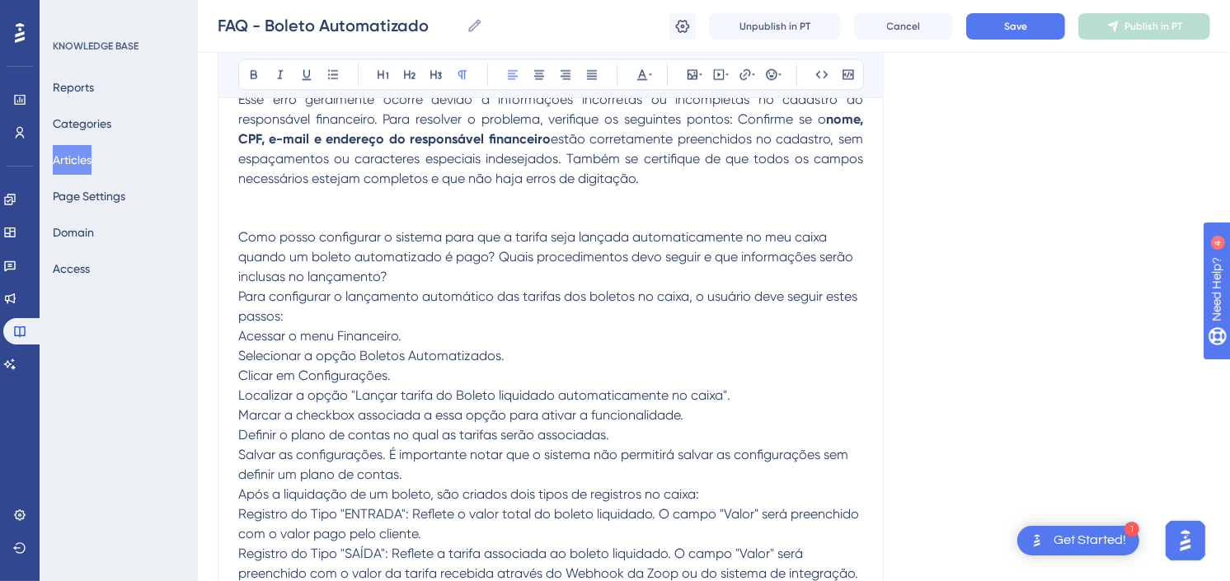
scroll to position [2622, 0]
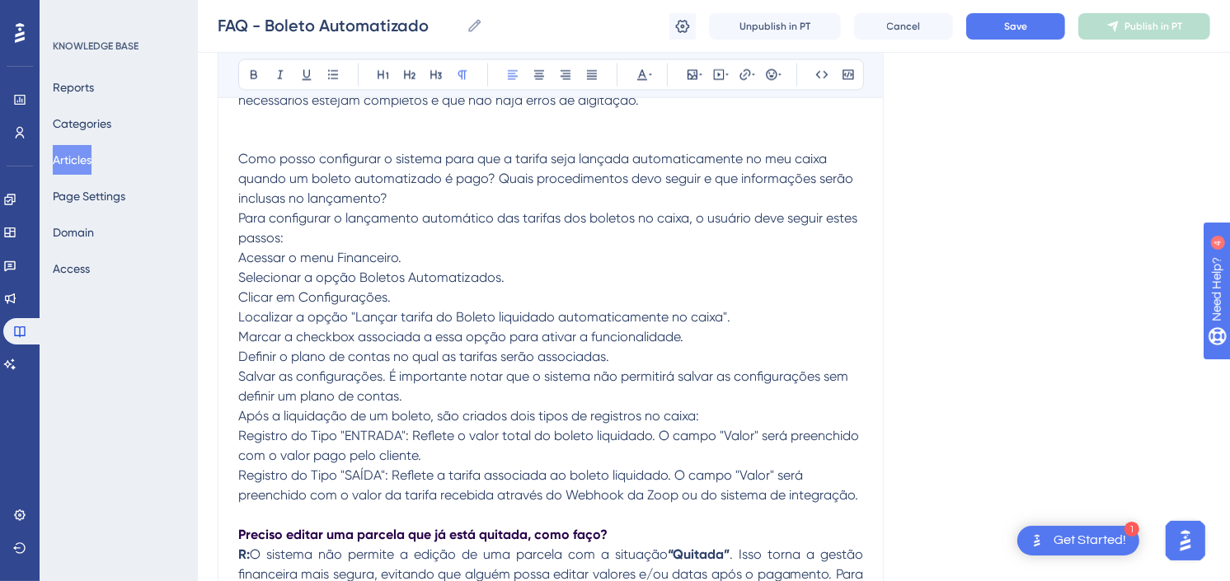
drag, startPoint x: 240, startPoint y: 252, endPoint x: 863, endPoint y: 497, distance: 669.0
click at [863, 497] on div "Aqui você encontra as respostas para as perguntas mais frequentes sobre o nosso…" at bounding box center [550, 22] width 625 height 4589
click at [597, 87] on div "Bold Italic Underline Bullet Point Heading 1 Heading 2 Heading 3 Normal Align L…" at bounding box center [551, 74] width 626 height 31
drag, startPoint x: 862, startPoint y: 493, endPoint x: 229, endPoint y: 163, distance: 713.3
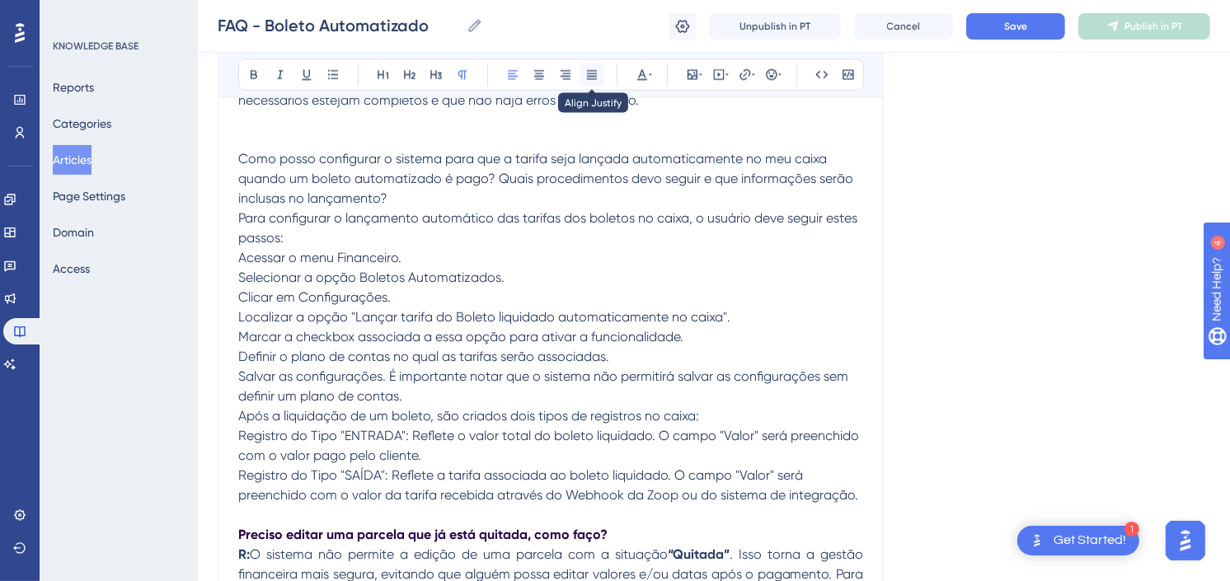
click at [600, 73] on button at bounding box center [592, 74] width 23 height 23
click at [556, 242] on p "Para configurar o lançamento automático das tarifas dos boletos no caixa, o usu…" at bounding box center [550, 357] width 625 height 297
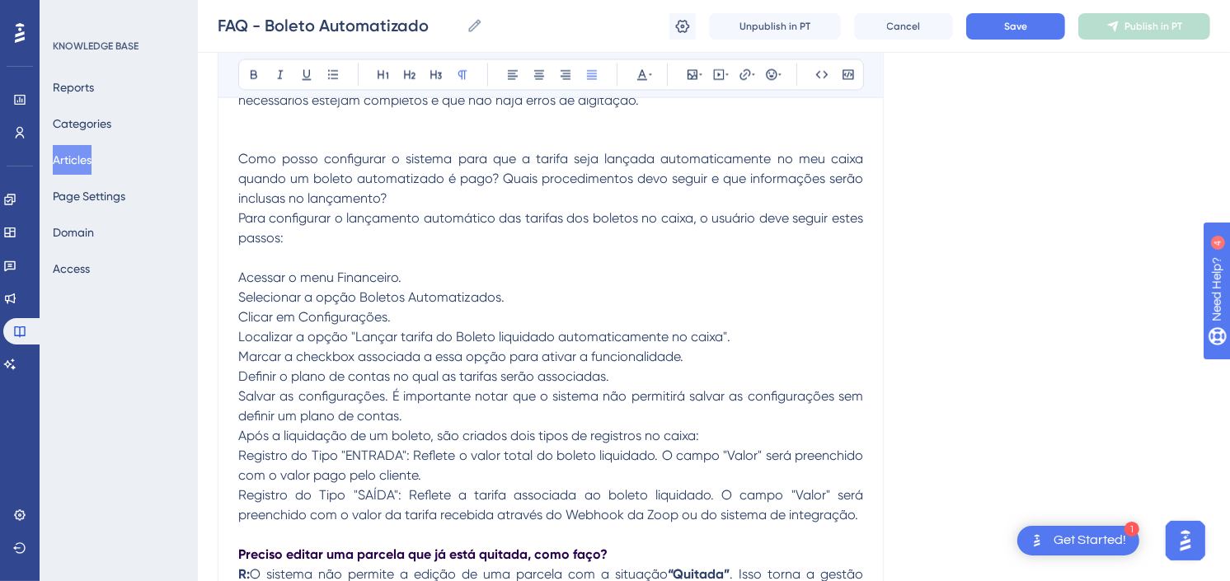
click at [468, 204] on p "Como posso configurar o sistema para que a tarifa seja lançada automaticamente …" at bounding box center [550, 179] width 625 height 59
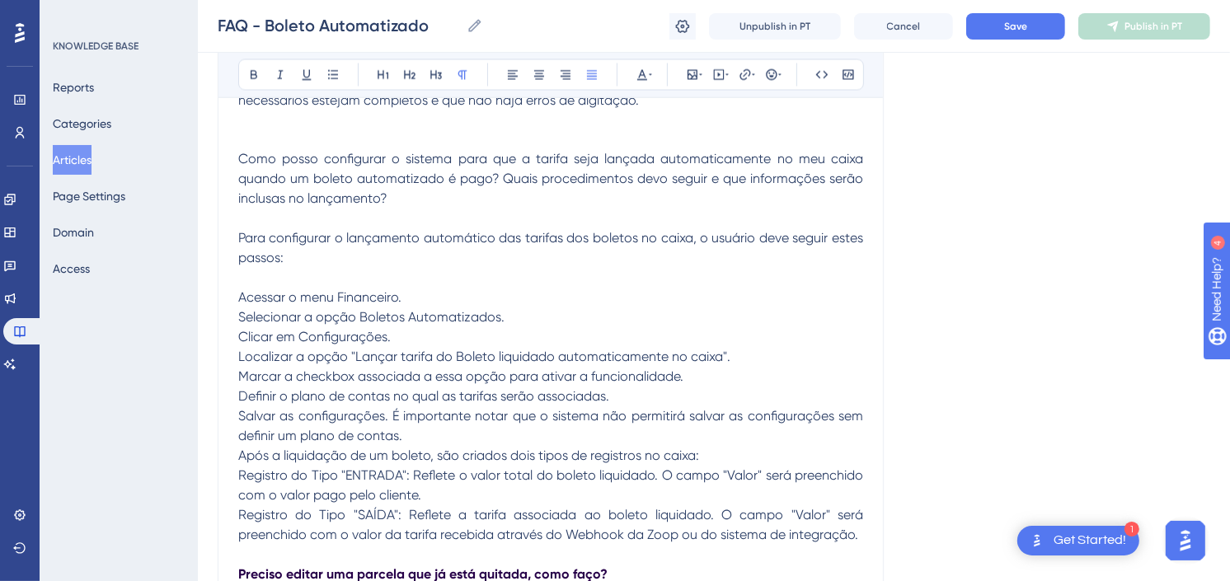
drag, startPoint x: 426, startPoint y: 195, endPoint x: 227, endPoint y: 149, distance: 204.8
click at [250, 69] on icon at bounding box center [253, 74] width 13 height 13
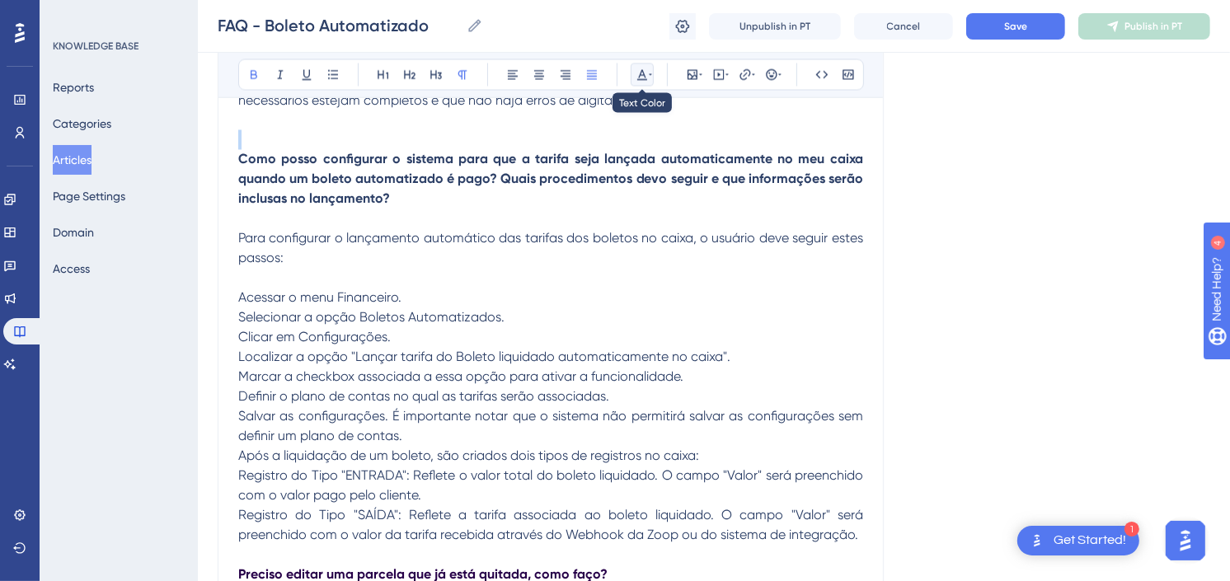
click at [644, 73] on icon at bounding box center [642, 74] width 13 height 13
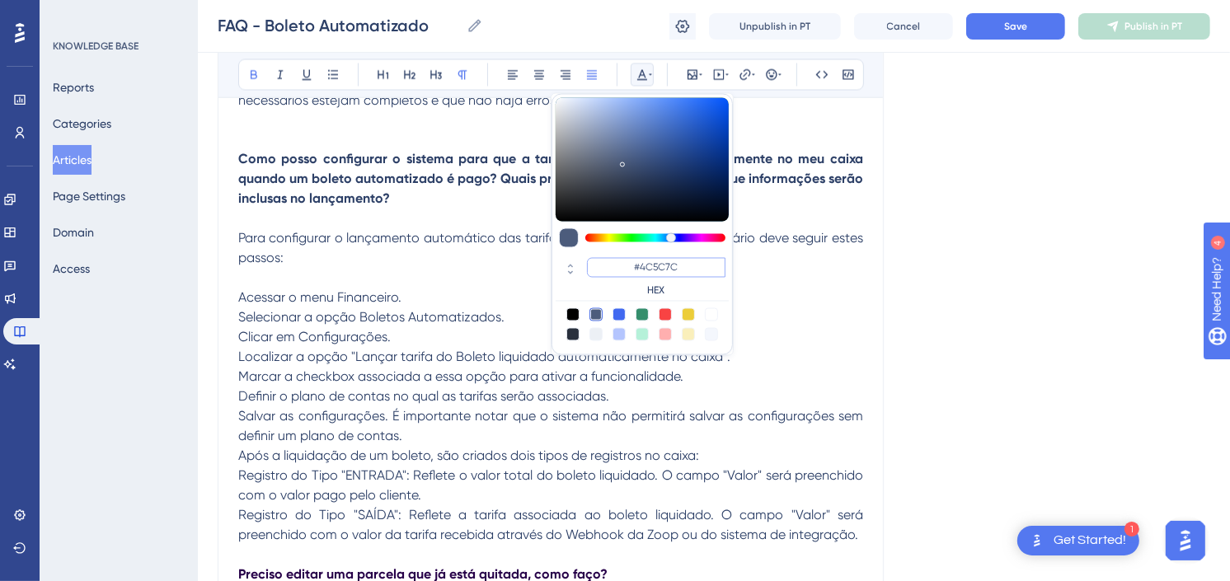
drag, startPoint x: 695, startPoint y: 266, endPoint x: 641, endPoint y: 266, distance: 54.4
click at [641, 266] on input "#4C5C7C" at bounding box center [656, 268] width 139 height 20
paste input "270049"
type input "#270049"
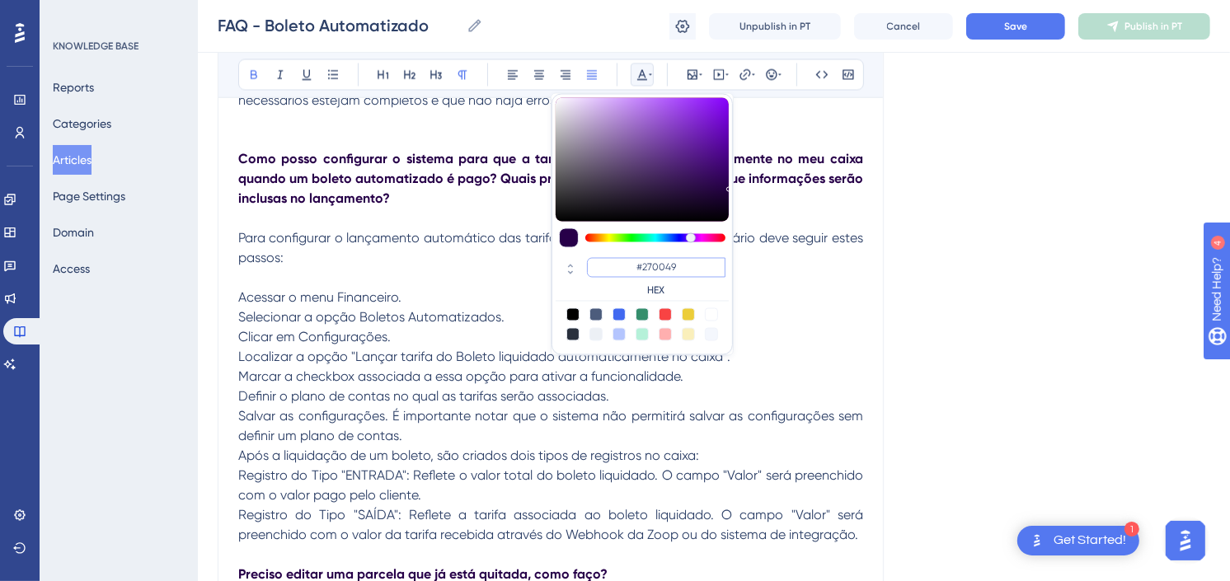
click at [657, 265] on input "#270049" at bounding box center [656, 268] width 139 height 20
click at [796, 290] on p "Para configurar o lançamento automático das tarifas dos boletos no caixa, o usu…" at bounding box center [550, 387] width 625 height 317
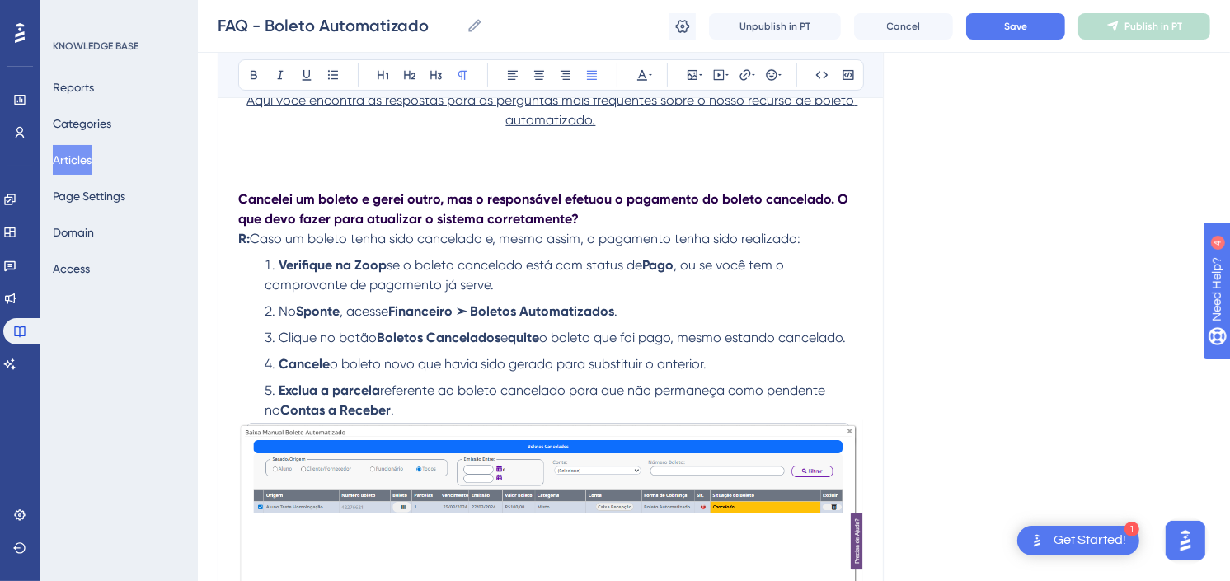
scroll to position [240, 0]
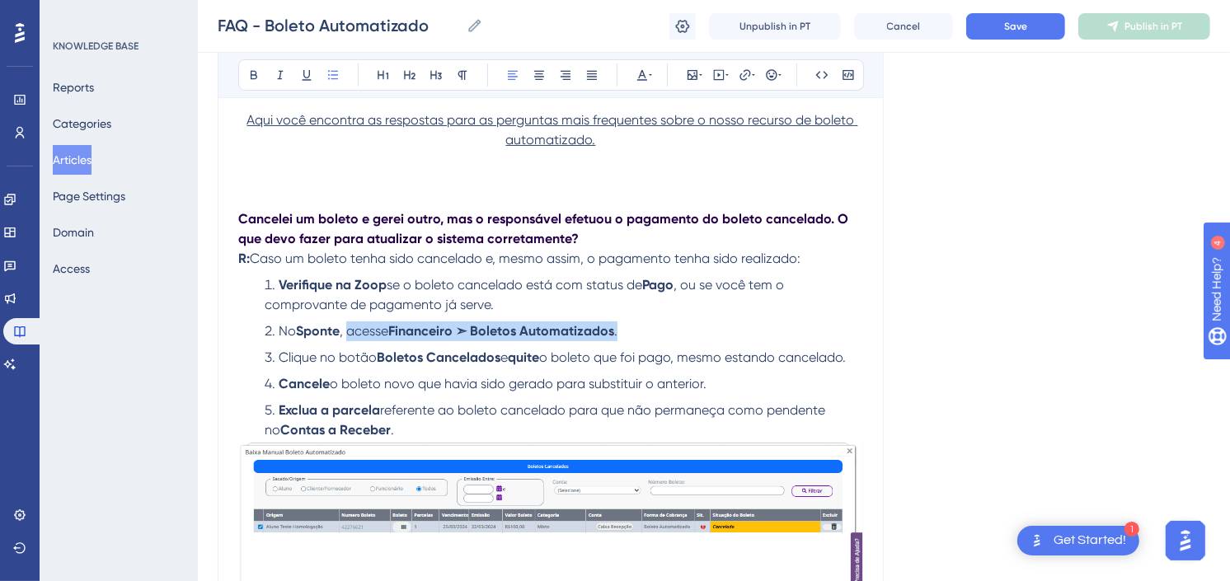
drag, startPoint x: 633, startPoint y: 331, endPoint x: 352, endPoint y: 327, distance: 281.2
click at [352, 327] on li "No Sponte , acesse Financeiro ➣ Boletos Automatizados ." at bounding box center [560, 332] width 605 height 20
copy li "acesse Financeiro ➣ Boletos Automatizados ."
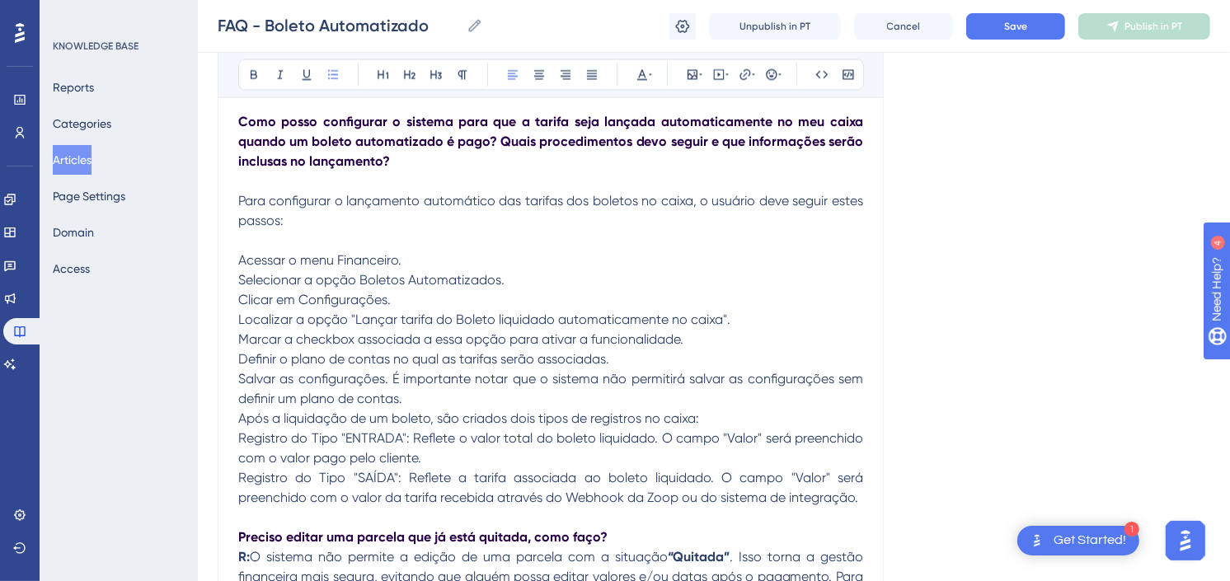
scroll to position [2622, 0]
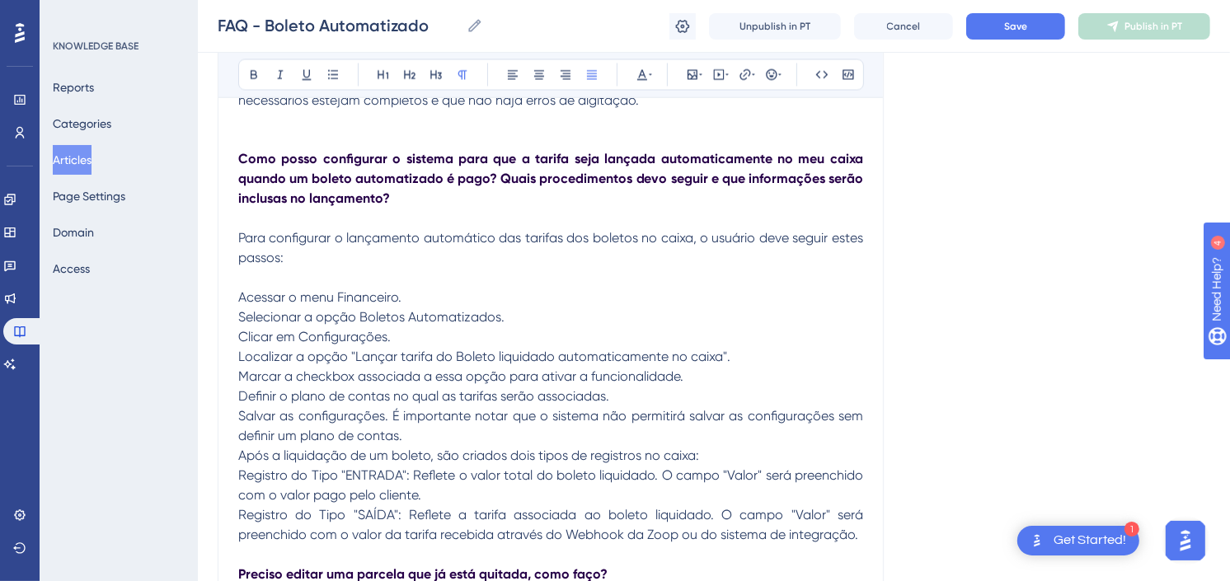
drag, startPoint x: 423, startPoint y: 299, endPoint x: 282, endPoint y: 299, distance: 141.0
click at [282, 299] on p "Para configurar o lançamento automático das tarifas dos boletos no caixa, o usu…" at bounding box center [550, 387] width 625 height 317
drag, startPoint x: 468, startPoint y: 317, endPoint x: 237, endPoint y: 303, distance: 232.1
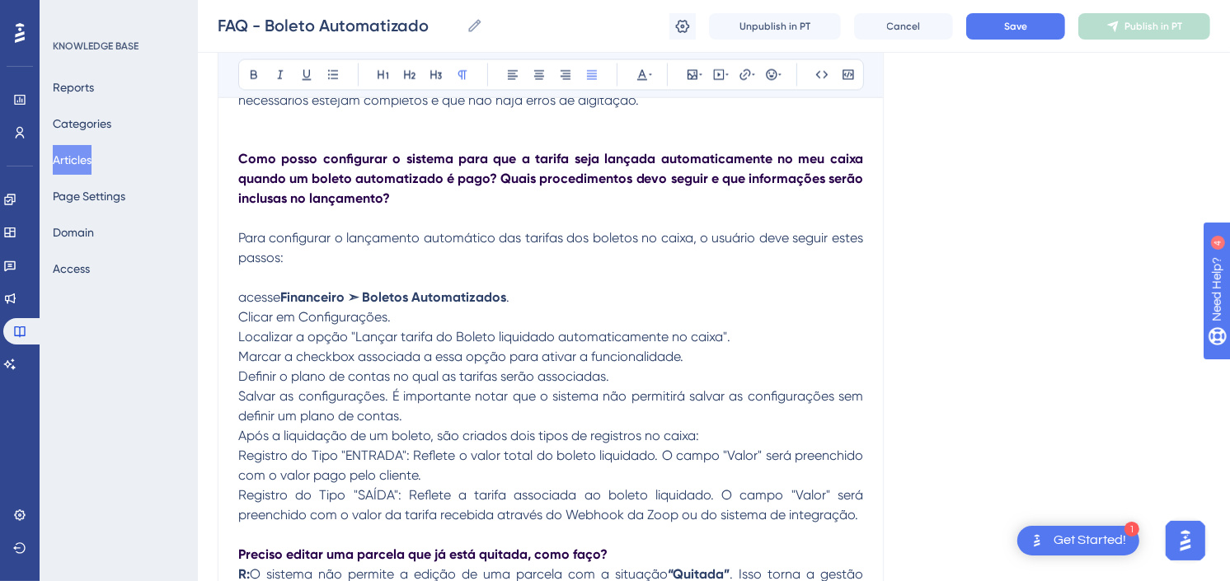
click at [439, 317] on p "Para configurar o lançamento automático das tarifas dos boletos no caixa, o usu…" at bounding box center [550, 377] width 625 height 297
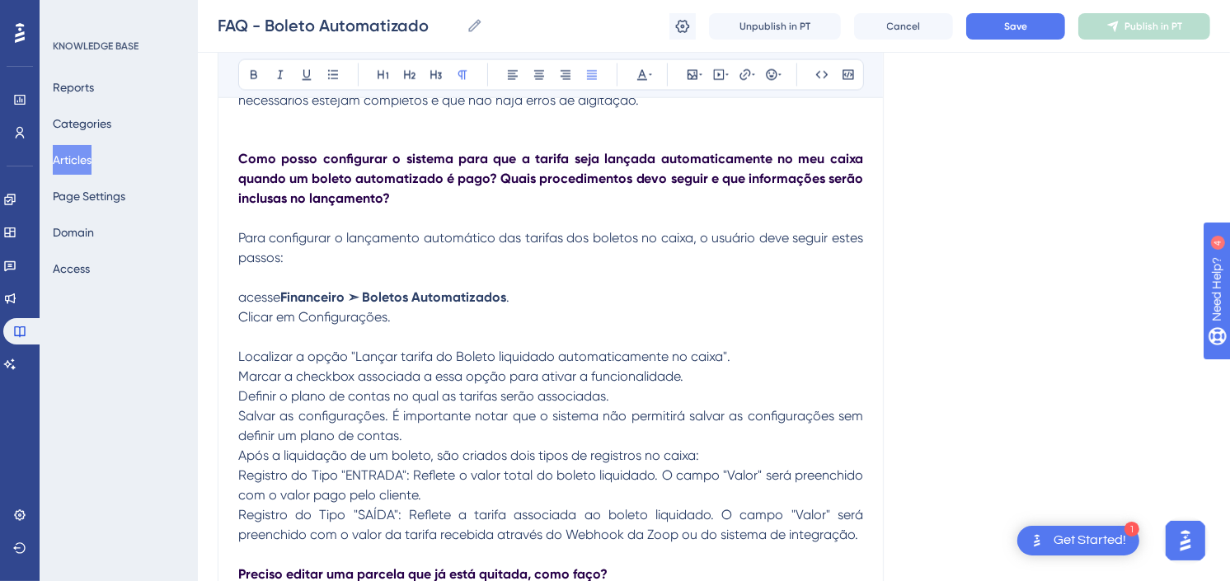
drag, startPoint x: 350, startPoint y: 357, endPoint x: 817, endPoint y: 356, distance: 467.6
click at [817, 356] on p "Para configurar o lançamento automático das tarifas dos boletos no caixa, o usu…" at bounding box center [550, 387] width 625 height 317
click at [793, 357] on p "Para configurar o lançamento automático das tarifas dos boletos no caixa, o usu…" at bounding box center [550, 387] width 625 height 317
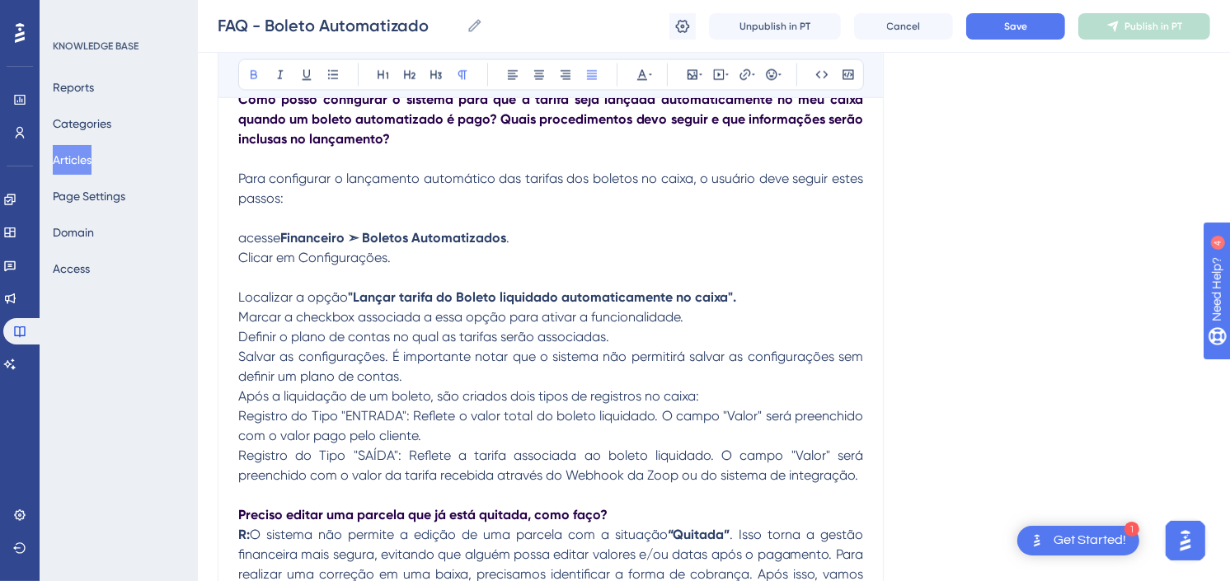
scroll to position [2714, 0]
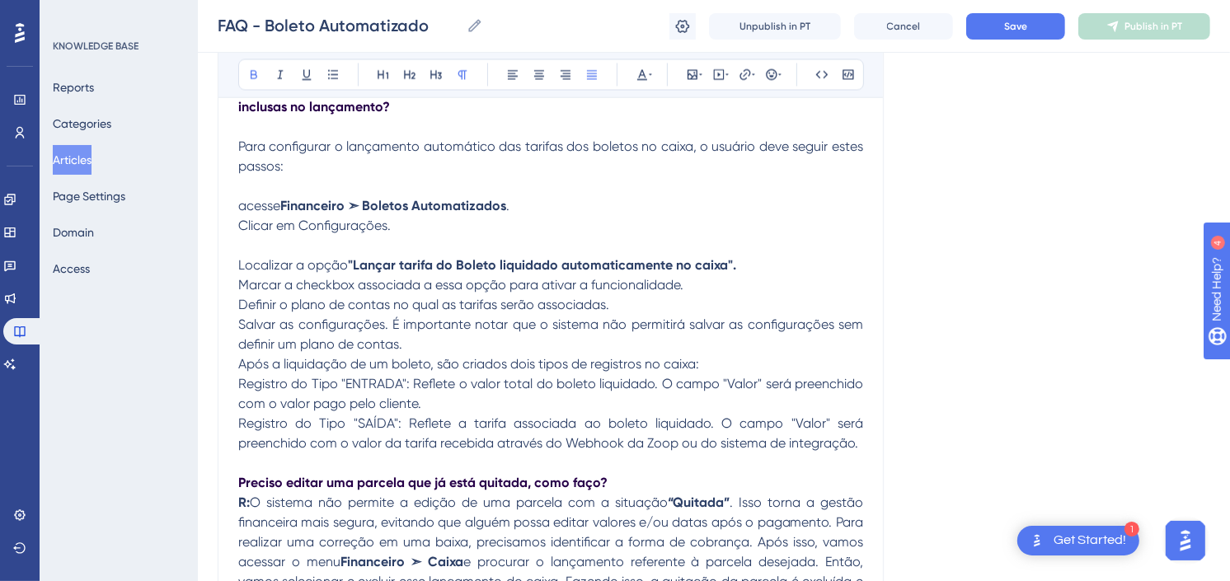
click at [446, 350] on p "Para configurar o lançamento automático das tarifas dos boletos no caixa, o usu…" at bounding box center [550, 296] width 625 height 317
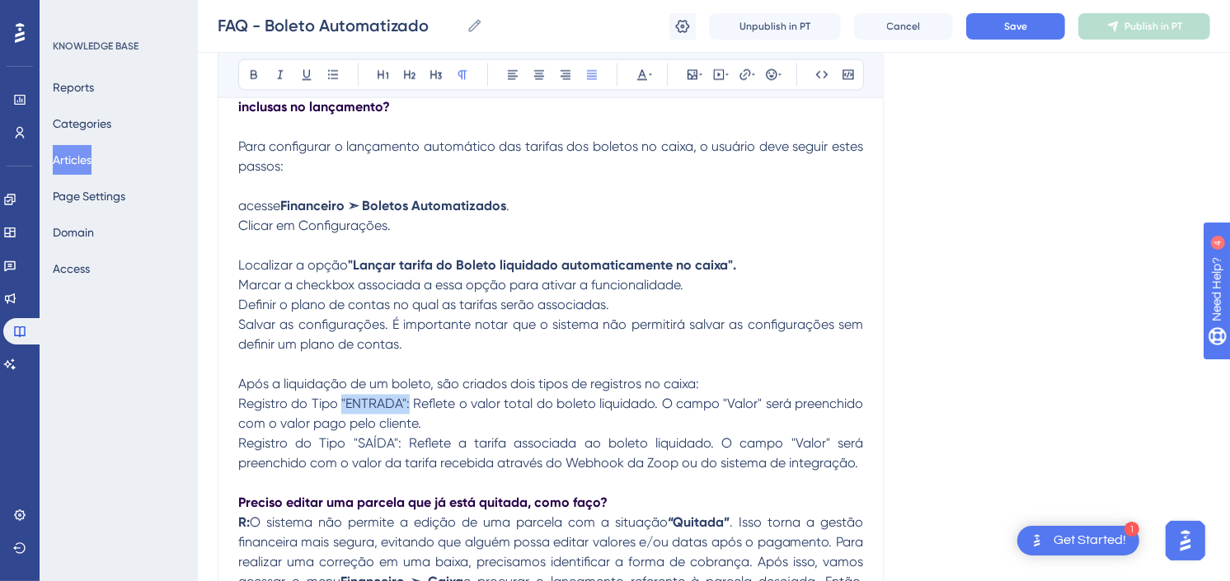
drag, startPoint x: 409, startPoint y: 410, endPoint x: 340, endPoint y: 407, distance: 69.3
click at [340, 407] on span "Registro do Tipo "ENTRADA": Reflete o valor total do boleto liquidado. O campo …" at bounding box center [552, 414] width 628 height 35
click at [355, 447] on span "Registro do Tipo "SAÍDA": Reflete a tarifa associada ao boleto liquidado. O cam…" at bounding box center [552, 453] width 628 height 35
click at [376, 440] on span "Registro do Tipo "SAÍDA": Reflete a tarifa associada ao boleto liquidado. O cam…" at bounding box center [552, 453] width 628 height 35
click at [382, 446] on span "Registro do Tipo "SAÍDA": Reflete a tarifa associada ao boleto liquidado. O cam…" at bounding box center [552, 453] width 628 height 35
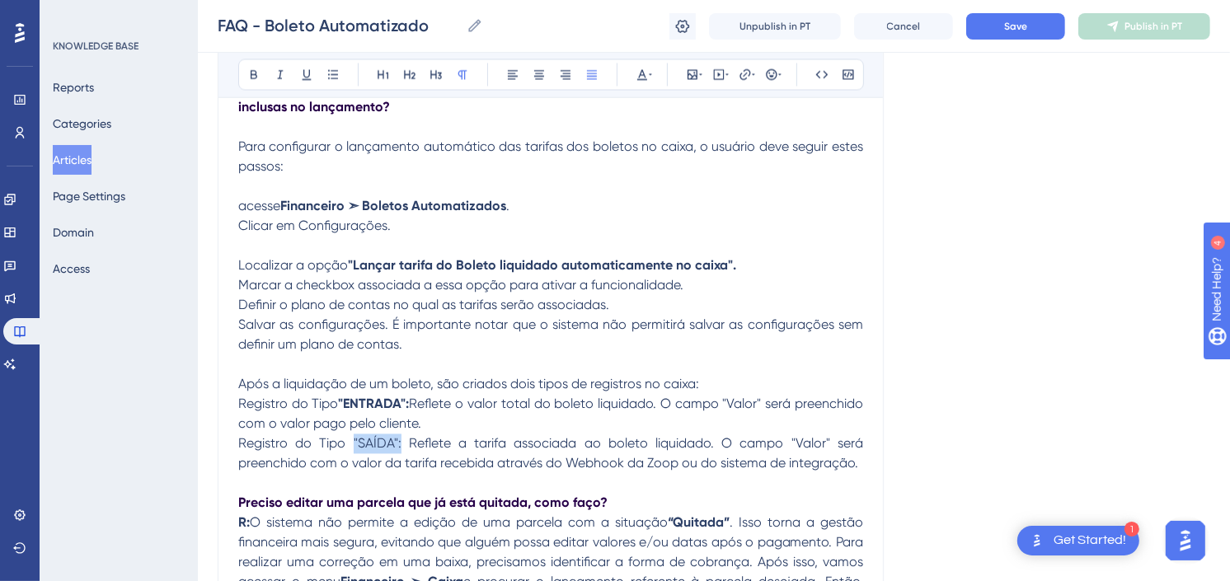
drag, startPoint x: 401, startPoint y: 446, endPoint x: 350, endPoint y: 446, distance: 51.1
click at [350, 446] on span "Registro do Tipo "SAÍDA": Reflete a tarifa associada ao boleto liquidado. O cam…" at bounding box center [552, 453] width 628 height 35
click at [1023, 28] on span "Save" at bounding box center [1015, 26] width 23 height 13
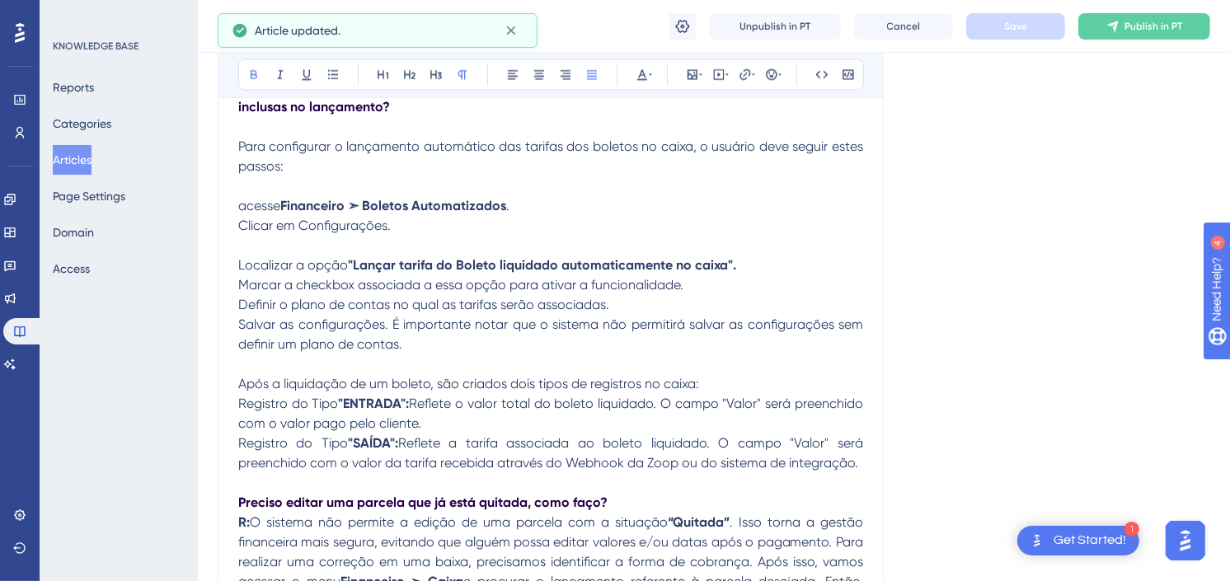
scroll to position [2805, 0]
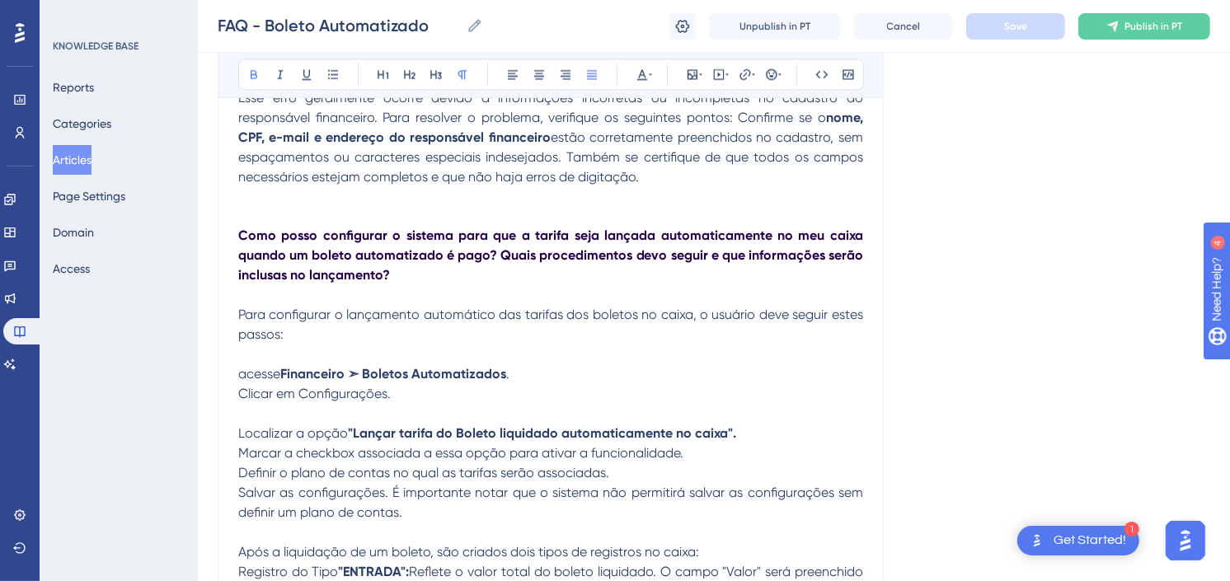
scroll to position [2530, 0]
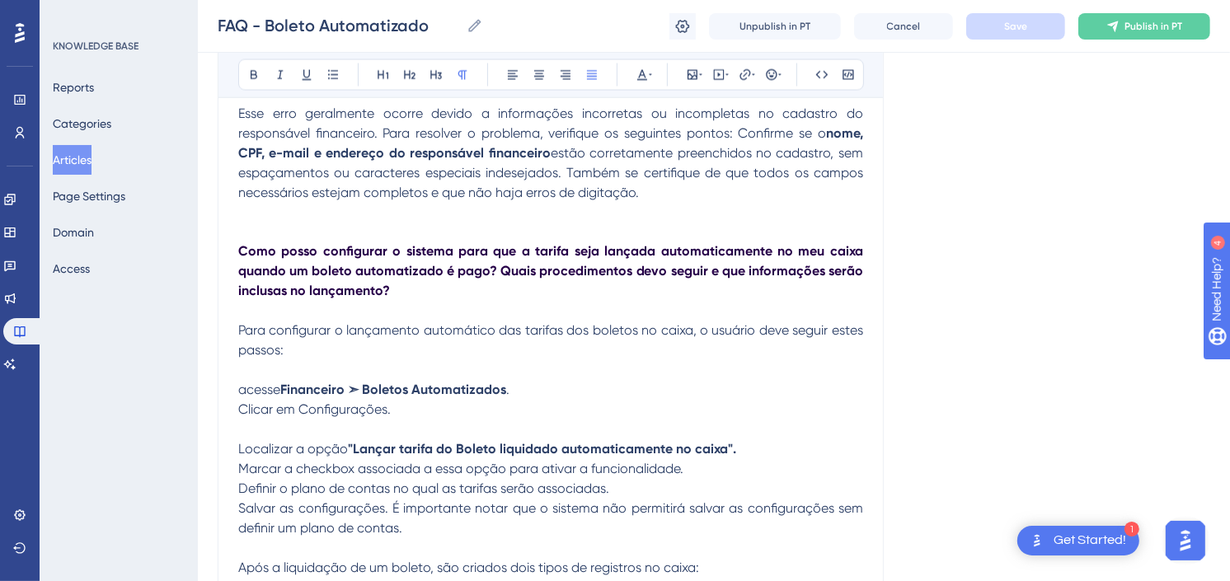
click at [450, 422] on p "Para configurar o lançamento automático das tarifas dos boletos no caixa, o usu…" at bounding box center [550, 490] width 625 height 336
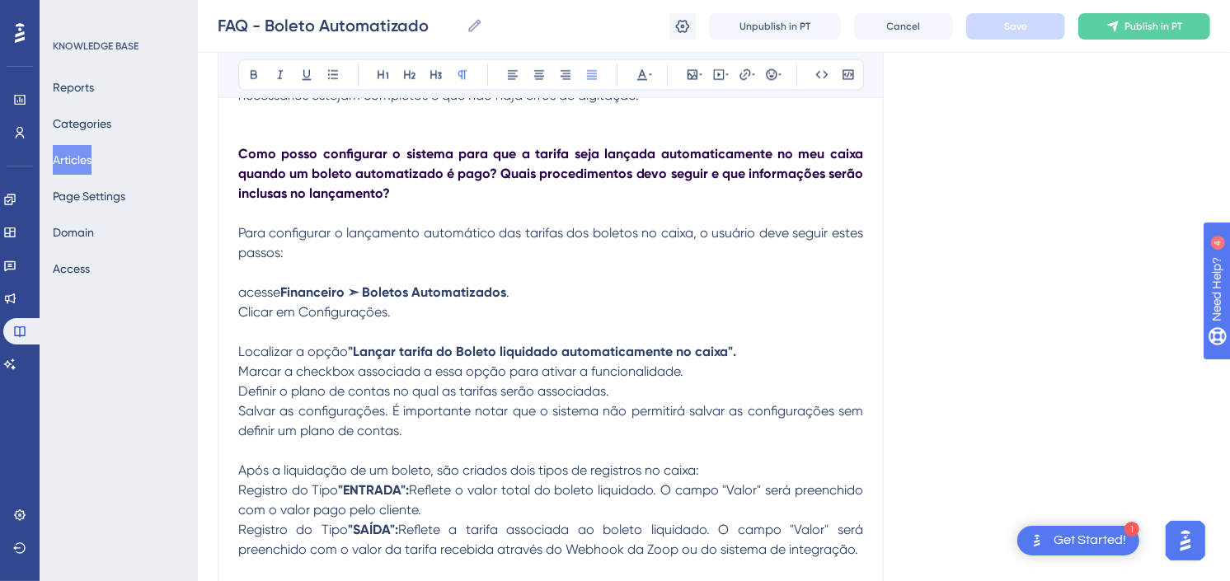
scroll to position [2805, 0]
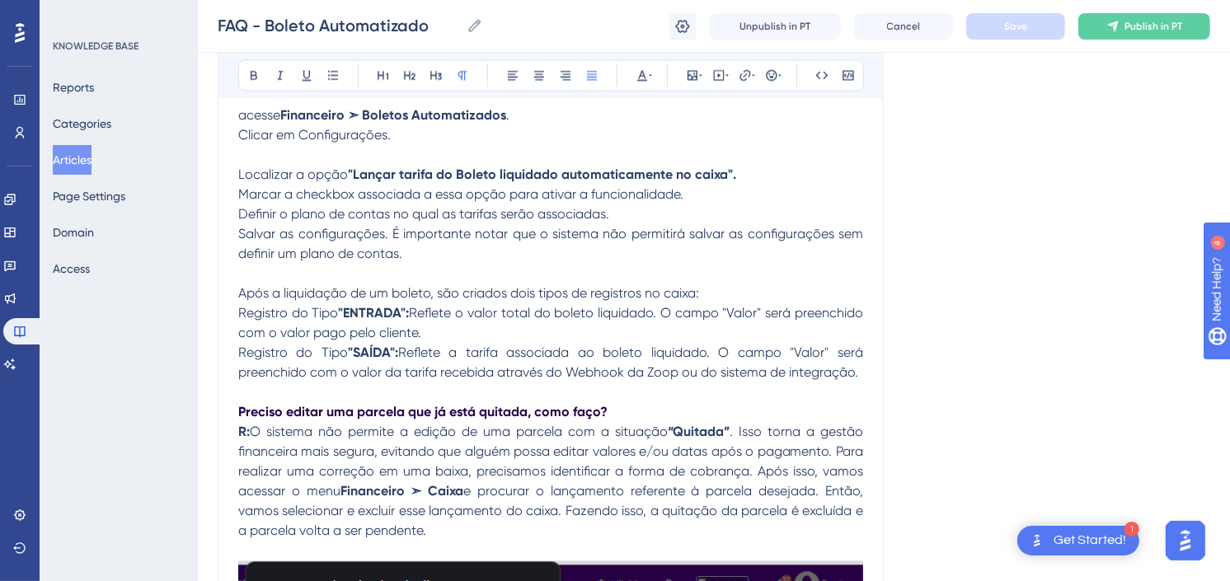
click at [421, 258] on p "Para configurar o lançamento automático das tarifas dos boletos no caixa, o usu…" at bounding box center [550, 214] width 625 height 336
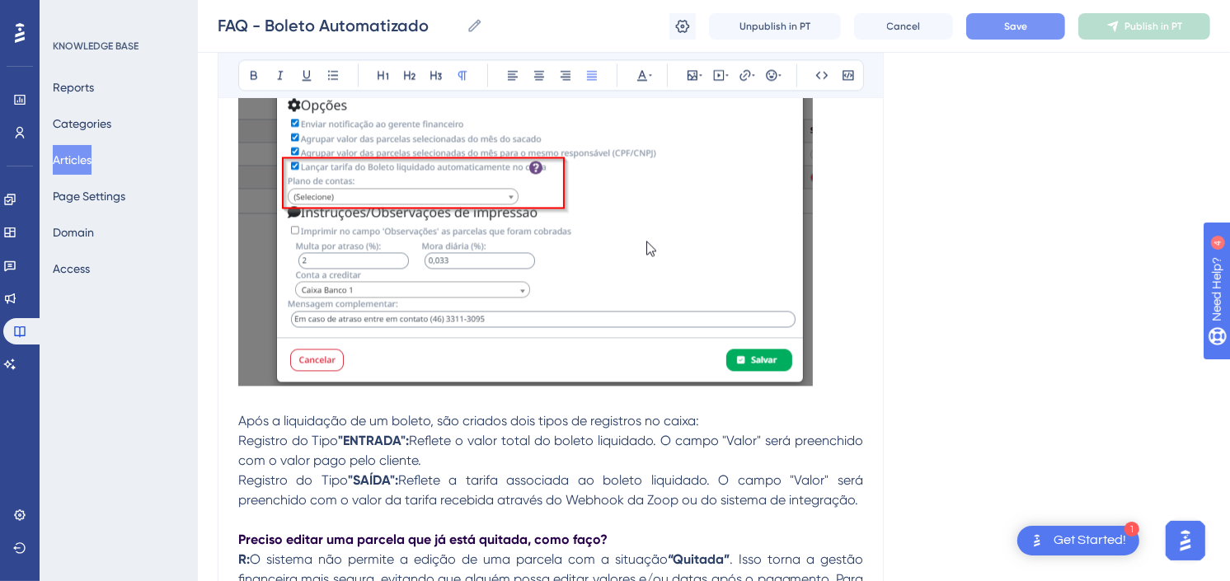
scroll to position [3172, 0]
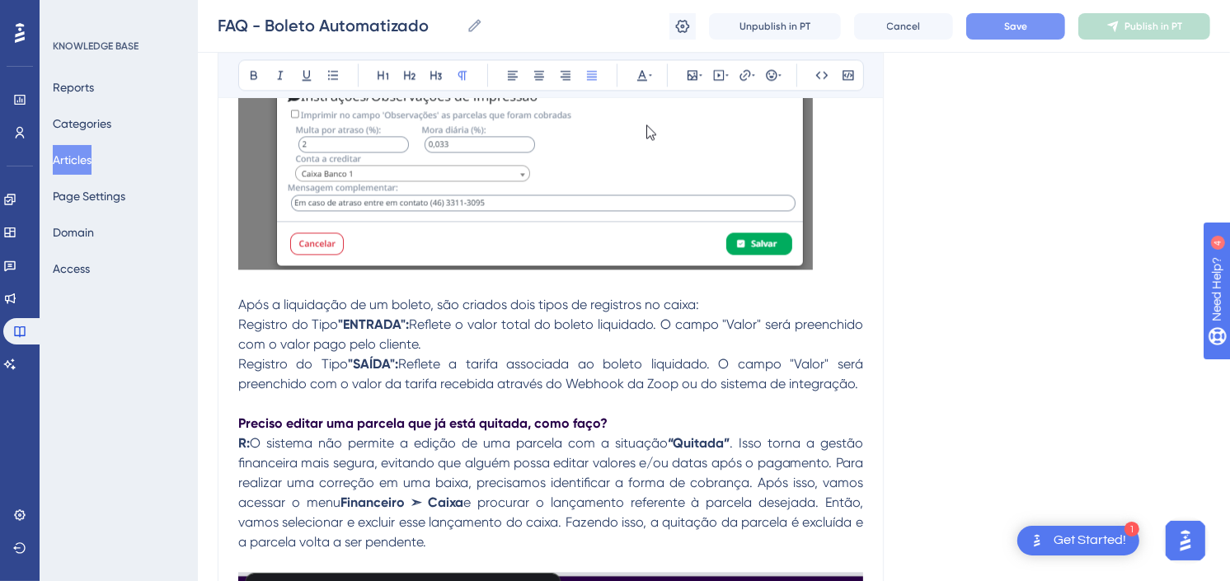
click at [720, 219] on img at bounding box center [525, 94] width 575 height 352
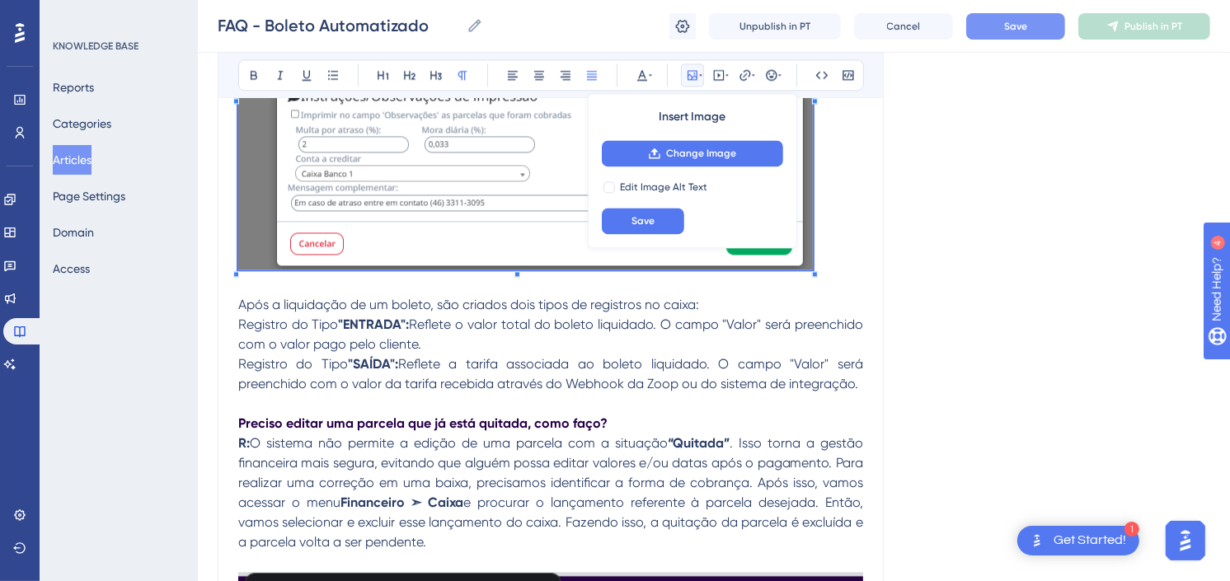
scroll to position [2988, 0]
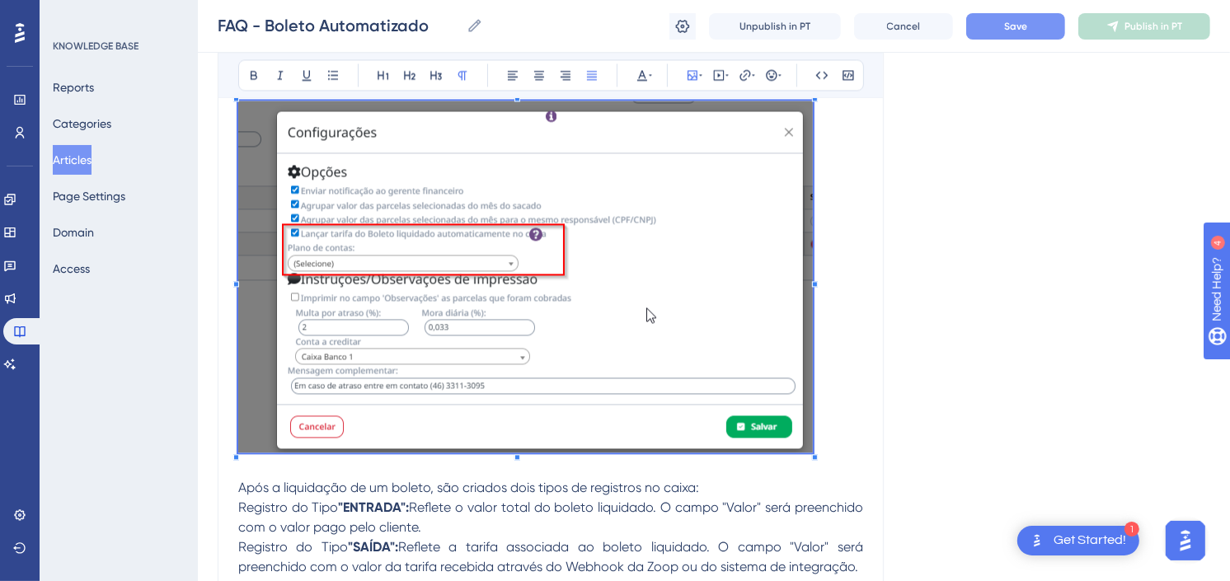
scroll to position [3080, 0]
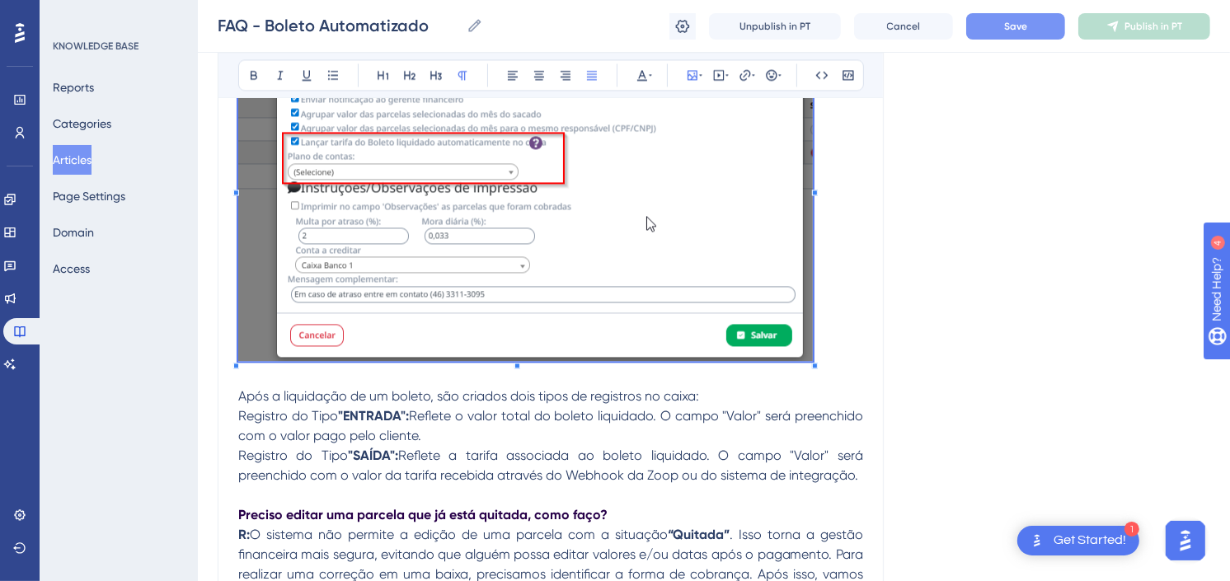
click at [1029, 25] on button "Save" at bounding box center [1015, 26] width 99 height 26
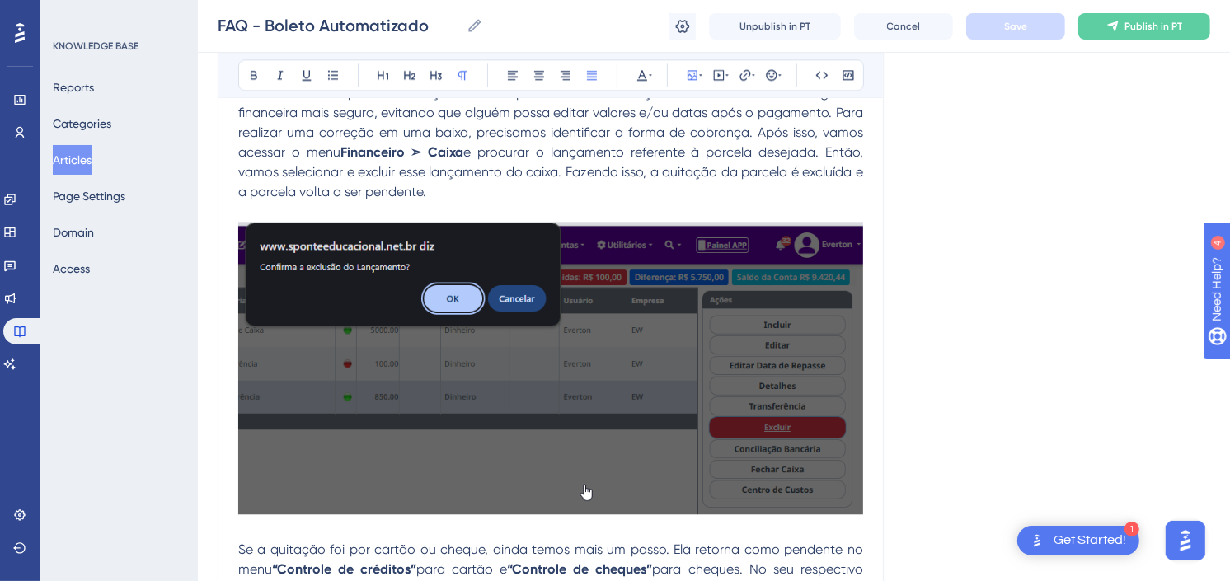
scroll to position [3355, 0]
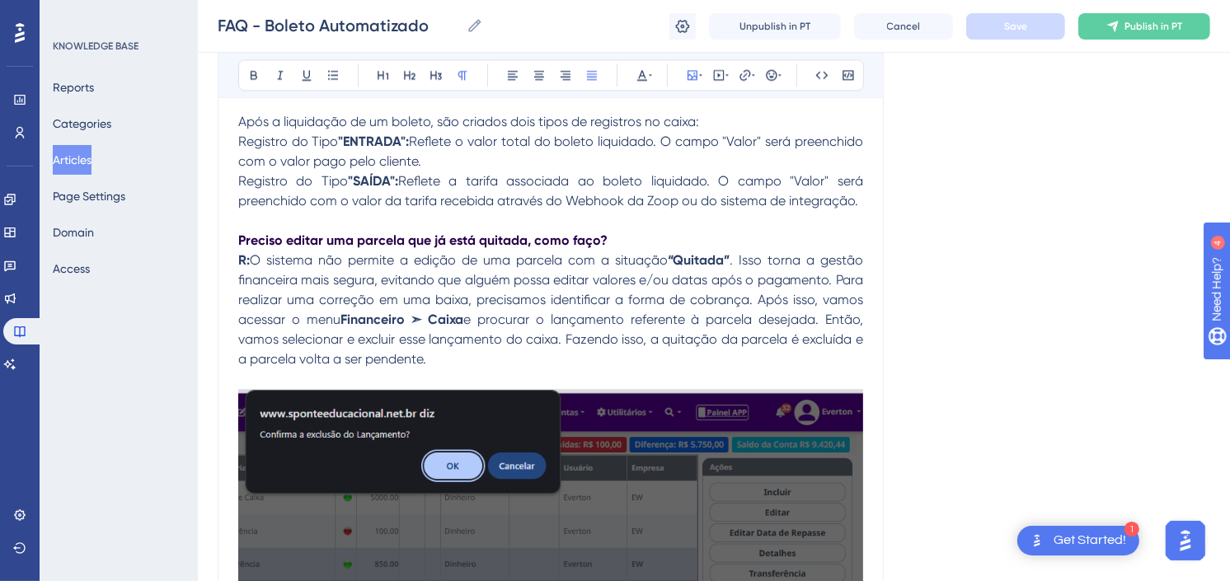
click at [858, 204] on span "Reflete a tarifa associada ao boleto liquidado. O campo "Valor" será preenchido…" at bounding box center [552, 190] width 628 height 35
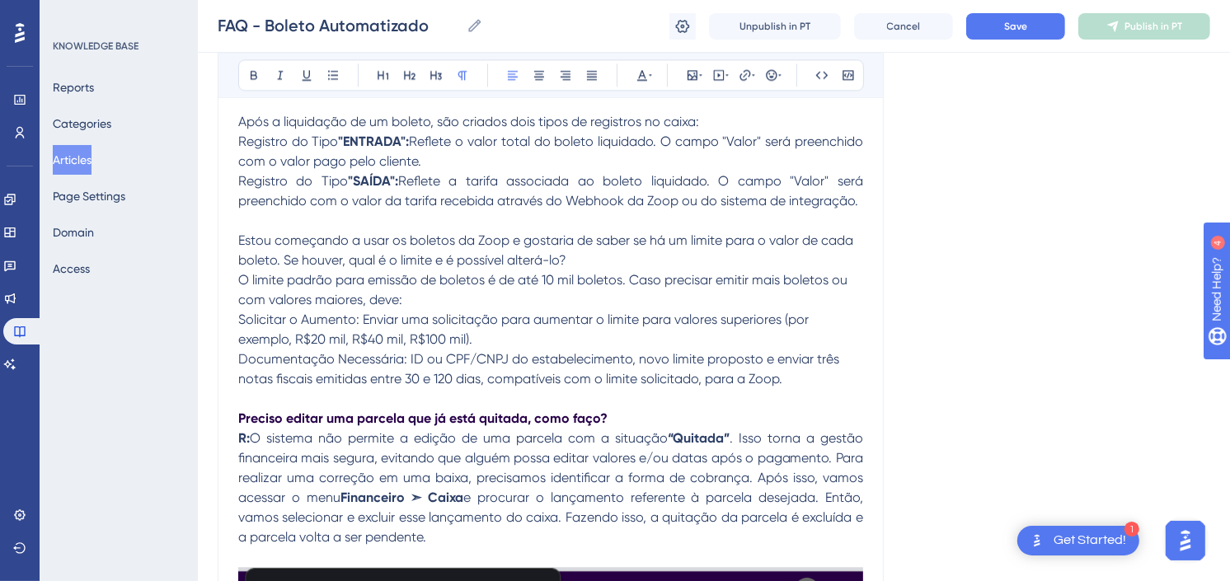
drag, startPoint x: 577, startPoint y: 257, endPoint x: 227, endPoint y: 242, distance: 350.8
click at [250, 70] on icon at bounding box center [253, 74] width 13 height 13
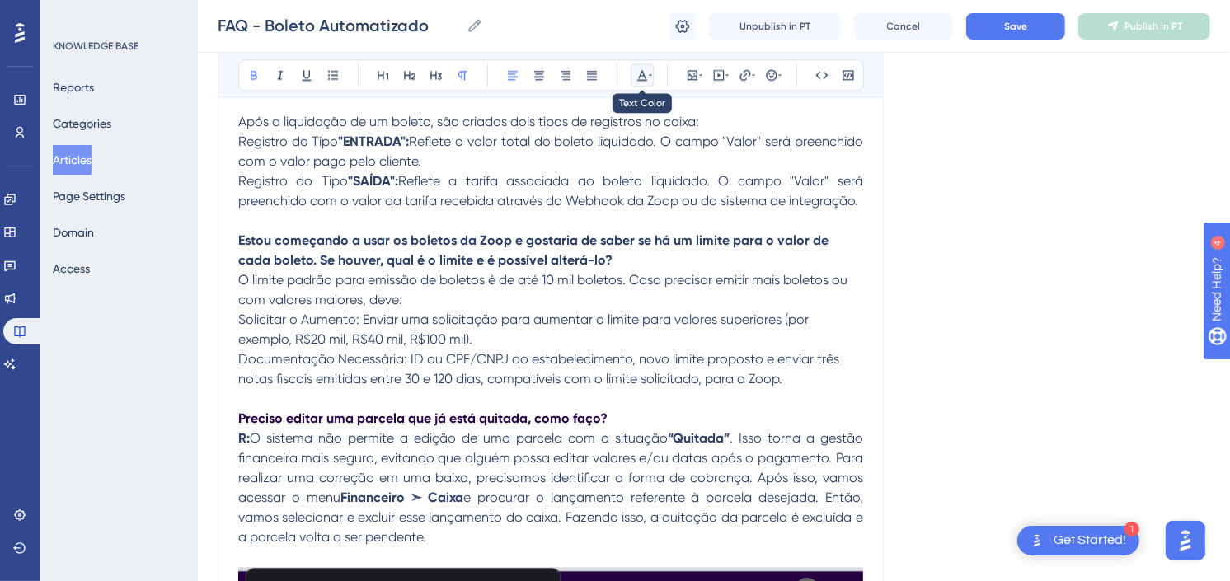
click at [640, 78] on icon at bounding box center [642, 74] width 13 height 13
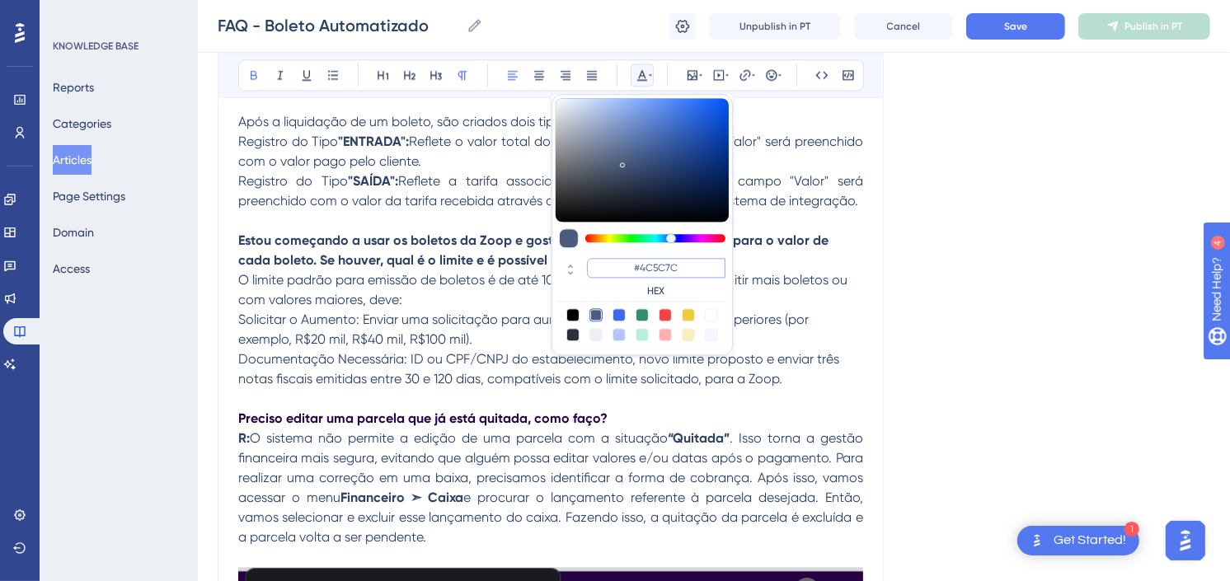
drag, startPoint x: 685, startPoint y: 264, endPoint x: 642, endPoint y: 262, distance: 43.7
click at [642, 262] on input "#4C5C7C" at bounding box center [656, 268] width 139 height 20
paste input "270049"
type input "#270049"
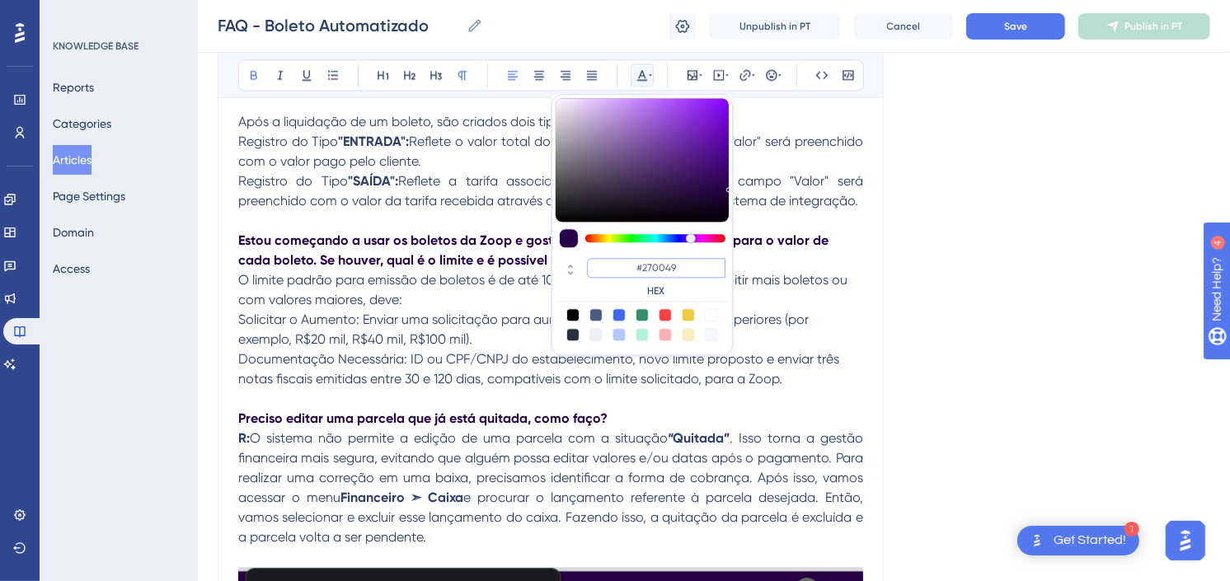
click at [669, 270] on input "#270049" at bounding box center [656, 268] width 139 height 20
click at [769, 262] on p "Estou começando a usar os boletos da Zoop e gostaria de saber se há um limite p…" at bounding box center [550, 251] width 625 height 40
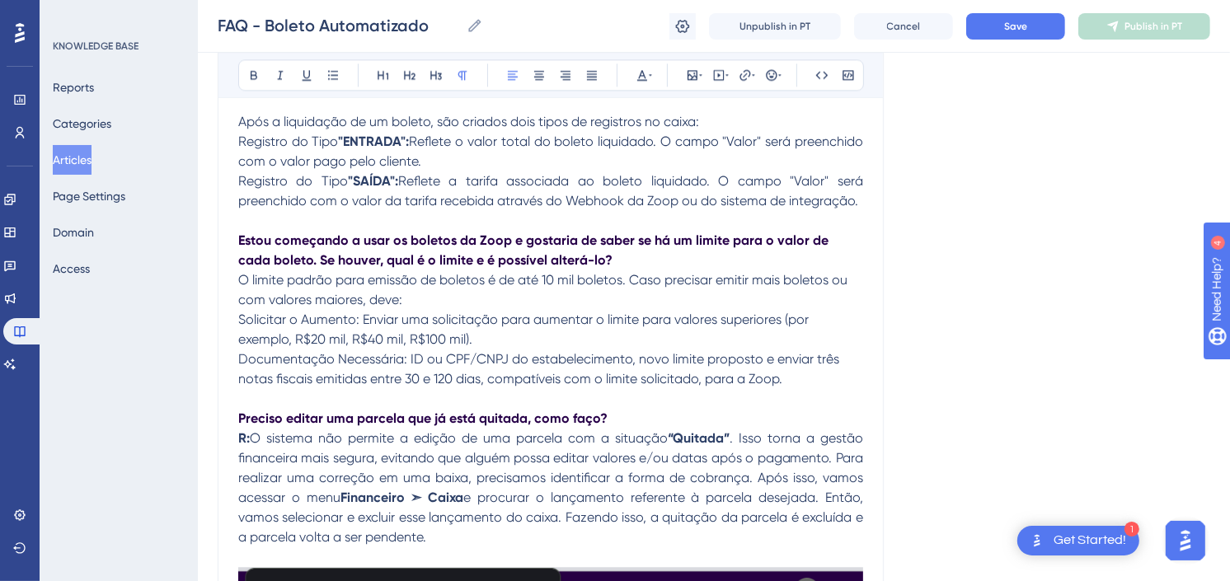
drag, startPoint x: 806, startPoint y: 376, endPoint x: 231, endPoint y: 280, distance: 582.7
click at [587, 77] on icon at bounding box center [592, 75] width 10 height 9
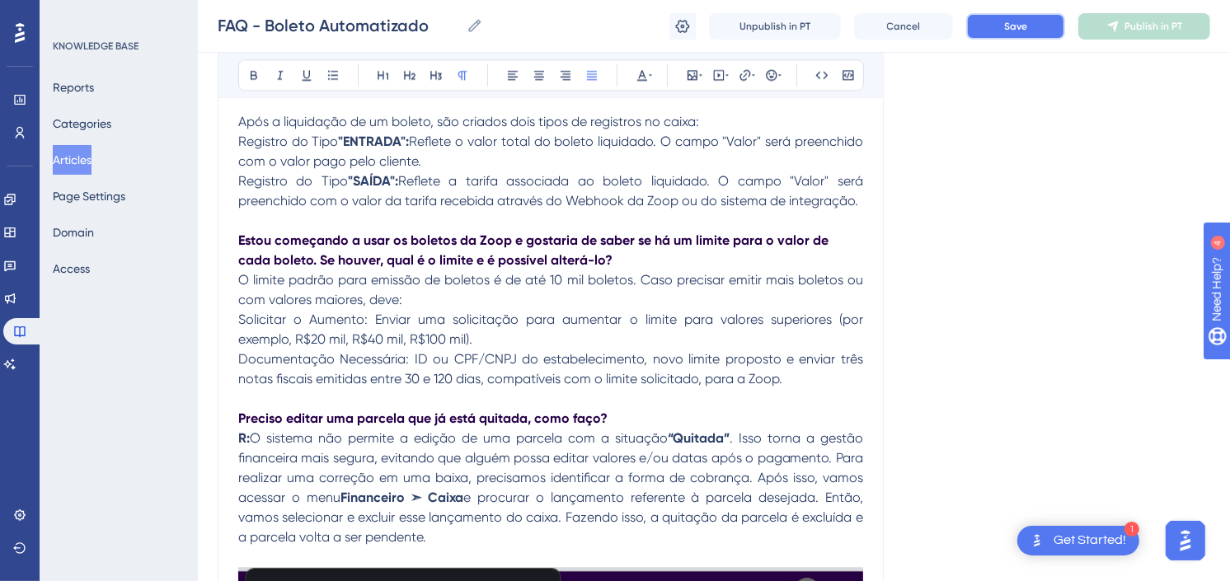
click at [1017, 30] on span "Save" at bounding box center [1015, 26] width 23 height 13
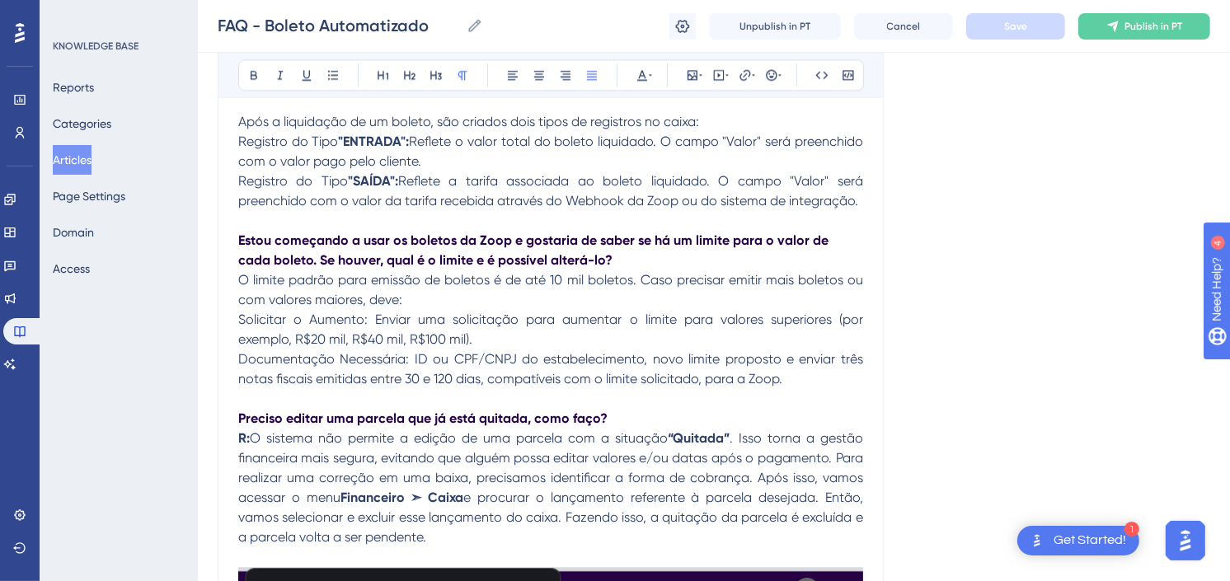
click at [804, 371] on p "O limite padrão para emissão de boletos é de até 10 mil boletos. Caso precisar …" at bounding box center [550, 329] width 625 height 119
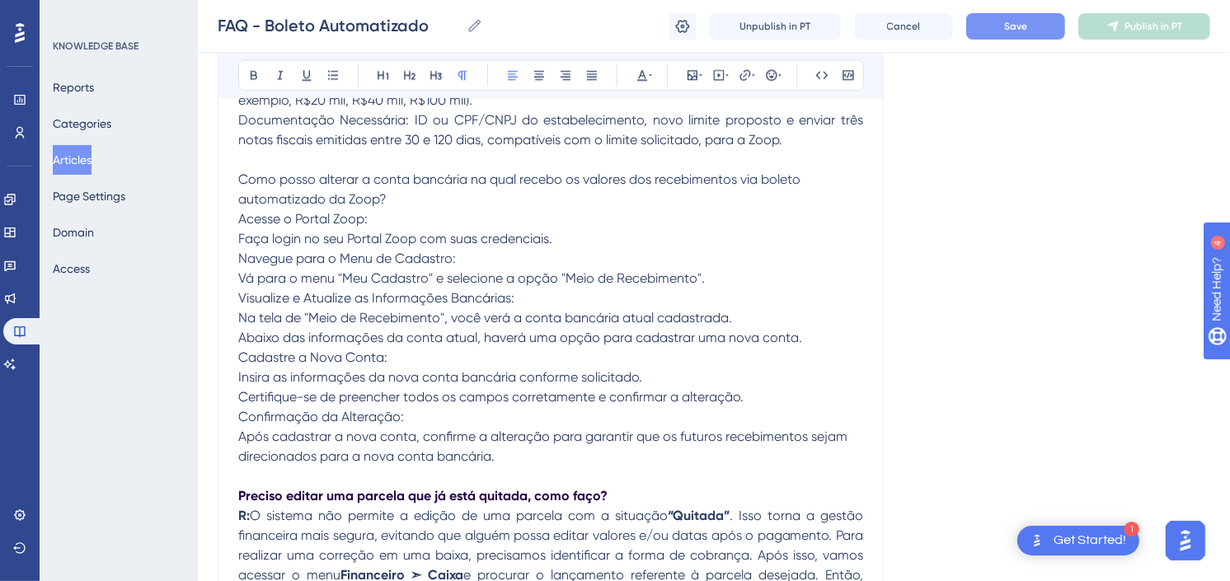
scroll to position [3554, 0]
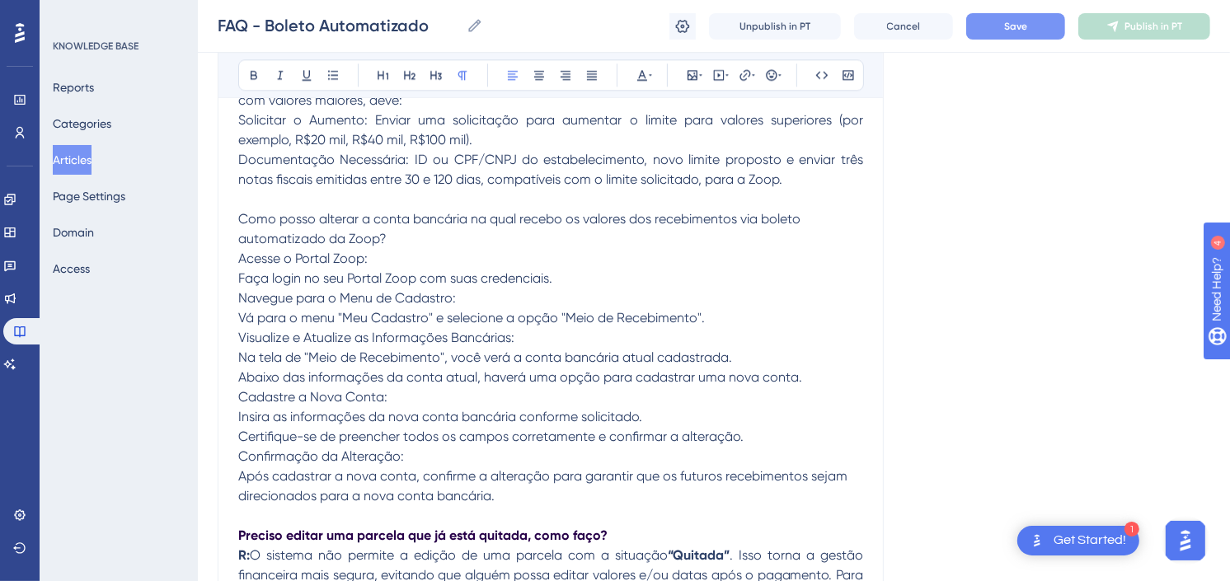
drag, startPoint x: 339, startPoint y: 231, endPoint x: 233, endPoint y: 213, distance: 107.1
click at [252, 79] on icon at bounding box center [253, 74] width 13 height 13
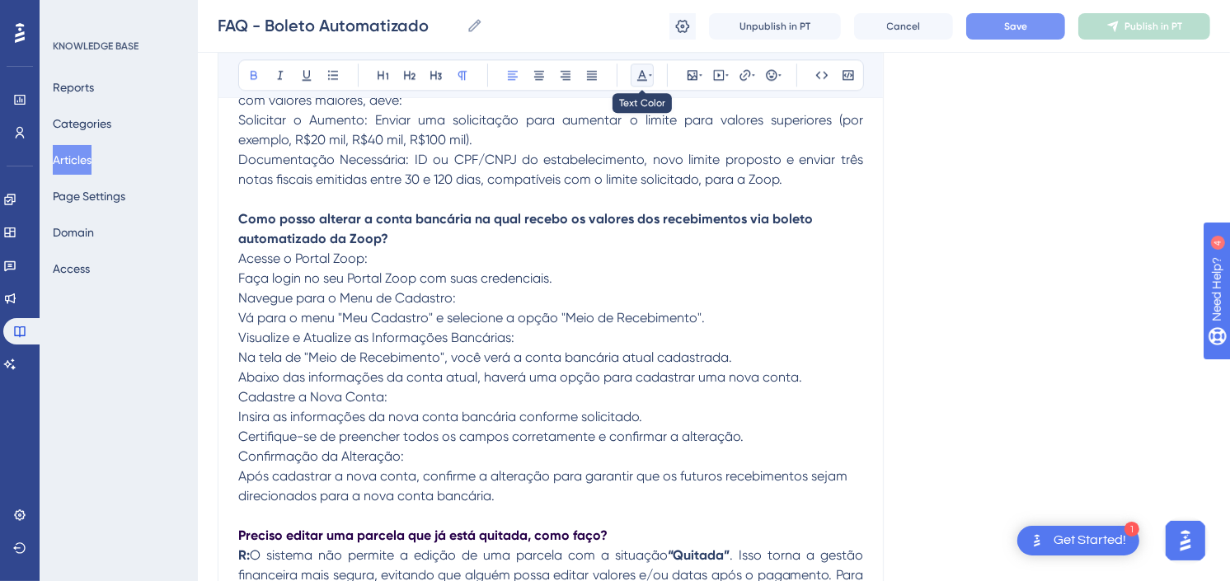
click at [644, 81] on icon at bounding box center [642, 74] width 13 height 13
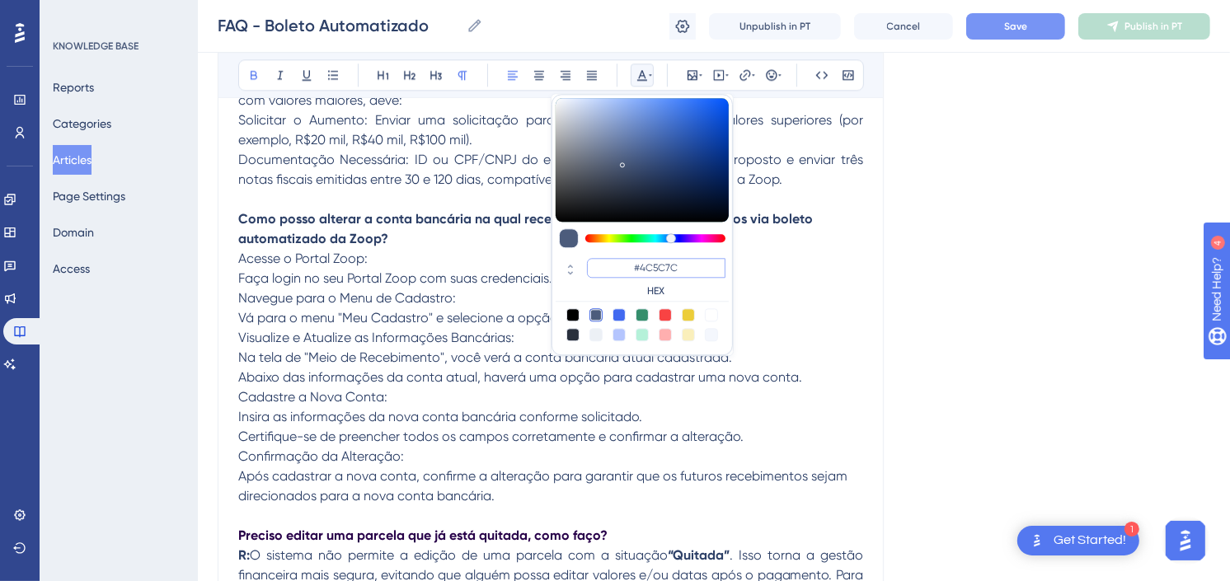
drag, startPoint x: 691, startPoint y: 267, endPoint x: 641, endPoint y: 261, distance: 50.6
click at [641, 261] on input "#4C5C7C" at bounding box center [656, 268] width 139 height 20
paste input "270049"
type input "#270049"
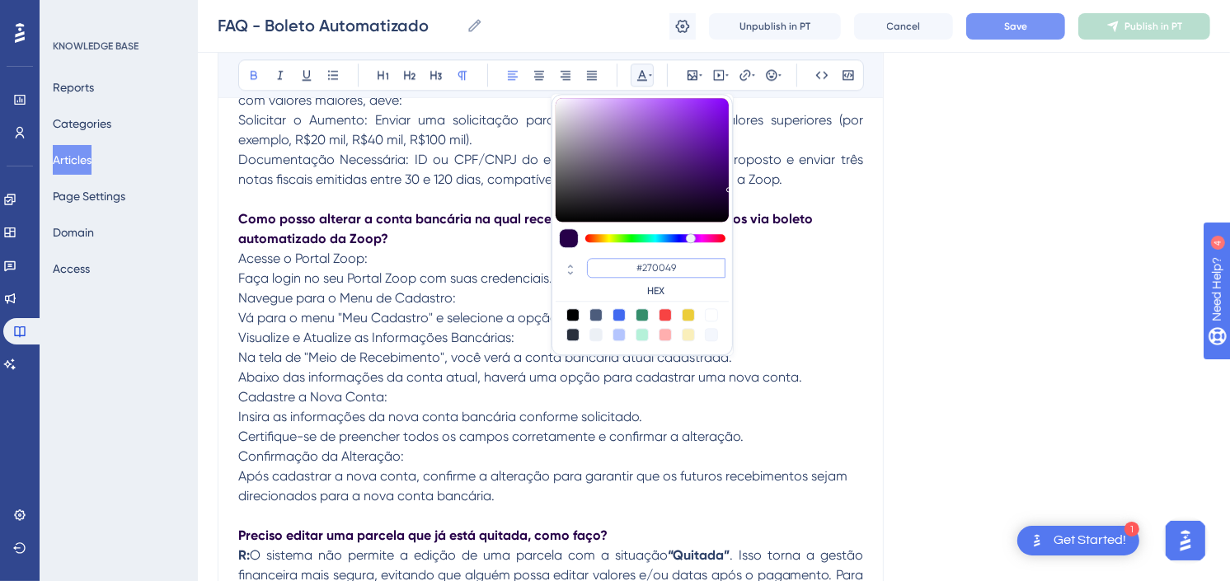
click at [670, 266] on input "#270049" at bounding box center [656, 268] width 139 height 20
click at [781, 280] on p "Acesse o Portal Zoop: Faça login no seu Portal Zoop com suas credenciais. Naveg…" at bounding box center [550, 377] width 625 height 257
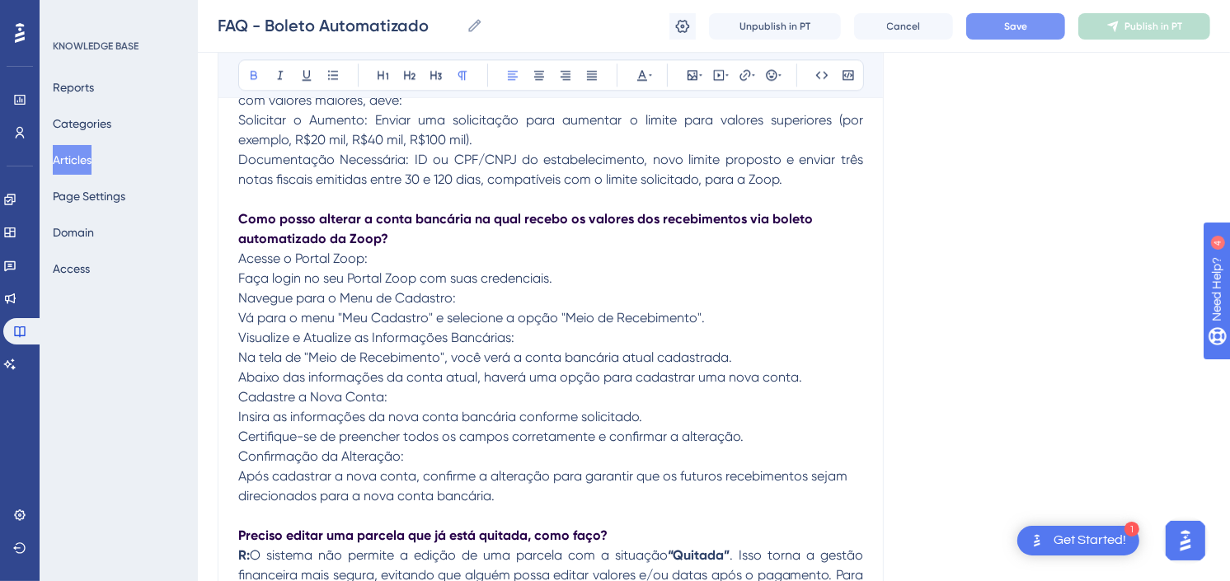
drag, startPoint x: 289, startPoint y: 232, endPoint x: 239, endPoint y: 220, distance: 50.8
click at [239, 220] on p "Como posso alterar a conta bancária na qual recebo os valores dos recebimentos …" at bounding box center [550, 229] width 625 height 40
click at [238, 219] on strong "Como posso alterar a conta bancária na qual recebo os valores dos recebimentos …" at bounding box center [527, 228] width 578 height 35
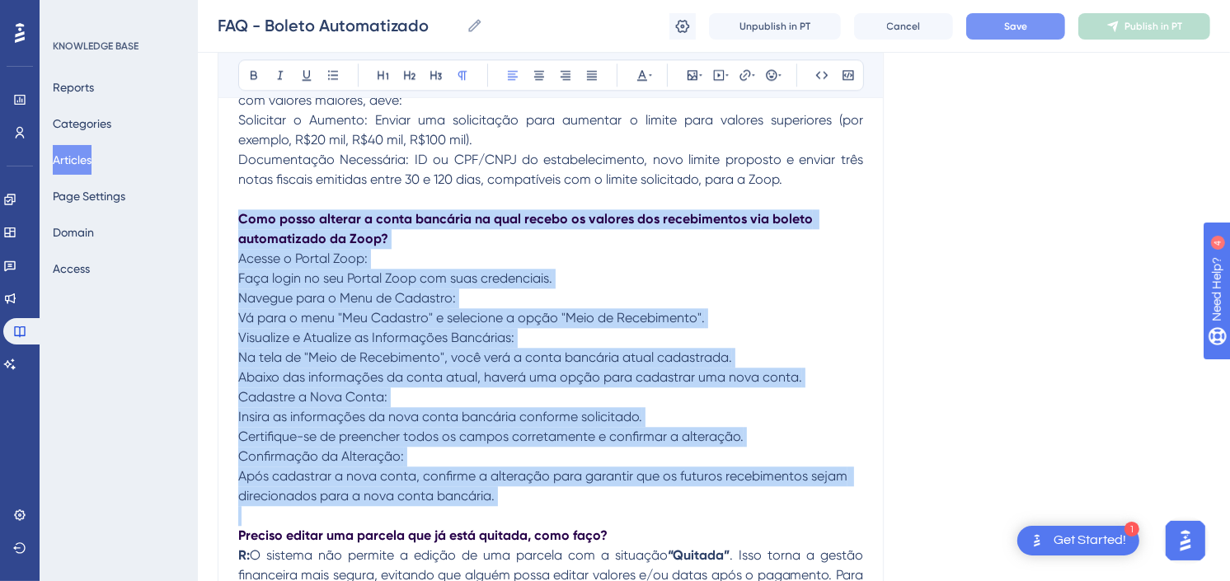
drag, startPoint x: 237, startPoint y: 219, endPoint x: 830, endPoint y: 490, distance: 651.7
click at [590, 79] on icon at bounding box center [592, 75] width 10 height 9
click at [559, 257] on p "Acesse o Portal Zoop: Faça login no seu Portal Zoop com suas credenciais. Naveg…" at bounding box center [550, 377] width 625 height 257
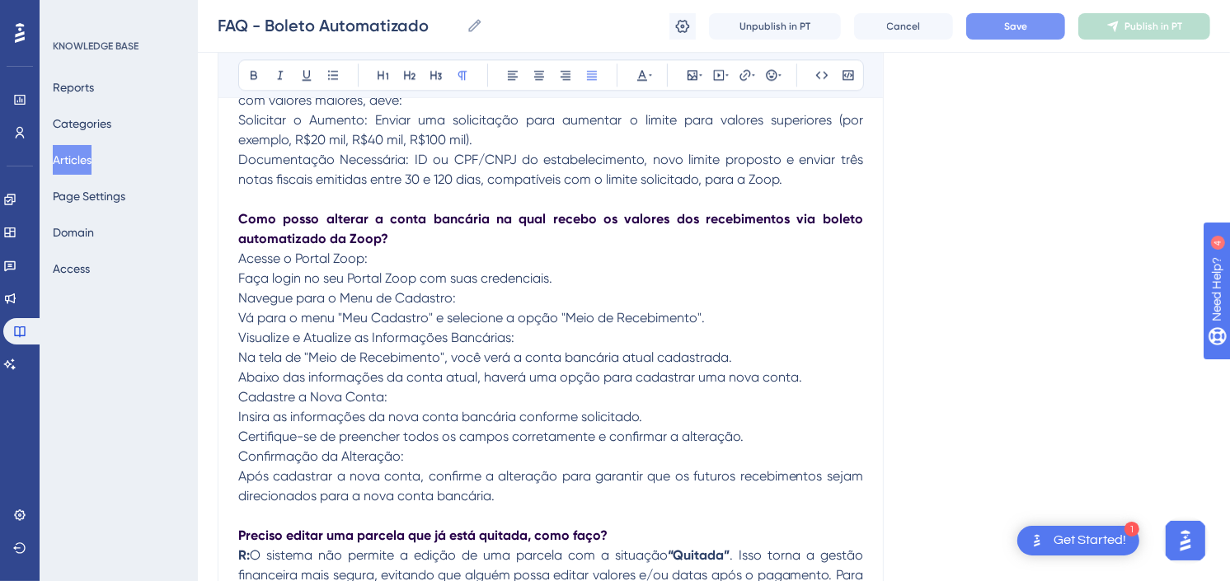
click at [496, 240] on p "Como posso alterar a conta bancária na qual recebo os valores dos recebimentos …" at bounding box center [550, 229] width 625 height 40
click at [1023, 31] on span "Save" at bounding box center [1015, 26] width 23 height 13
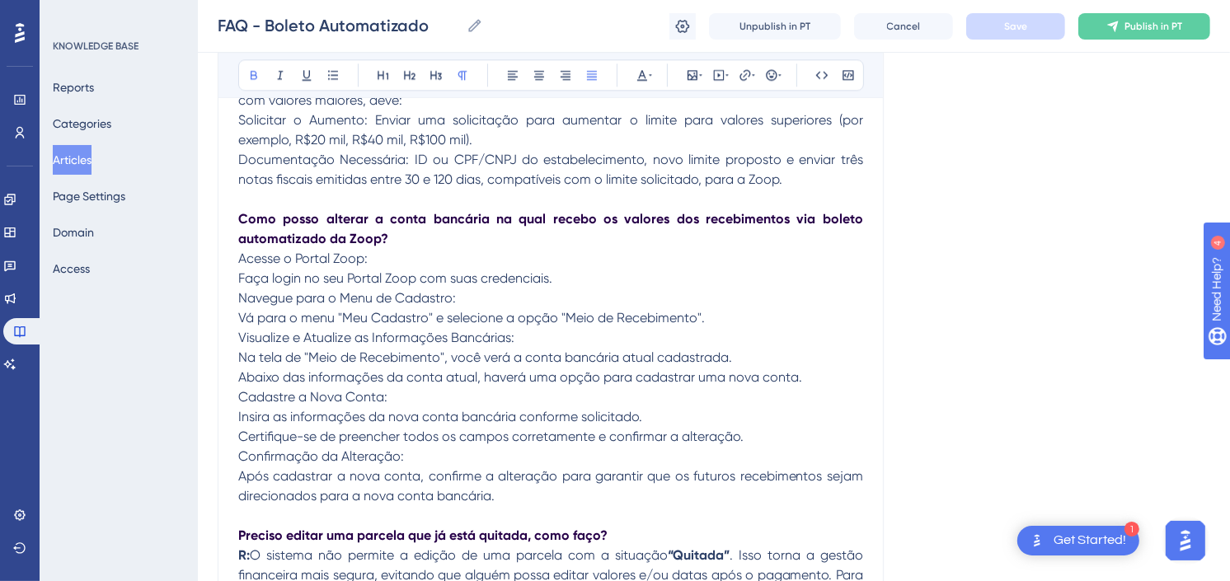
click at [238, 477] on span "Após cadastrar a nova conta, confirme a alteração para garantir que os futuros …" at bounding box center [552, 485] width 628 height 35
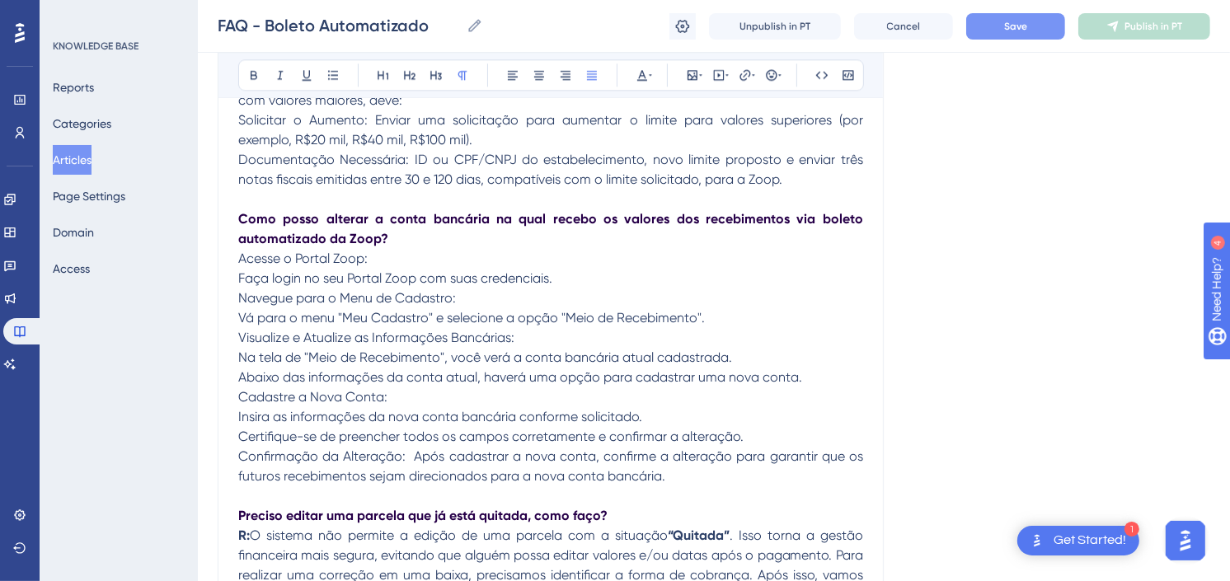
click at [242, 423] on span "Insira as informações da nova conta bancária conforme solicitado." at bounding box center [440, 417] width 404 height 16
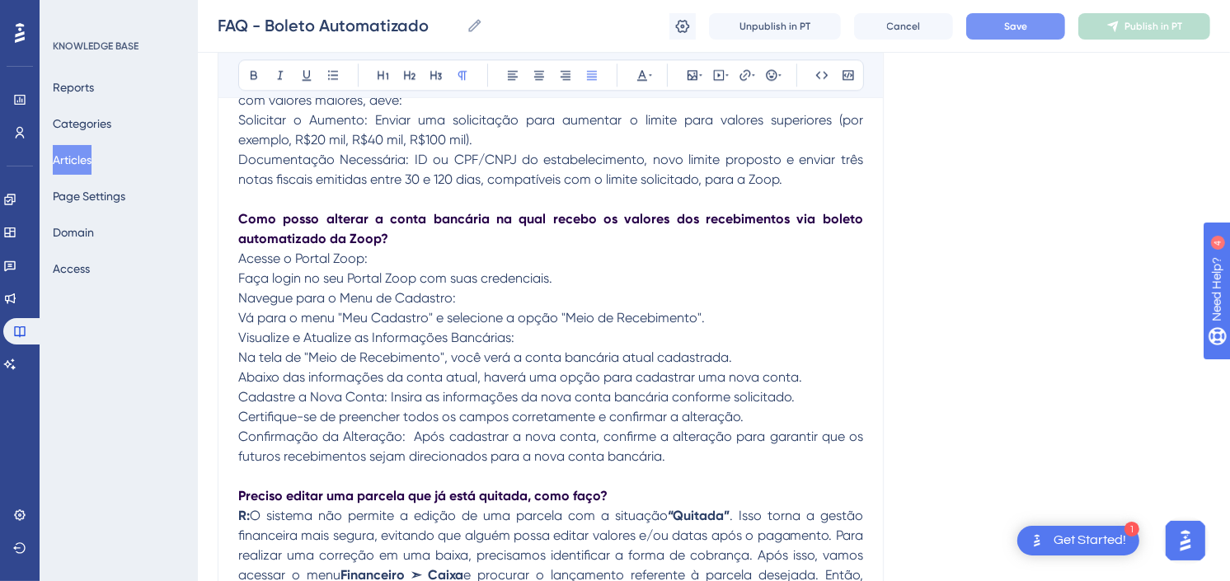
click at [418, 435] on span "Confirmação da Alteração: Após cadastrar a nova conta, confirme a alteração par…" at bounding box center [552, 446] width 628 height 35
click at [241, 359] on span "Na tela de "Meio de Recebimento", você verá a conta bancária atual cadastrada." at bounding box center [485, 358] width 494 height 16
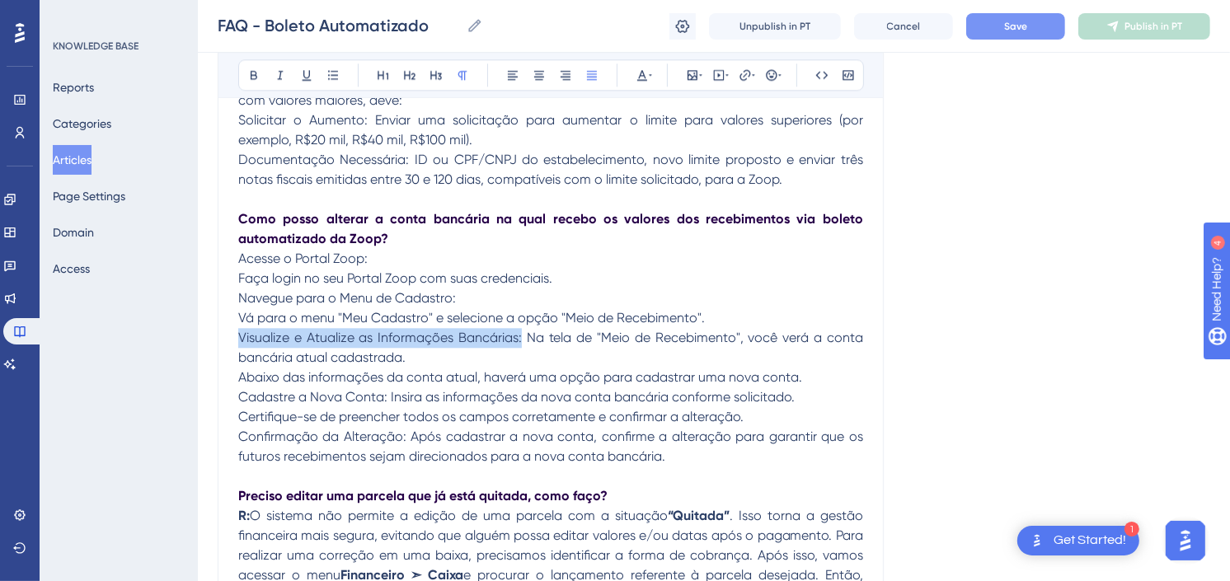
drag, startPoint x: 522, startPoint y: 341, endPoint x: 237, endPoint y: 334, distance: 284.6
click at [238, 334] on span "Visualize e Atualize as Informações Bancárias: Na tela de "Meio de Recebimento"…" at bounding box center [552, 347] width 628 height 35
click at [245, 319] on span "Vá para o menu "Meu Cadastro" e selecione a opção "Meio de Recebimento"." at bounding box center [471, 318] width 467 height 16
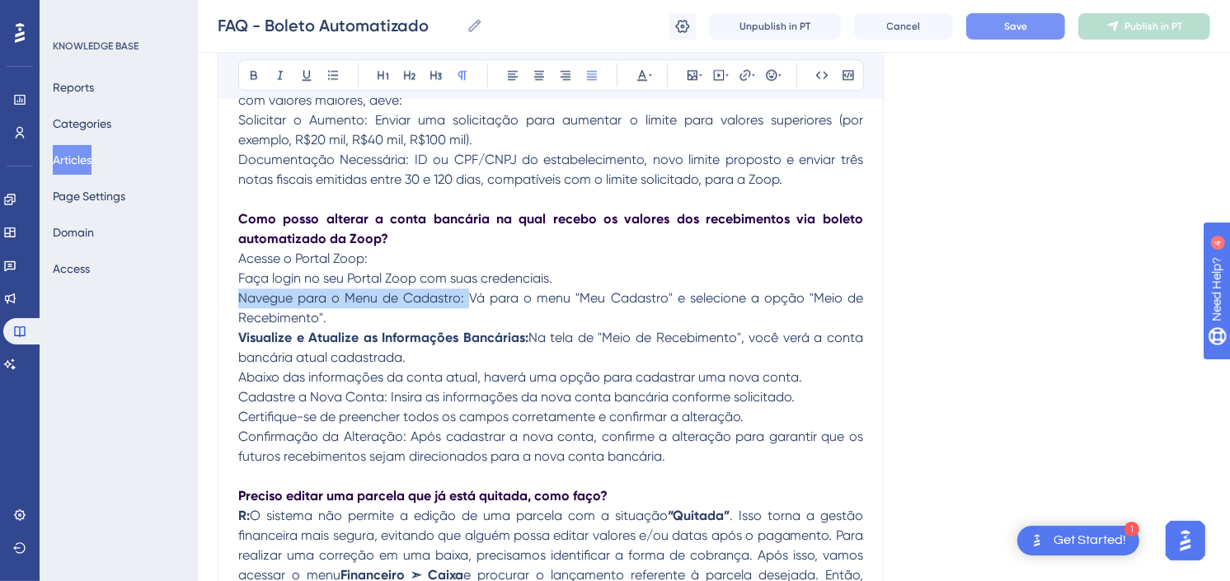
drag, startPoint x: 467, startPoint y: 299, endPoint x: 233, endPoint y: 307, distance: 233.5
click at [358, 316] on p "Acesse o Portal Zoop: Faça login no seu Portal Zoop com suas credenciais. Naveg…" at bounding box center [550, 358] width 625 height 218
click at [239, 280] on span "Faça login no seu Portal Zoop com suas credenciais." at bounding box center [395, 278] width 314 height 16
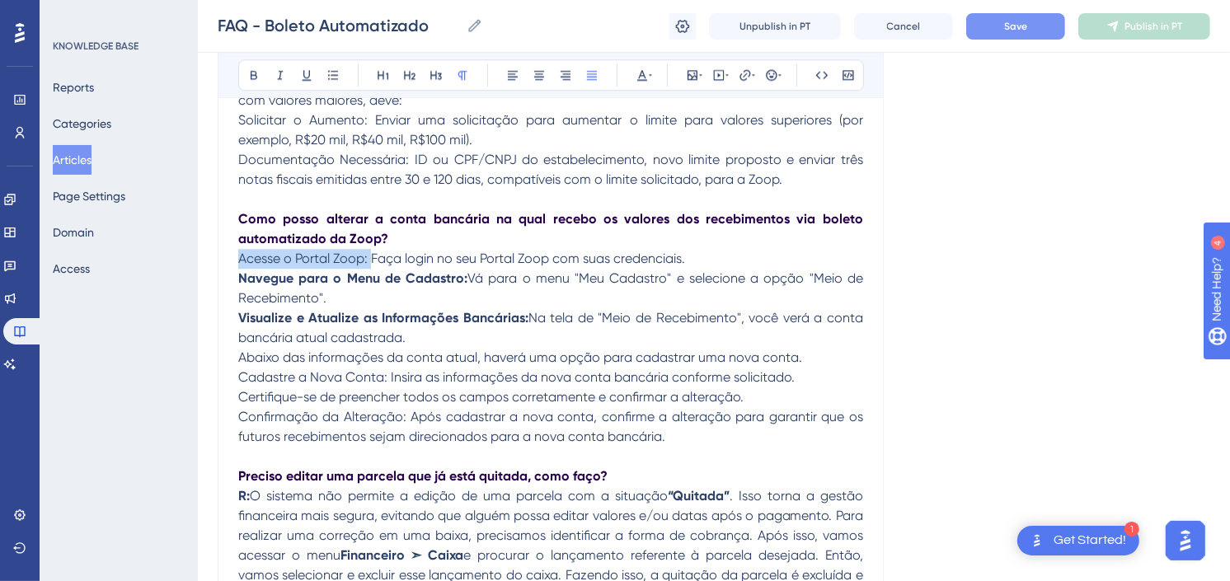
drag, startPoint x: 369, startPoint y: 261, endPoint x: 216, endPoint y: 268, distance: 152.7
click at [388, 328] on p "Acesse o Portal Zoop: Faça login no seu Portal Zoop com suas credenciais. Naveg…" at bounding box center [550, 348] width 625 height 198
drag, startPoint x: 388, startPoint y: 379, endPoint x: 231, endPoint y: 384, distance: 157.6
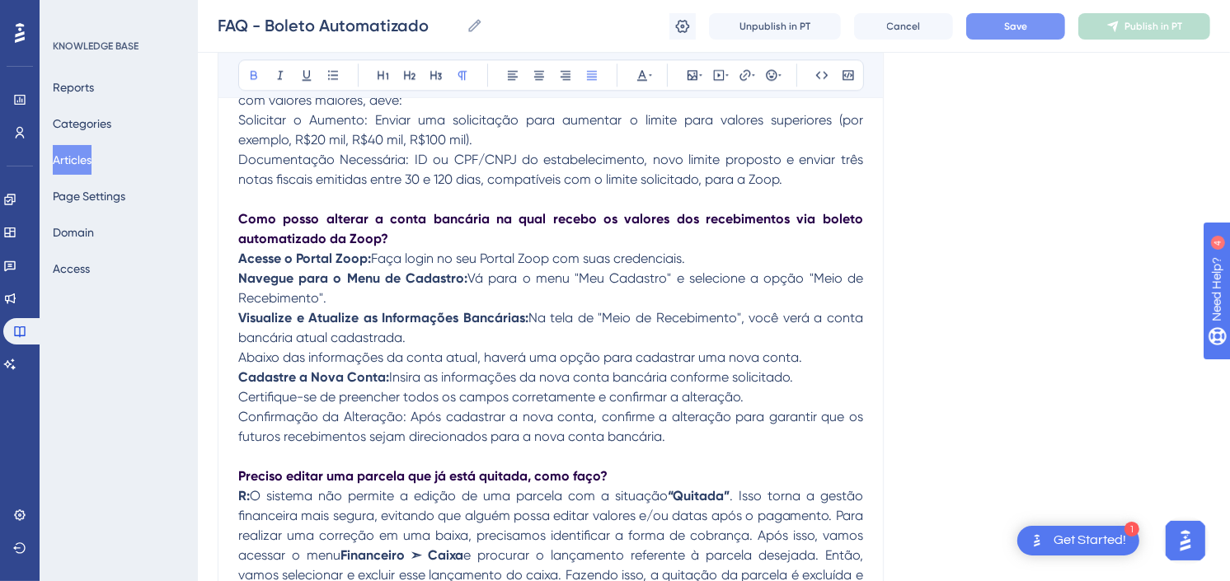
click at [696, 443] on p "Acesse o Portal Zoop: Faça login no seu Portal Zoop com suas credenciais. Naveg…" at bounding box center [550, 348] width 625 height 198
drag, startPoint x: 407, startPoint y: 417, endPoint x: 218, endPoint y: 418, distance: 189.7
drag, startPoint x: 743, startPoint y: 322, endPoint x: 600, endPoint y: 322, distance: 143.5
click at [600, 322] on span "Na tela de "Meio de Recebimento", você verá a conta bancária atual cadastrada." at bounding box center [552, 327] width 628 height 35
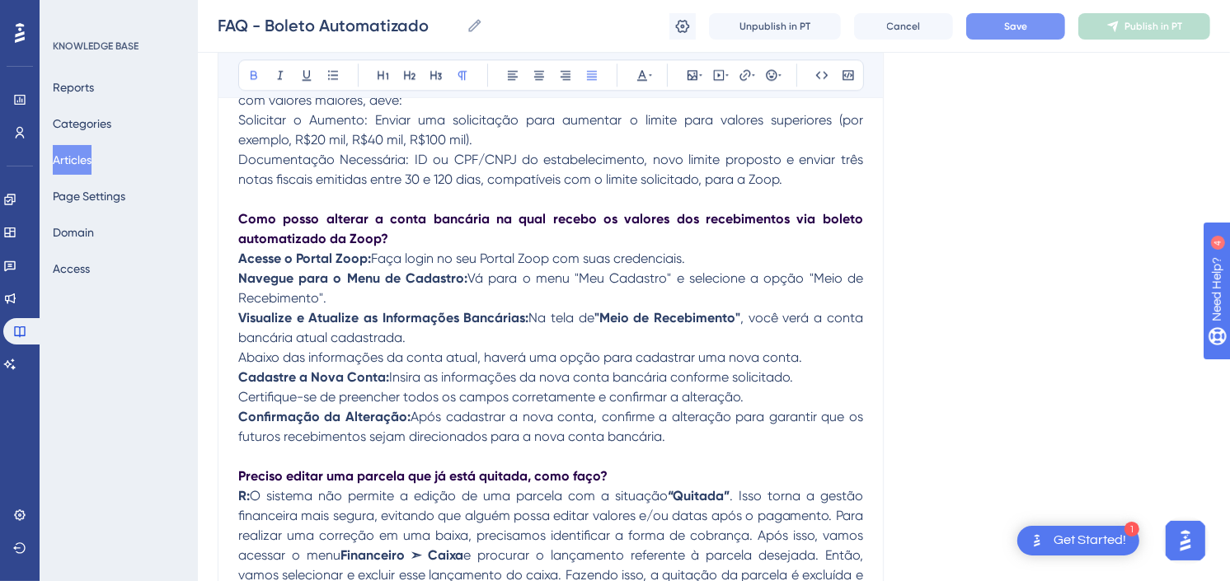
click at [674, 455] on p "Preciso editar uma parcela que já está quitada, como faço?" at bounding box center [550, 467] width 625 height 40
click at [675, 446] on p "Acesse o Portal Zoop: Faça login no seu Portal Zoop com suas credenciais. Naveg…" at bounding box center [550, 348] width 625 height 198
drag, startPoint x: 575, startPoint y: 279, endPoint x: 670, endPoint y: 284, distance: 95.0
click at [670, 284] on span "Vá para o menu "Meu Cadastro" e selecione a opção "Meio de Recebimento"." at bounding box center [552, 287] width 628 height 35
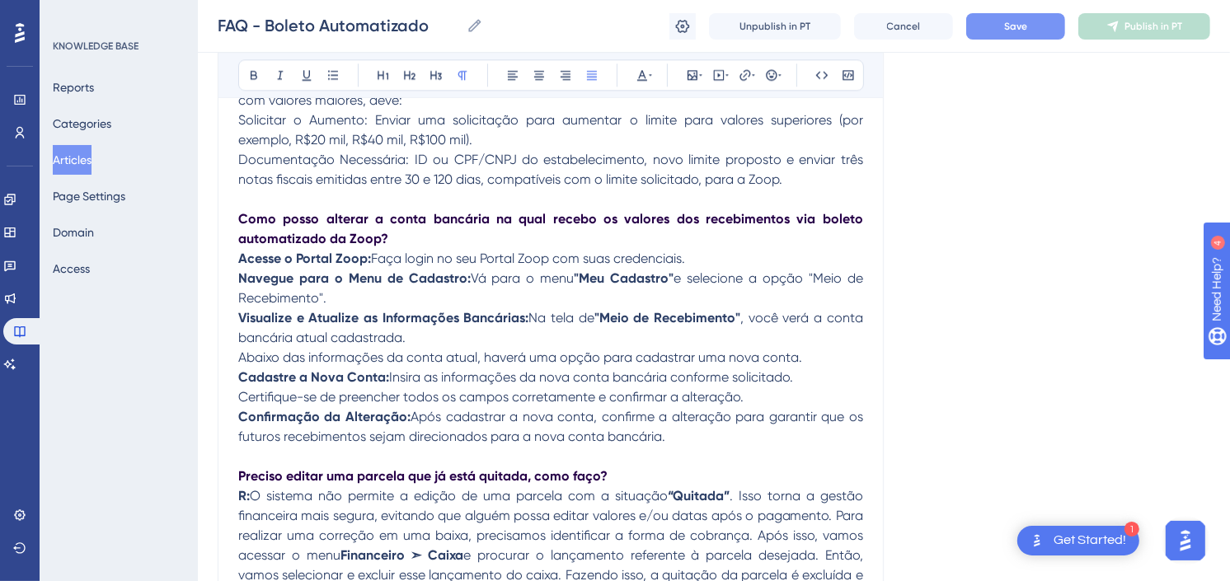
drag, startPoint x: 823, startPoint y: 287, endPoint x: 330, endPoint y: 300, distance: 493.3
click at [330, 300] on p "Acesse o Portal Zoop: Faça login no seu Portal Zoop com suas credenciais. Naveg…" at bounding box center [550, 348] width 625 height 198
click at [381, 310] on strong "Visualize e Atualize as Informações Bancárias:" at bounding box center [383, 318] width 290 height 16
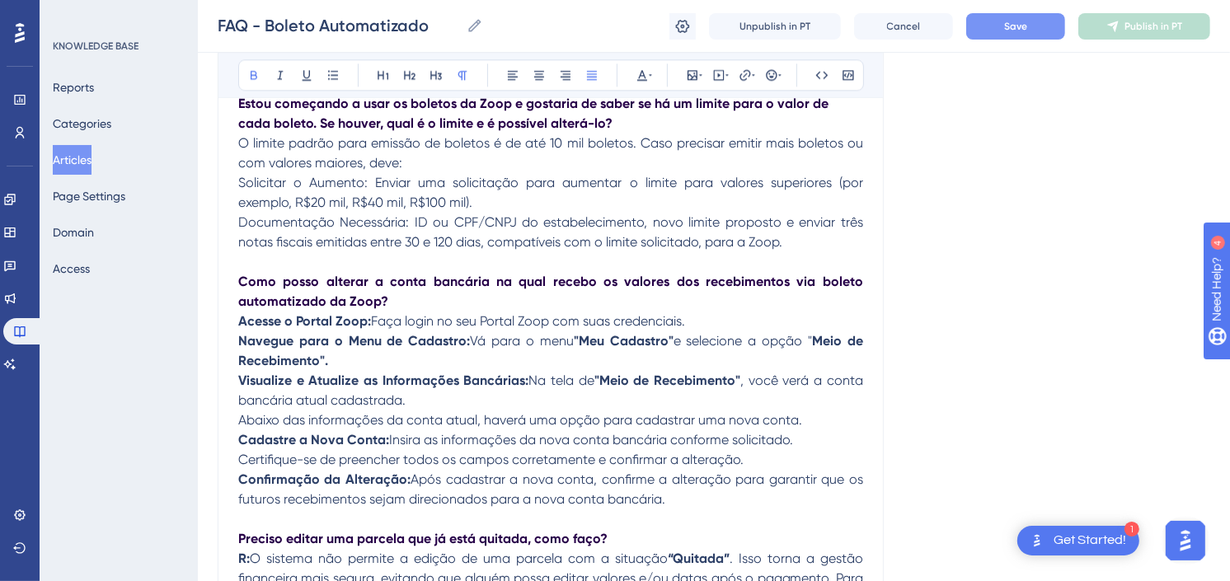
scroll to position [3462, 0]
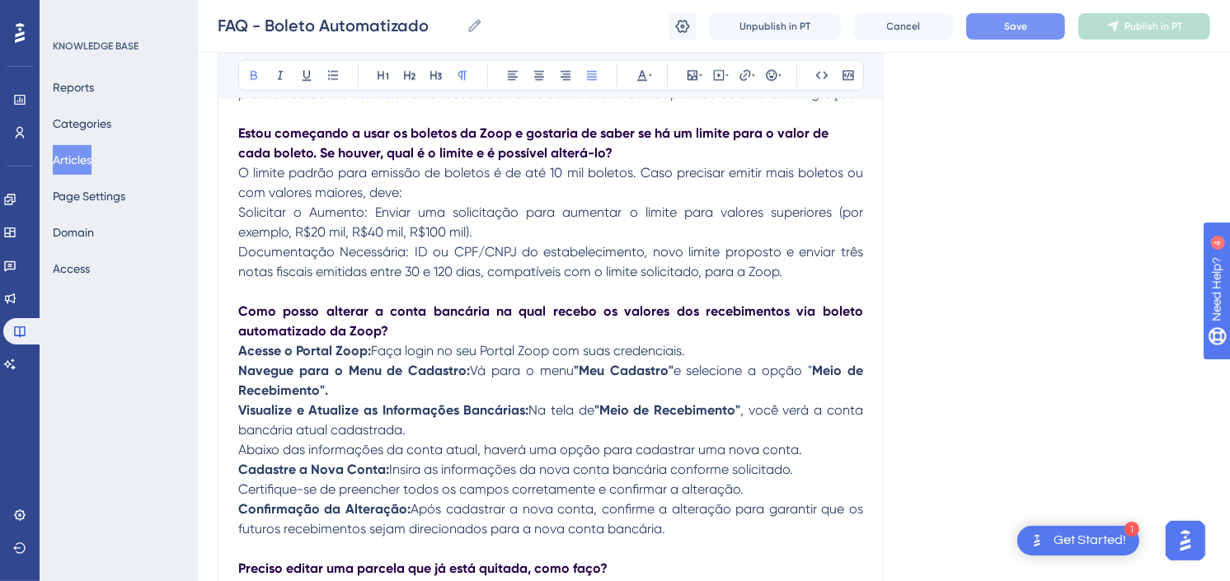
click at [1015, 18] on button "Save" at bounding box center [1015, 26] width 99 height 26
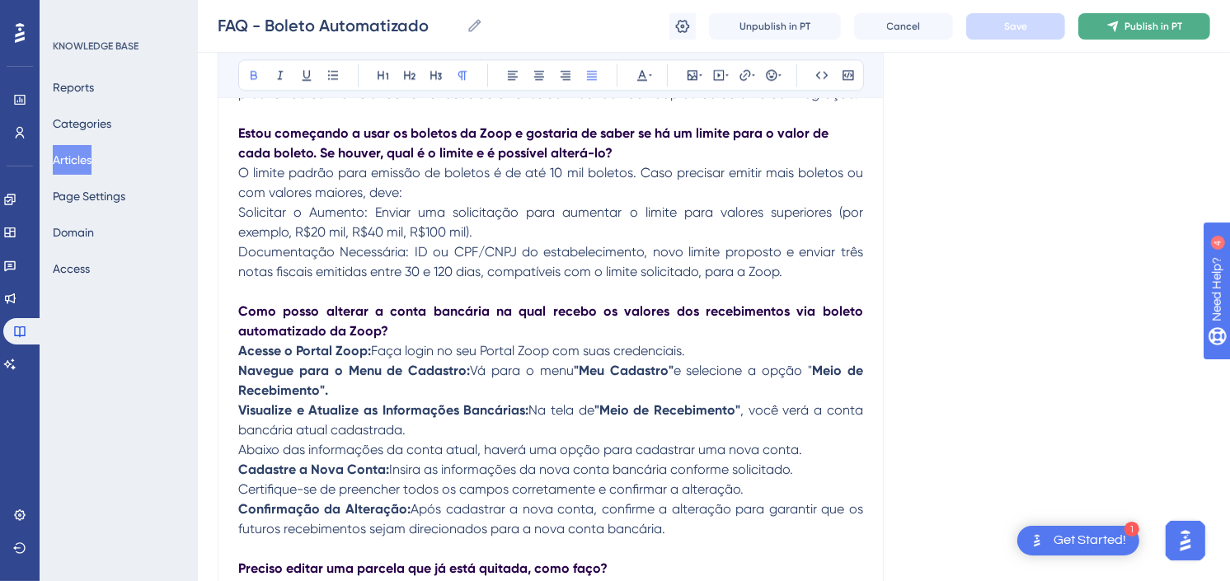
click at [1173, 26] on span "Publish in PT" at bounding box center [1154, 26] width 58 height 13
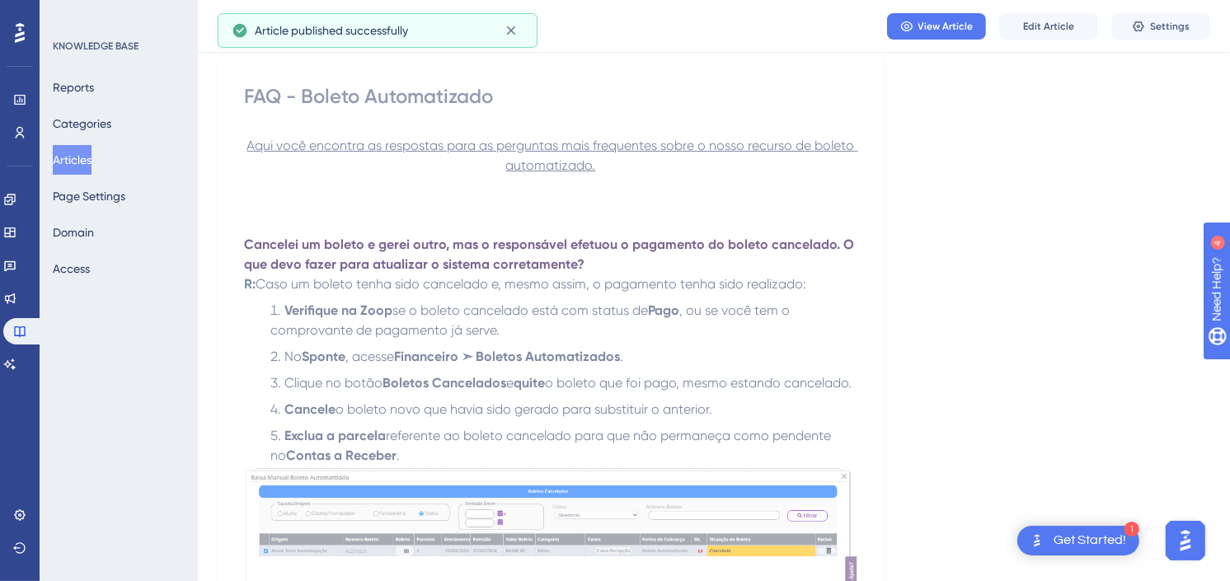
scroll to position [0, 0]
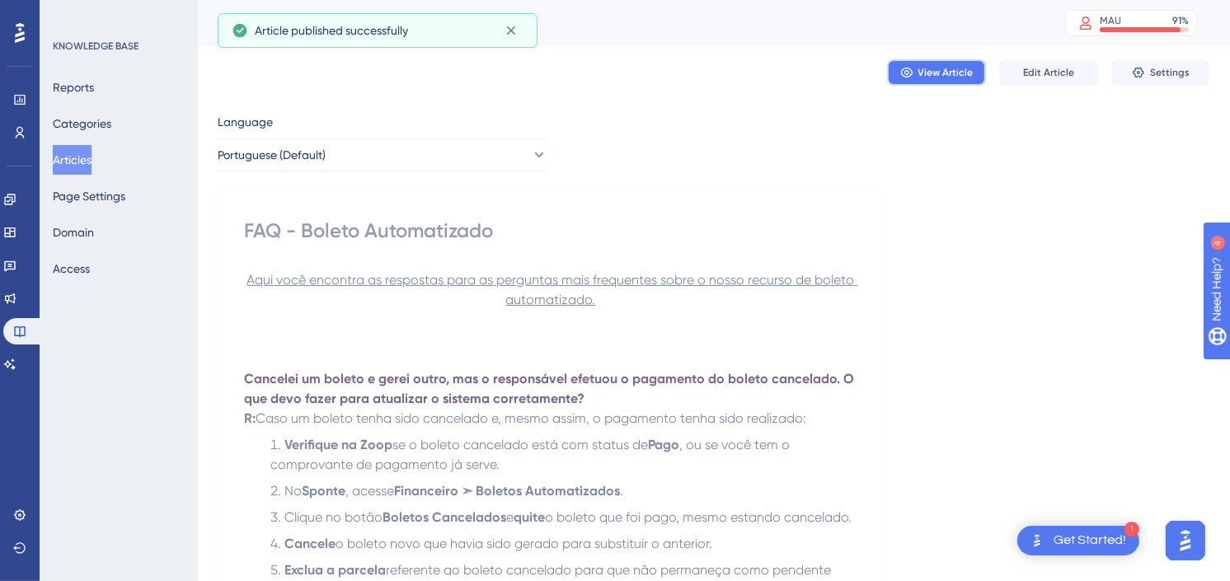
click at [943, 66] on span "View Article" at bounding box center [946, 72] width 55 height 13
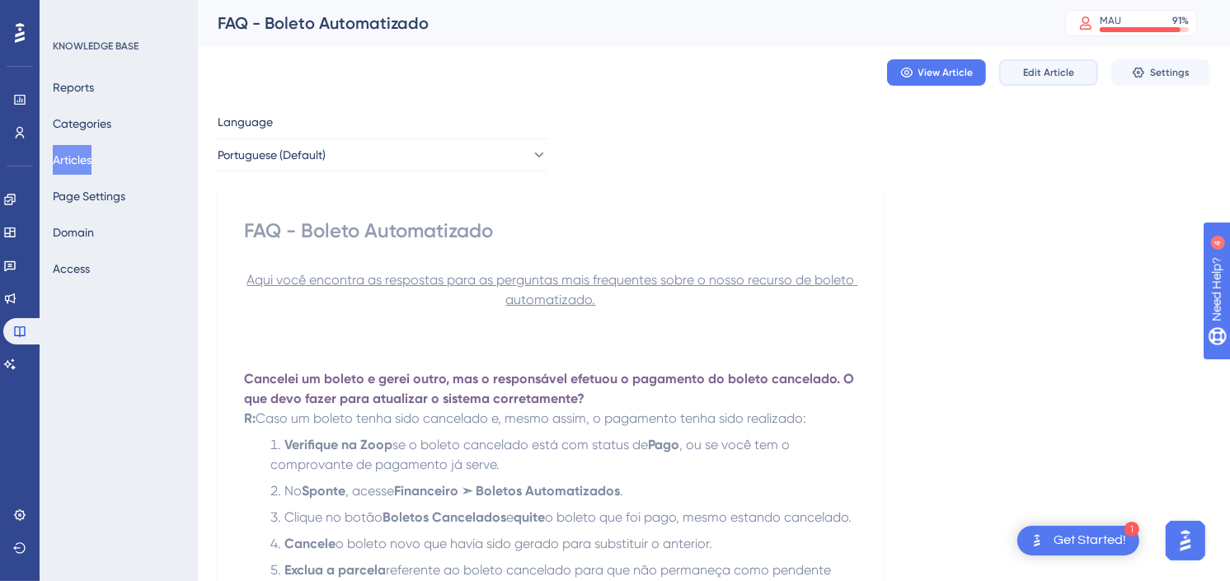
click at [1051, 68] on span "Edit Article" at bounding box center [1048, 72] width 51 height 13
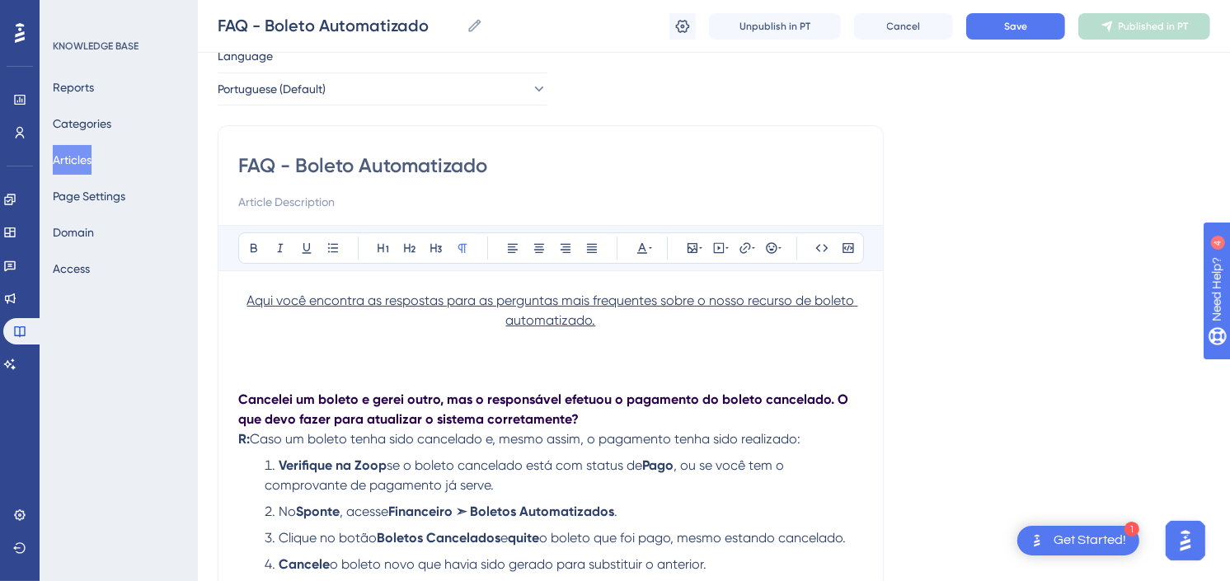
scroll to position [92, 0]
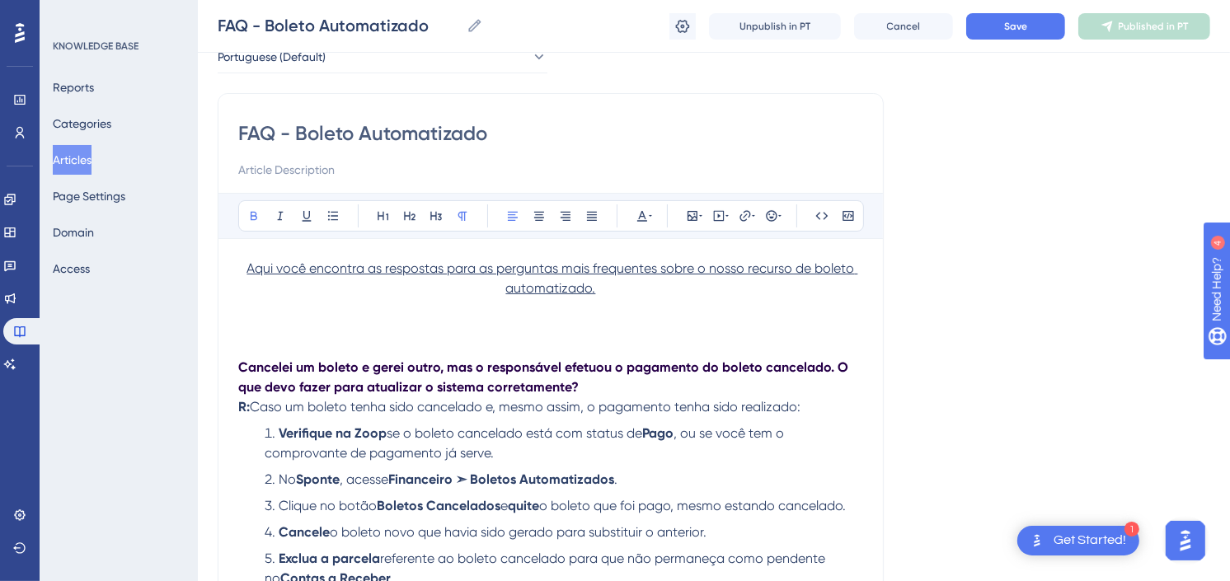
drag, startPoint x: 583, startPoint y: 380, endPoint x: 231, endPoint y: 371, distance: 352.2
click at [438, 219] on icon at bounding box center [436, 215] width 13 height 13
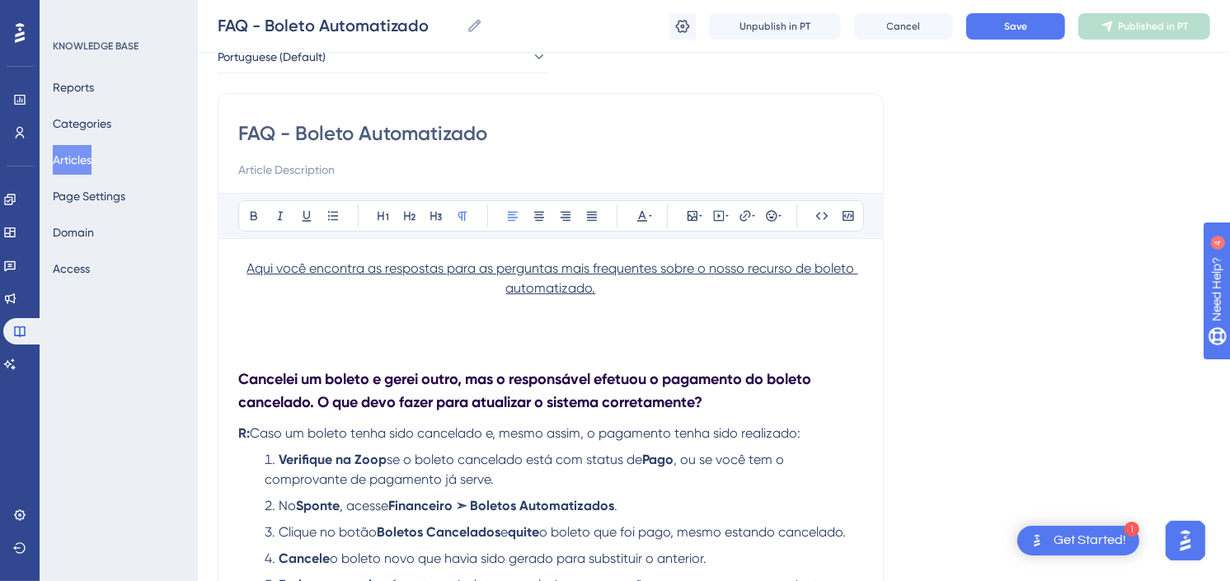
click at [797, 424] on p "R: Caso um boleto tenha sido cancelado e, mesmo assim, o pagamento tenha sido r…" at bounding box center [550, 434] width 625 height 20
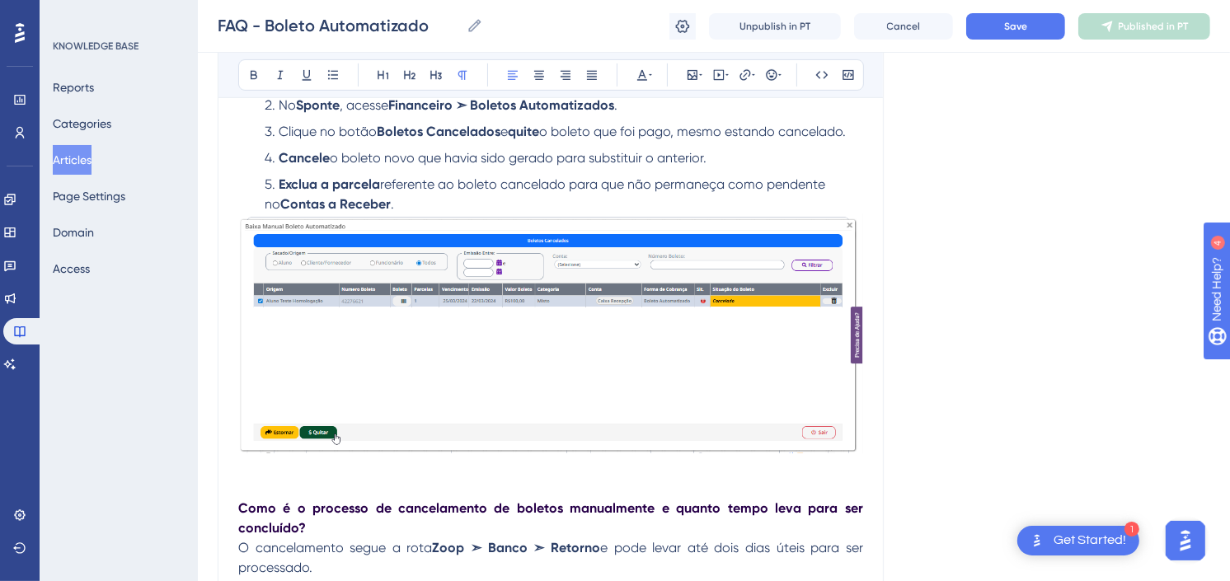
scroll to position [275, 0]
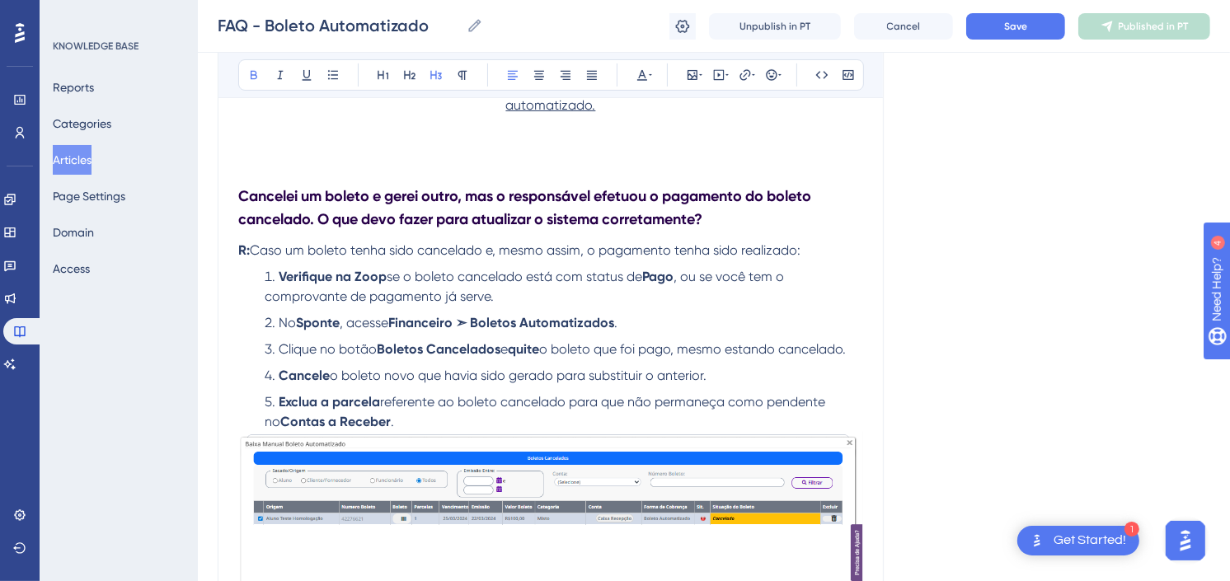
click at [241, 195] on strong "Cancelei um boleto e gerei outro, mas o responsável efetuou o pagamento do bole…" at bounding box center [526, 207] width 576 height 41
click at [600, 356] on li "Clique no botão Boletos Cancelados e quite o boleto que foi pago, mesmo estando…" at bounding box center [560, 350] width 605 height 20
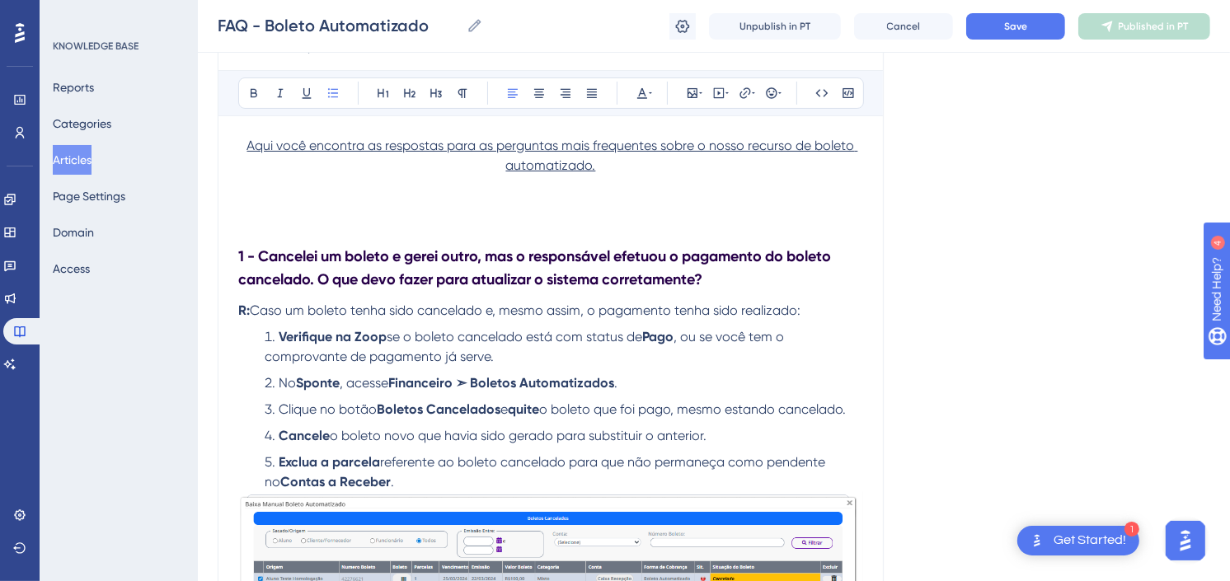
scroll to position [92, 0]
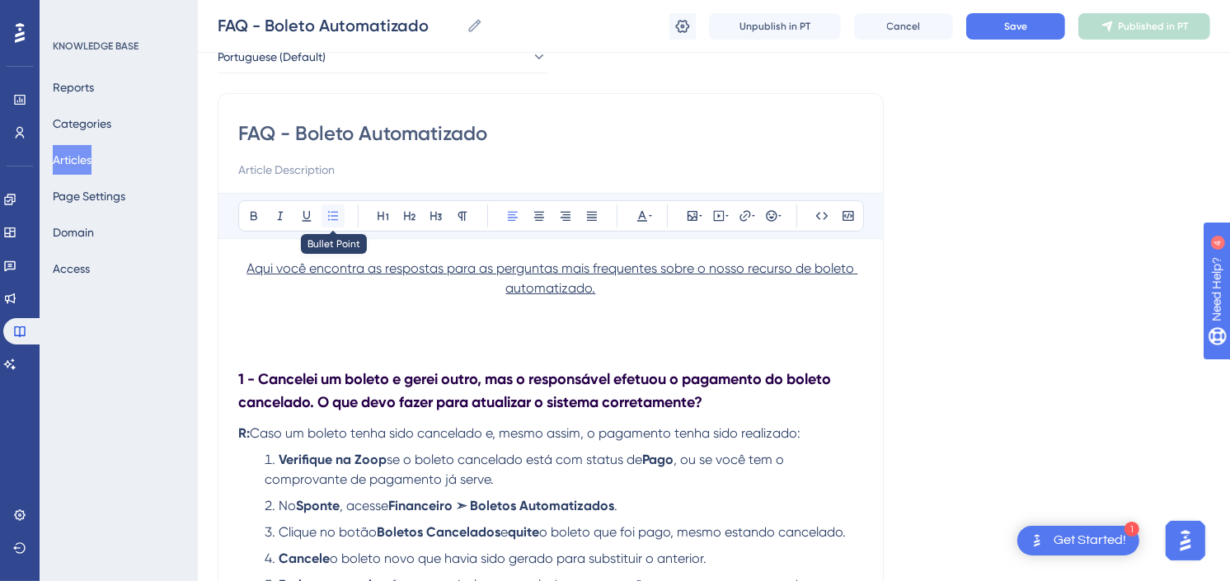
click at [339, 215] on icon at bounding box center [333, 215] width 13 height 13
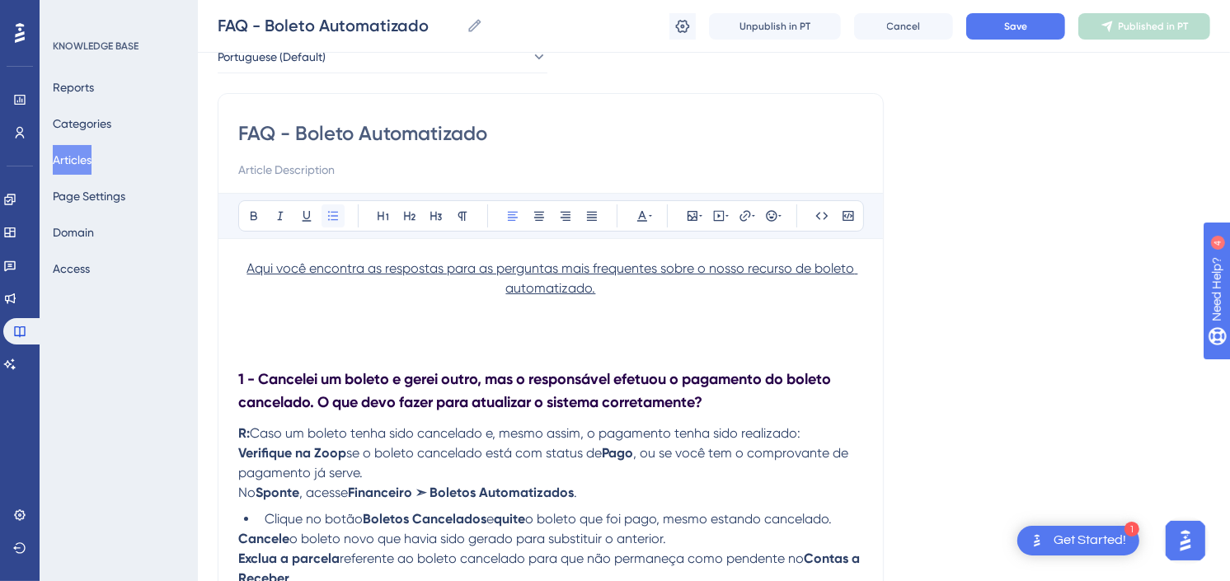
click at [339, 215] on icon at bounding box center [333, 215] width 13 height 13
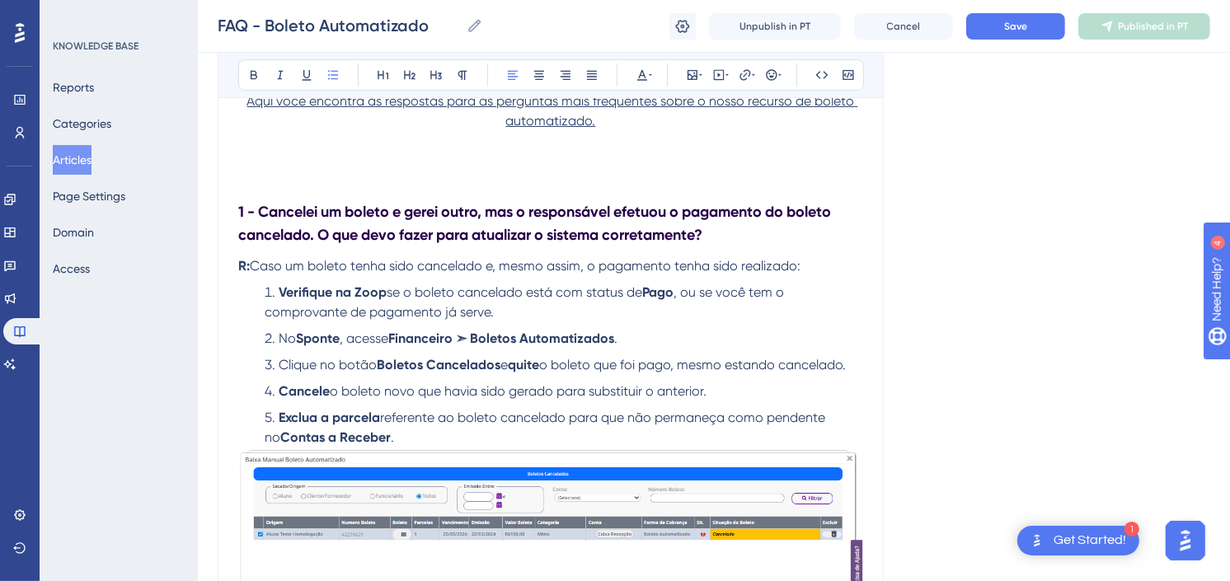
scroll to position [275, 0]
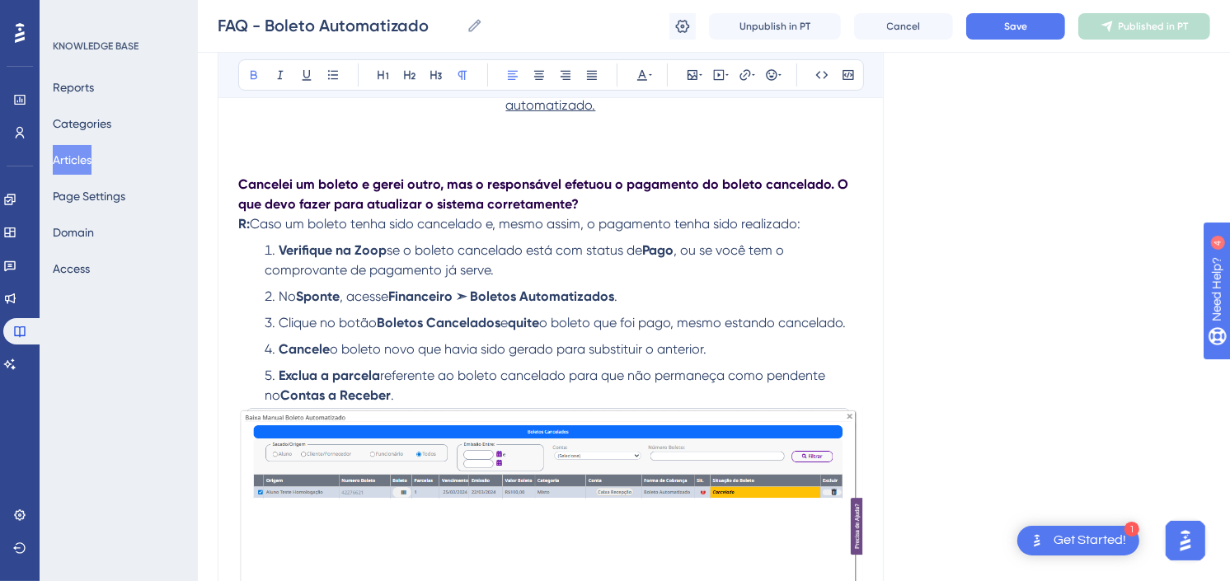
click at [531, 383] on li "Exclua a parcela referente ao boleto cancelado para que não permaneça como pend…" at bounding box center [560, 386] width 605 height 40
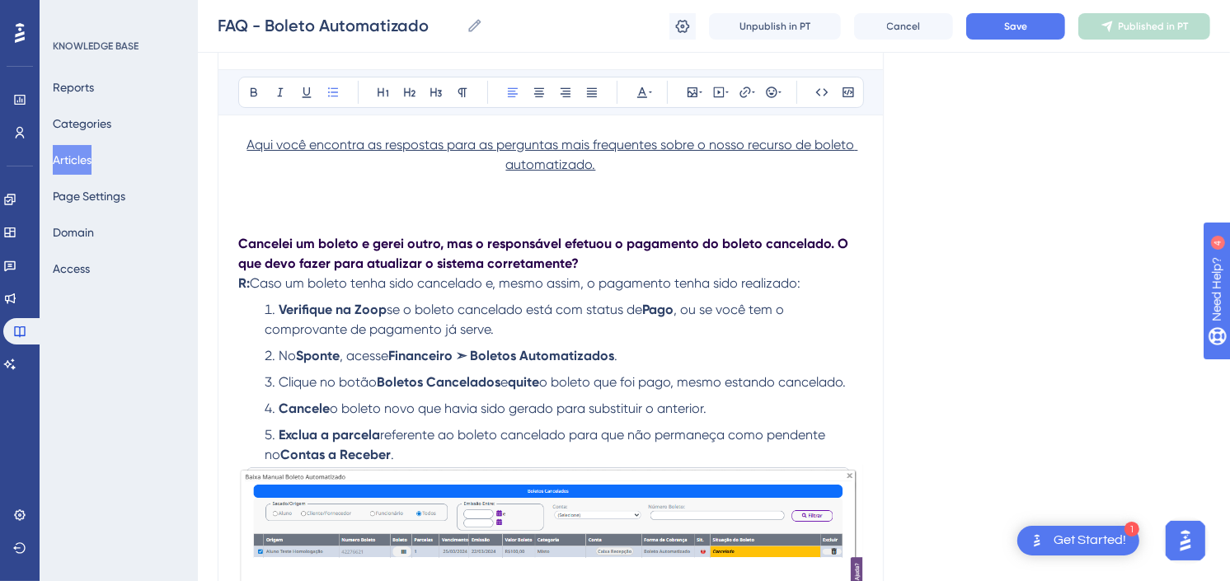
scroll to position [183, 0]
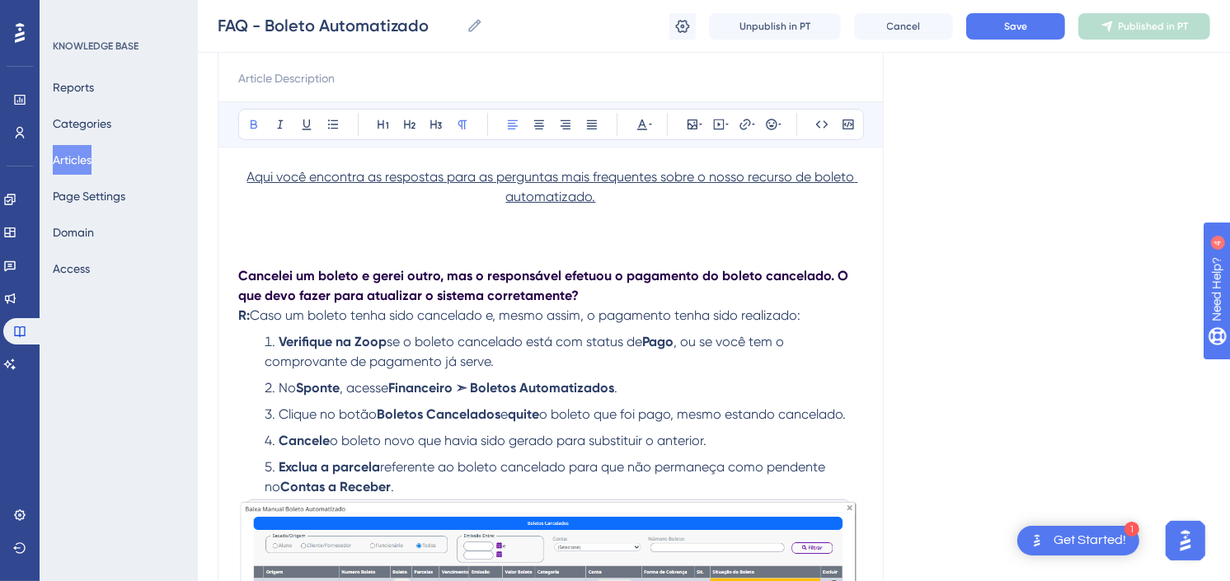
drag, startPoint x: 538, startPoint y: 291, endPoint x: 237, endPoint y: 285, distance: 301.0
click at [339, 126] on icon at bounding box center [333, 124] width 13 height 13
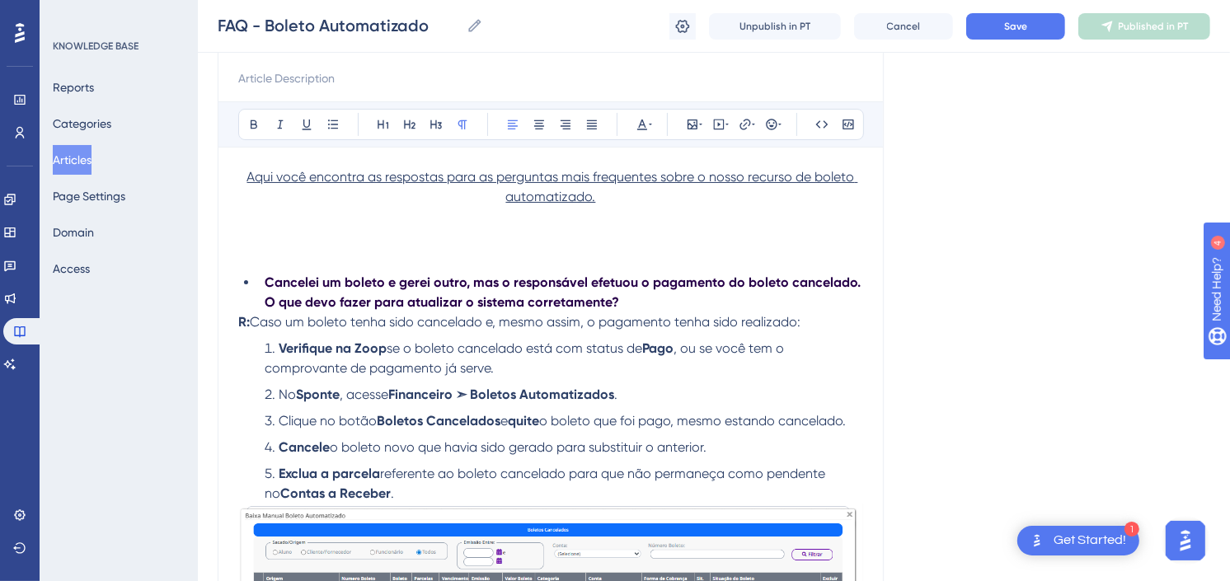
click at [334, 330] on p "R: Caso um boleto tenha sido cancelado e, mesmo assim, o pagamento tenha sido r…" at bounding box center [550, 323] width 625 height 20
click at [261, 279] on li "Cancelei um boleto e gerei outro, mas o responsável efetuou o pagamento do bole…" at bounding box center [560, 293] width 605 height 40
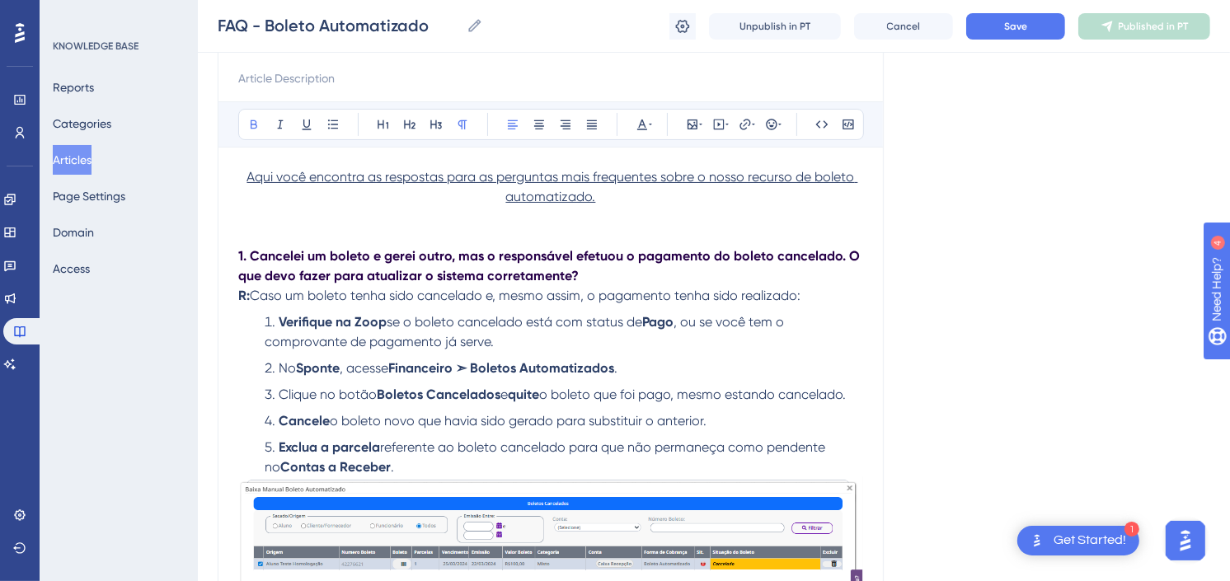
click at [457, 327] on span "se o boleto cancelado está com status de" at bounding box center [515, 322] width 256 height 16
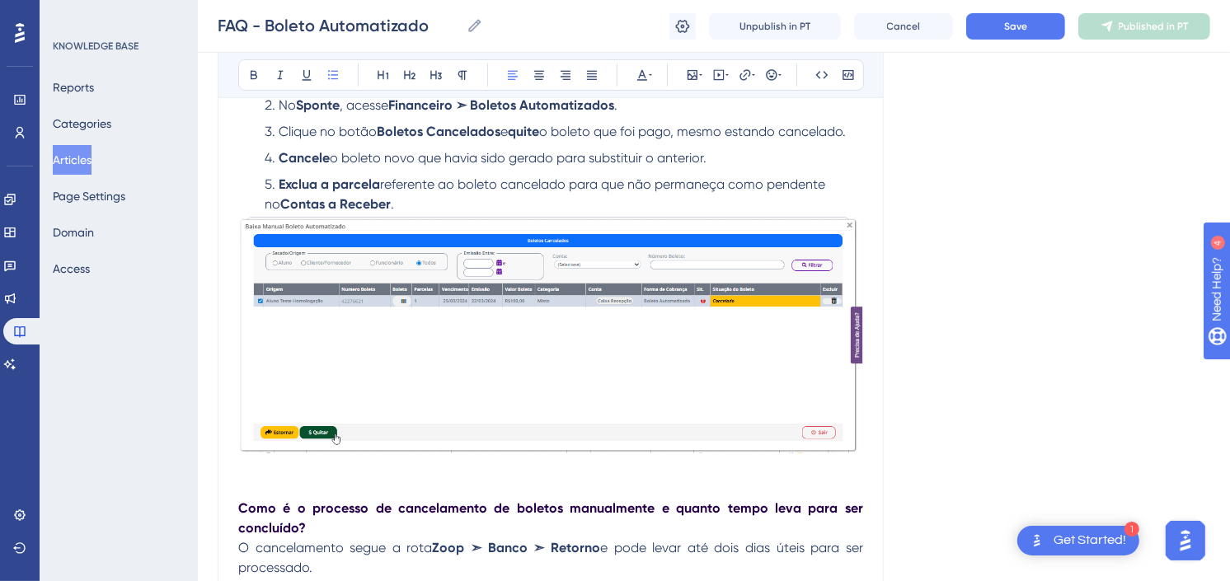
scroll to position [458, 0]
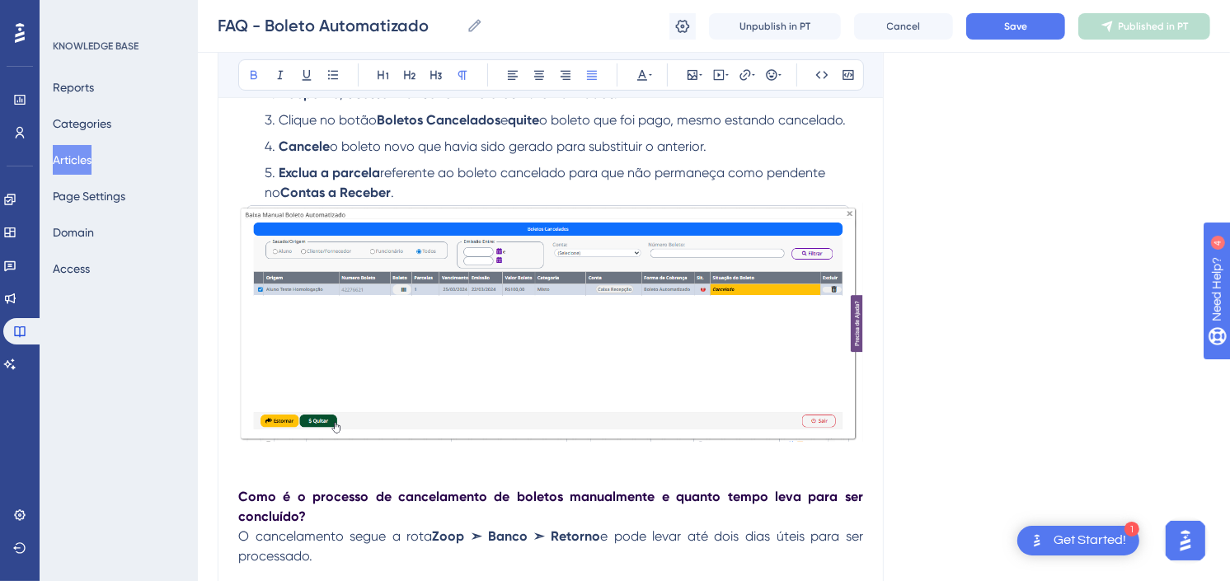
click at [241, 495] on strong "Como é o processo de cancelamento de boletos manualmente e quanto tempo leva pa…" at bounding box center [552, 506] width 628 height 35
drag, startPoint x: 330, startPoint y: 518, endPoint x: 214, endPoint y: 488, distance: 119.2
click at [440, 78] on icon at bounding box center [436, 74] width 13 height 13
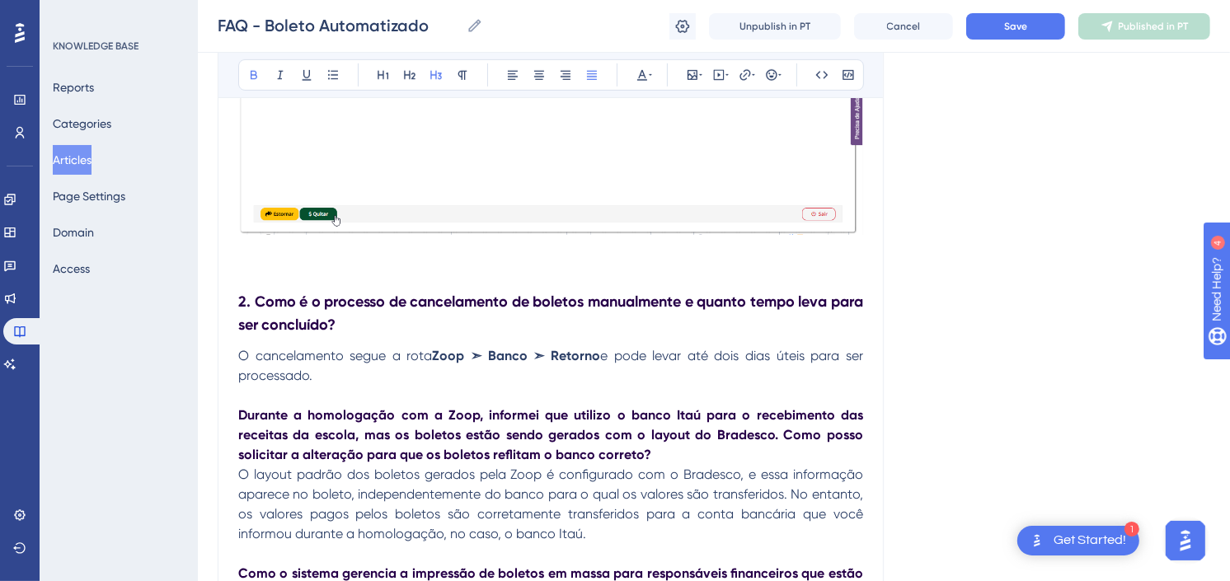
scroll to position [732, 0]
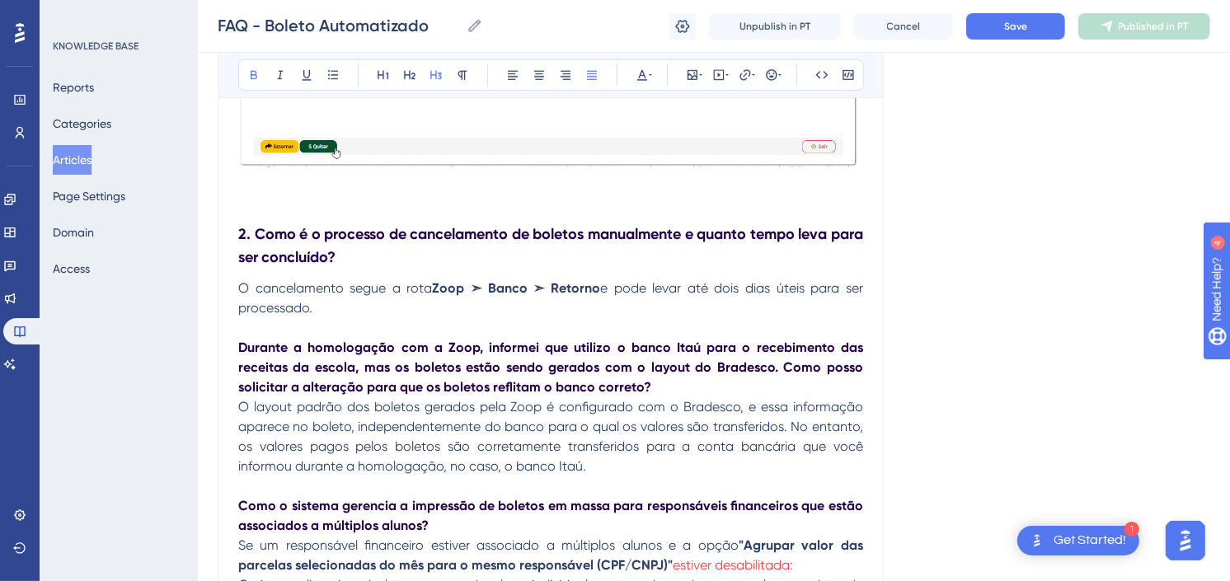
click at [241, 345] on strong "Durante a homologação com a Zoop, informei que utilizo o banco Itaú para o rece…" at bounding box center [552, 367] width 628 height 55
click at [260, 367] on strong "3- Durante a homologação com a Zoop, informei que utilizo o banco Itaú para o r…" at bounding box center [552, 367] width 628 height 55
click at [253, 349] on strong "3- Durante a homologação com a Zoop, informei que utilizo o banco Itaú para o r…" at bounding box center [552, 367] width 628 height 55
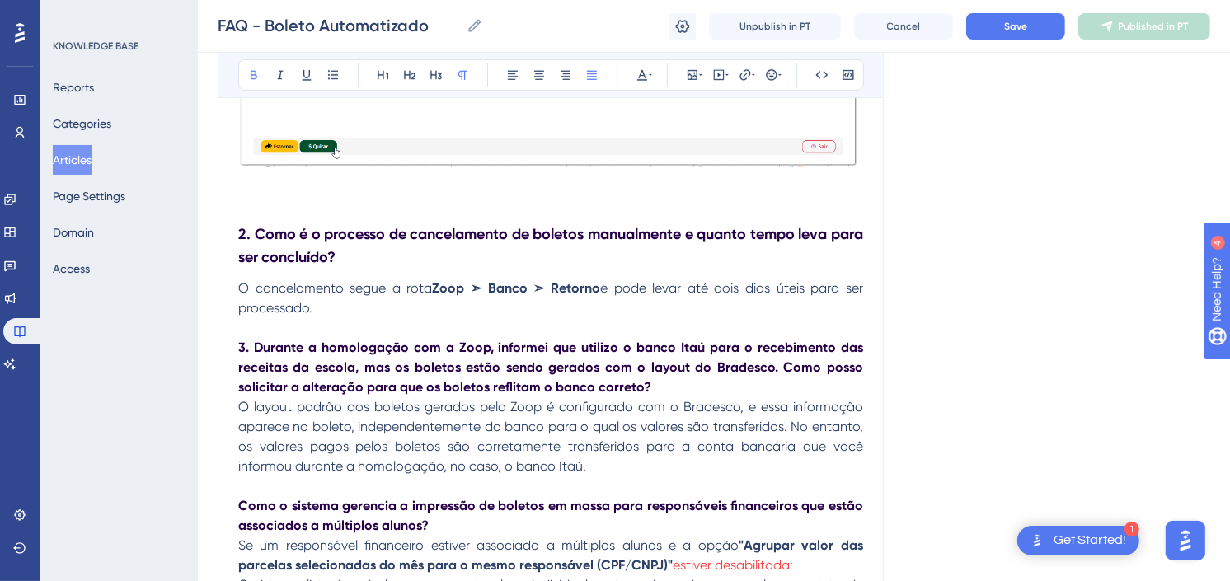
drag, startPoint x: 664, startPoint y: 386, endPoint x: 192, endPoint y: 355, distance: 472.7
click at [435, 77] on icon at bounding box center [436, 75] width 12 height 9
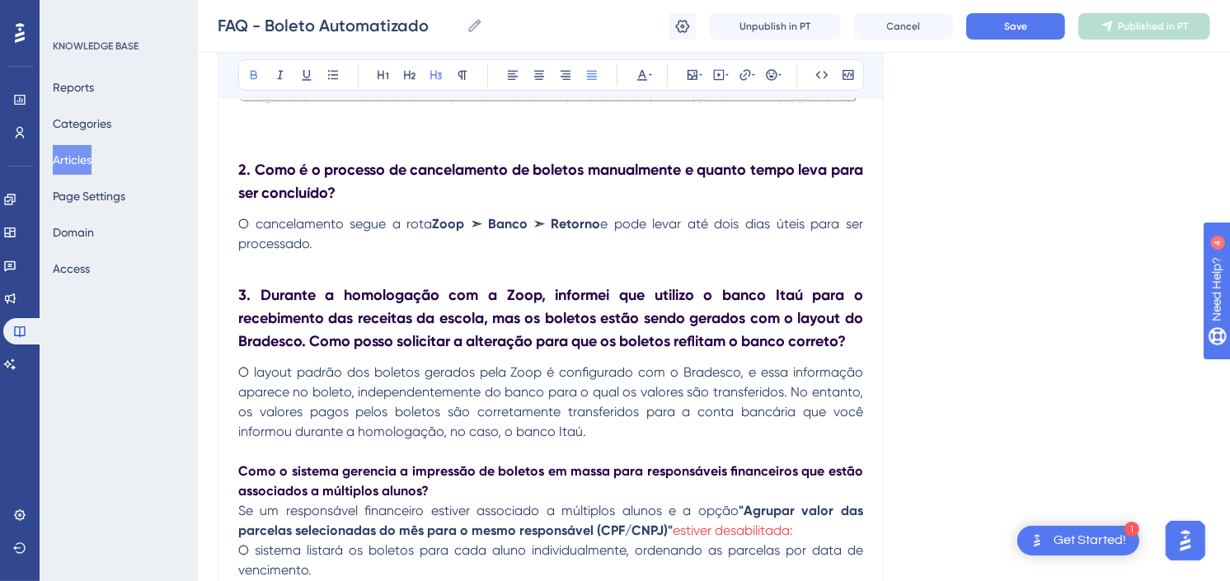
scroll to position [825, 0]
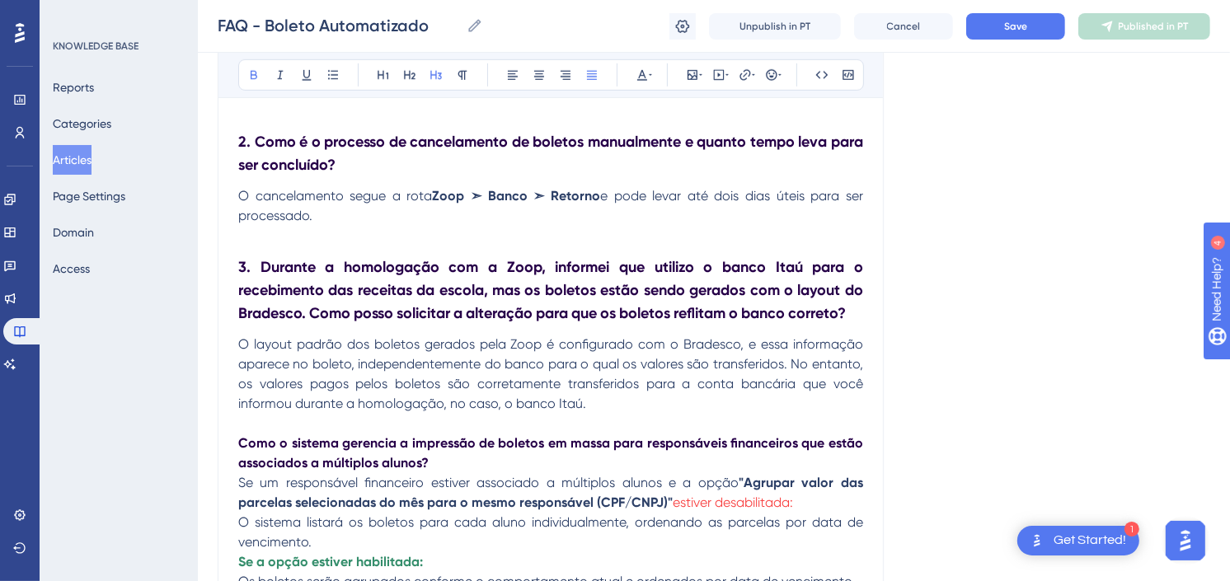
click at [238, 444] on strong "Como o sistema gerencia a impressão de boletos em massa para responsáveis finan…" at bounding box center [552, 452] width 628 height 35
drag, startPoint x: 309, startPoint y: 456, endPoint x: 209, endPoint y: 444, distance: 100.5
click at [430, 78] on icon at bounding box center [436, 74] width 13 height 13
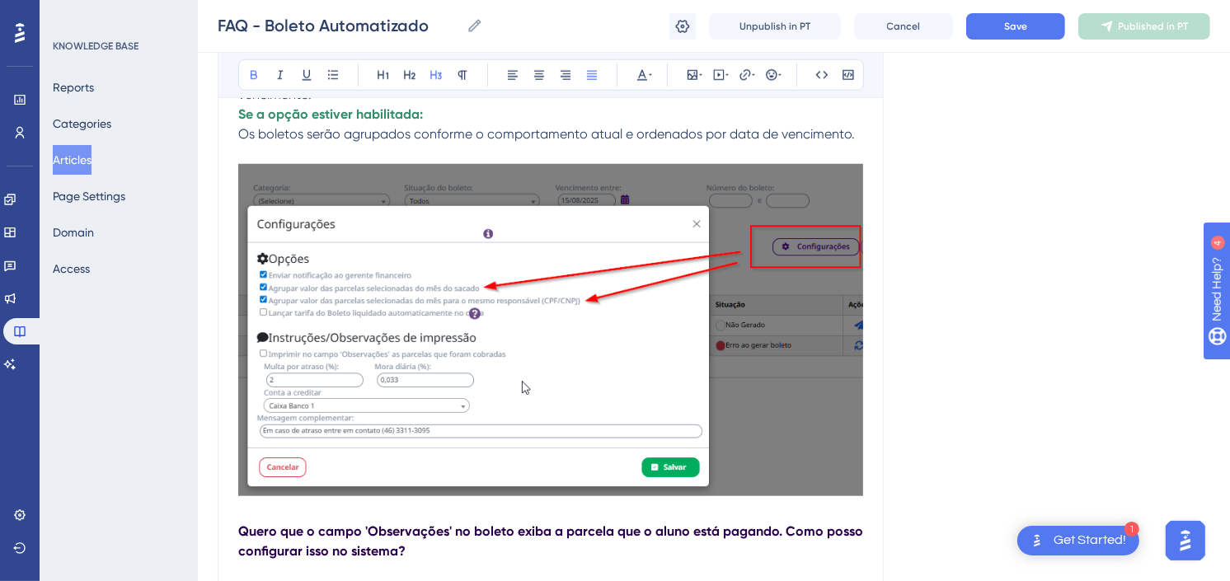
scroll to position [1557, 0]
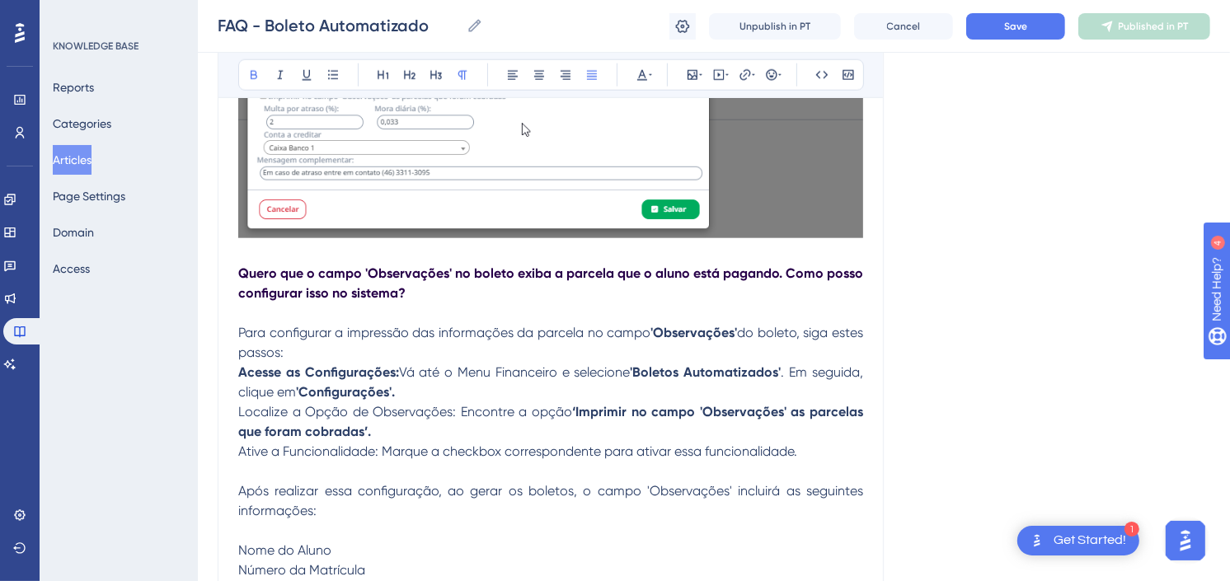
click at [246, 275] on strong "Quero que o campo 'Observações' no boleto exiba a parcela que o aluno está paga…" at bounding box center [552, 283] width 628 height 35
click at [244, 273] on strong "Quero que o campo 'Observações' no boleto exiba a parcela que o aluno está paga…" at bounding box center [552, 283] width 628 height 35
click at [241, 273] on strong "Quero que o campo 'Observações' no boleto exiba a parcela que o aluno está paga…" at bounding box center [552, 283] width 628 height 35
drag, startPoint x: 472, startPoint y: 292, endPoint x: 220, endPoint y: 270, distance: 252.4
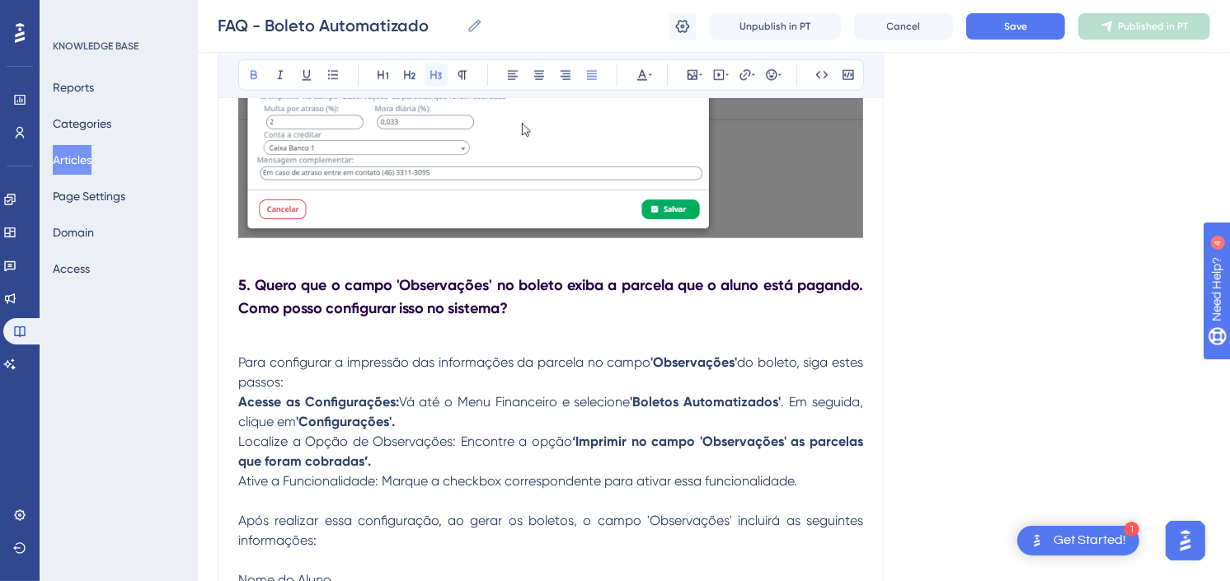
click at [438, 78] on icon at bounding box center [436, 74] width 13 height 13
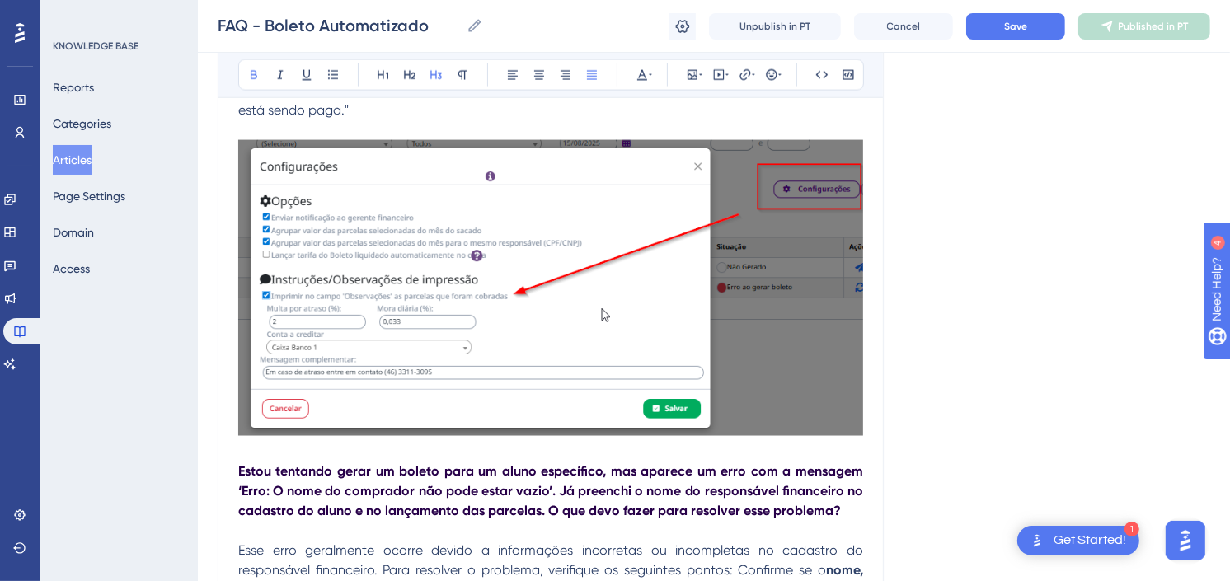
scroll to position [2290, 0]
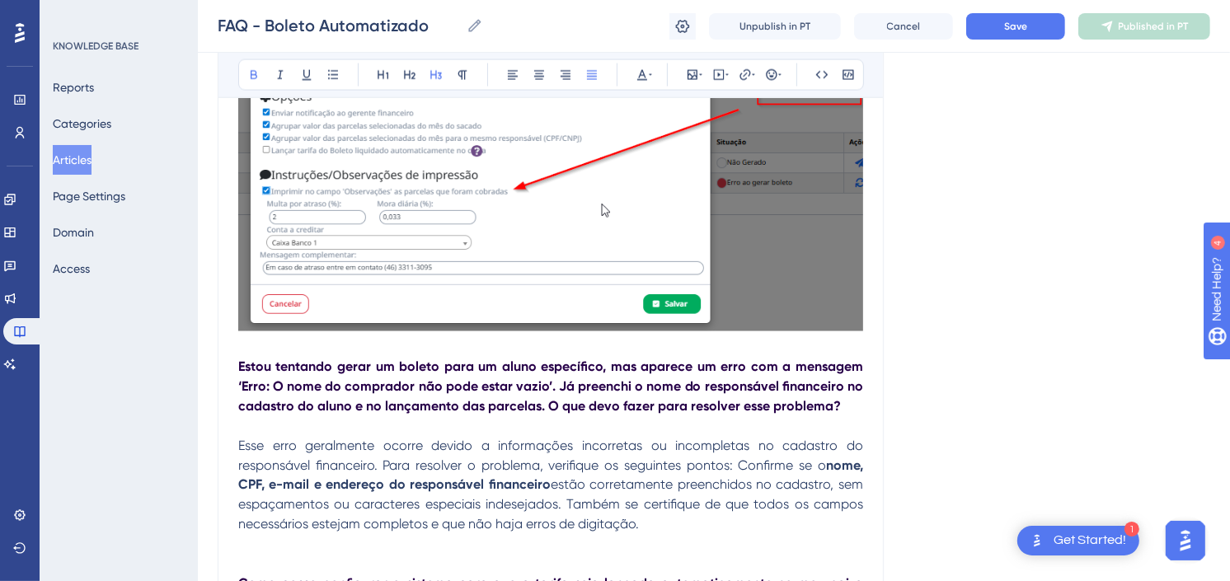
click at [238, 367] on strong "Estou tentando gerar um boleto para um aluno específico, mas aparece um erro co…" at bounding box center [552, 386] width 628 height 55
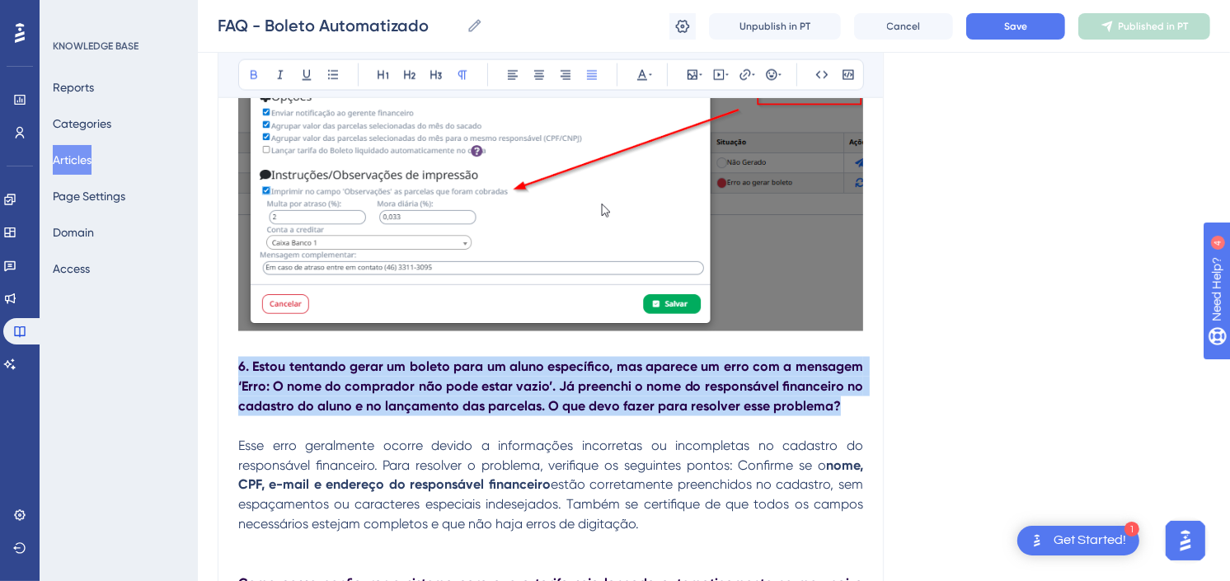
drag, startPoint x: 835, startPoint y: 404, endPoint x: 219, endPoint y: 369, distance: 617.0
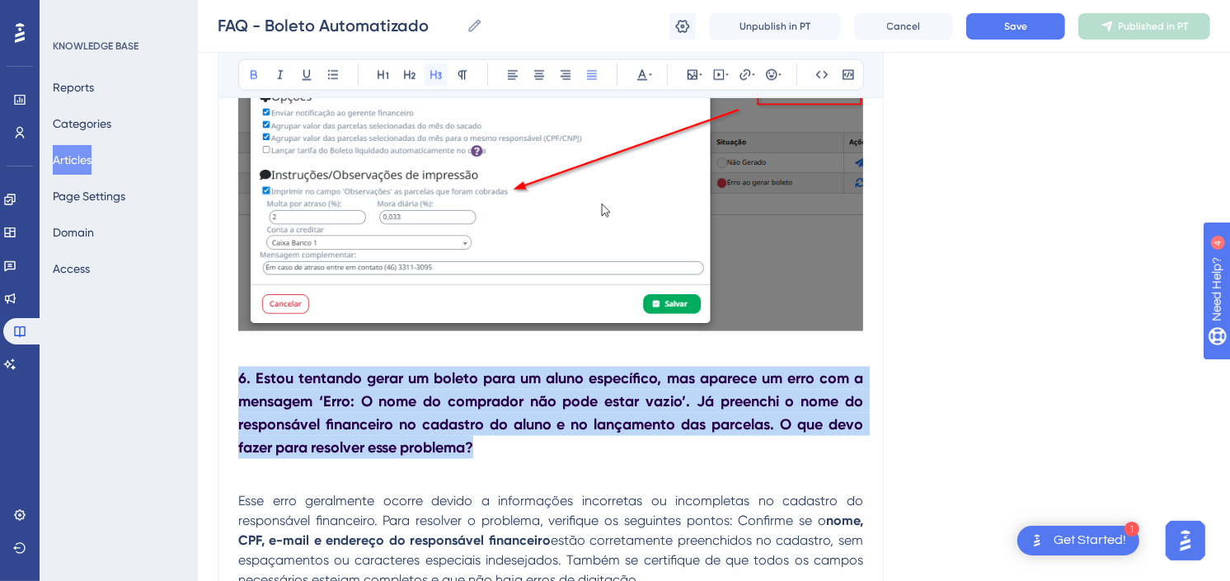
click at [430, 74] on icon at bounding box center [436, 74] width 13 height 13
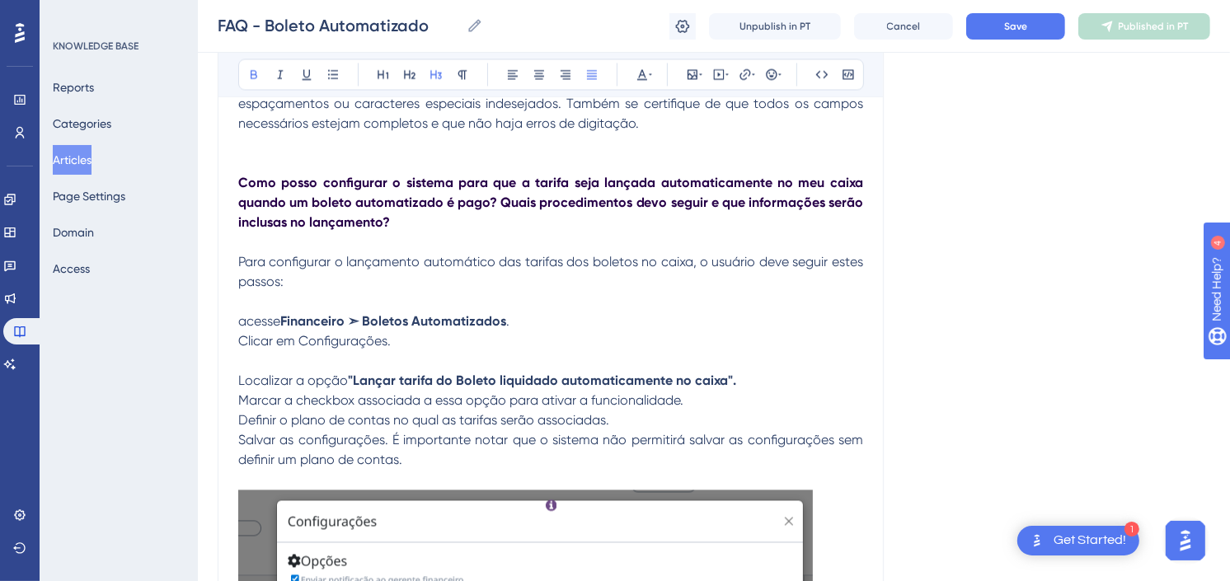
scroll to position [2749, 0]
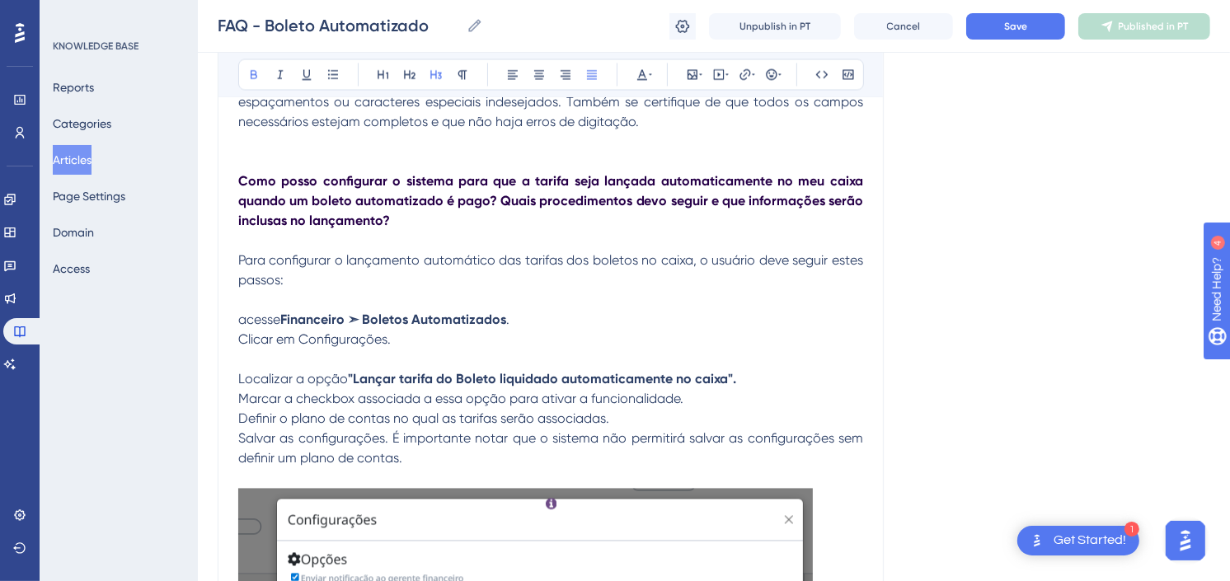
click at [239, 182] on strong "Como posso configurar o sistema para que a tarifa seja lançada automaticamente …" at bounding box center [552, 201] width 628 height 55
drag, startPoint x: 412, startPoint y: 221, endPoint x: 235, endPoint y: 186, distance: 180.8
click at [235, 186] on div "FAQ - Boleto Automatizado Bold Italic Underline Bullet Point Heading 1 Heading …" at bounding box center [551, 334] width 666 height 5796
click at [439, 78] on icon at bounding box center [436, 75] width 12 height 9
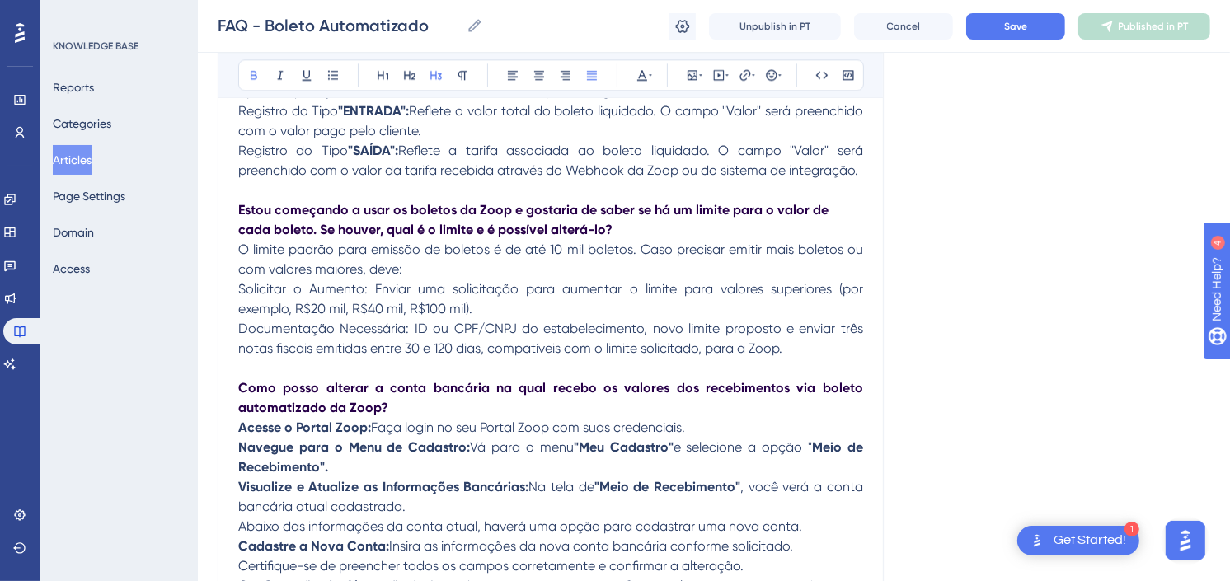
scroll to position [3573, 0]
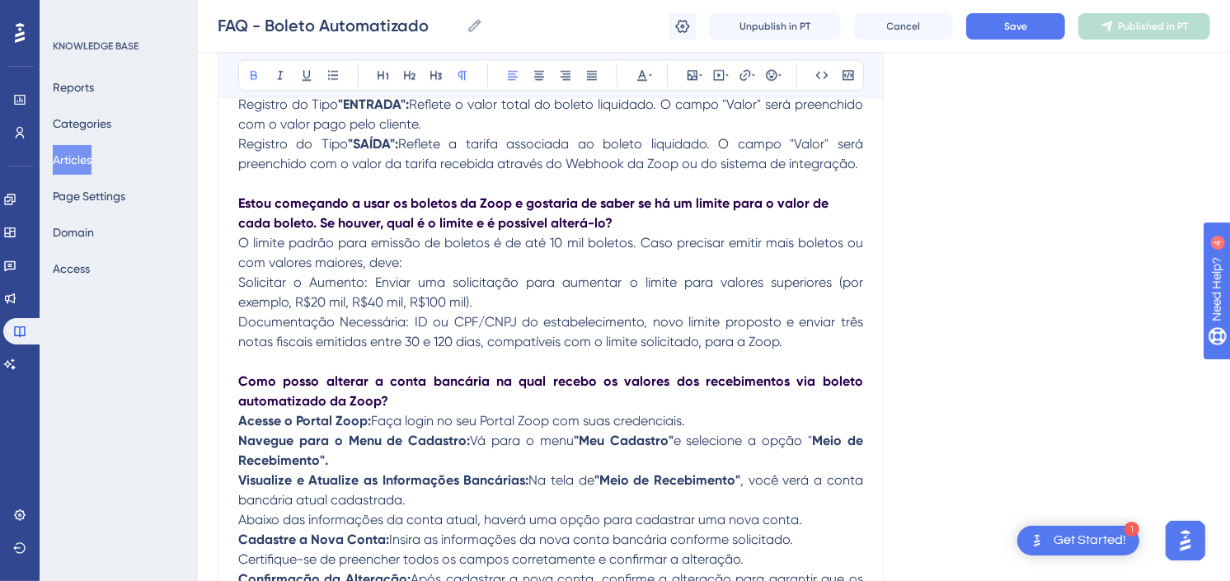
click at [239, 206] on strong "Estou começando a usar os boletos da Zoop e gostaria de saber se há um limite p…" at bounding box center [535, 212] width 594 height 35
drag, startPoint x: 616, startPoint y: 224, endPoint x: 242, endPoint y: 206, distance: 374.8
click at [242, 206] on p "8. Estou começando a usar os boletos da Zoop e gostaria de saber se há um limit…" at bounding box center [550, 214] width 625 height 40
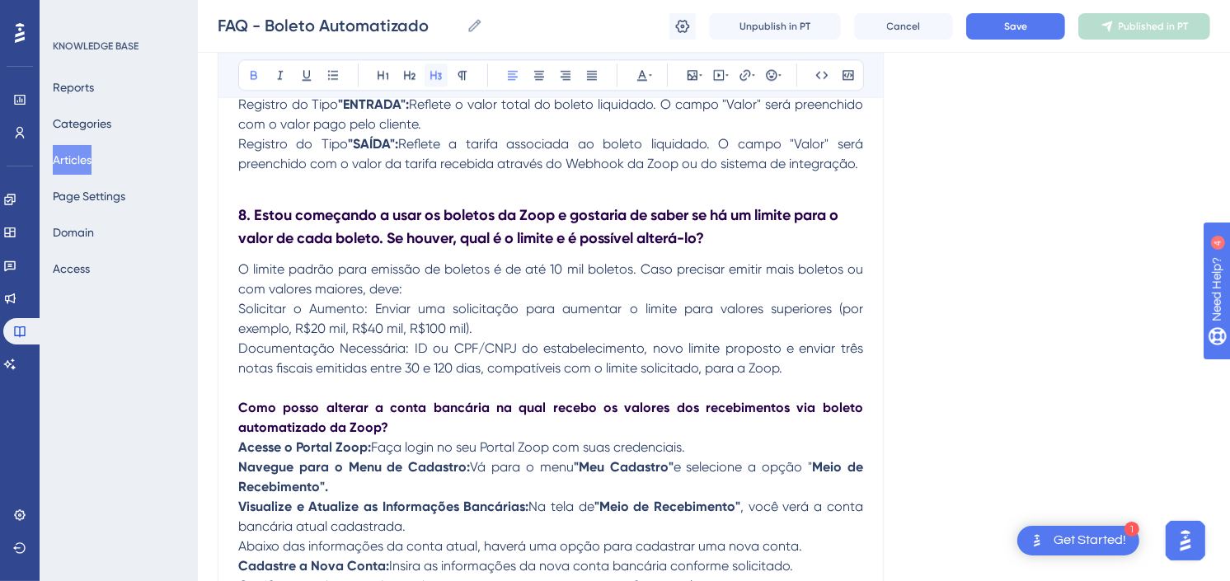
click at [440, 77] on icon at bounding box center [436, 74] width 13 height 13
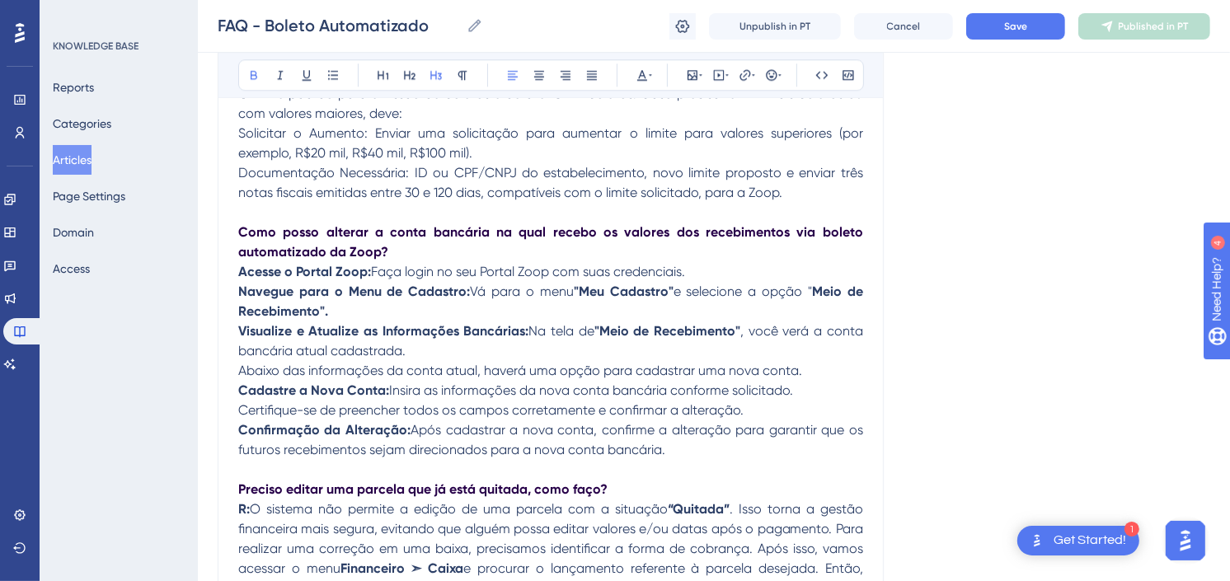
scroll to position [3756, 0]
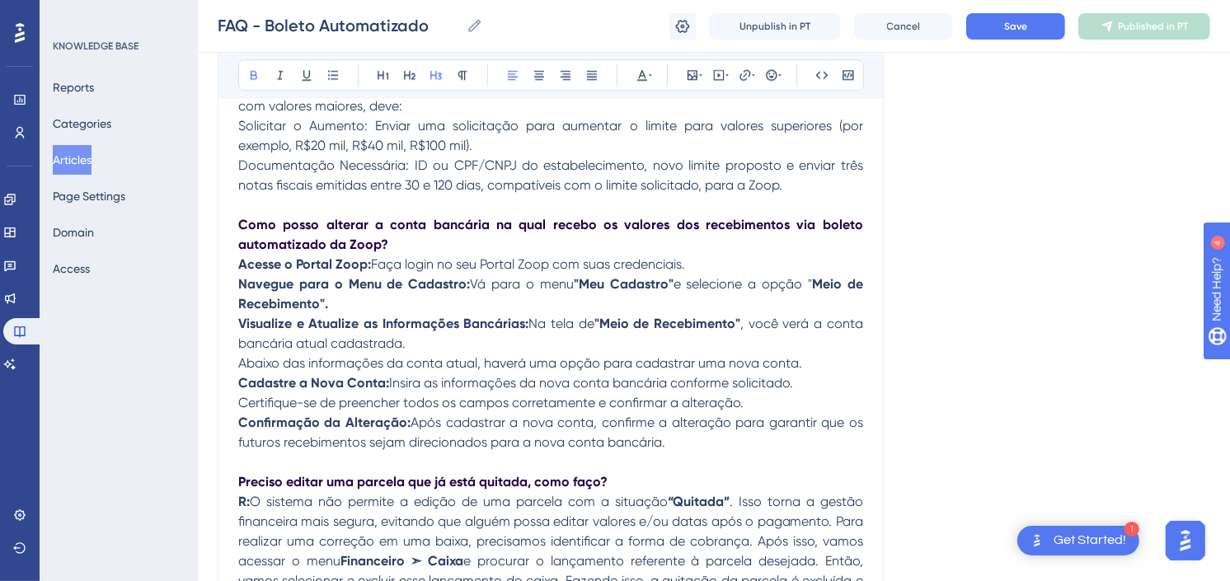
click at [238, 229] on strong "Como posso alterar a conta bancária na qual recebo os valores dos recebimentos …" at bounding box center [552, 234] width 628 height 35
drag, startPoint x: 396, startPoint y: 242, endPoint x: 228, endPoint y: 228, distance: 168.0
click at [427, 73] on button at bounding box center [436, 74] width 23 height 23
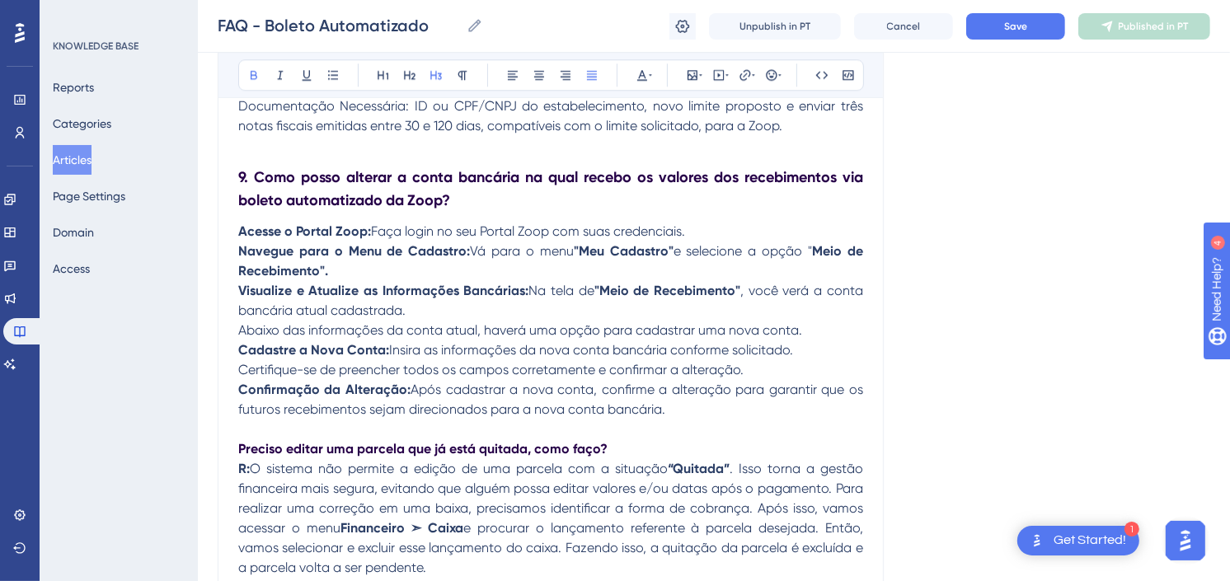
scroll to position [3848, 0]
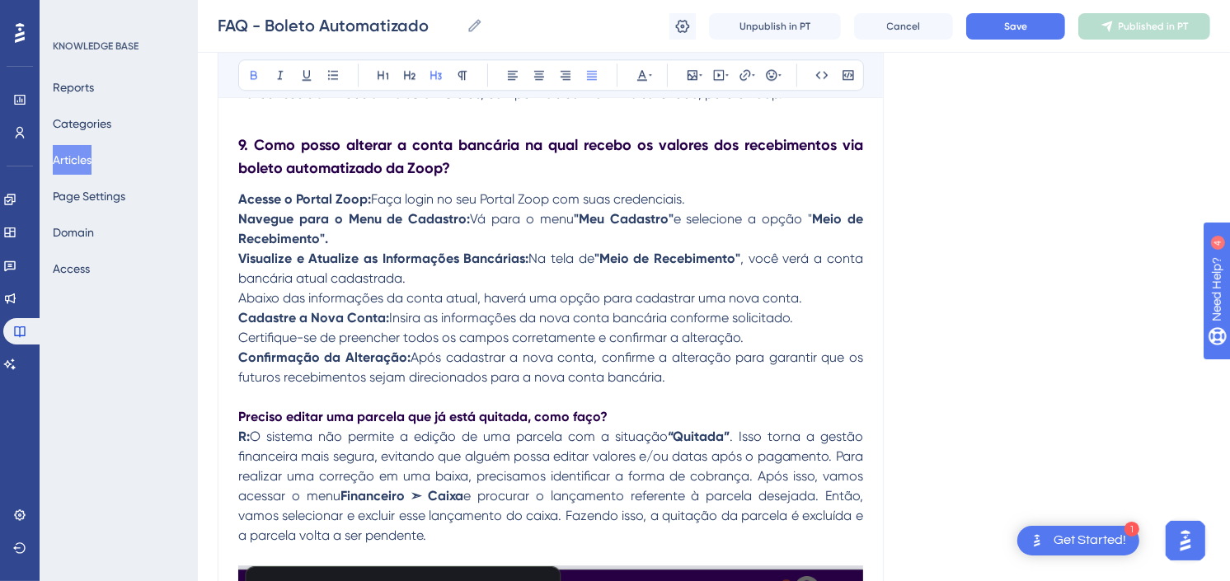
click at [242, 418] on strong "Preciso editar uma parcela que já está quitada, como faço?" at bounding box center [422, 417] width 369 height 16
drag, startPoint x: 629, startPoint y: 413, endPoint x: 231, endPoint y: 411, distance: 398.3
drag, startPoint x: 435, startPoint y: 76, endPoint x: 443, endPoint y: 125, distance: 49.2
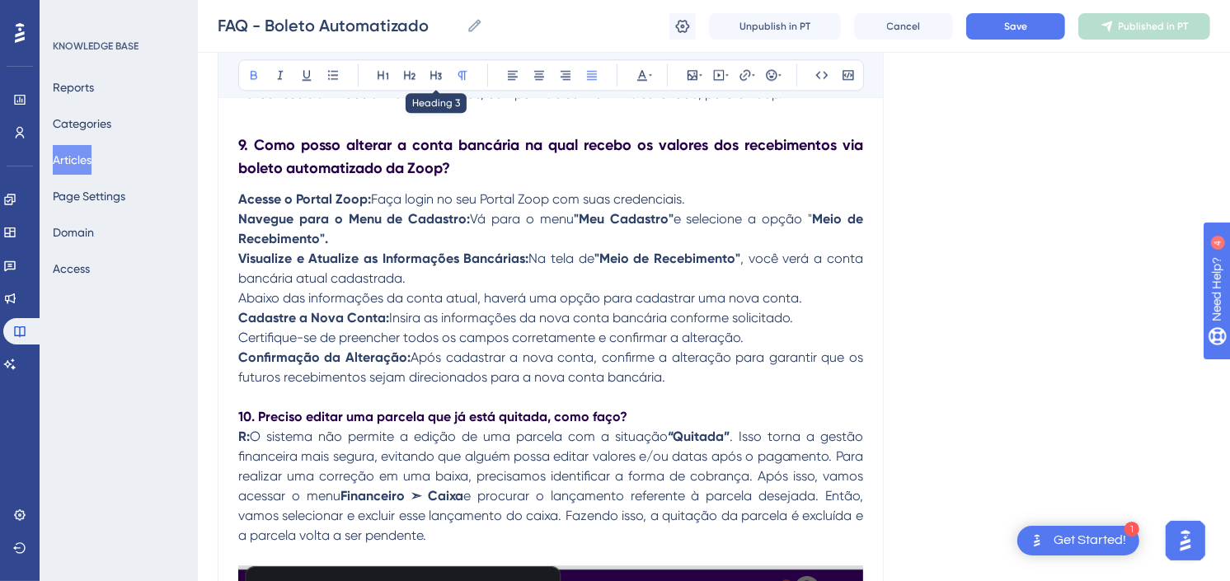
click at [435, 76] on icon at bounding box center [436, 75] width 12 height 9
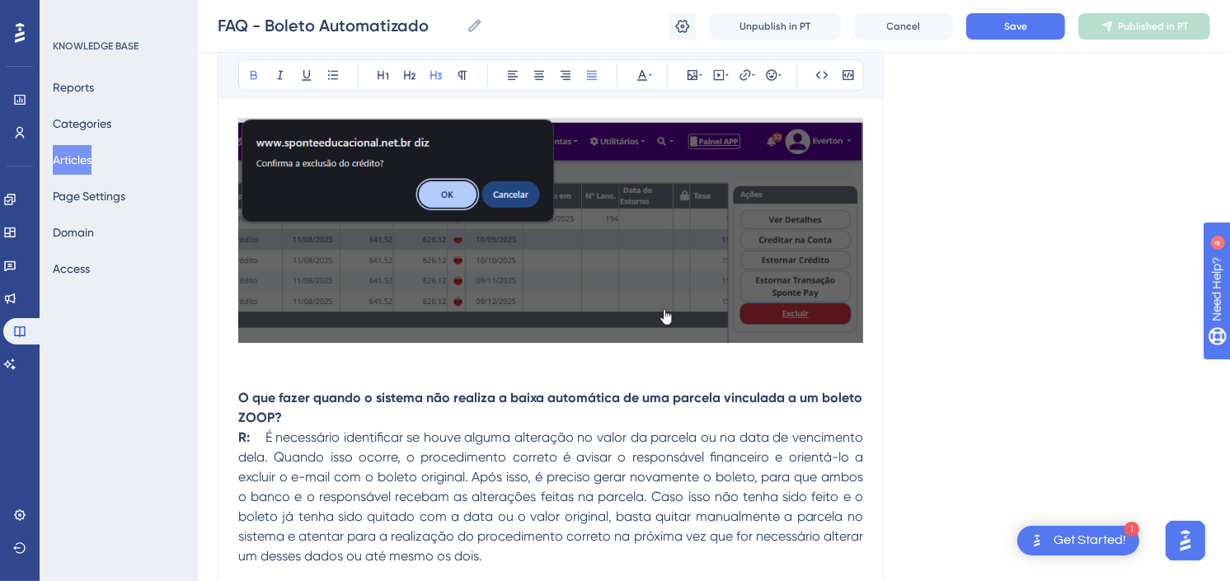
scroll to position [4764, 0]
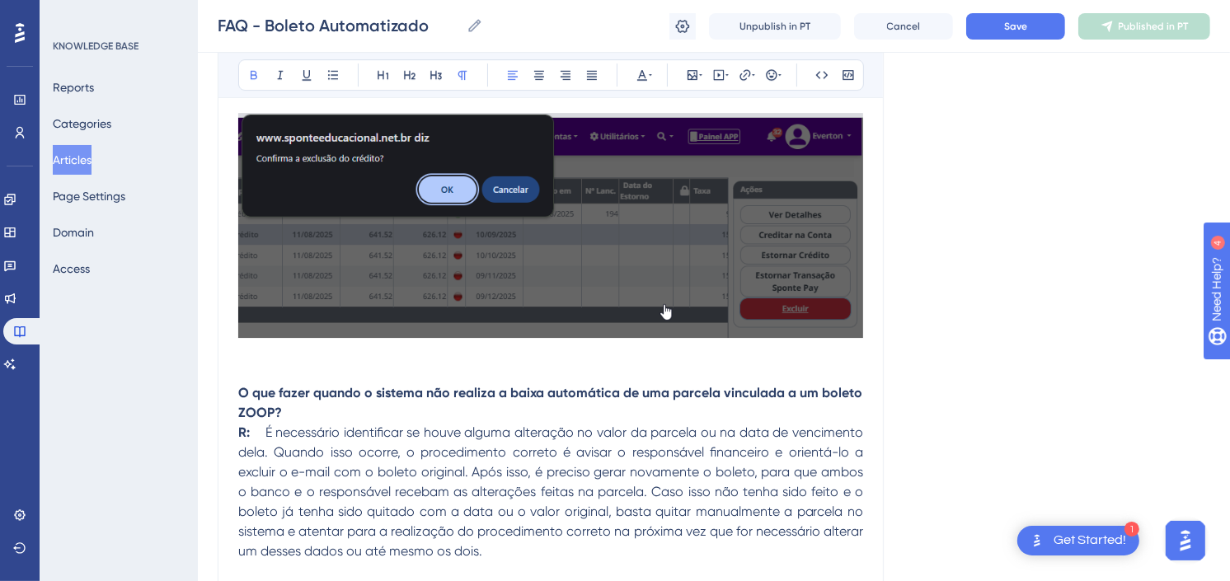
click at [239, 397] on strong "O que fazer quando o sistema não realiza a baixa automática de uma parcela vinc…" at bounding box center [552, 402] width 628 height 35
drag, startPoint x: 338, startPoint y: 407, endPoint x: 226, endPoint y: 393, distance: 113.0
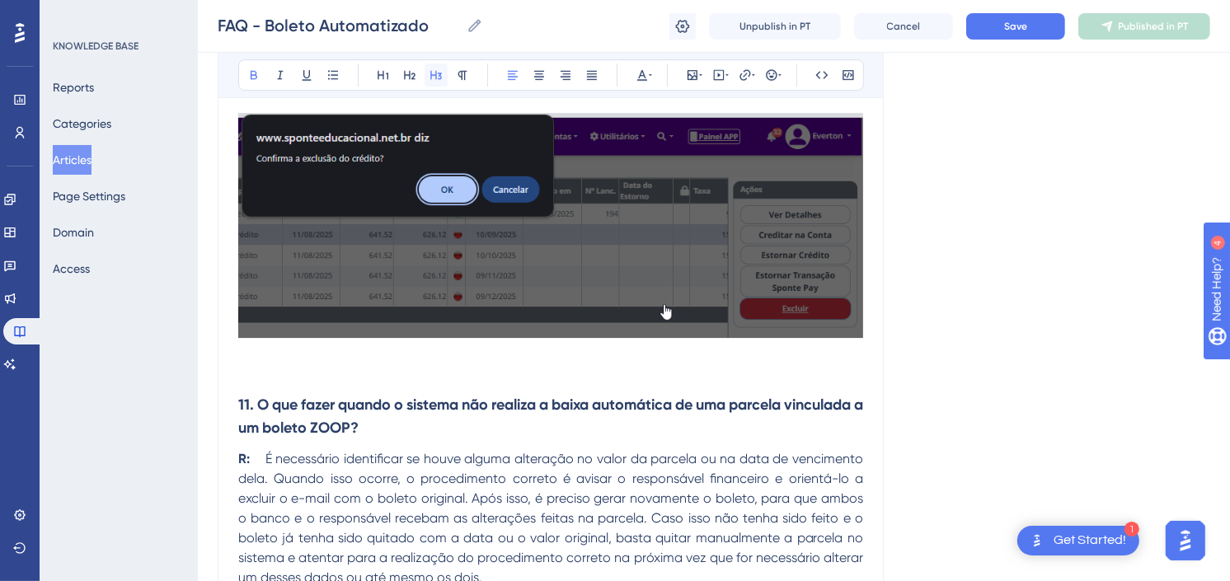
click at [435, 77] on icon at bounding box center [436, 75] width 12 height 9
click at [647, 80] on icon at bounding box center [642, 74] width 13 height 13
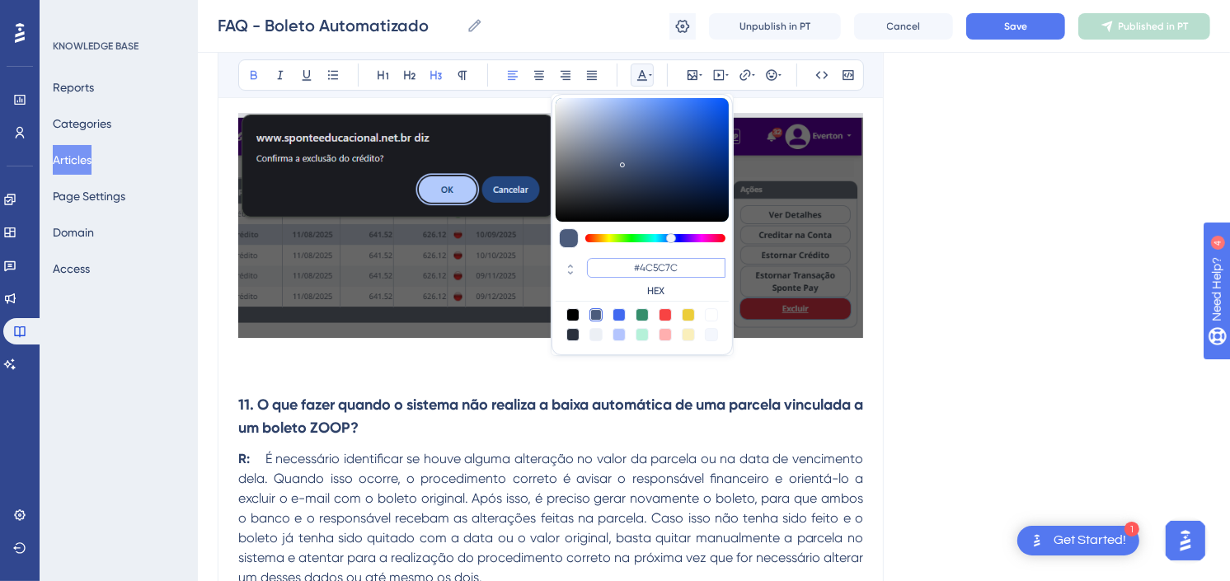
drag, startPoint x: 680, startPoint y: 266, endPoint x: 641, endPoint y: 266, distance: 39.6
click at [641, 266] on input "#4C5C7C" at bounding box center [656, 268] width 139 height 20
paste input "270049"
type input "#270049"
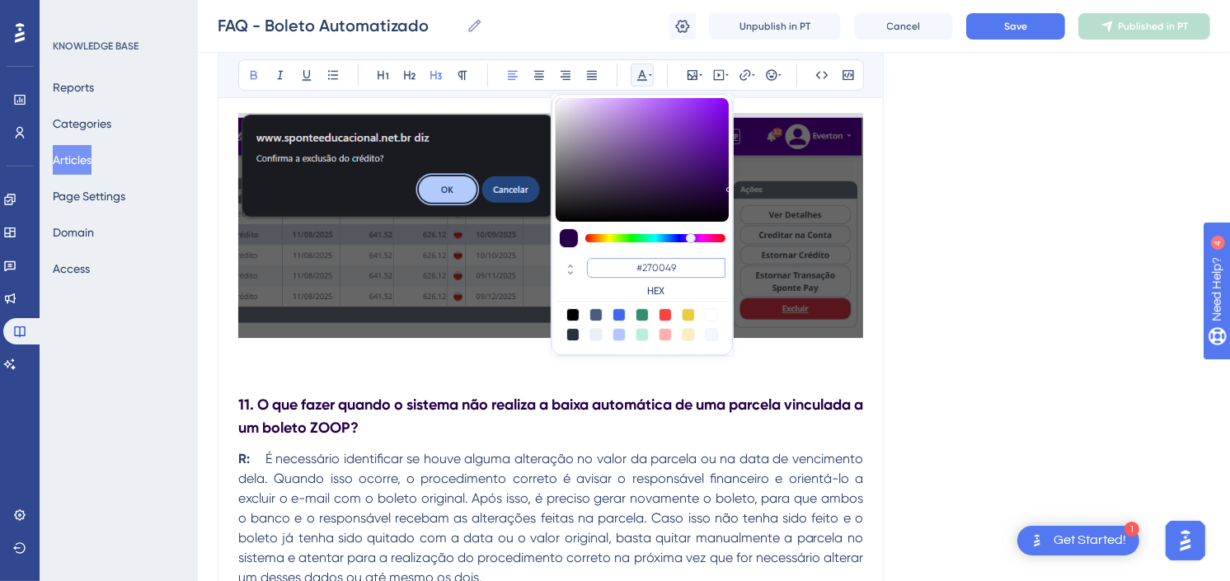
click at [664, 260] on input "#270049" at bounding box center [656, 268] width 139 height 20
click at [529, 430] on h3 "11. O que fazer quando o sistema não realiza a baixa automática de uma parcela …" at bounding box center [550, 416] width 625 height 66
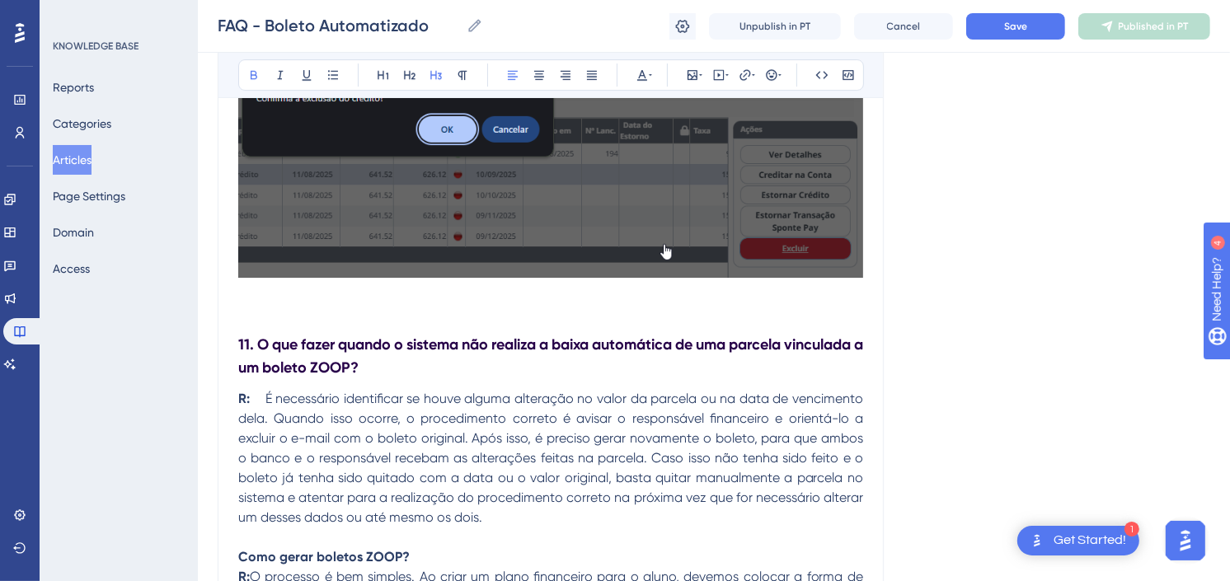
scroll to position [4855, 0]
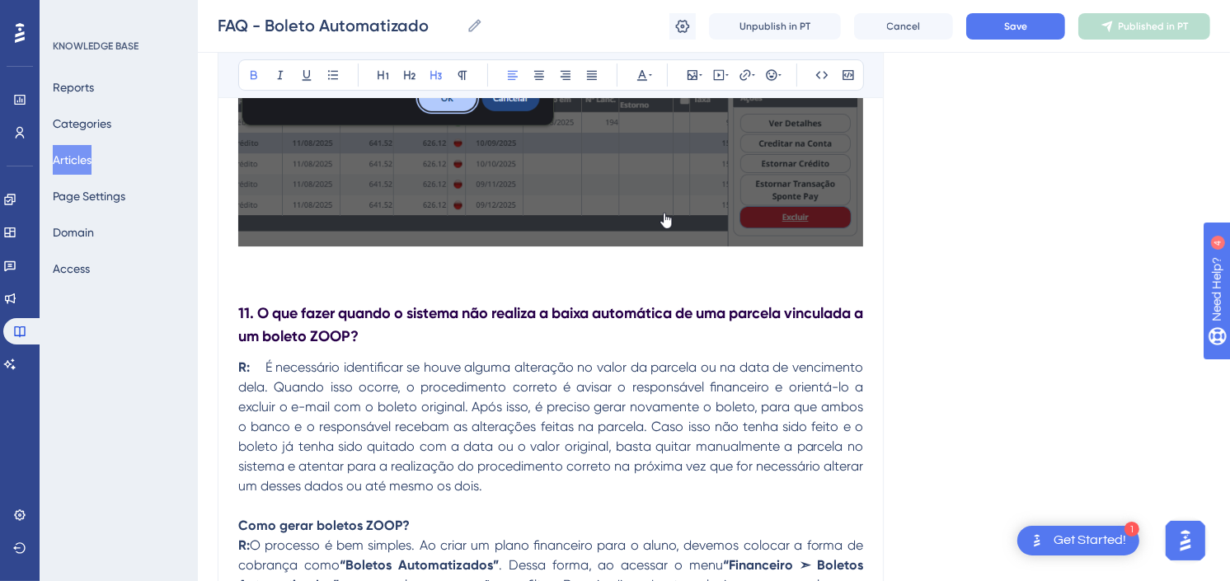
drag, startPoint x: 418, startPoint y: 331, endPoint x: 239, endPoint y: 320, distance: 179.3
click at [239, 320] on h3 "11. O que fazer quando o sistema não realiza a baixa automática de uma parcela …" at bounding box center [550, 325] width 625 height 66
click at [604, 78] on div "Bold Italic Underline Bullet Point Heading 1 Heading 2 Heading 3 Normal Align L…" at bounding box center [551, 74] width 626 height 31
click at [592, 83] on button at bounding box center [592, 74] width 23 height 23
click at [498, 332] on h3 "11. O que fazer quando o sistema não realiza a baixa automática de uma parcela …" at bounding box center [550, 325] width 625 height 66
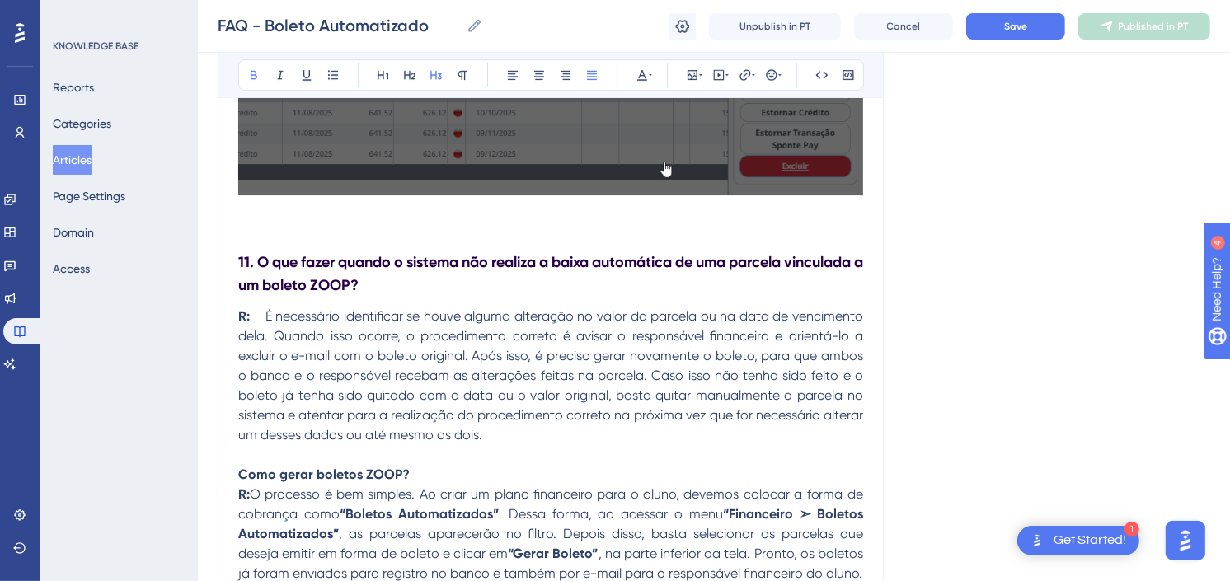
scroll to position [4948, 0]
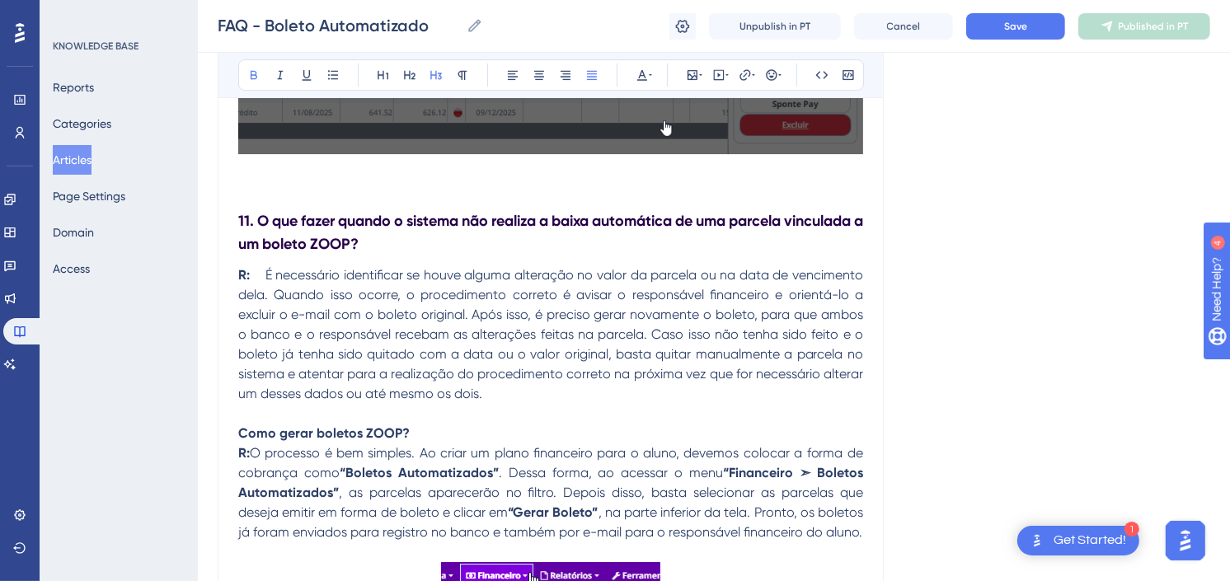
drag, startPoint x: 236, startPoint y: 438, endPoint x: 417, endPoint y: 426, distance: 181.8
click at [239, 433] on strong "Como gerar boletos ZOOP?" at bounding box center [324, 434] width 172 height 16
drag, startPoint x: 364, startPoint y: 431, endPoint x: 237, endPoint y: 432, distance: 126.2
click at [238, 432] on p "12. Como gerar boletos ZOOP?" at bounding box center [550, 434] width 625 height 20
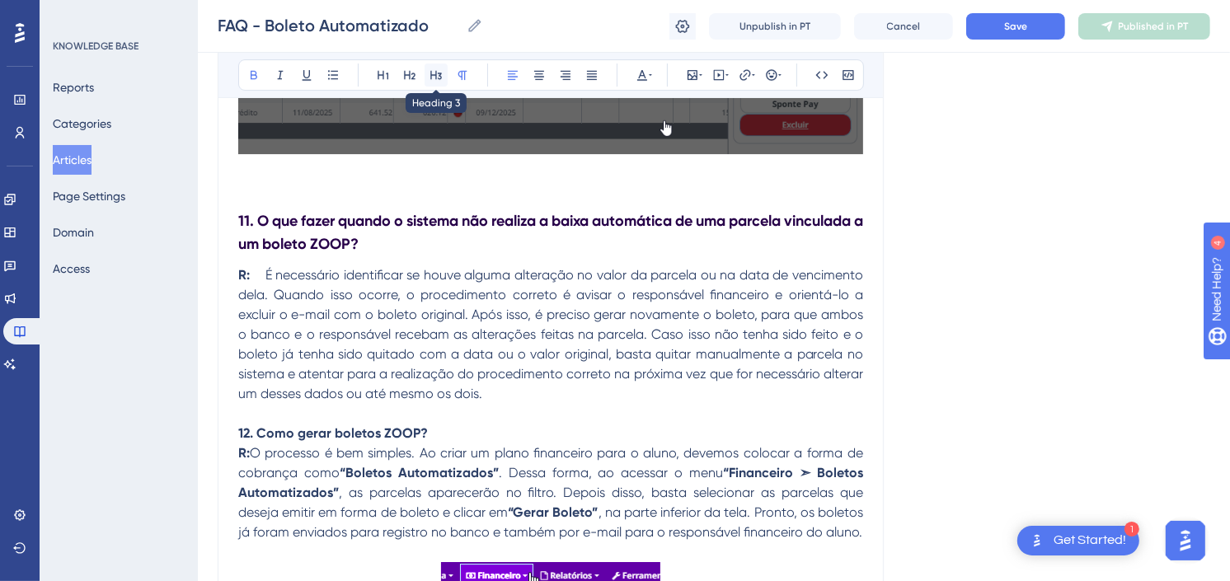
click at [445, 69] on button at bounding box center [436, 74] width 23 height 23
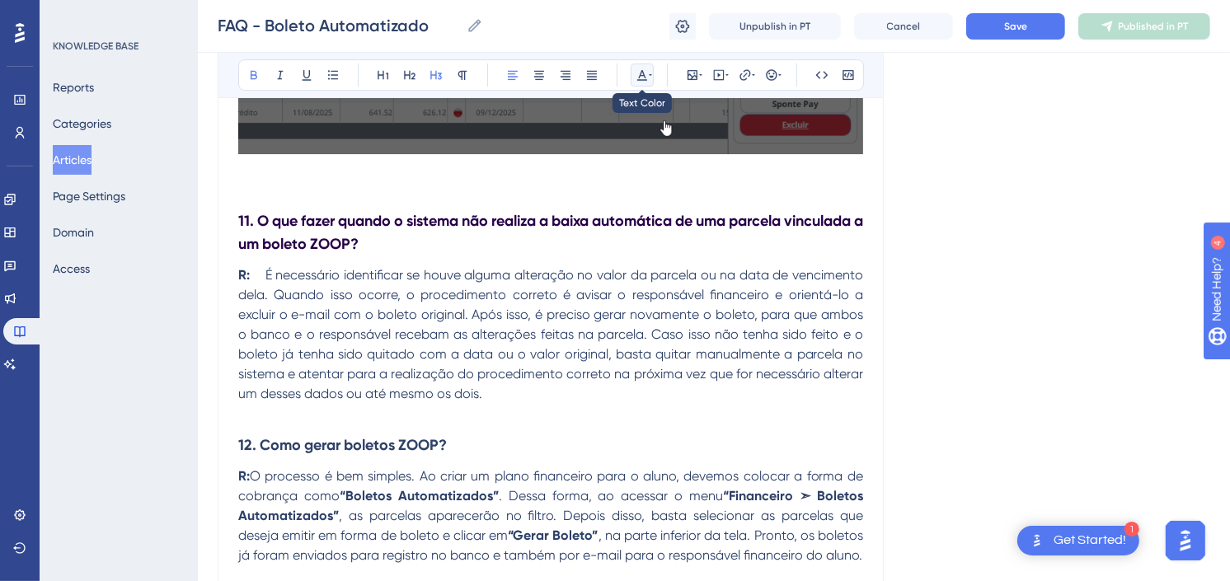
click at [644, 79] on icon at bounding box center [642, 75] width 10 height 11
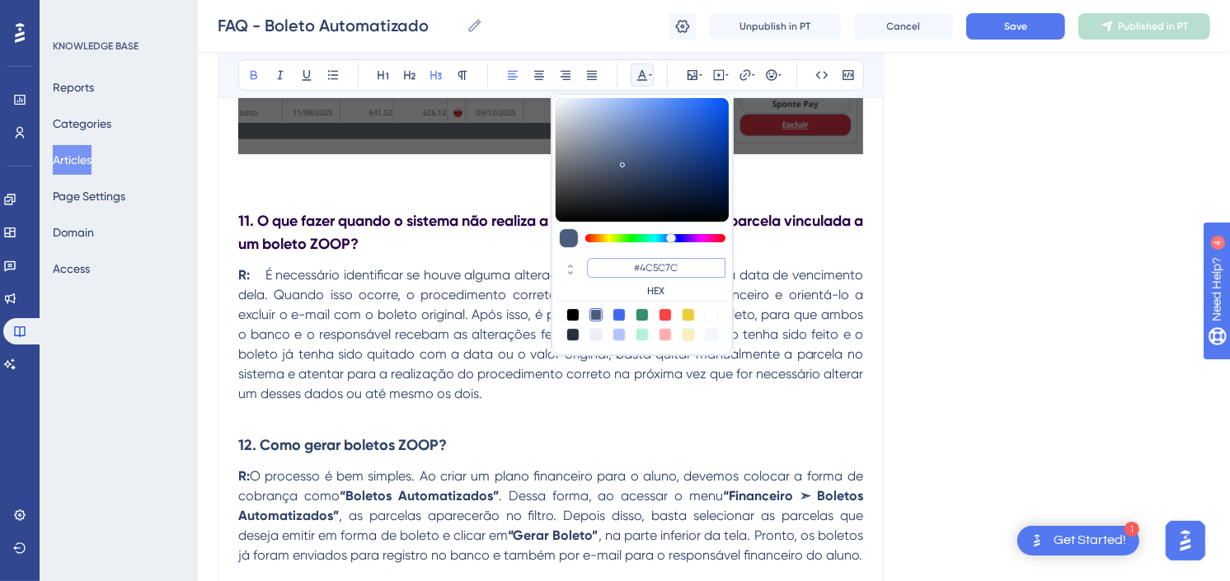
drag, startPoint x: 696, startPoint y: 266, endPoint x: 639, endPoint y: 265, distance: 56.9
click at [639, 265] on input "#4C5C7C" at bounding box center [656, 268] width 139 height 20
paste input "270049"
type input "#270049"
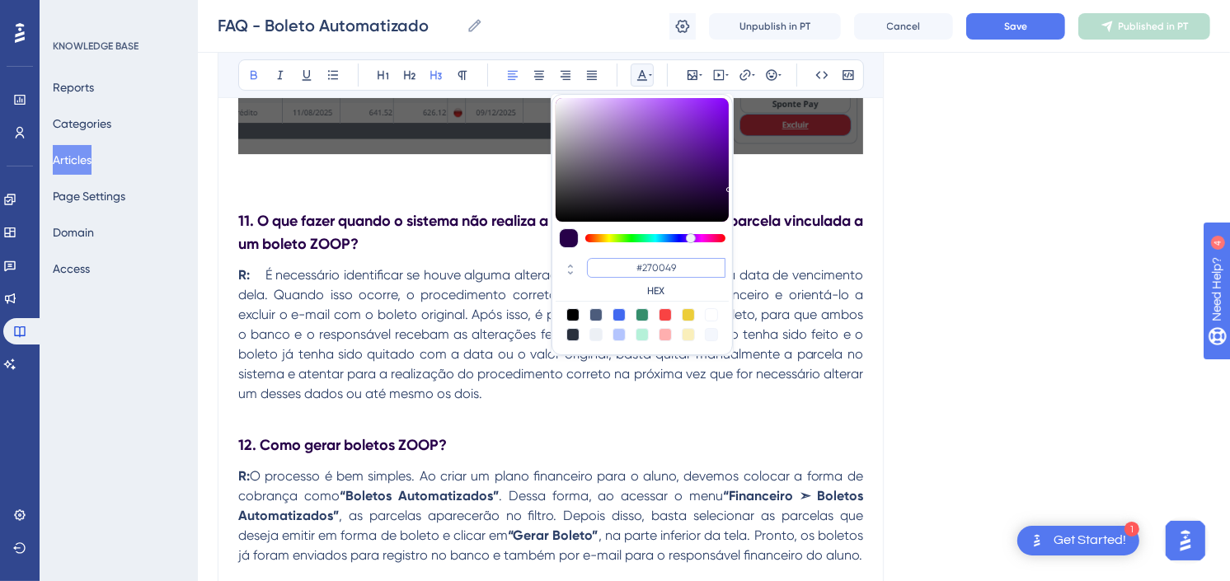
click at [672, 270] on input "#270049" at bounding box center [656, 268] width 139 height 20
drag, startPoint x: 572, startPoint y: 427, endPoint x: 557, endPoint y: 434, distance: 17.0
click at [571, 427] on h3 "12. Como gerar boletos ZOOP?" at bounding box center [550, 445] width 625 height 43
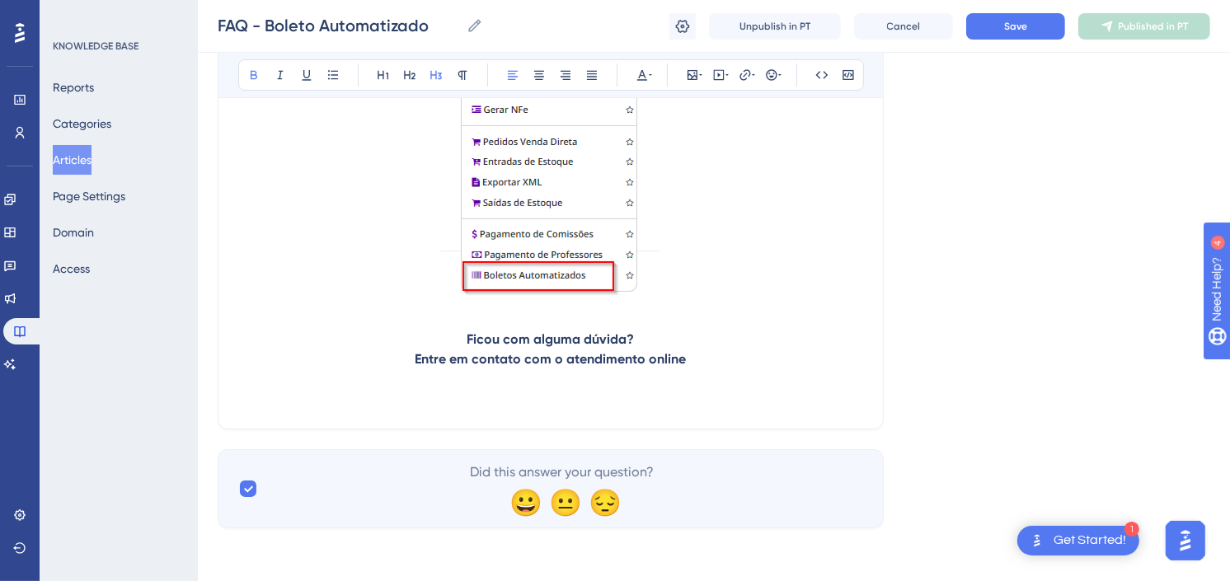
scroll to position [5734, 0]
click at [1017, 26] on span "Save" at bounding box center [1015, 26] width 23 height 13
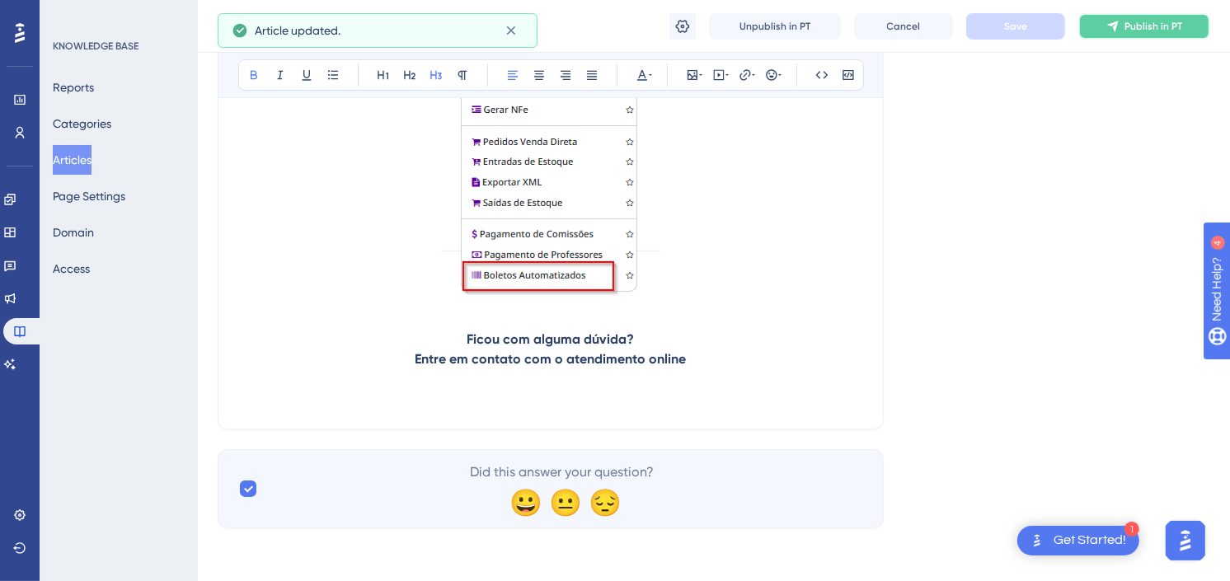
click at [1147, 33] on button "Publish in PT" at bounding box center [1145, 26] width 132 height 26
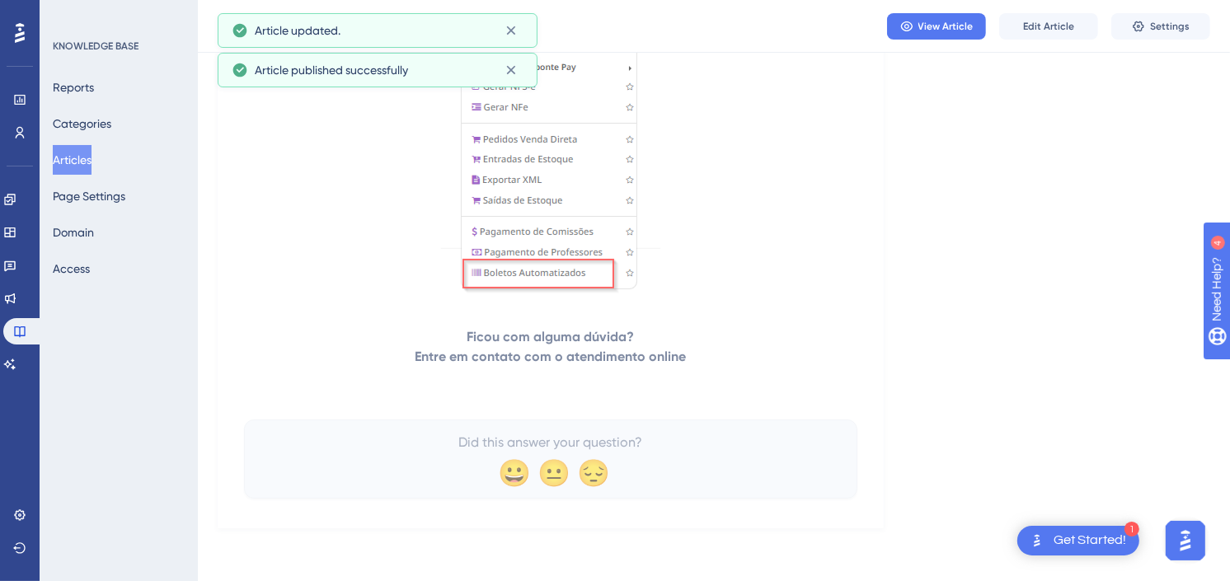
scroll to position [5707, 0]
click at [951, 21] on span "View Article" at bounding box center [946, 26] width 55 height 13
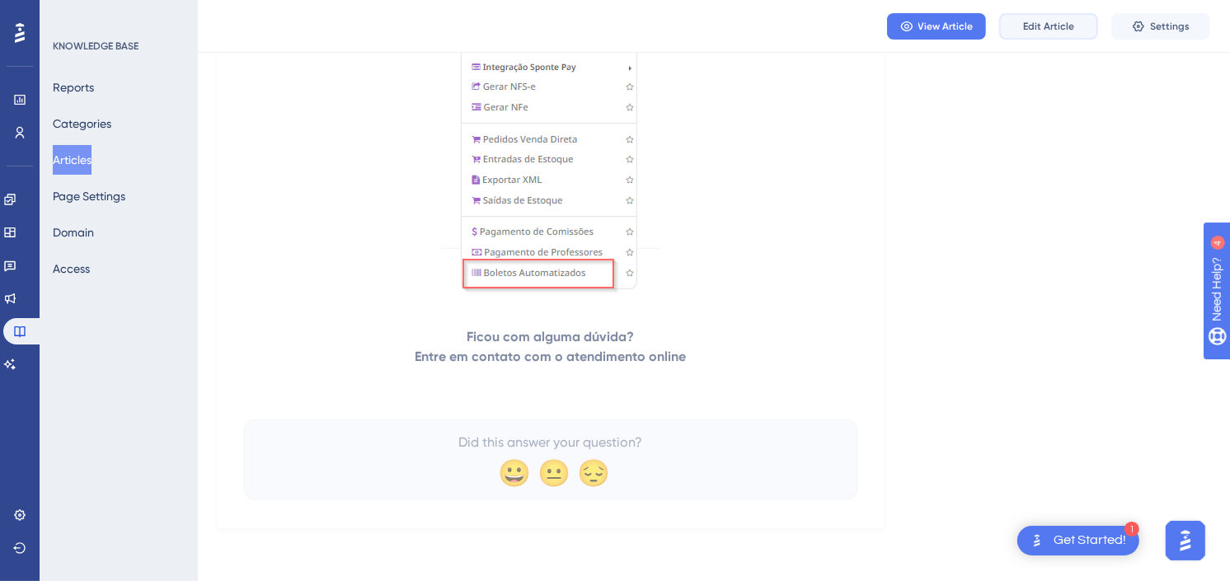
click at [1065, 15] on button "Edit Article" at bounding box center [1048, 26] width 99 height 26
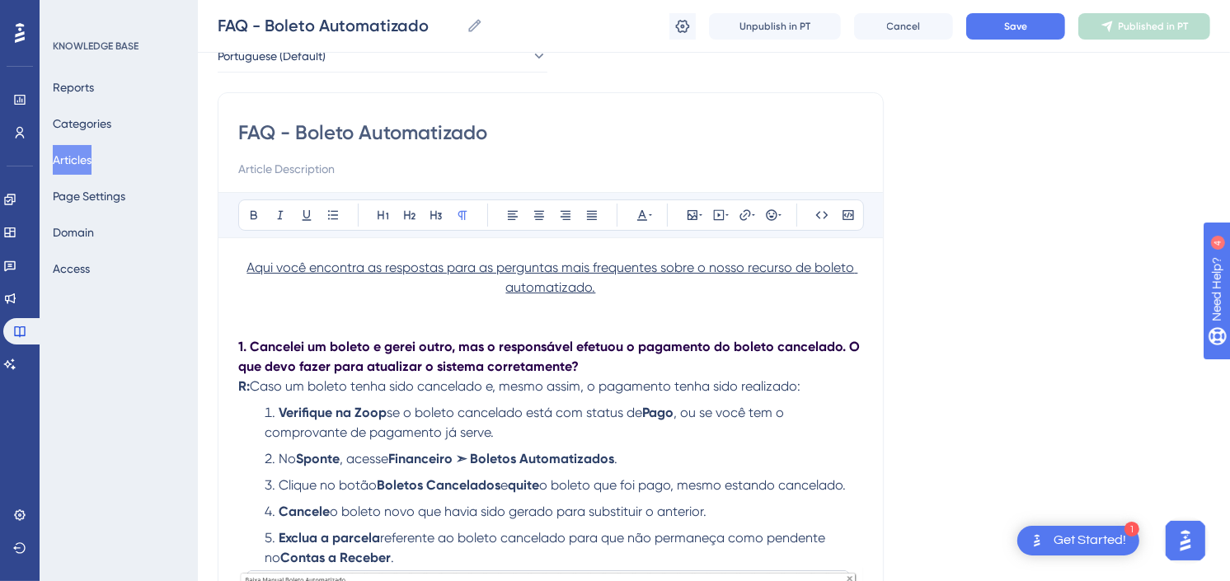
scroll to position [0, 0]
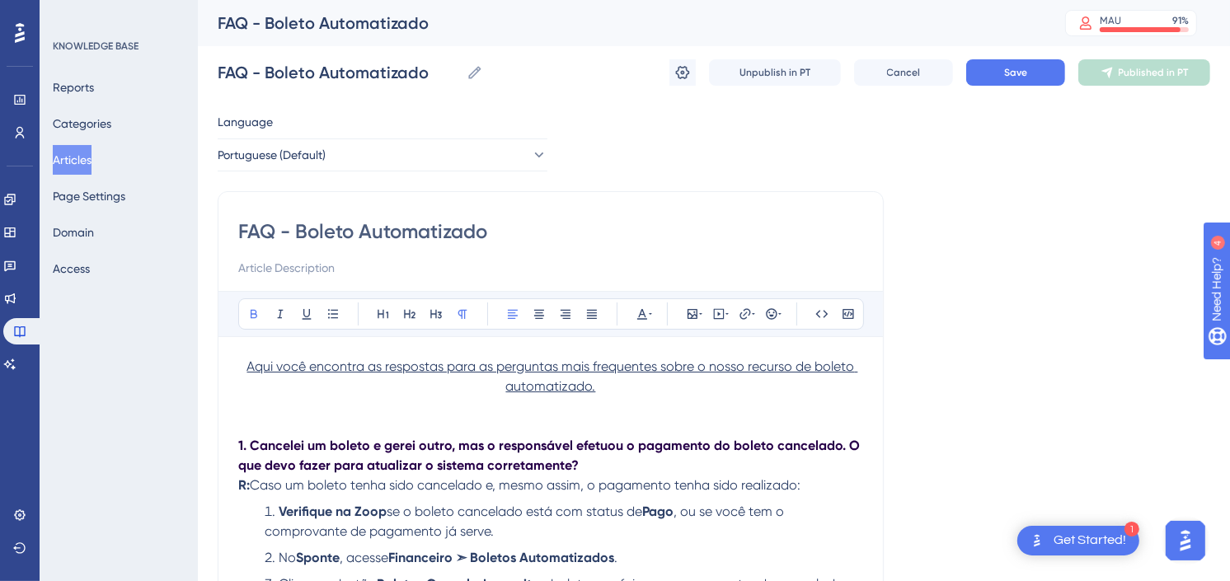
drag, startPoint x: 594, startPoint y: 459, endPoint x: 228, endPoint y: 449, distance: 366.3
click at [440, 322] on button at bounding box center [436, 314] width 23 height 23
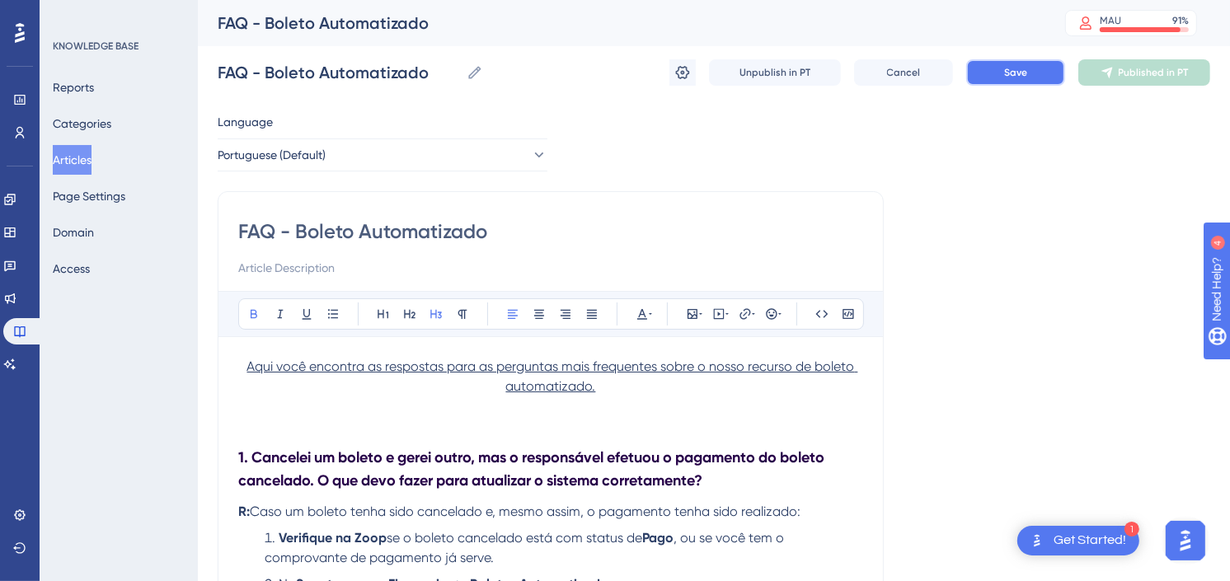
click at [1037, 69] on button "Save" at bounding box center [1015, 72] width 99 height 26
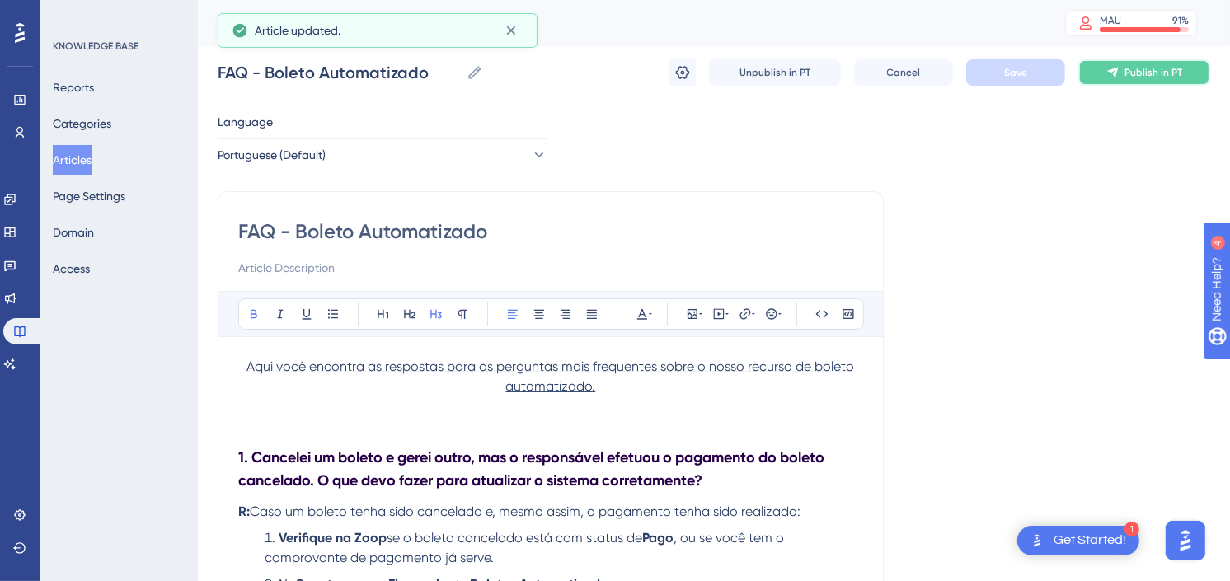
click at [1149, 69] on span "Publish in PT" at bounding box center [1154, 72] width 58 height 13
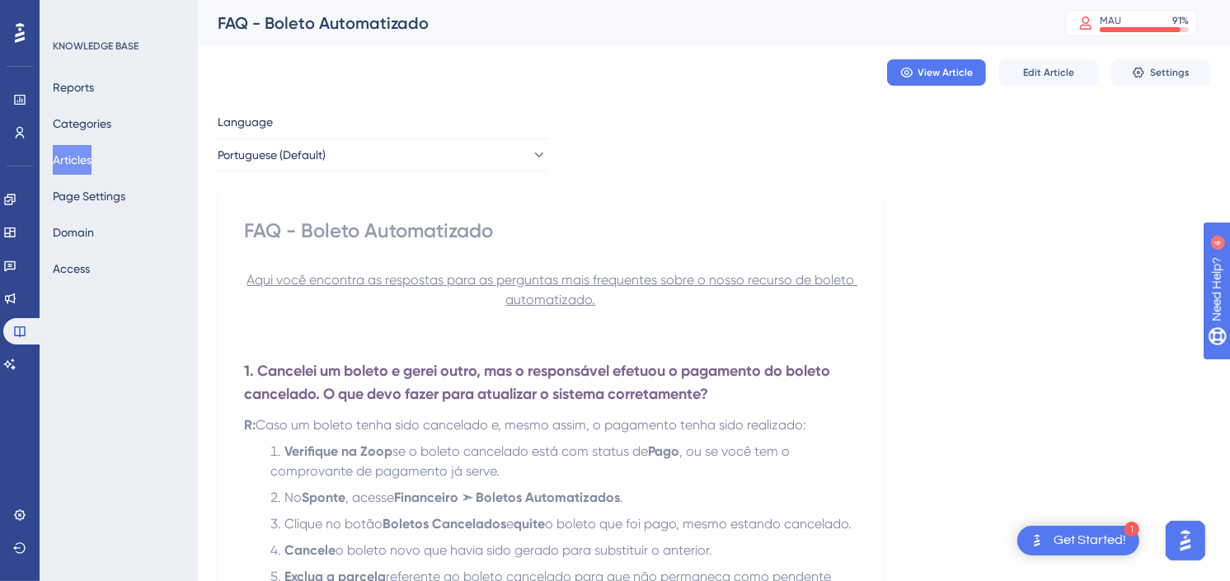
click at [1056, 58] on div "View Article Edit Article Settings" at bounding box center [714, 72] width 993 height 53
click at [1056, 66] on span "Edit Article" at bounding box center [1048, 72] width 51 height 13
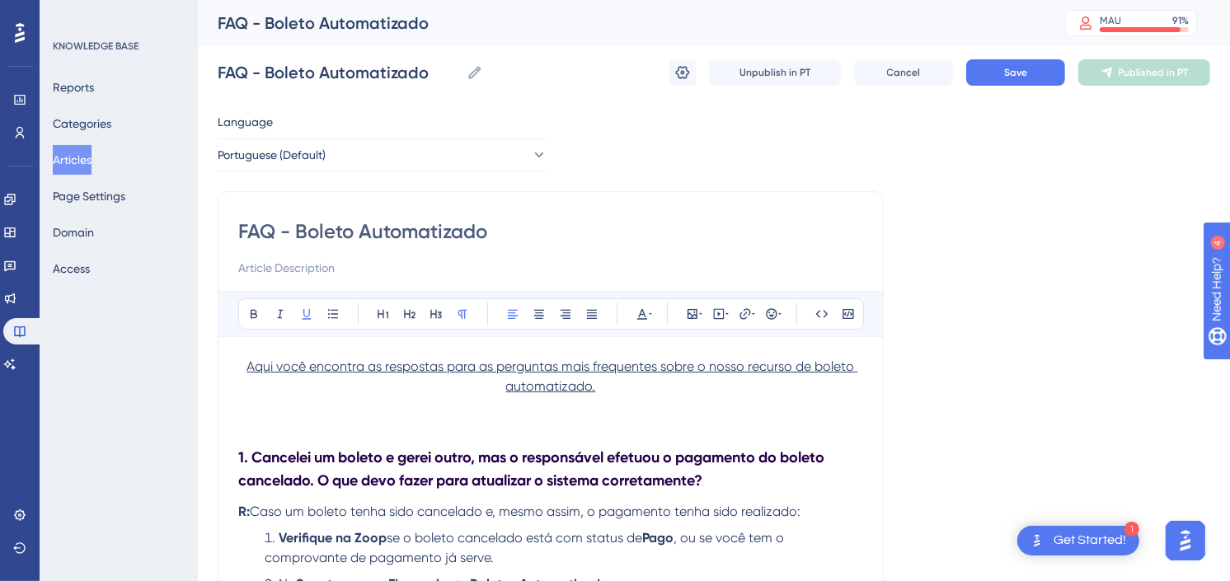
click at [606, 405] on p at bounding box center [550, 407] width 625 height 20
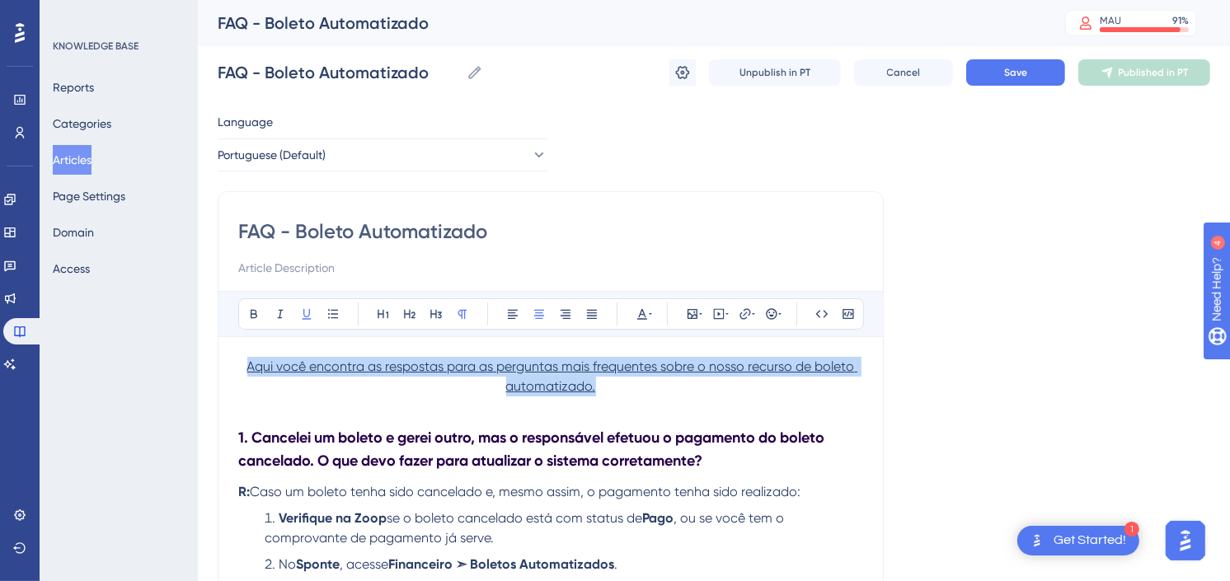
drag, startPoint x: 600, startPoint y: 382, endPoint x: 205, endPoint y: 366, distance: 395.3
click at [587, 314] on icon at bounding box center [591, 314] width 13 height 13
click at [433, 388] on p "Aqui você encontra as respostas para as perguntas mais frequentes sobre o nosso…" at bounding box center [550, 377] width 625 height 40
drag, startPoint x: 258, startPoint y: 386, endPoint x: 232, endPoint y: 373, distance: 29.5
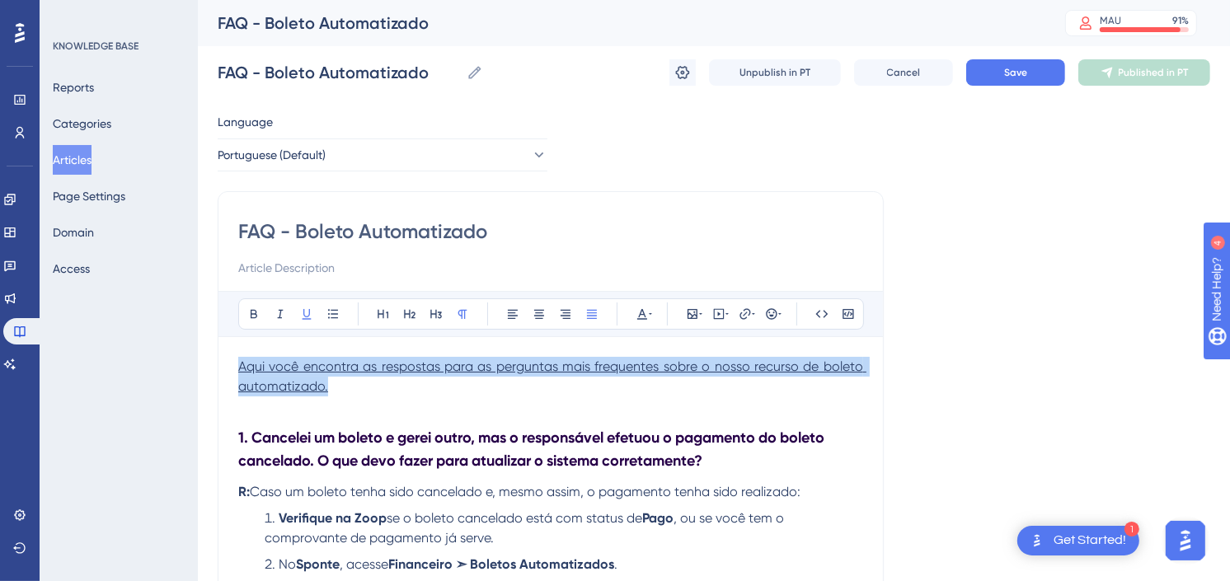
click at [303, 314] on icon at bounding box center [306, 314] width 13 height 13
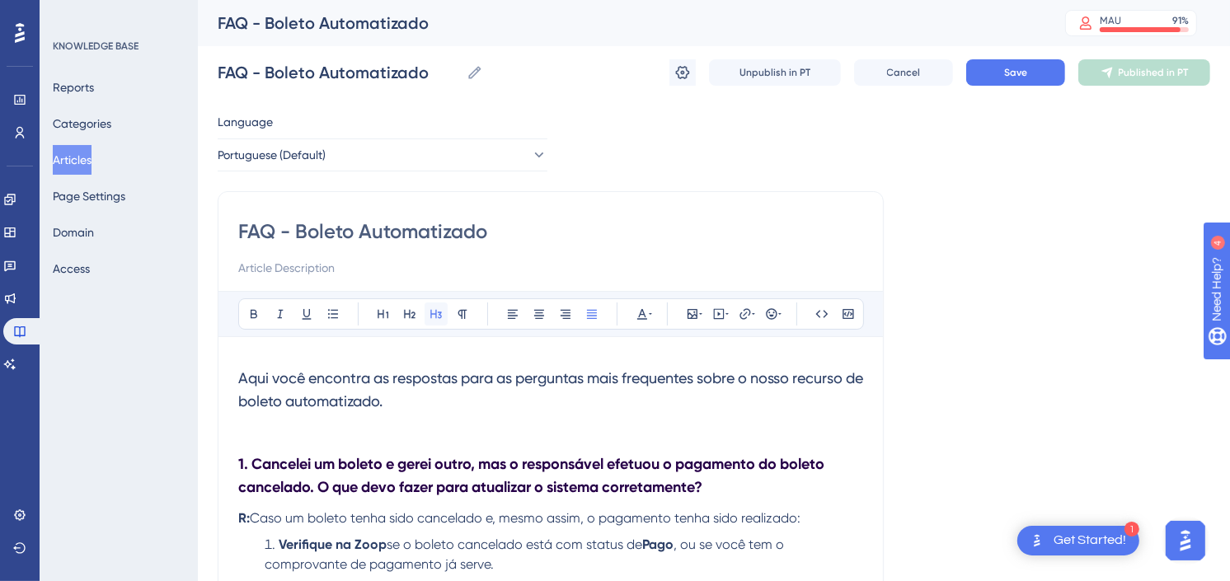
click at [430, 316] on icon at bounding box center [436, 314] width 13 height 13
click at [447, 398] on h3 "Aqui você encontra as respostas para as perguntas mais frequentes sobre o nosso…" at bounding box center [550, 390] width 625 height 66
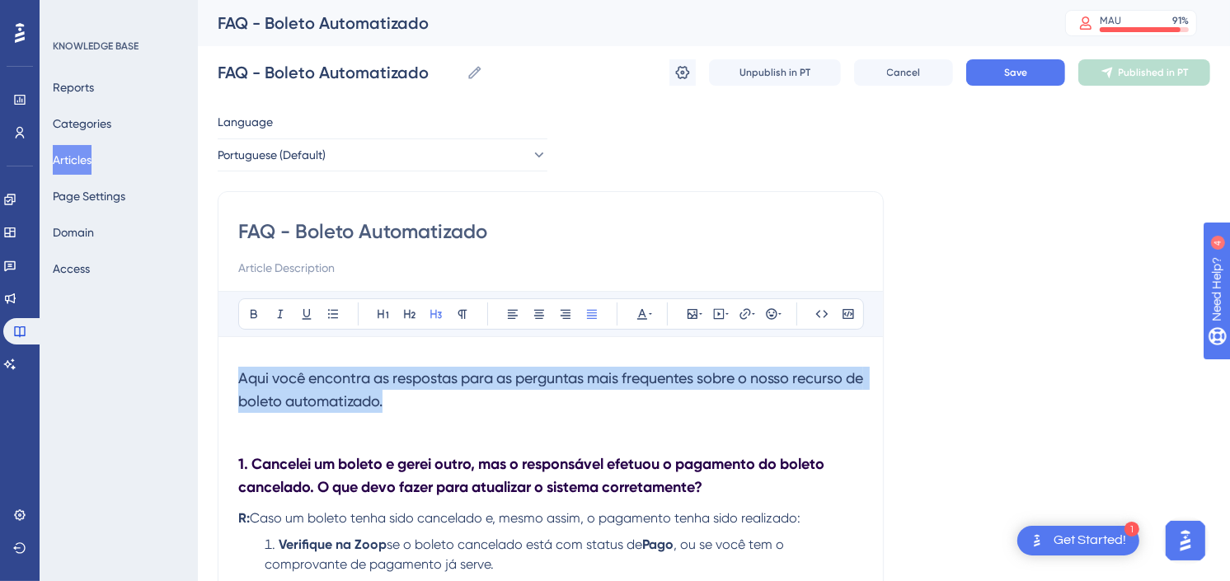
drag, startPoint x: 473, startPoint y: 399, endPoint x: 218, endPoint y: 376, distance: 255.9
click at [647, 315] on icon at bounding box center [642, 314] width 13 height 13
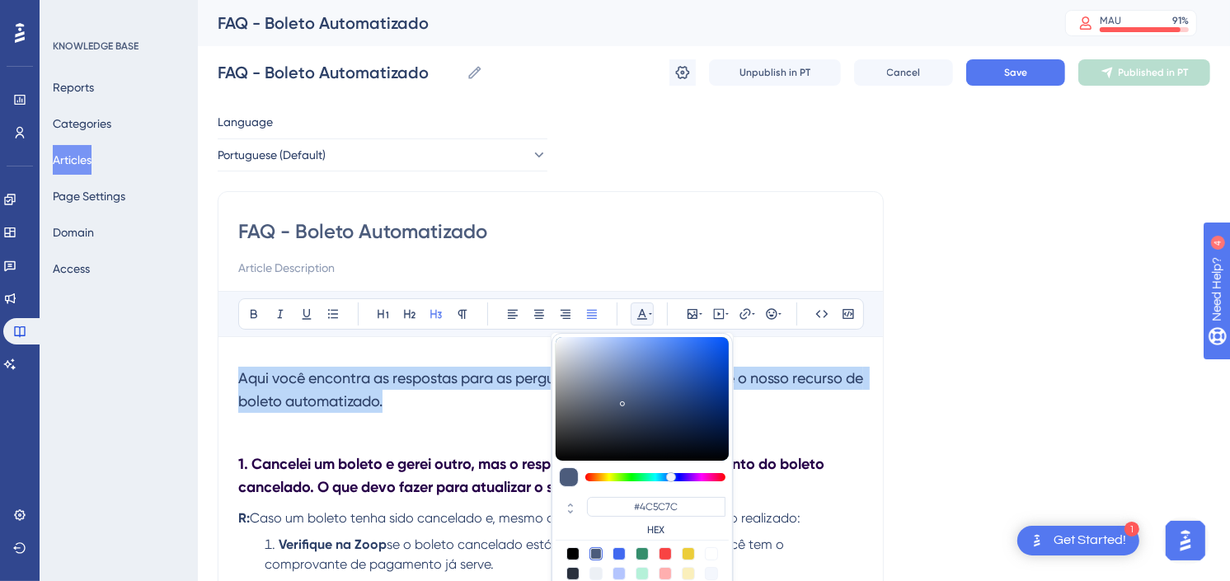
scroll to position [26, 0]
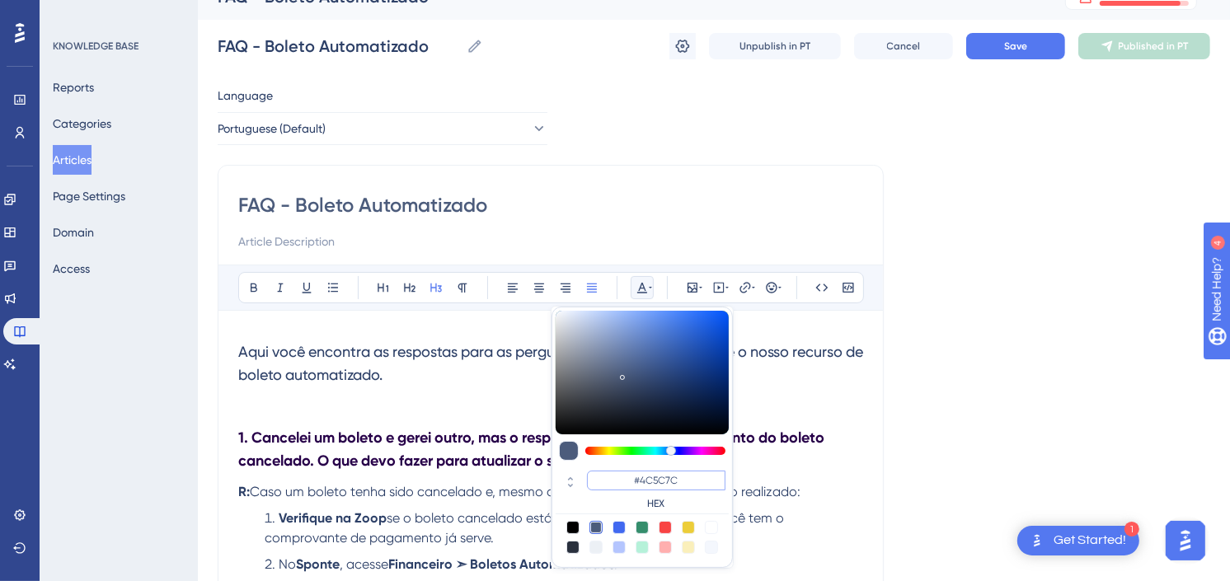
drag, startPoint x: 688, startPoint y: 478, endPoint x: 643, endPoint y: 478, distance: 44.5
click at [643, 478] on input "#4C5C7C" at bounding box center [656, 481] width 139 height 20
paste input "270049"
type input "#270049"
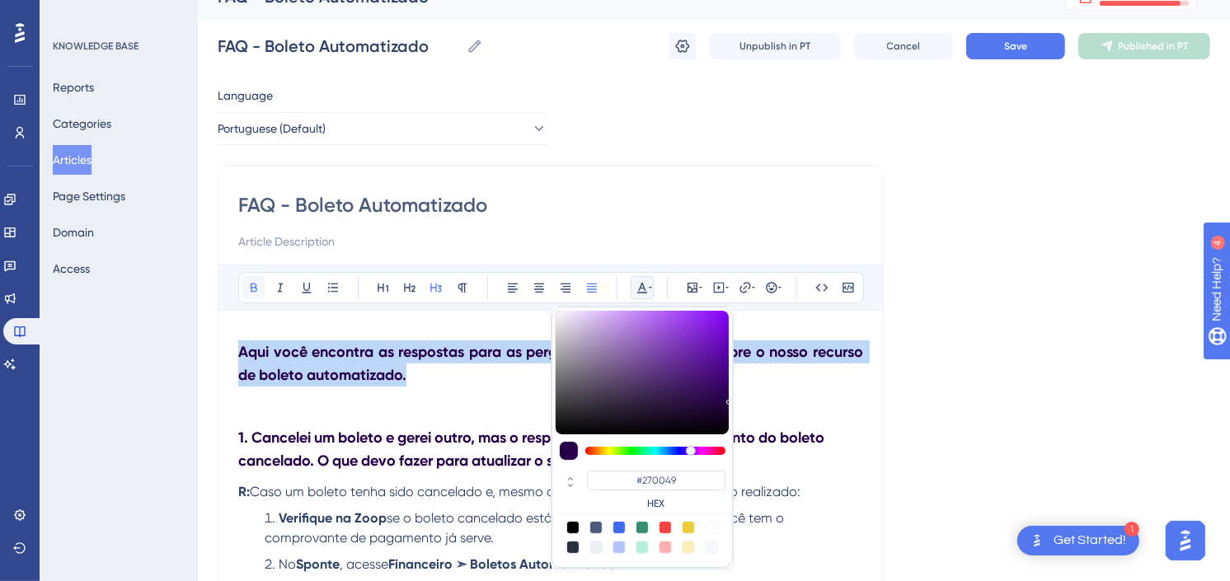
click at [259, 284] on icon at bounding box center [253, 287] width 13 height 13
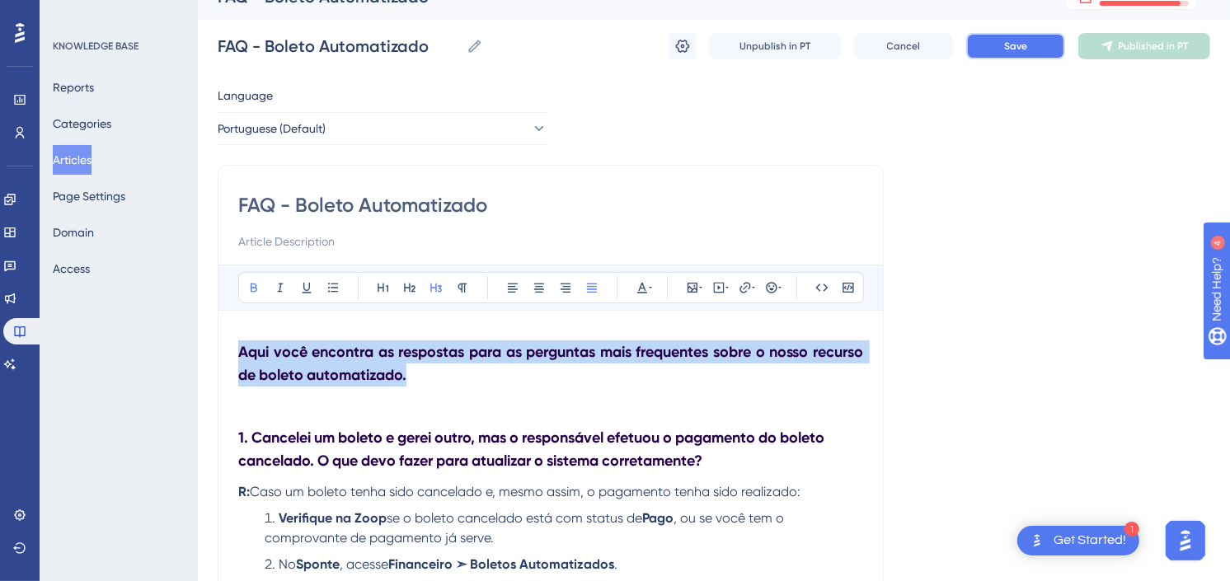
click at [1012, 47] on span "Save" at bounding box center [1015, 46] width 23 height 13
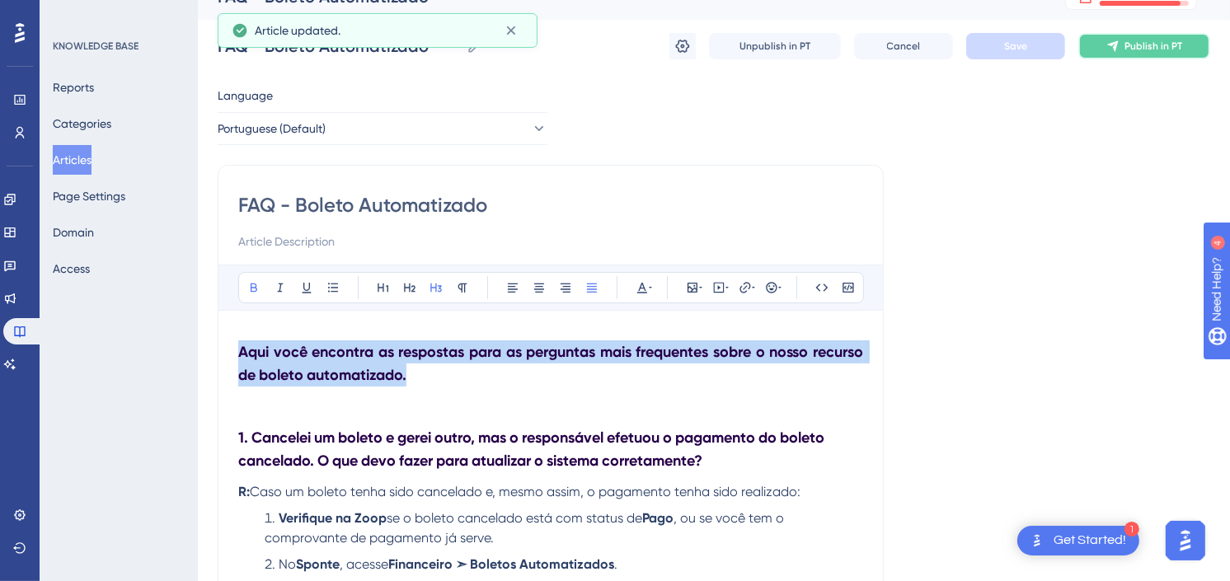
click at [1158, 48] on span "Publish in PT" at bounding box center [1154, 46] width 58 height 13
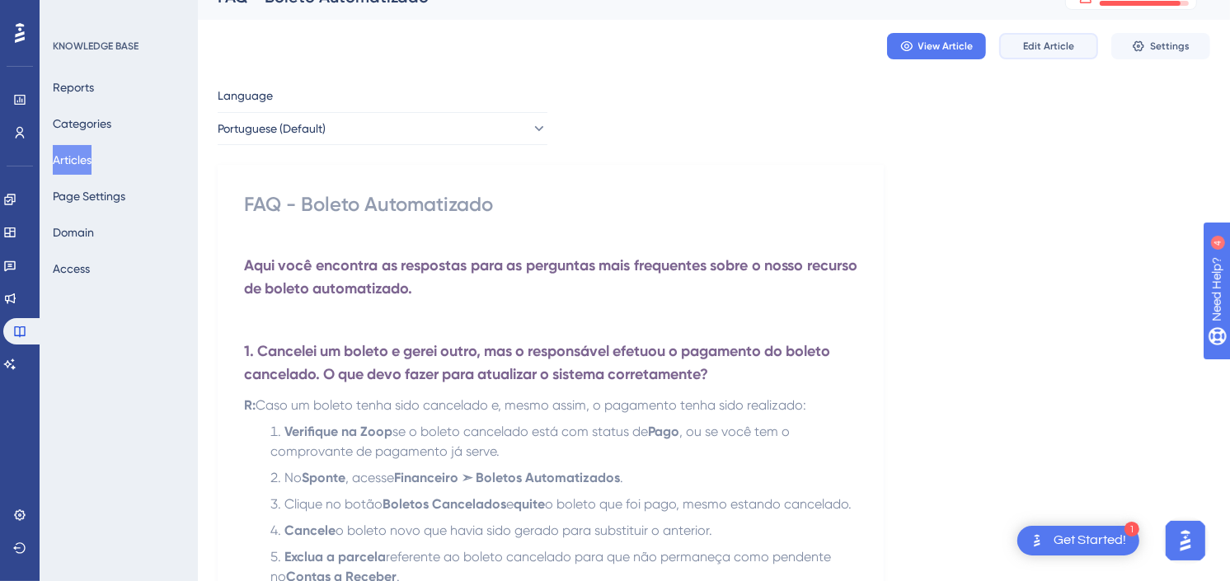
click at [1035, 36] on button "Edit Article" at bounding box center [1048, 46] width 99 height 26
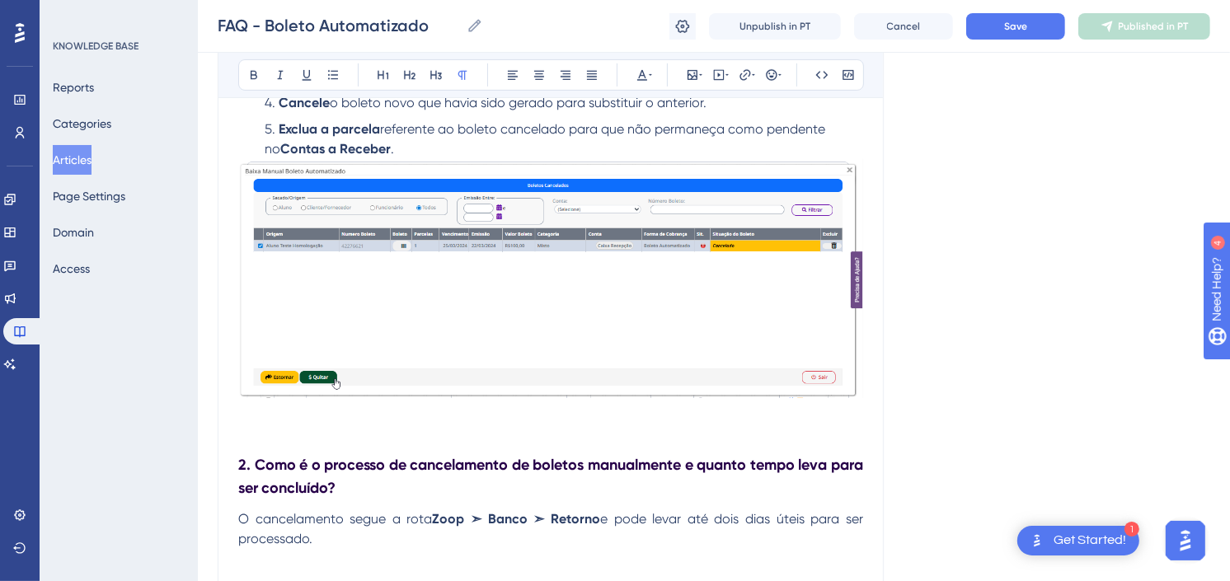
scroll to position [0, 0]
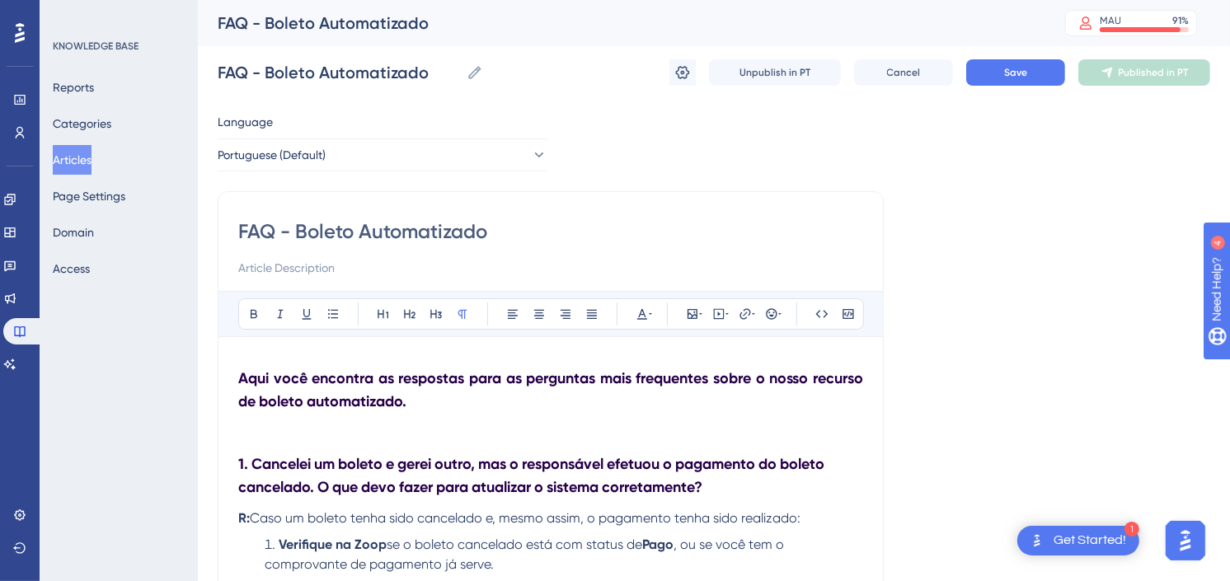
click at [444, 404] on h3 "Aqui você encontra as respostas para as perguntas mais frequentes sobre o nosso…" at bounding box center [550, 390] width 625 height 66
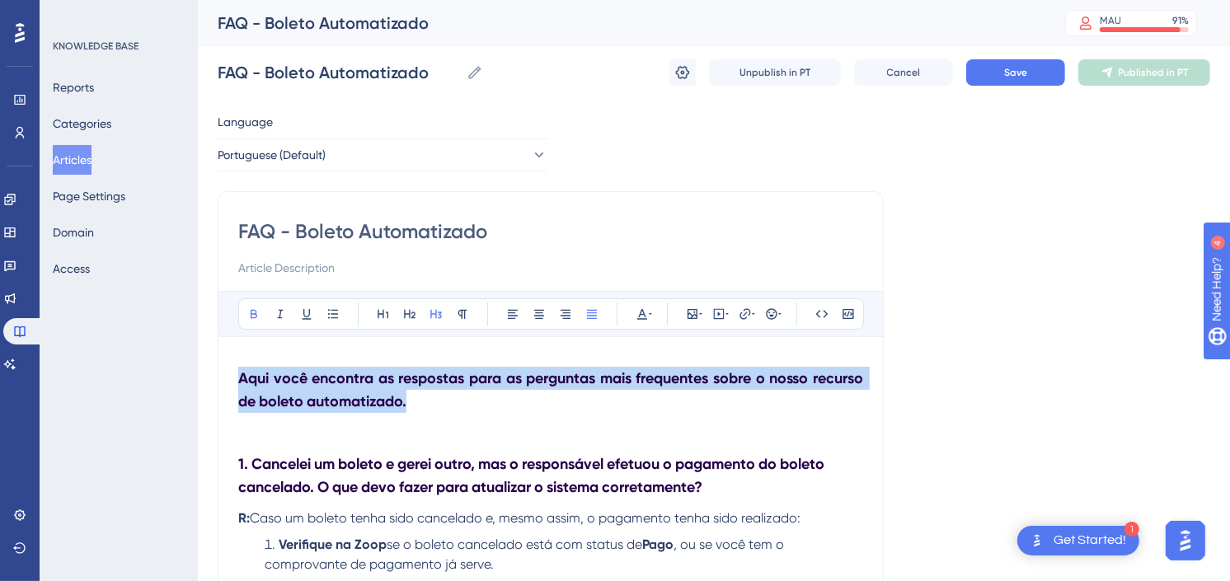
drag, startPoint x: 444, startPoint y: 404, endPoint x: 228, endPoint y: 374, distance: 217.4
click at [644, 309] on icon at bounding box center [642, 314] width 13 height 13
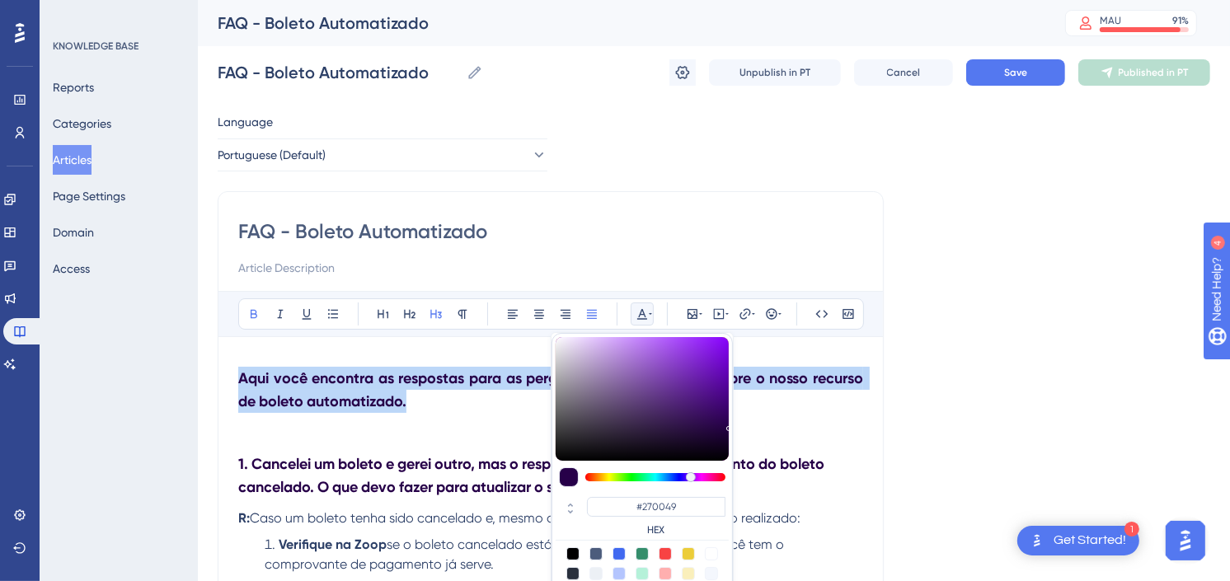
scroll to position [26, 0]
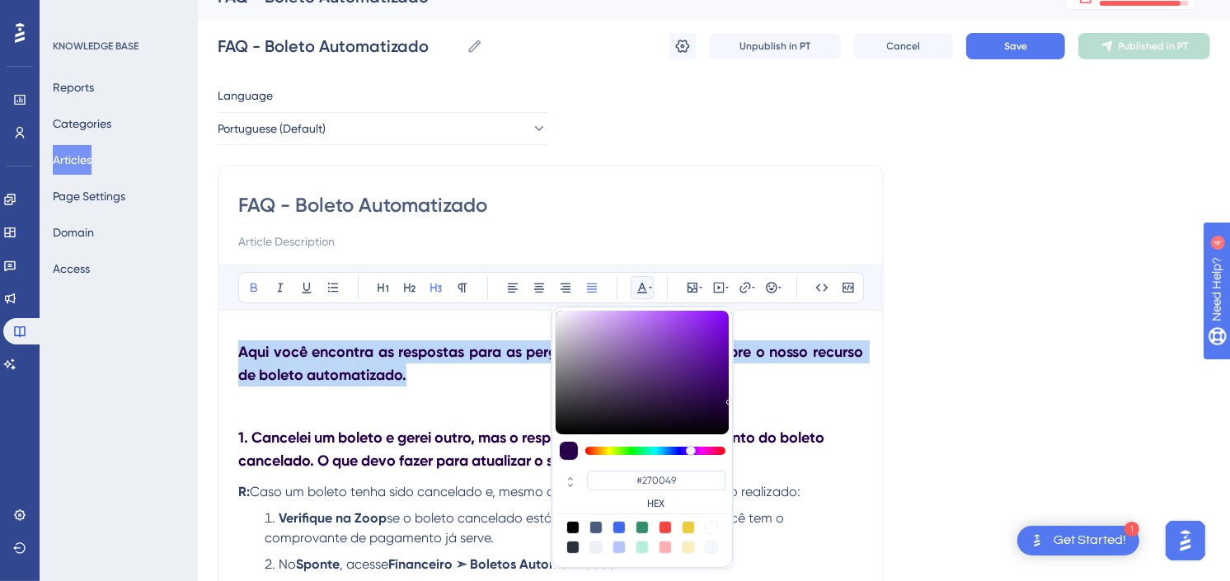
click at [575, 542] on div at bounding box center [573, 547] width 13 height 13
type input "#29303D"
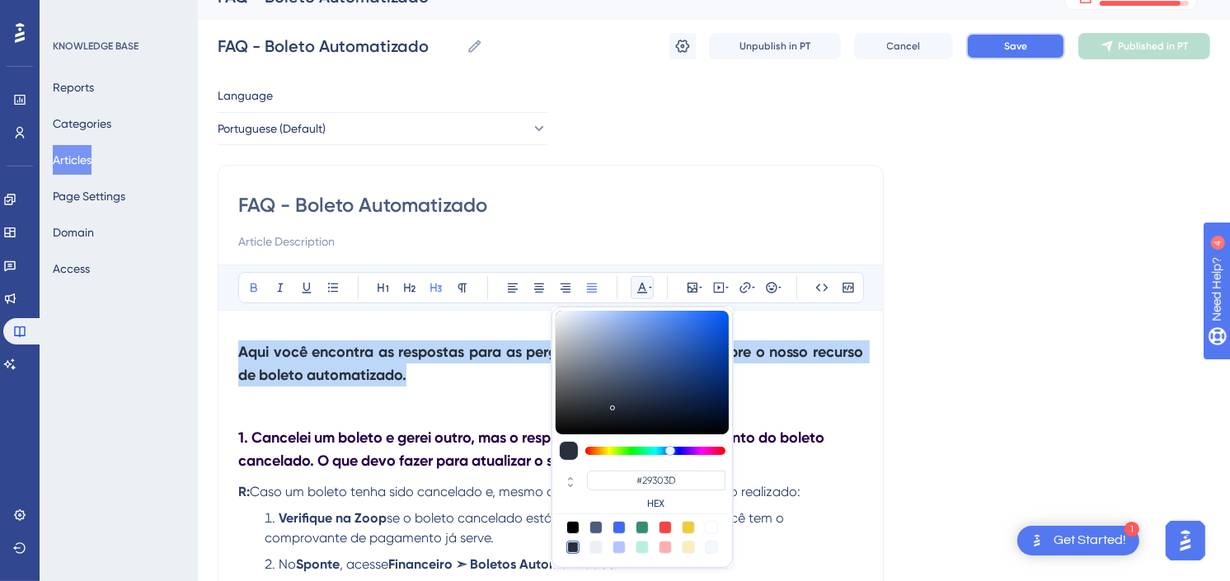
click at [1012, 48] on span "Save" at bounding box center [1015, 46] width 23 height 13
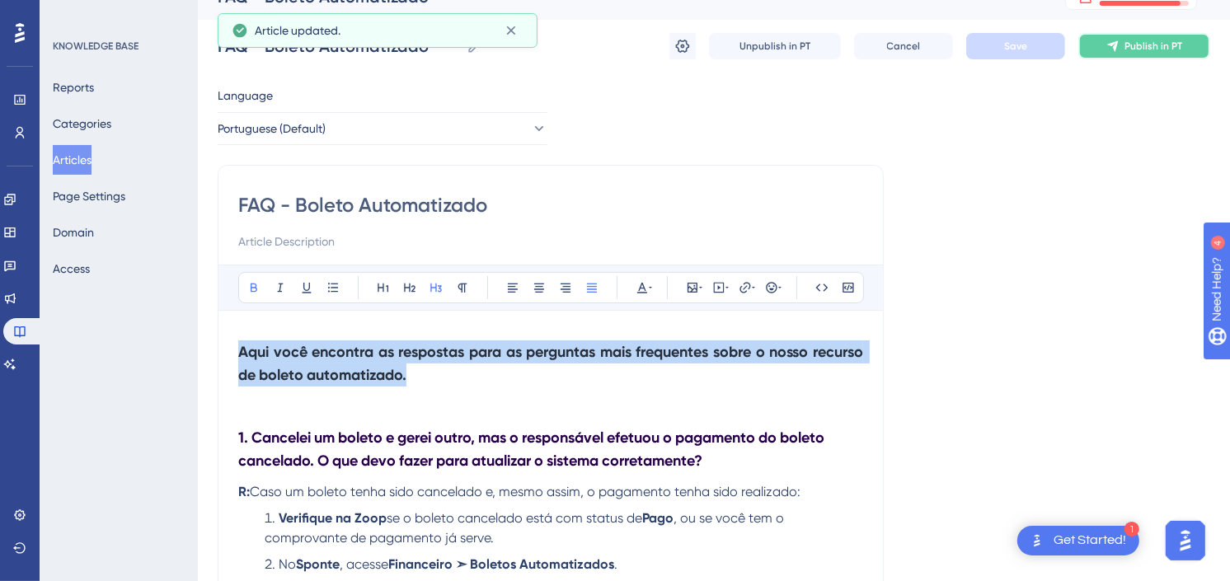
click at [1126, 48] on span "Publish in PT" at bounding box center [1154, 46] width 58 height 13
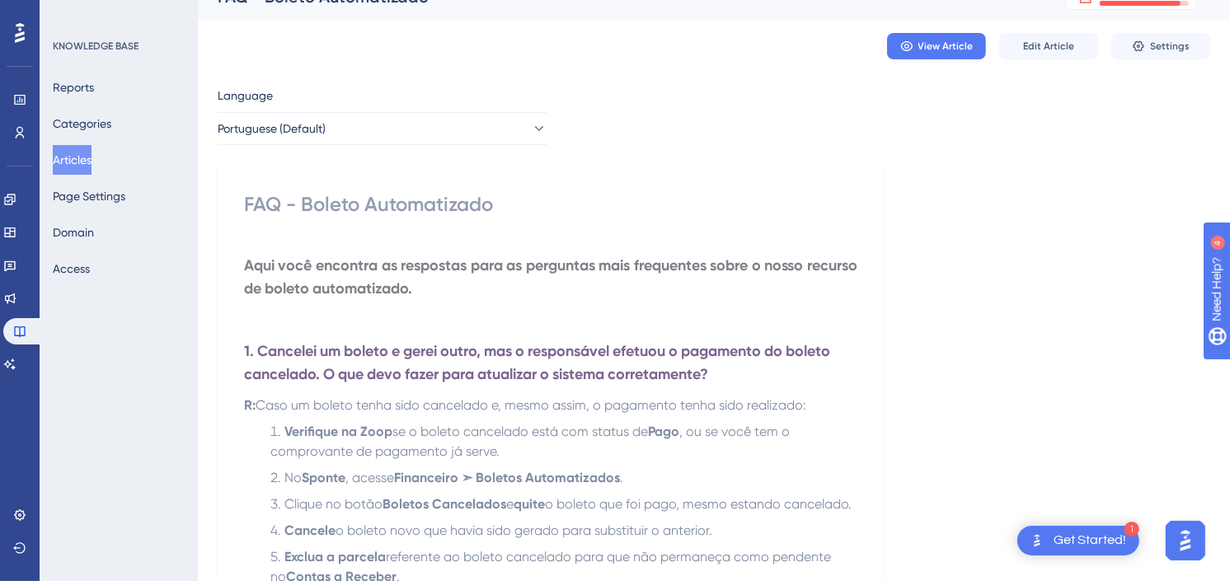
click at [78, 157] on button "Articles" at bounding box center [72, 160] width 39 height 30
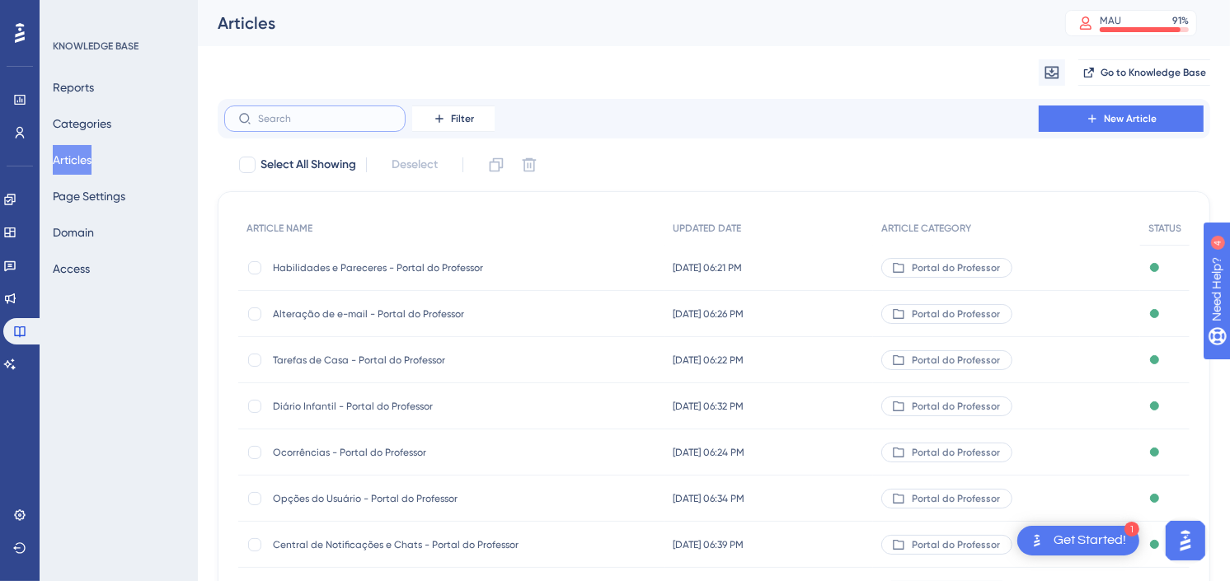
click at [298, 117] on input "text" at bounding box center [325, 119] width 134 height 12
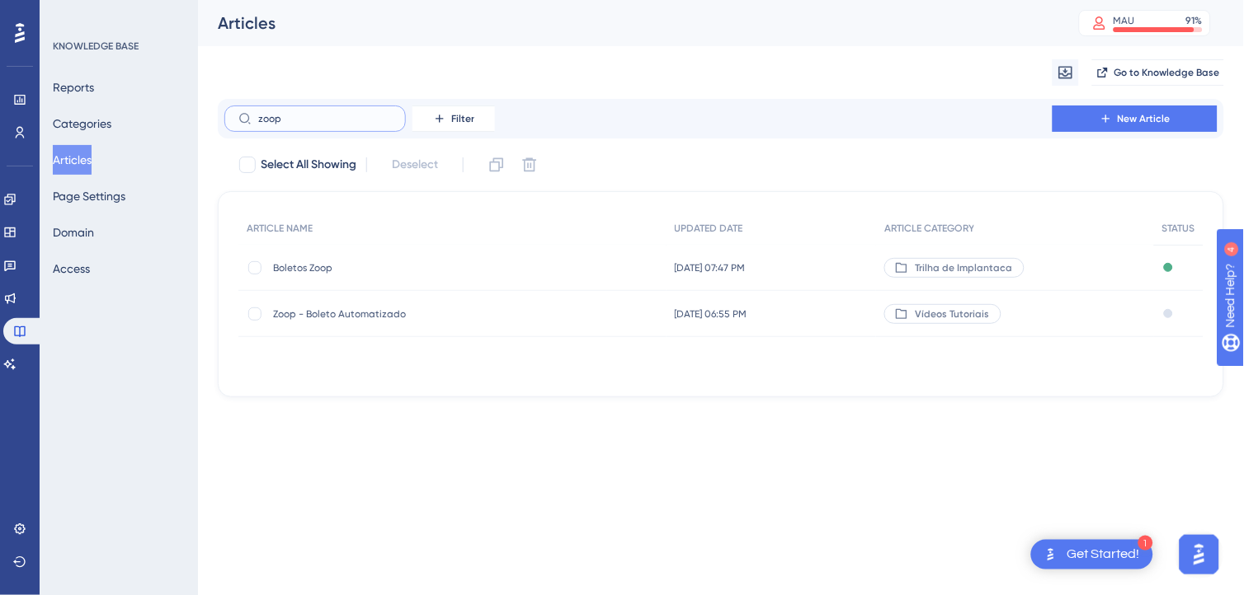
type input "zoop"
click at [333, 312] on span "Zoop - Boleto Automatizado" at bounding box center [405, 314] width 264 height 13
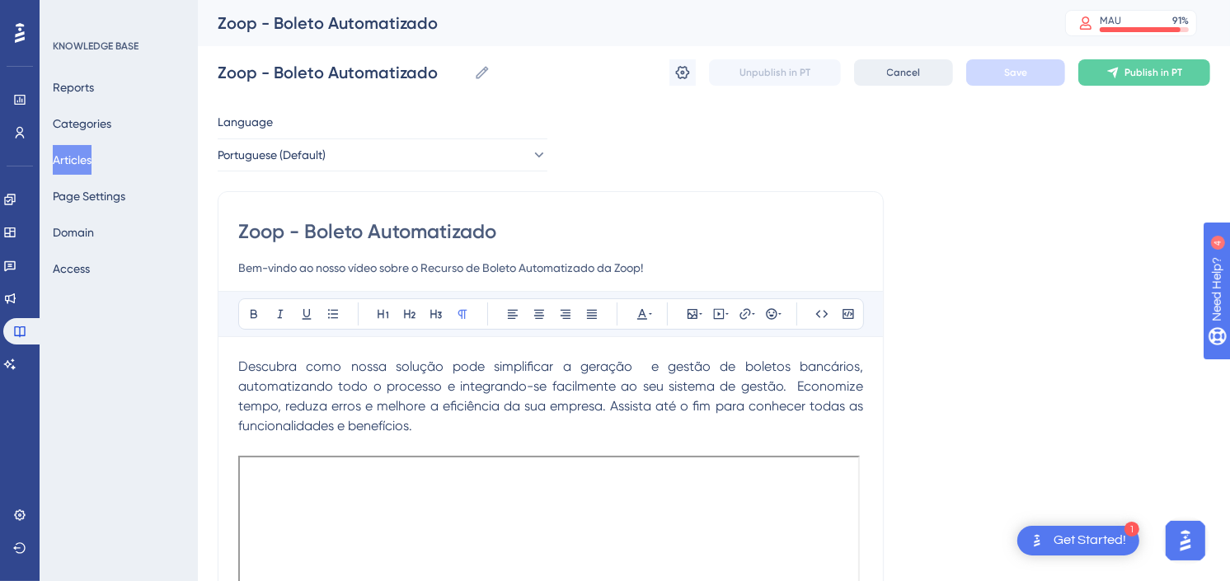
click at [916, 75] on span "Cancel" at bounding box center [904, 72] width 34 height 13
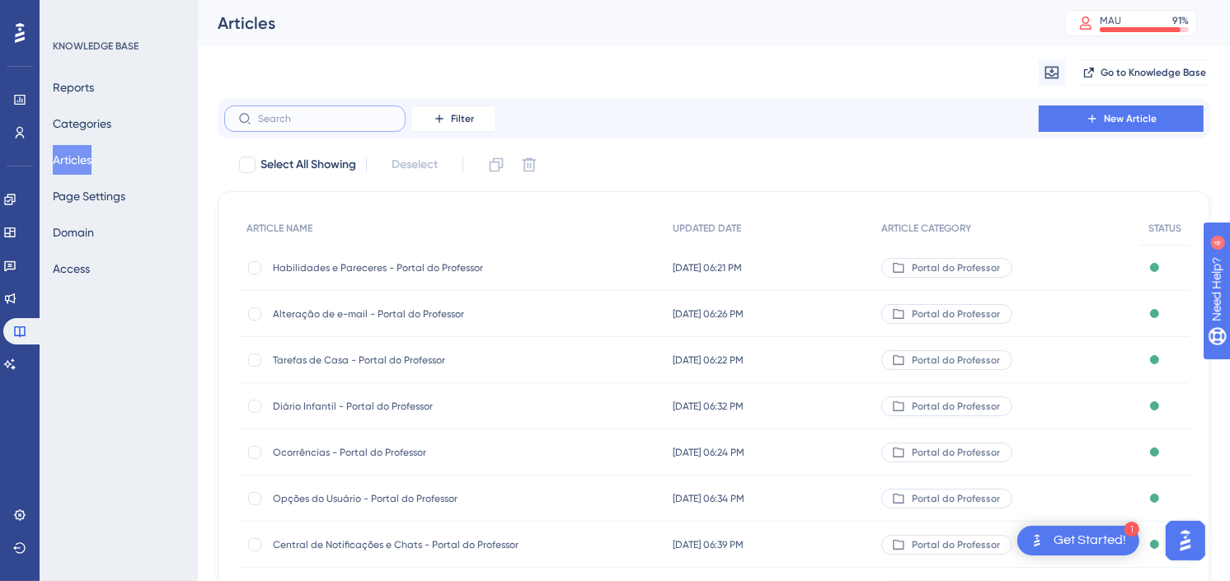
click at [361, 120] on input "text" at bounding box center [325, 119] width 134 height 12
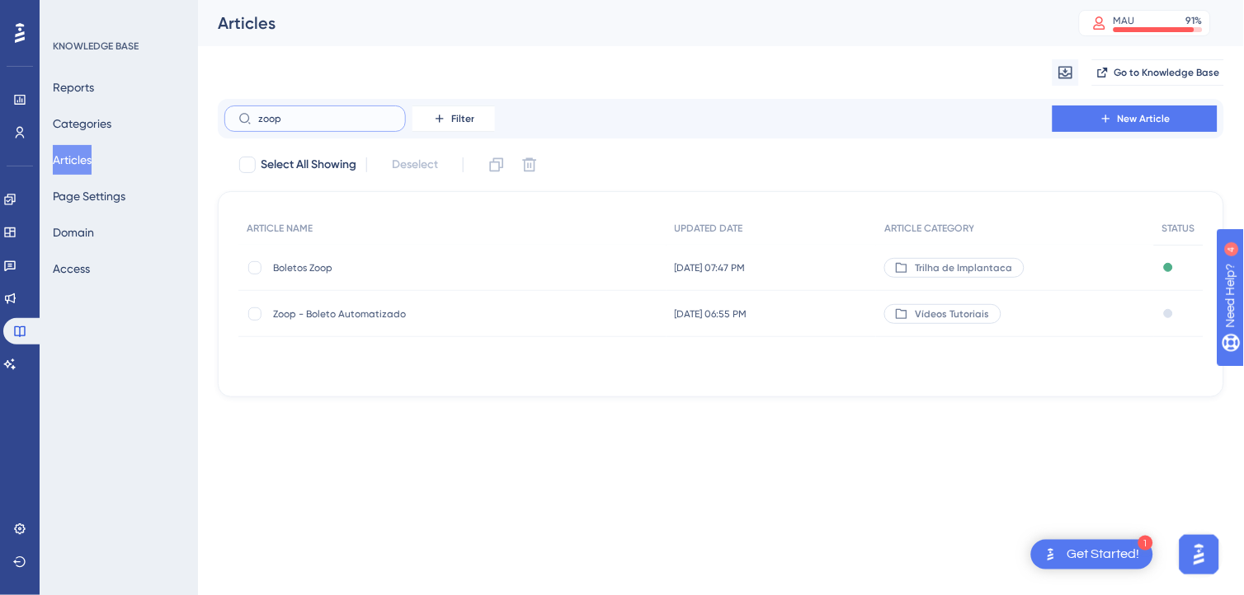
type input "zoop"
click at [317, 267] on span "Boletos Zoop" at bounding box center [405, 267] width 264 height 13
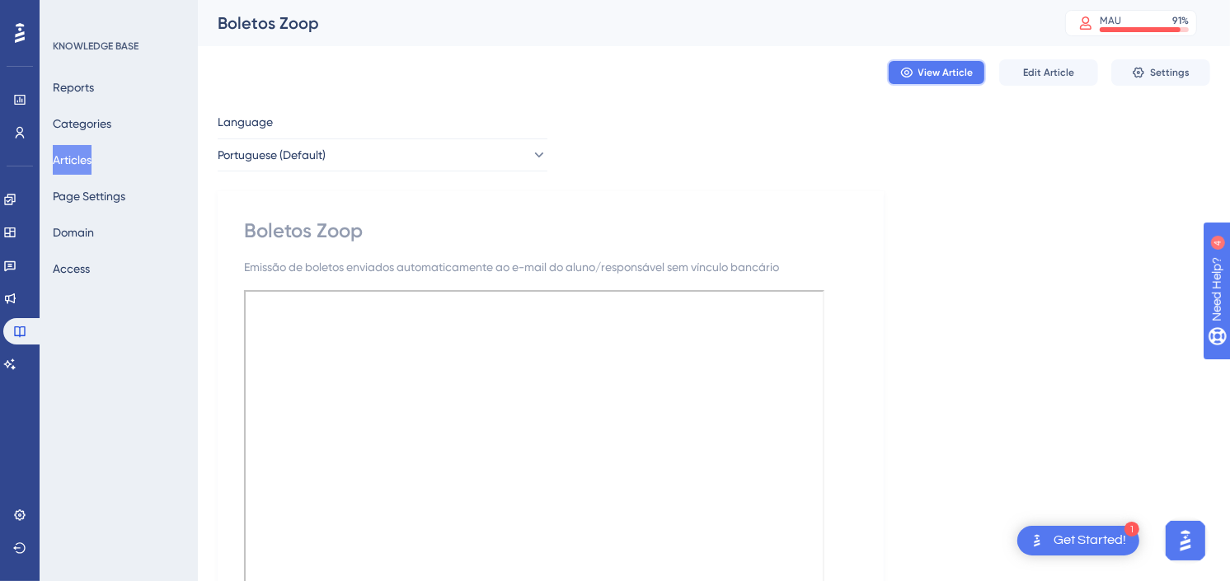
click at [969, 73] on span "View Article" at bounding box center [946, 72] width 55 height 13
